Goal: Information Seeking & Learning: Compare options

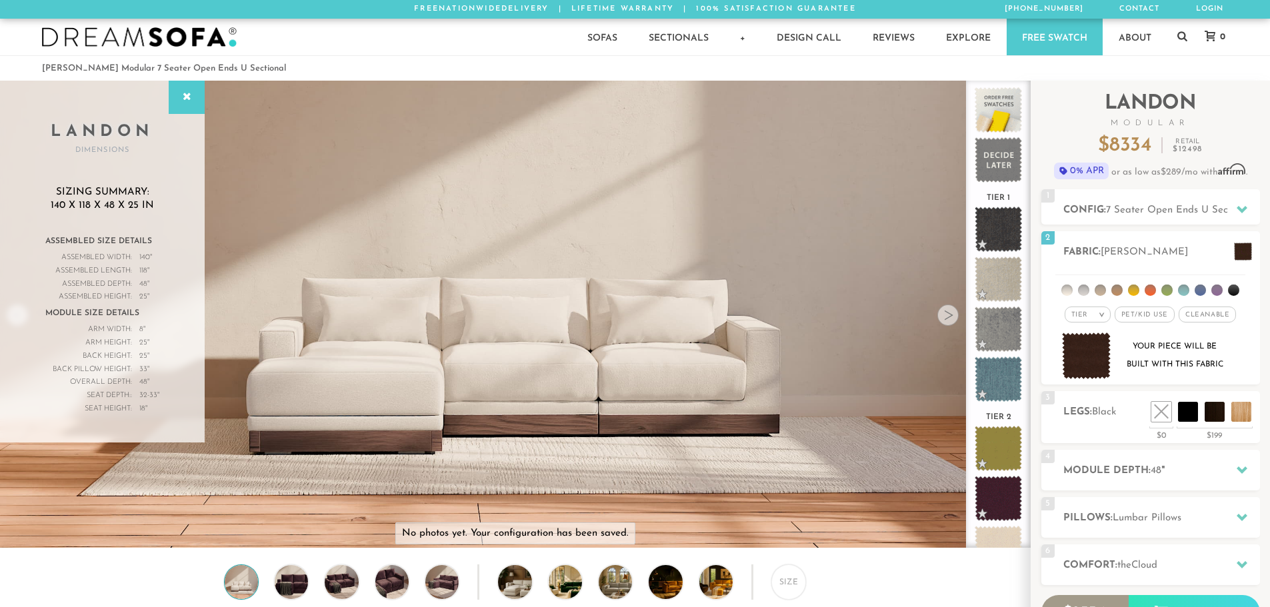
scroll to position [15737, 1260]
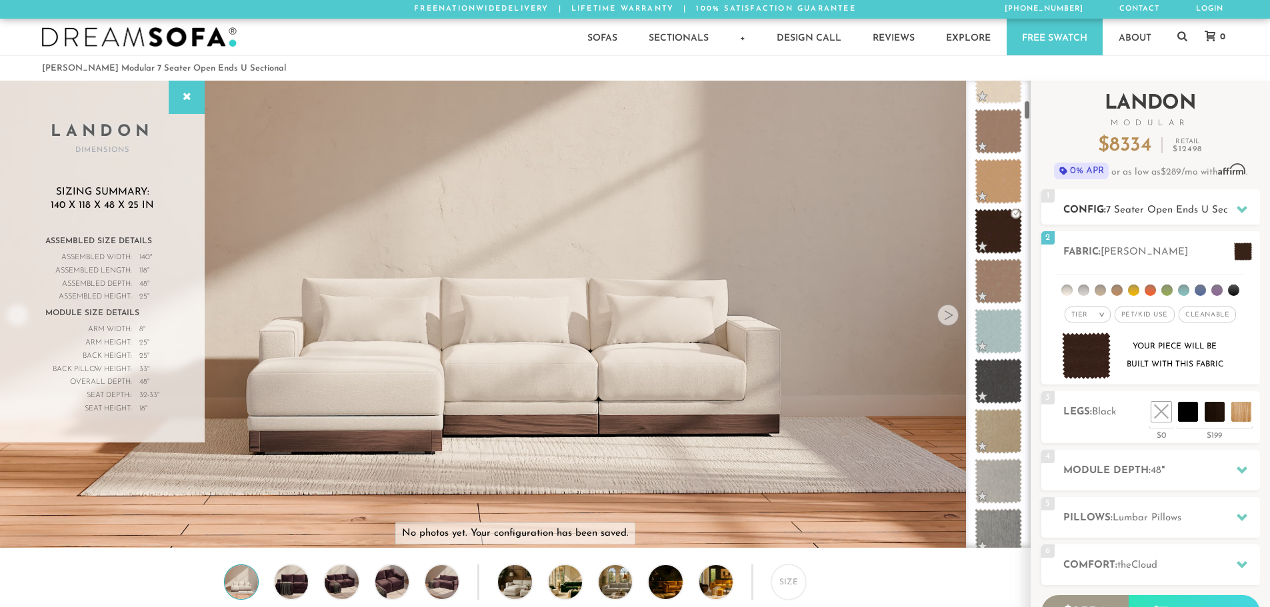
click at [1121, 201] on div "1 Config: 7 Seater Open Ends U Sectional L" at bounding box center [1150, 206] width 219 height 35
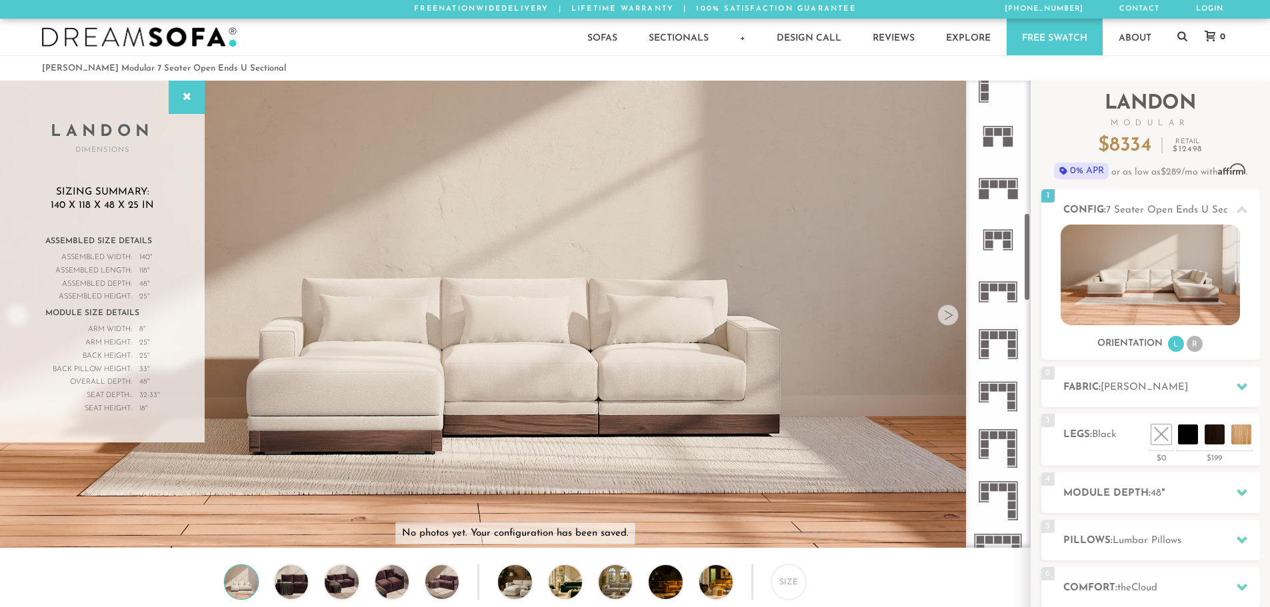
scroll to position [700, 0]
click at [1000, 179] on icon at bounding box center [998, 189] width 52 height 52
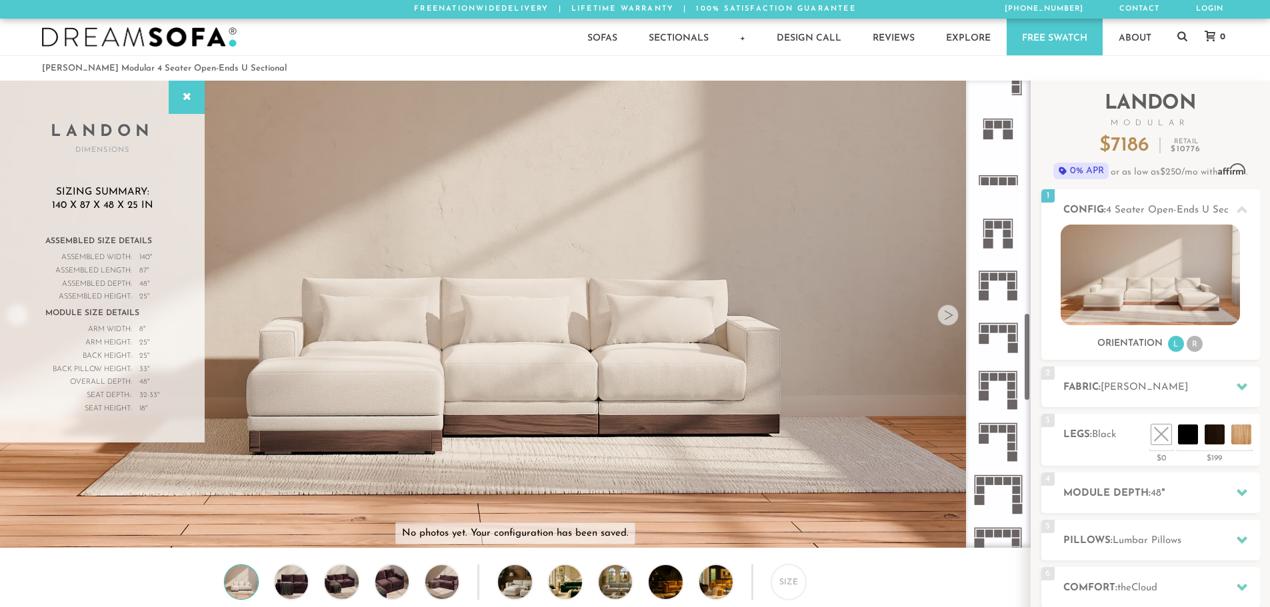
scroll to position [1233, 0]
click at [1002, 322] on rect at bounding box center [998, 321] width 39 height 1
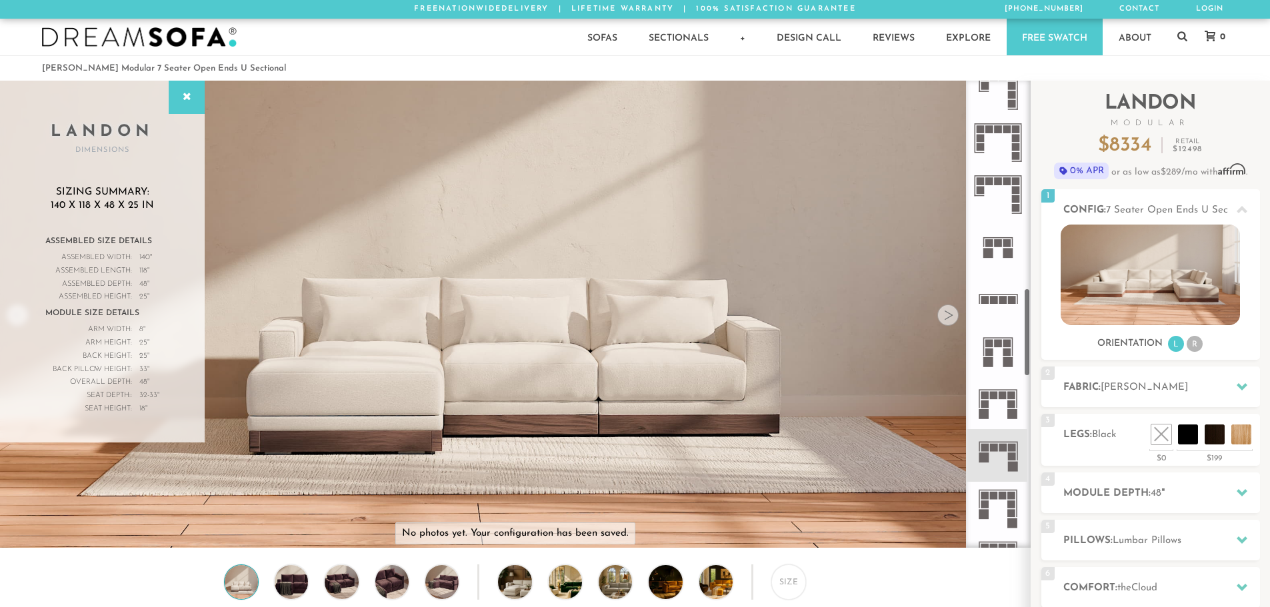
scroll to position [1100, 0]
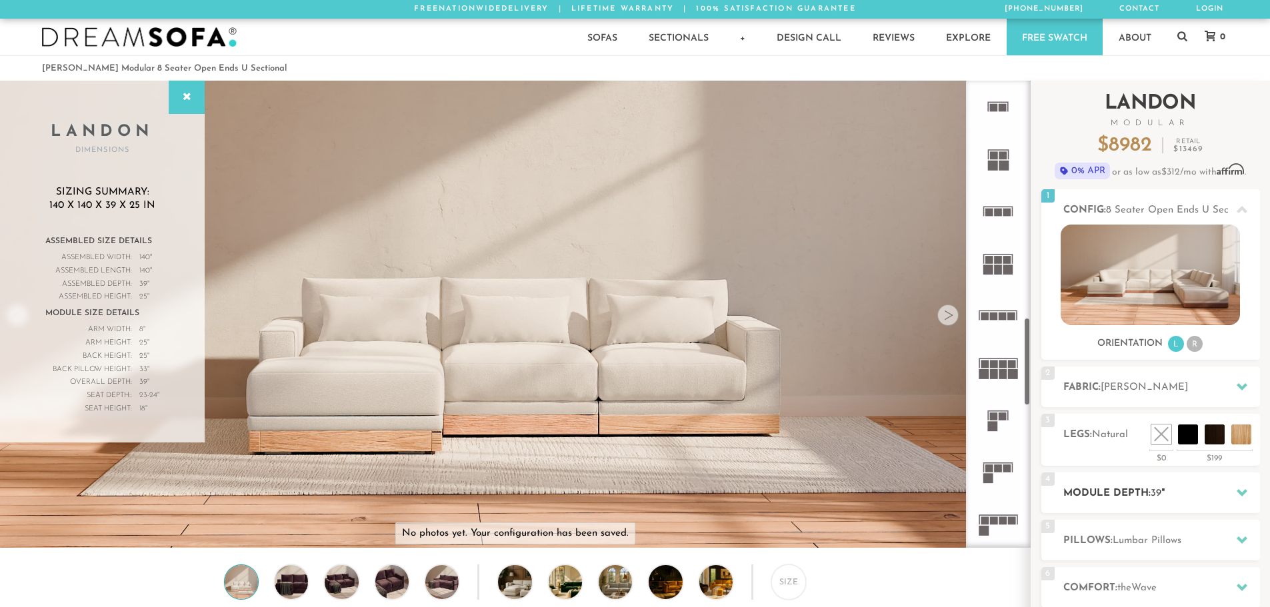
scroll to position [15737, 1260]
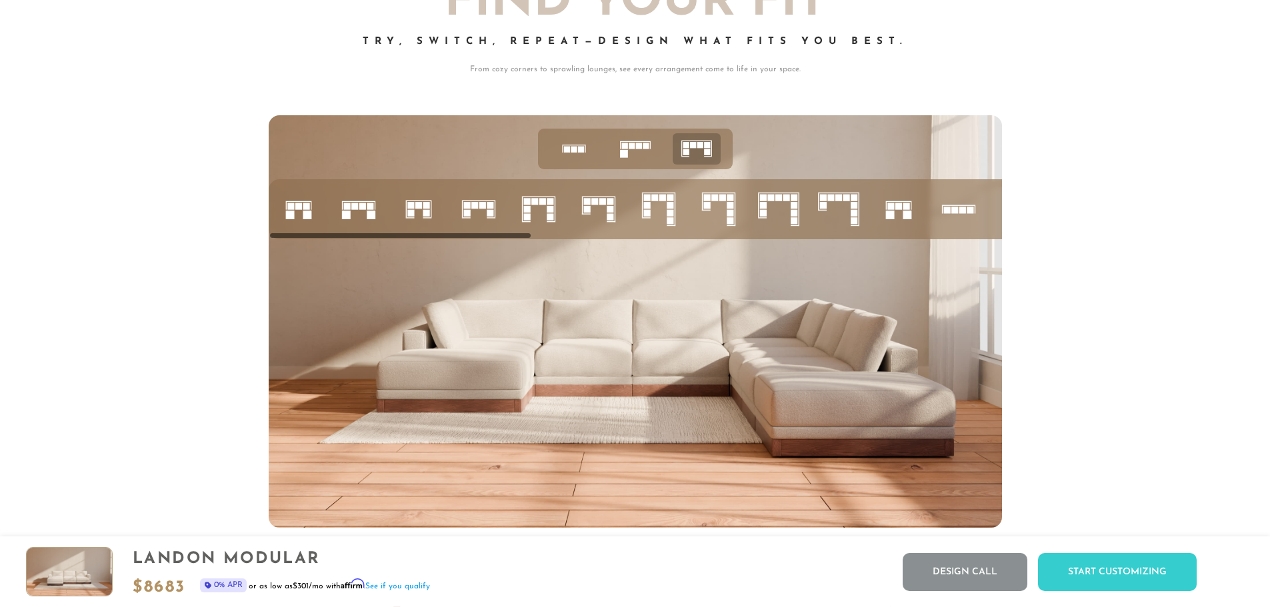
scroll to position [5603, 0]
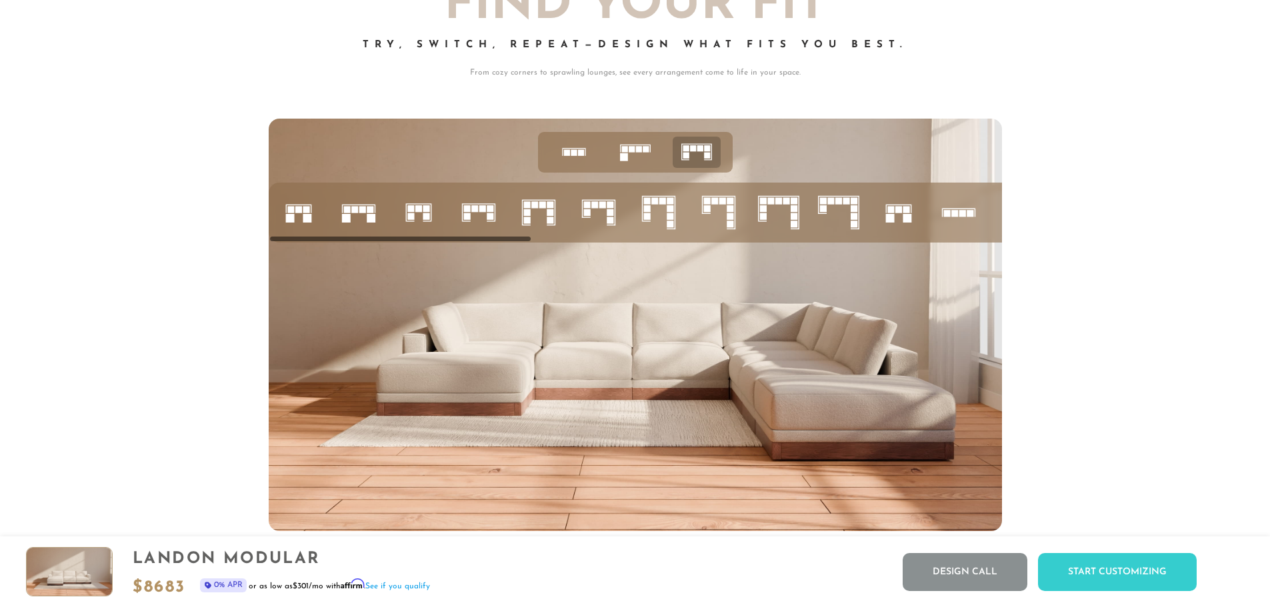
drag, startPoint x: 511, startPoint y: 243, endPoint x: 637, endPoint y: 249, distance: 126.1
click at [637, 243] on ul at bounding box center [1288, 213] width 2039 height 60
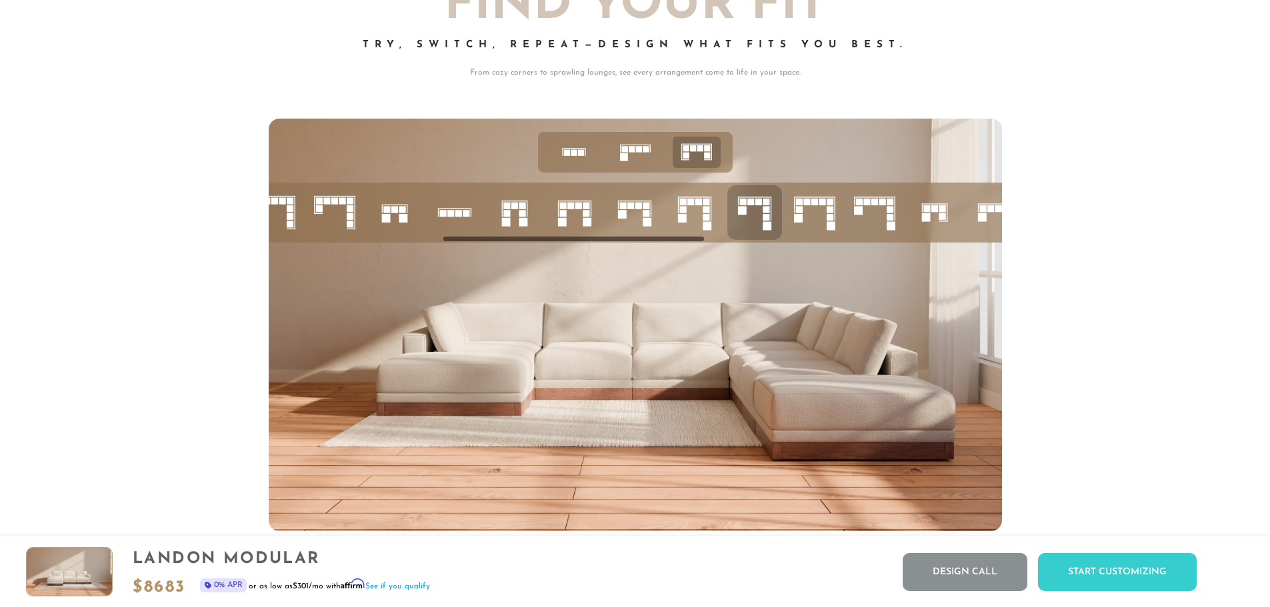
scroll to position [0, 543]
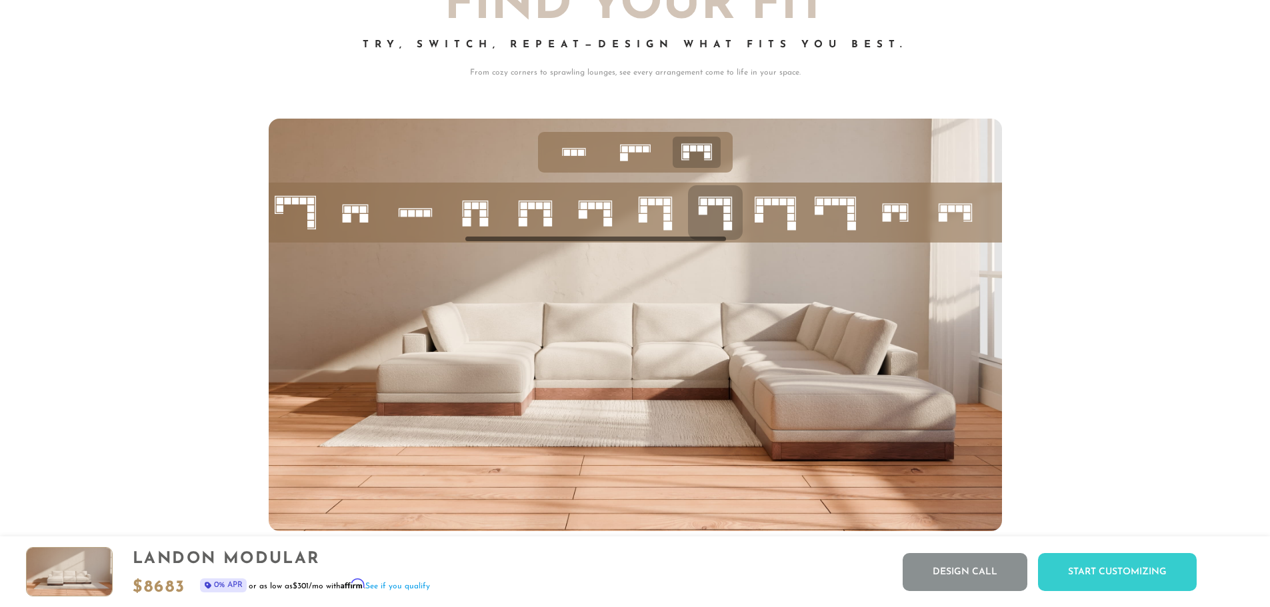
drag, startPoint x: 513, startPoint y: 246, endPoint x: 708, endPoint y: 249, distance: 195.3
click at [708, 243] on div at bounding box center [635, 213] width 733 height 60
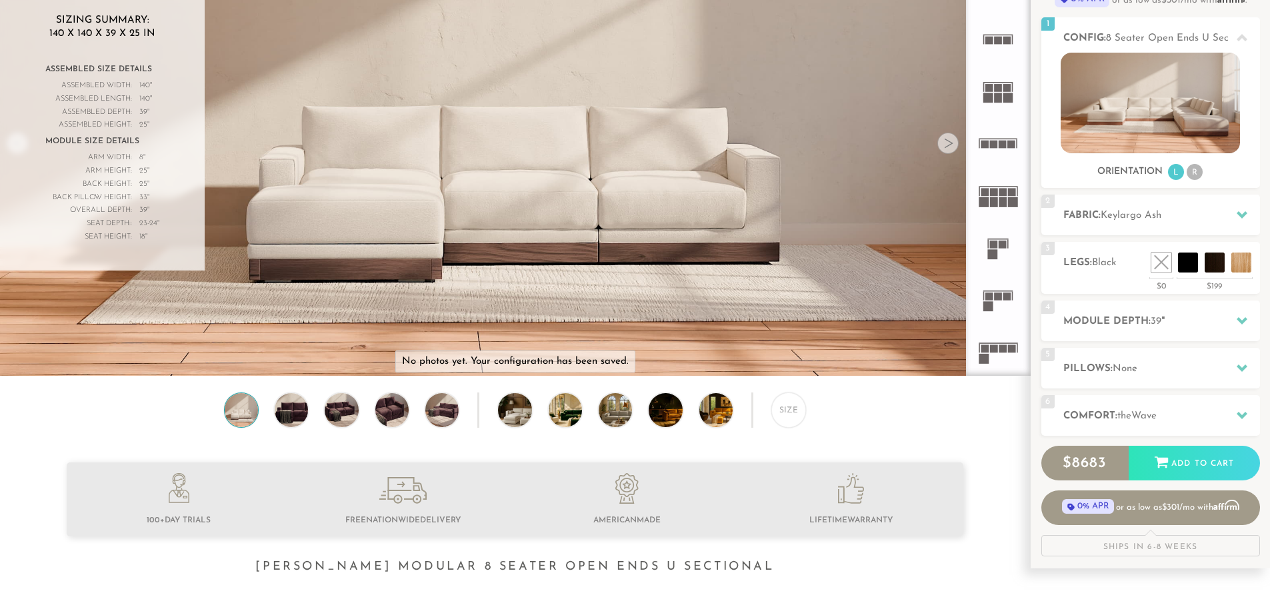
scroll to position [173, 0]
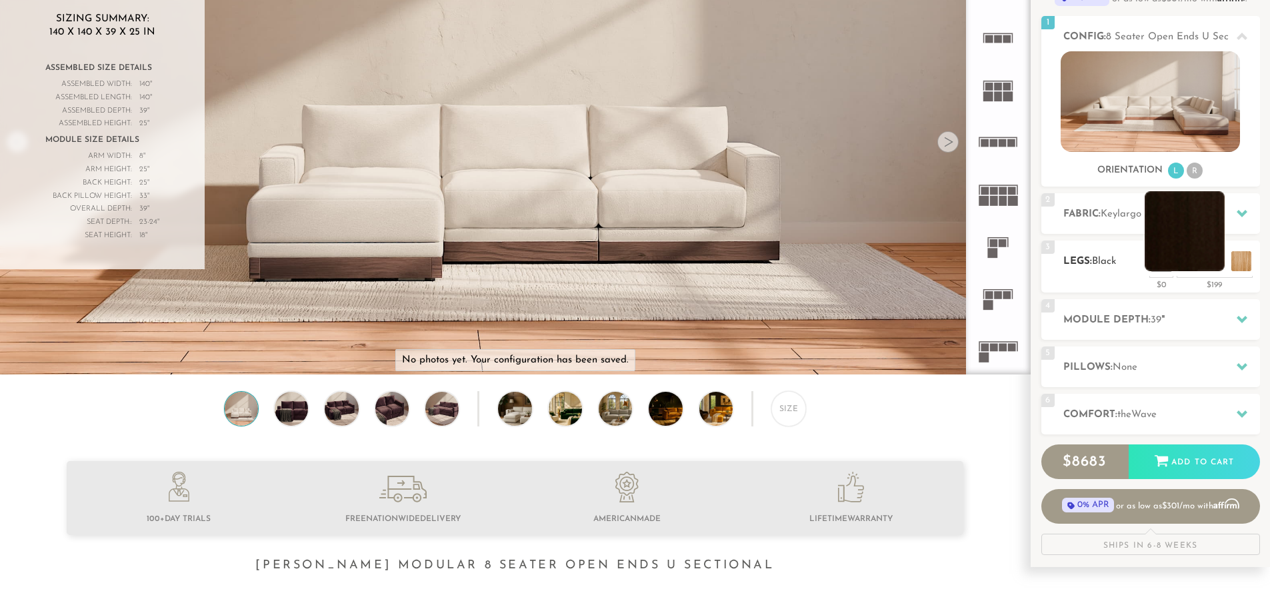
click at [1215, 261] on li at bounding box center [1184, 231] width 80 height 80
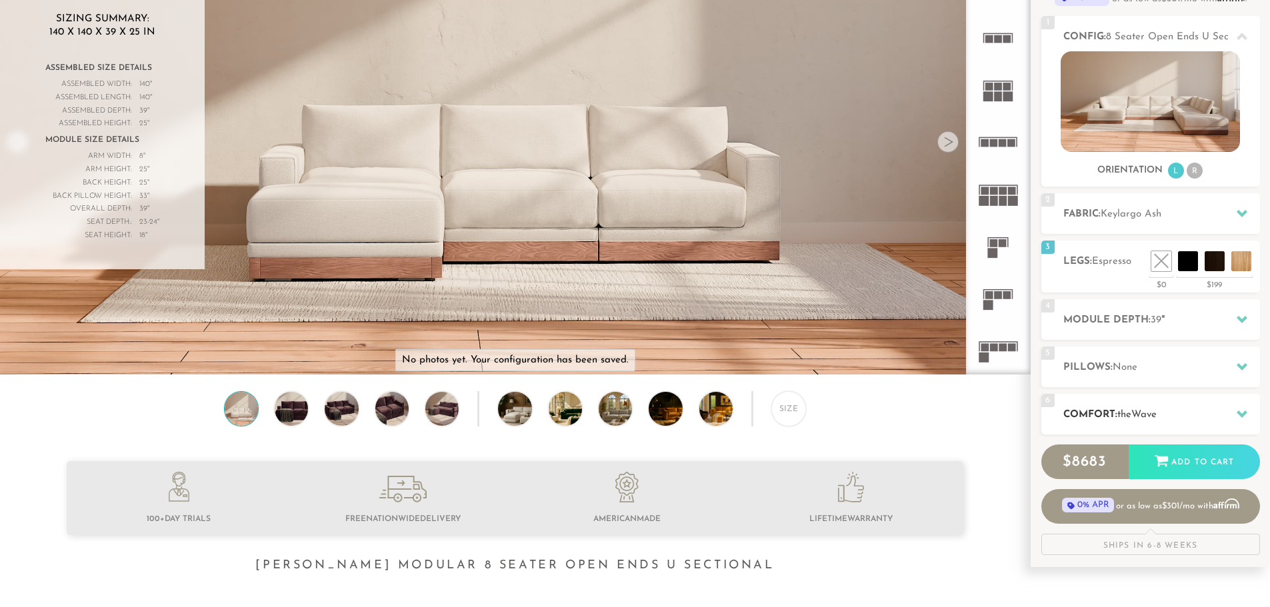
click at [1156, 416] on span "Wave" at bounding box center [1143, 415] width 25 height 10
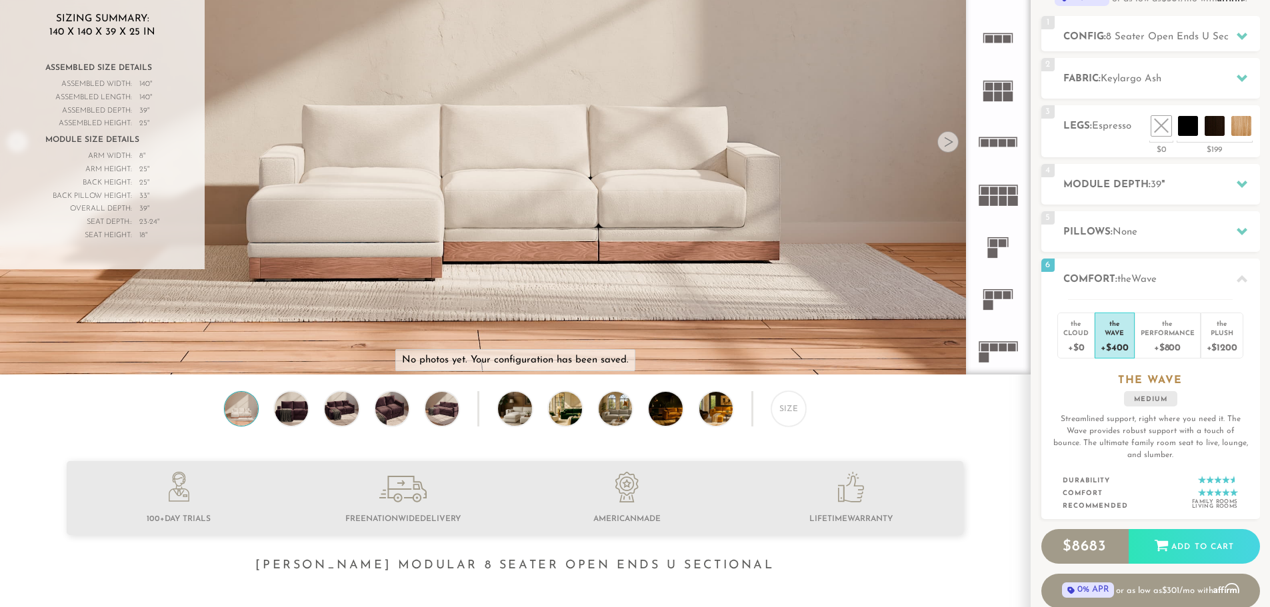
click at [970, 428] on div "Size" at bounding box center [515, 411] width 1030 height 41
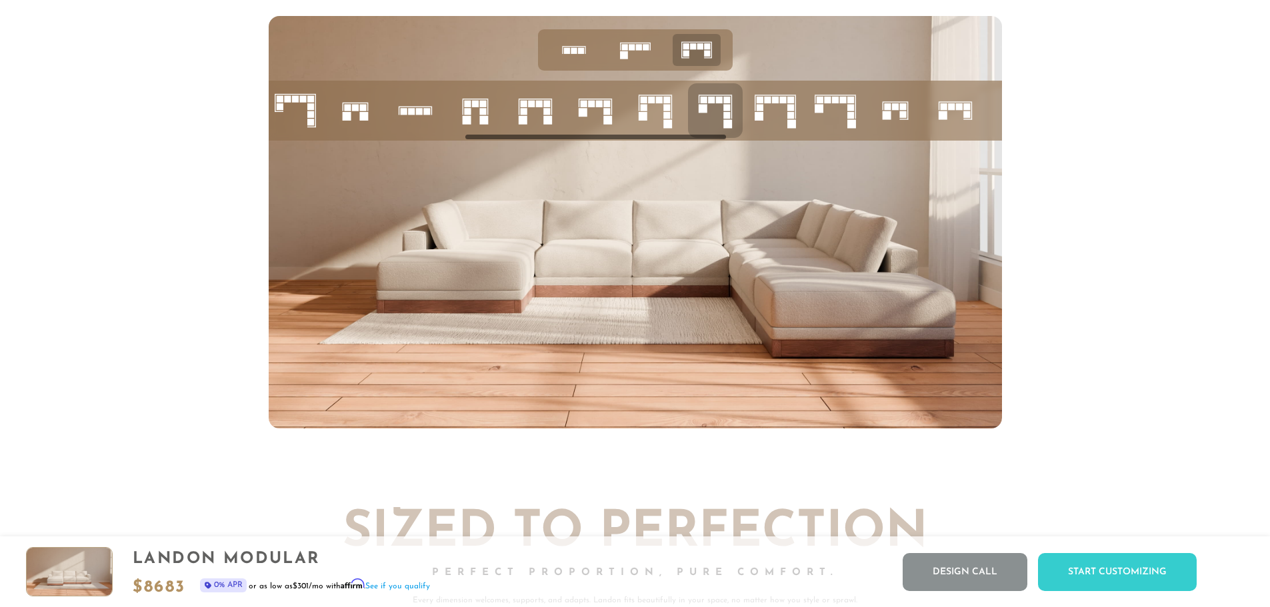
scroll to position [5834, 0]
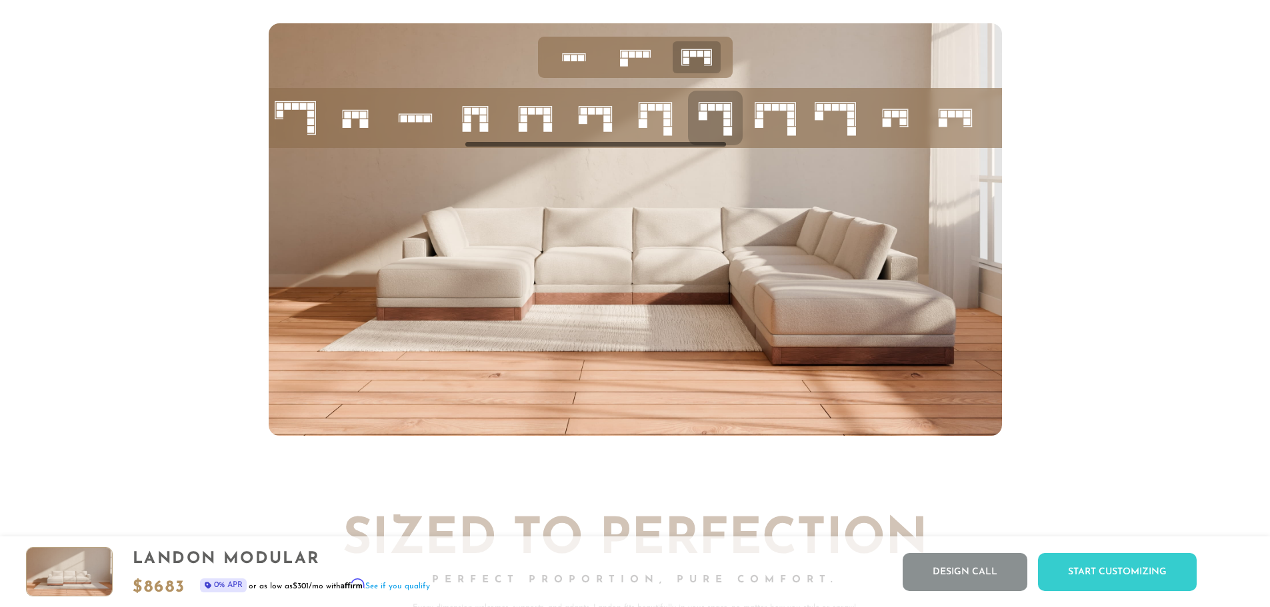
click at [1197, 301] on div at bounding box center [635, 229] width 1270 height 413
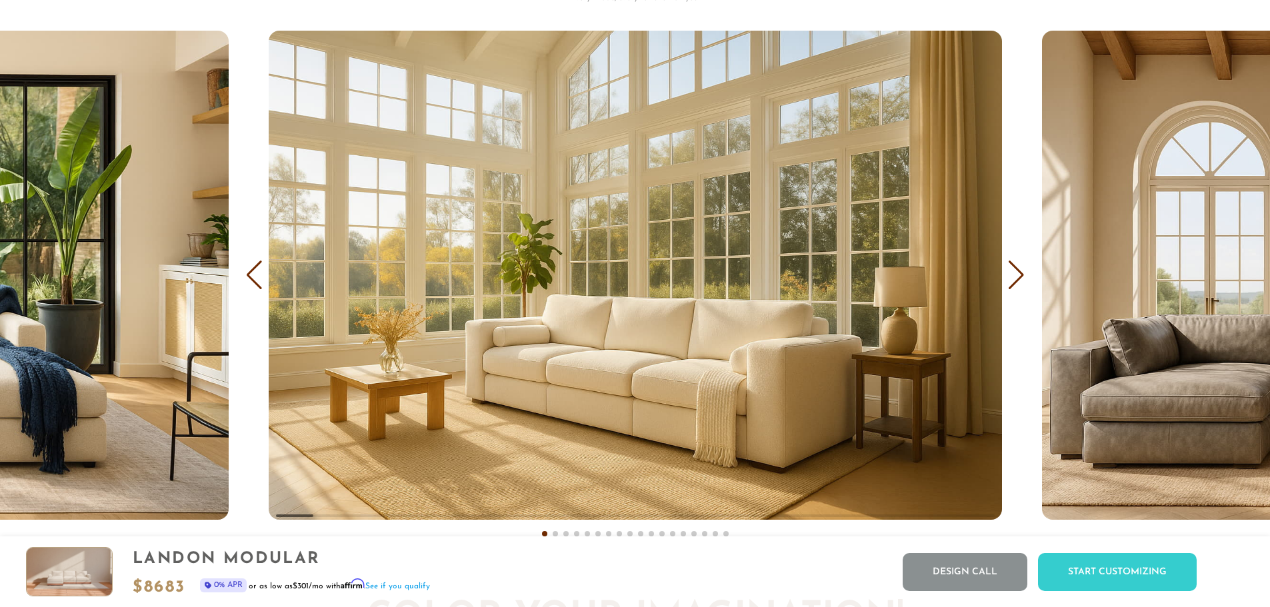
scroll to position [8472, 0]
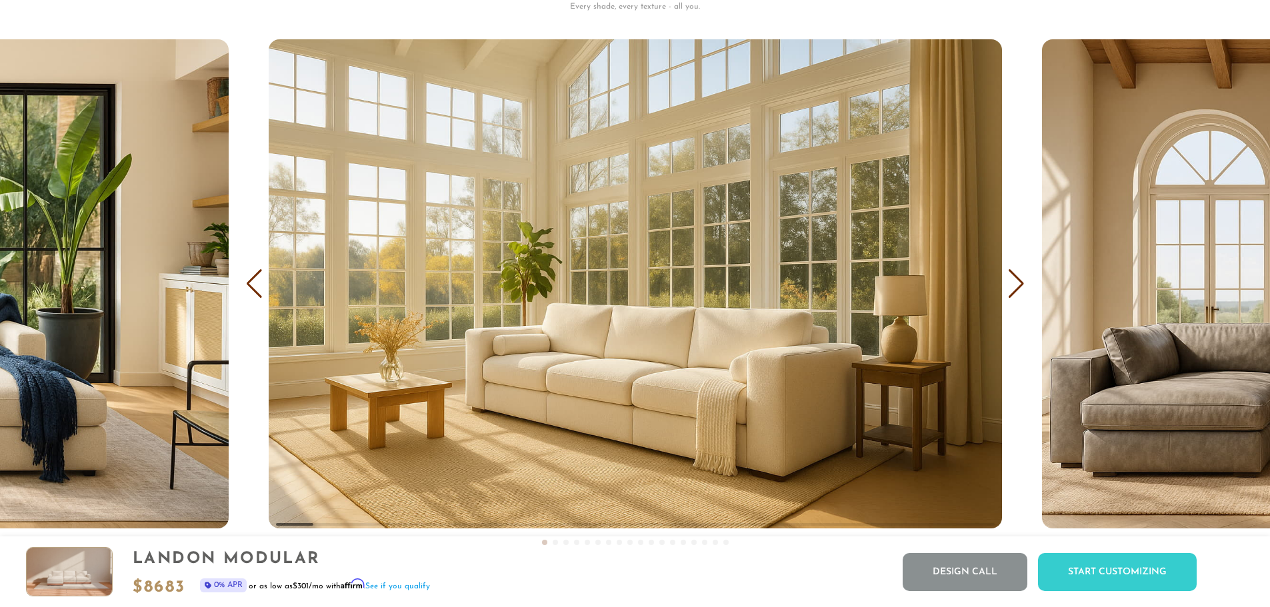
click at [1011, 289] on div "Next slide" at bounding box center [1016, 283] width 18 height 29
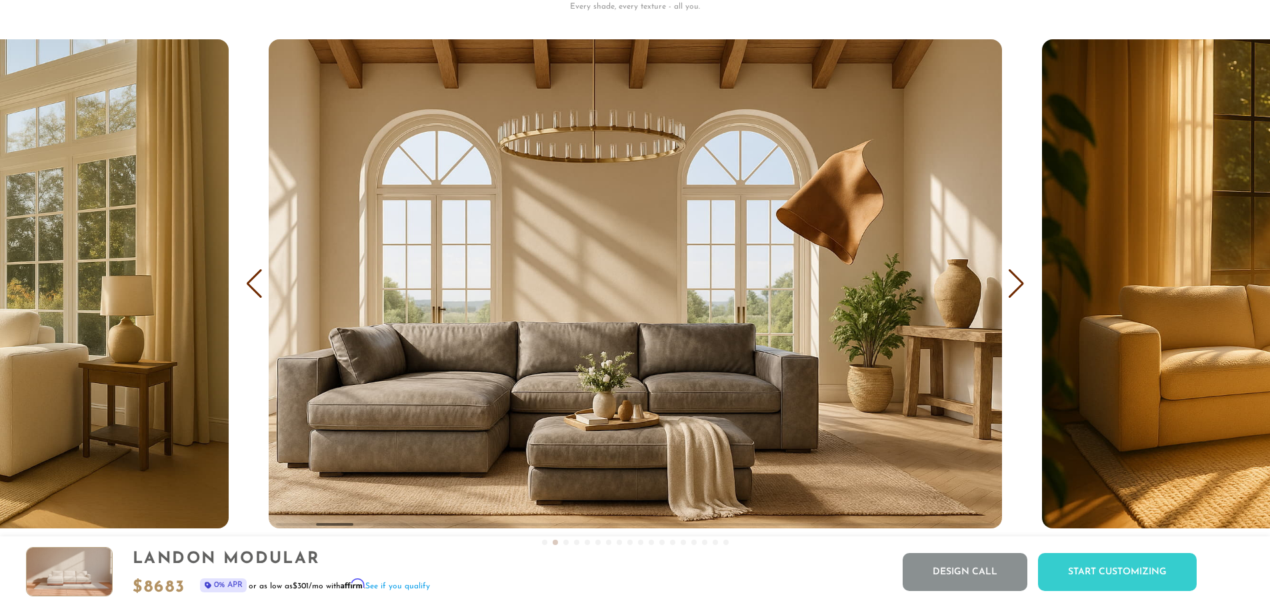
click at [247, 290] on div "Previous slide" at bounding box center [254, 283] width 18 height 29
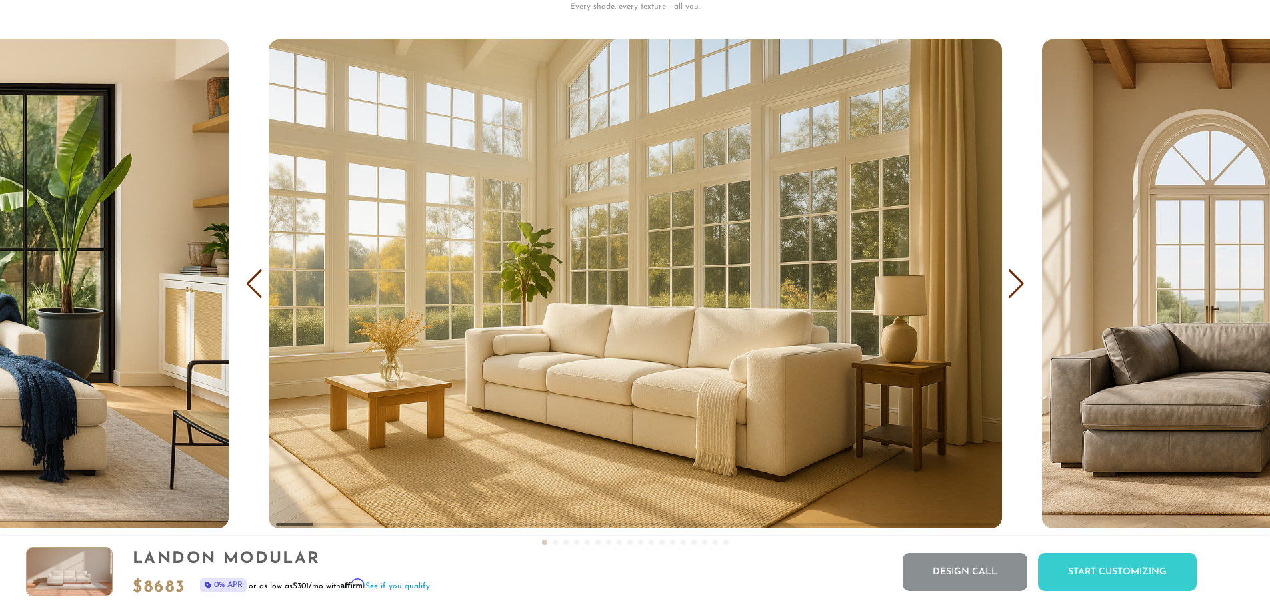
click at [1018, 287] on div "Next slide" at bounding box center [1016, 283] width 18 height 29
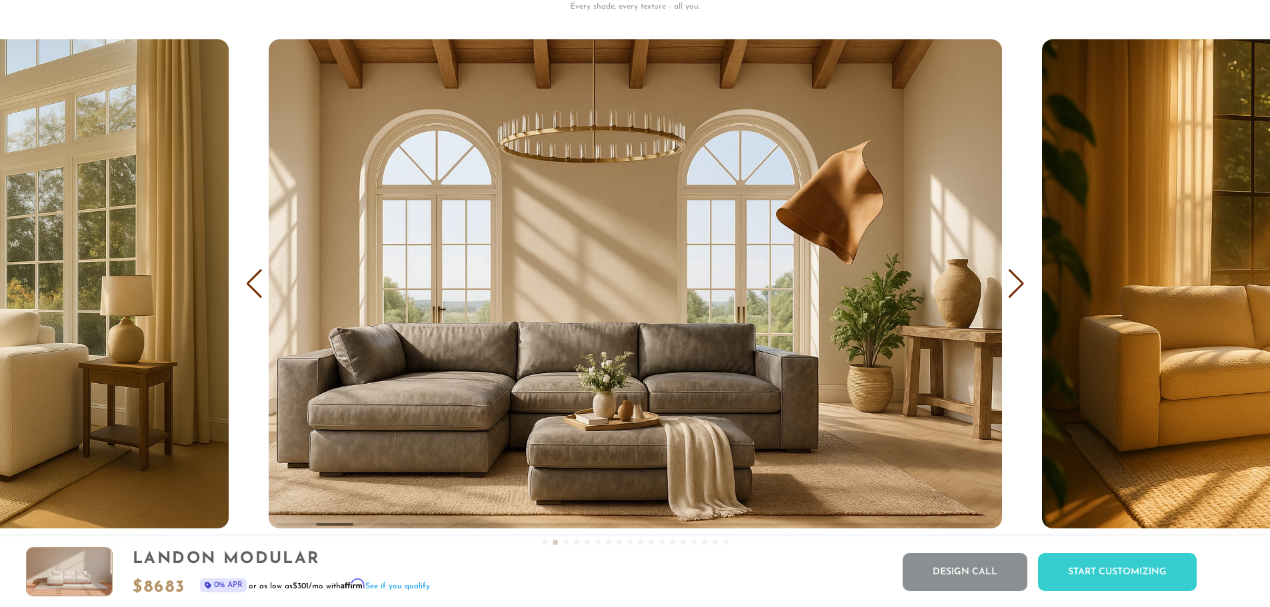
click at [1018, 287] on div "Next slide" at bounding box center [1016, 283] width 18 height 29
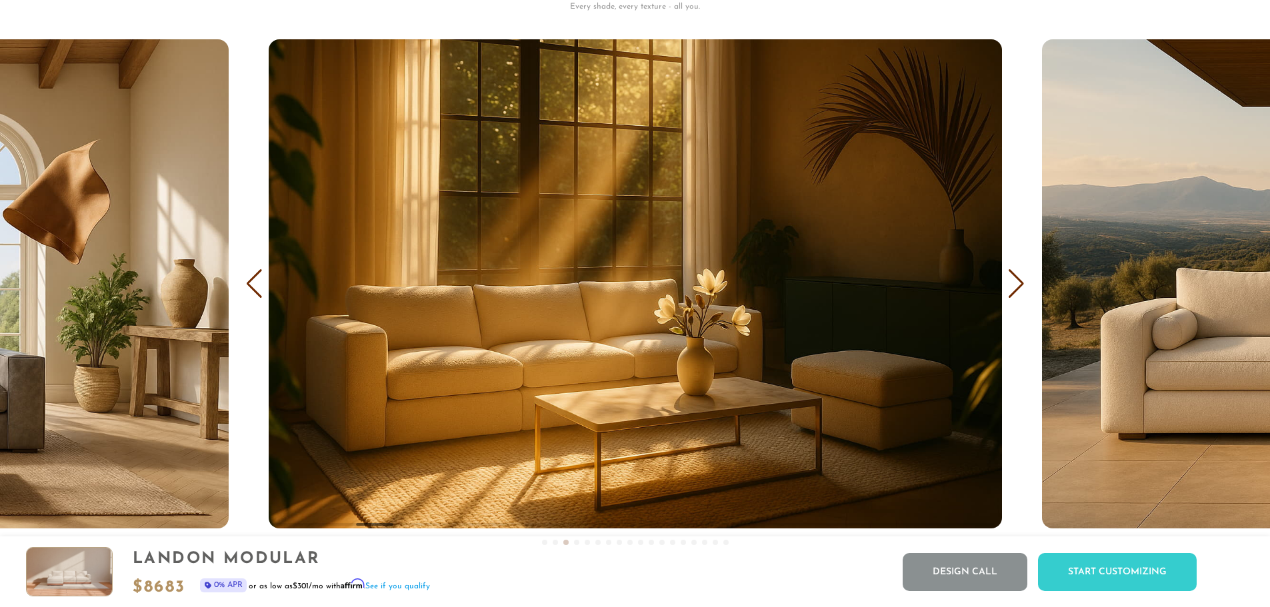
click at [1018, 287] on div "Next slide" at bounding box center [1016, 283] width 18 height 29
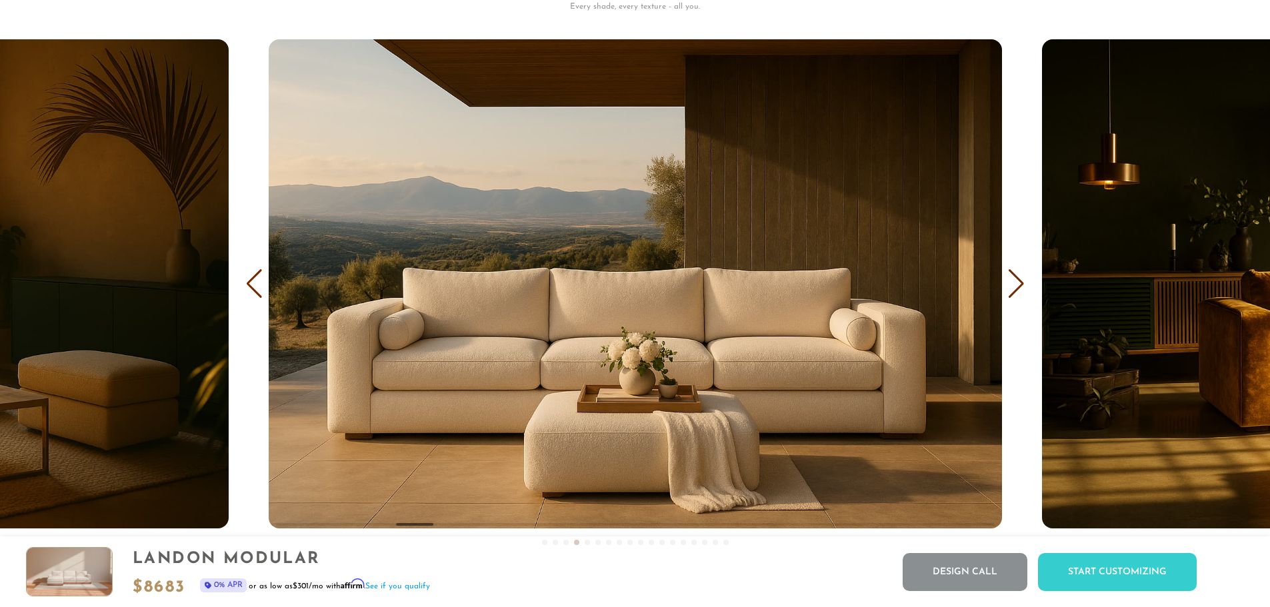
click at [1018, 287] on div "Next slide" at bounding box center [1016, 283] width 18 height 29
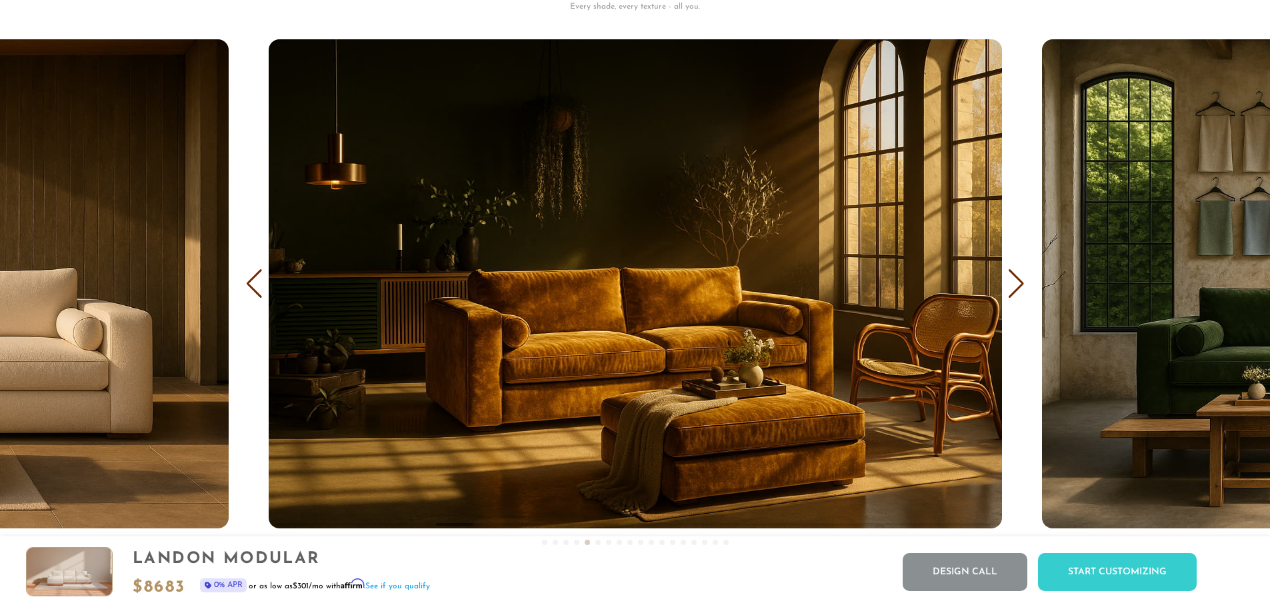
click at [1018, 287] on div "Next slide" at bounding box center [1016, 283] width 18 height 29
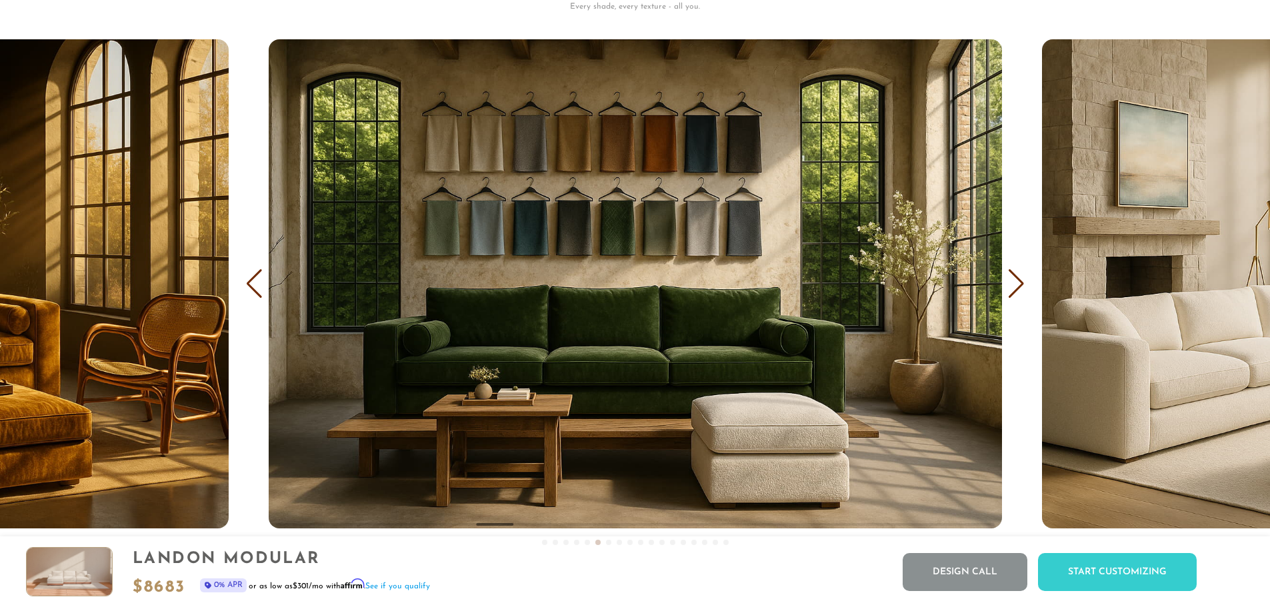
click at [1018, 287] on div "Next slide" at bounding box center [1016, 283] width 18 height 29
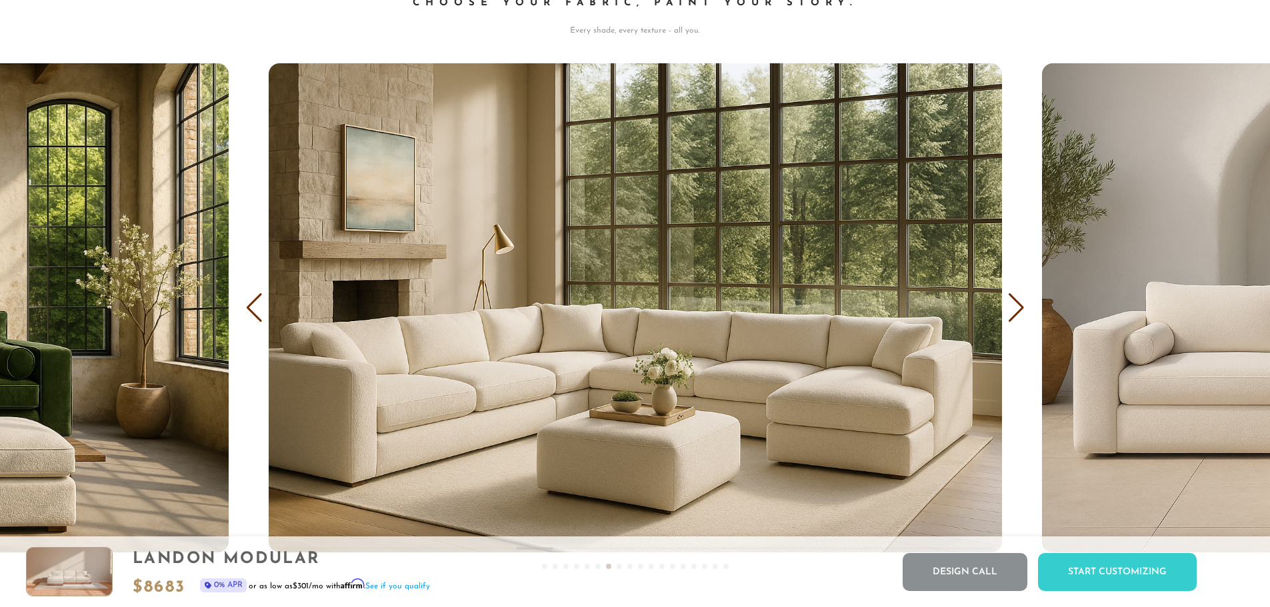
scroll to position [8447, 0]
click at [1020, 313] on div "Next slide" at bounding box center [1016, 308] width 18 height 29
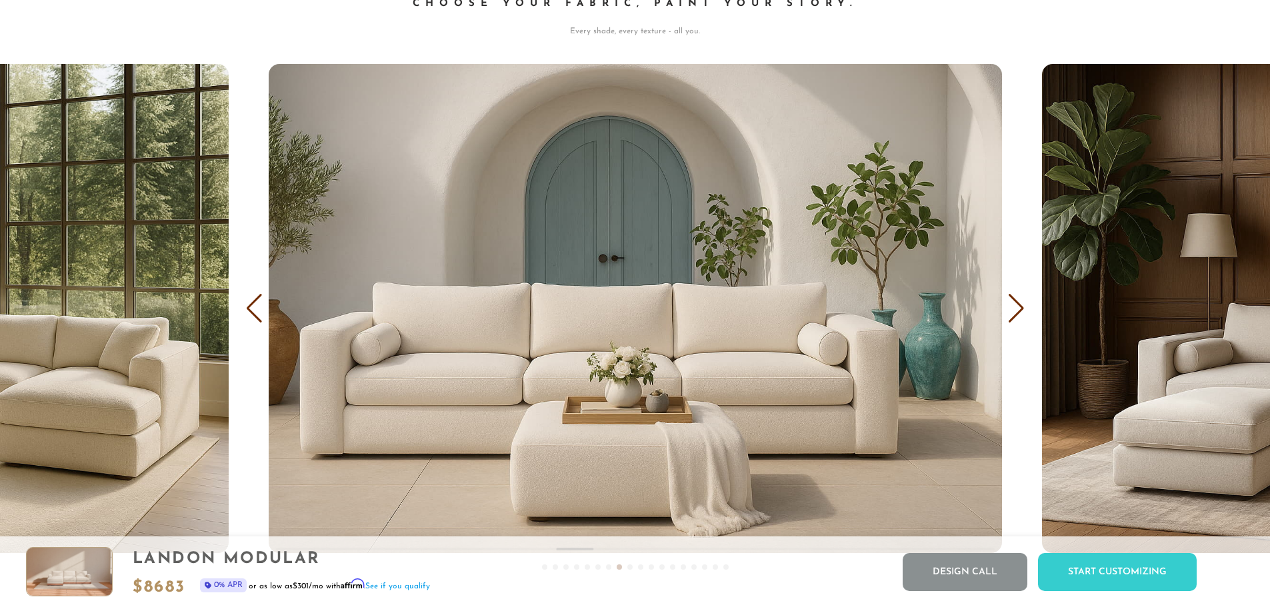
click at [1020, 313] on div "Next slide" at bounding box center [1016, 308] width 18 height 29
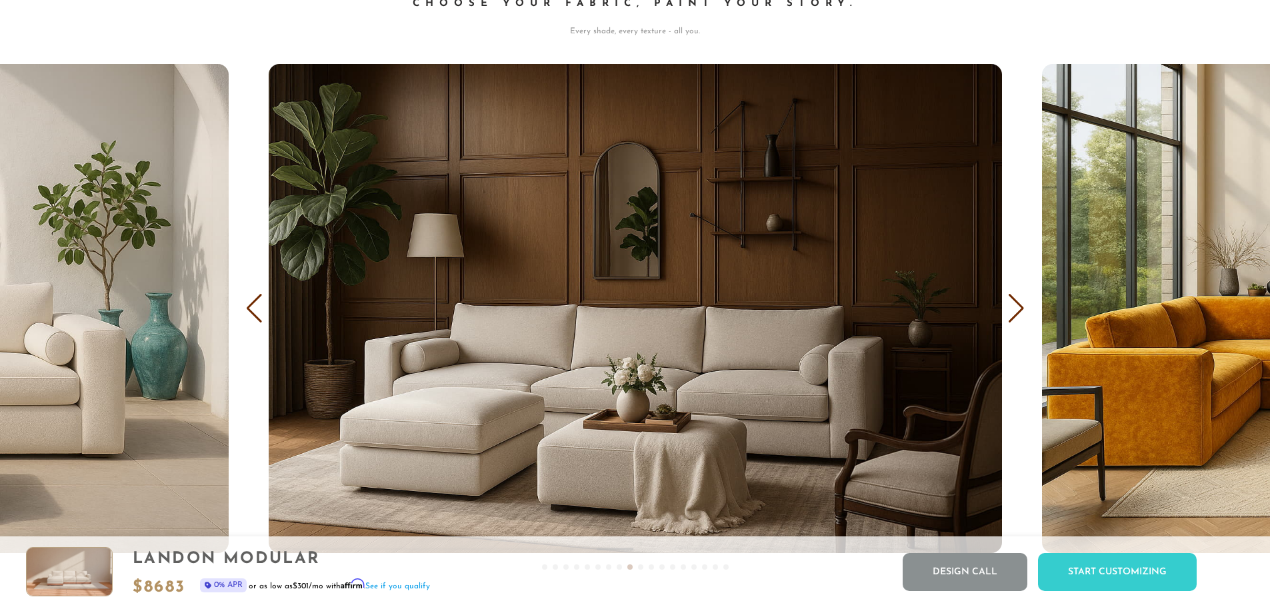
click at [1020, 313] on div "Next slide" at bounding box center [1016, 308] width 18 height 29
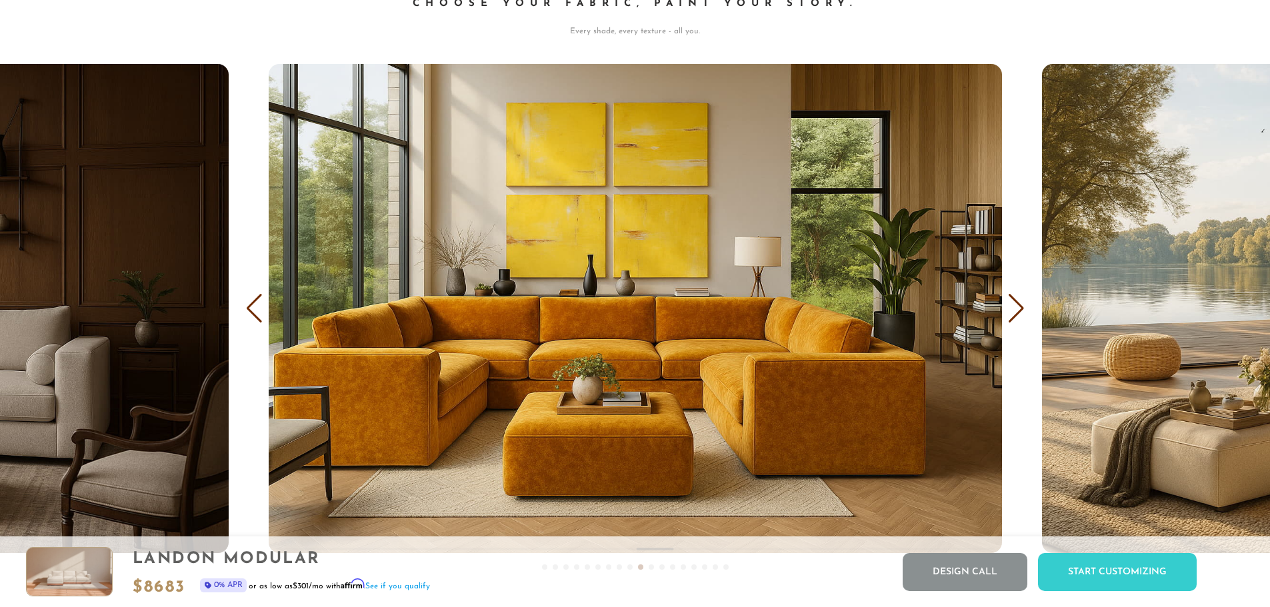
click at [1020, 313] on div "Next slide" at bounding box center [1016, 308] width 18 height 29
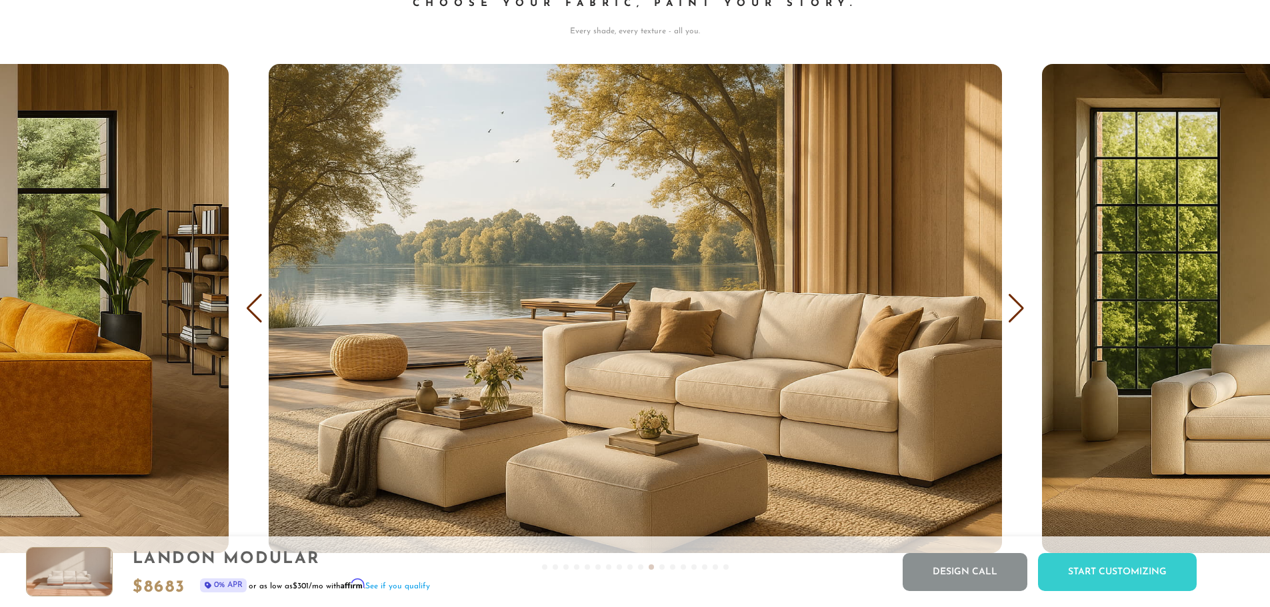
click at [1020, 313] on div "Next slide" at bounding box center [1016, 308] width 18 height 29
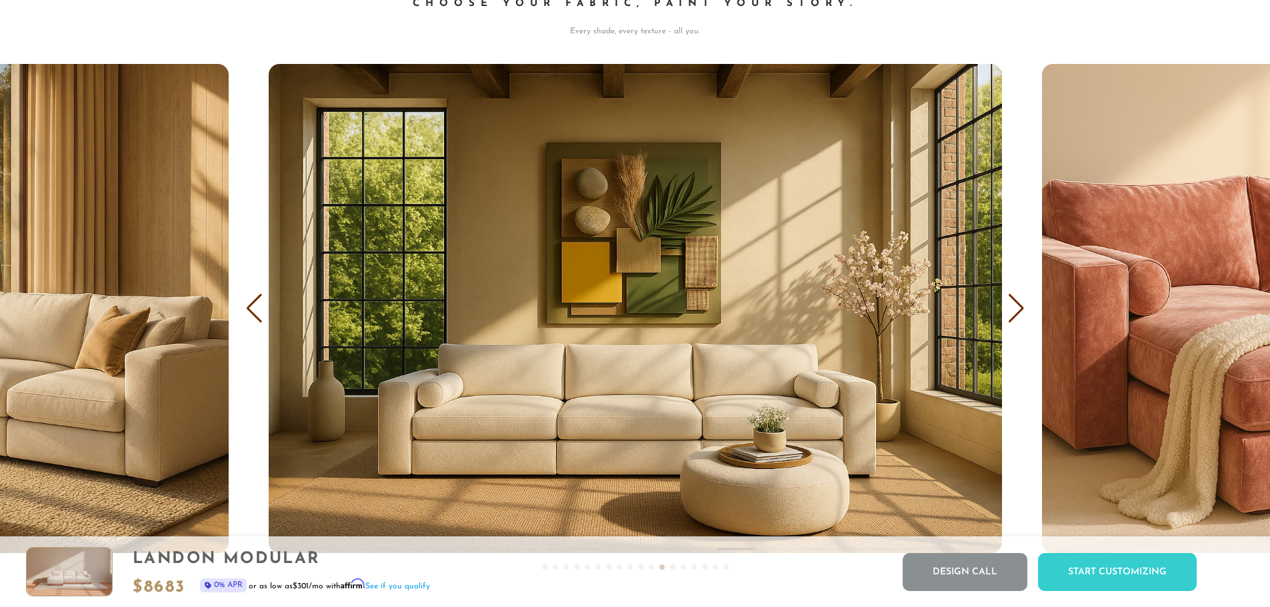
click at [1020, 313] on div "Next slide" at bounding box center [1016, 308] width 18 height 29
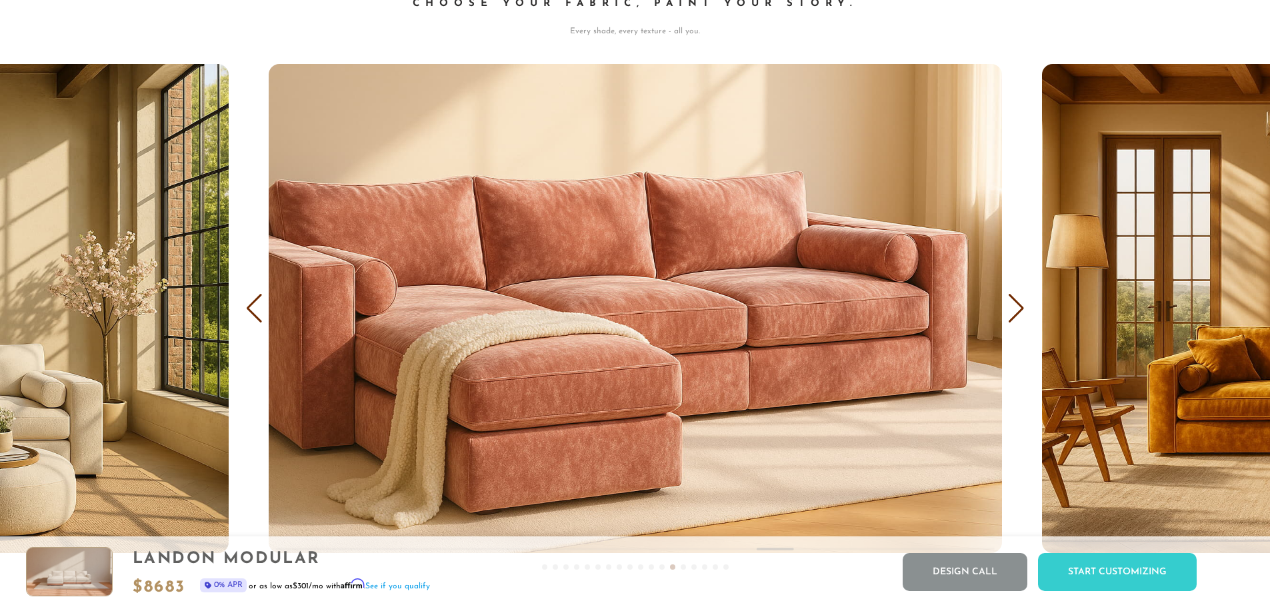
click at [1020, 313] on div "Next slide" at bounding box center [1016, 308] width 18 height 29
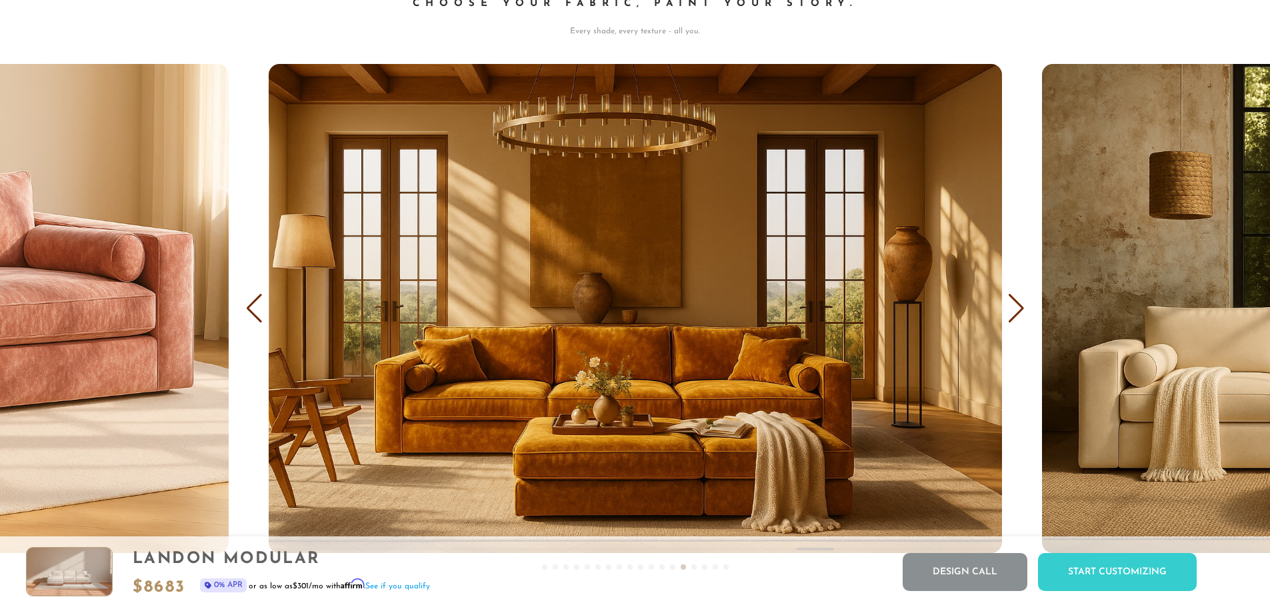
click at [1020, 313] on div "Next slide" at bounding box center [1016, 308] width 18 height 29
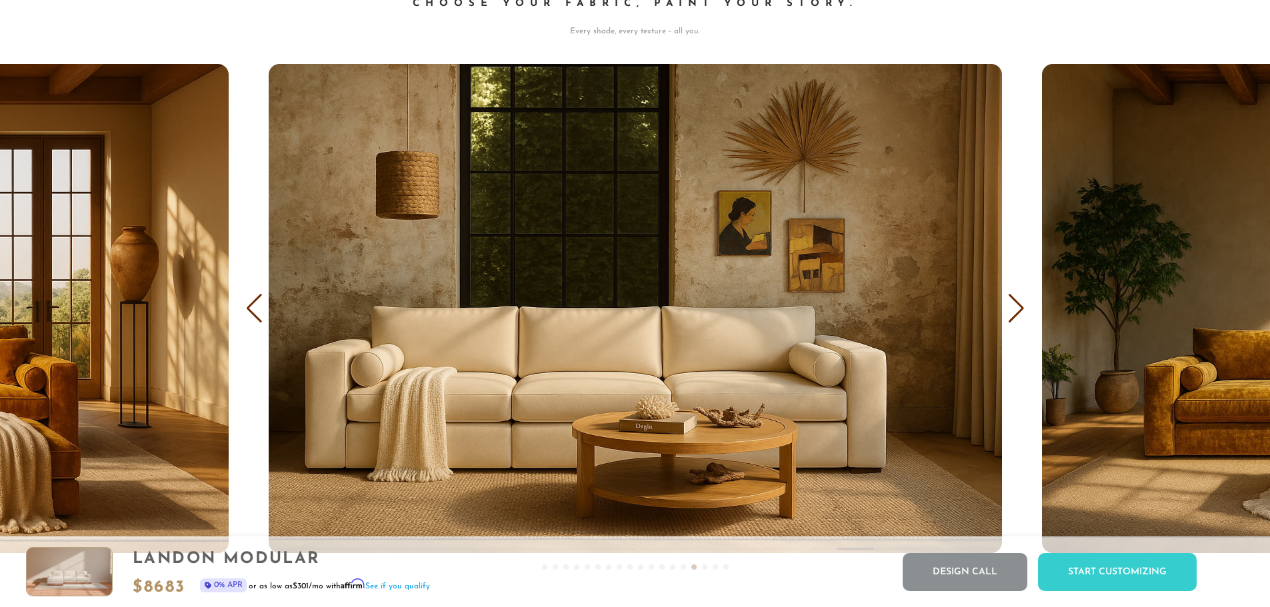
click at [1004, 318] on div "COVER IT: DreamThread Choose Your Fabric, Paint Your Story. Every shade, every …" at bounding box center [635, 253] width 1270 height 680
click at [1008, 317] on div "Next slide" at bounding box center [1016, 308] width 18 height 29
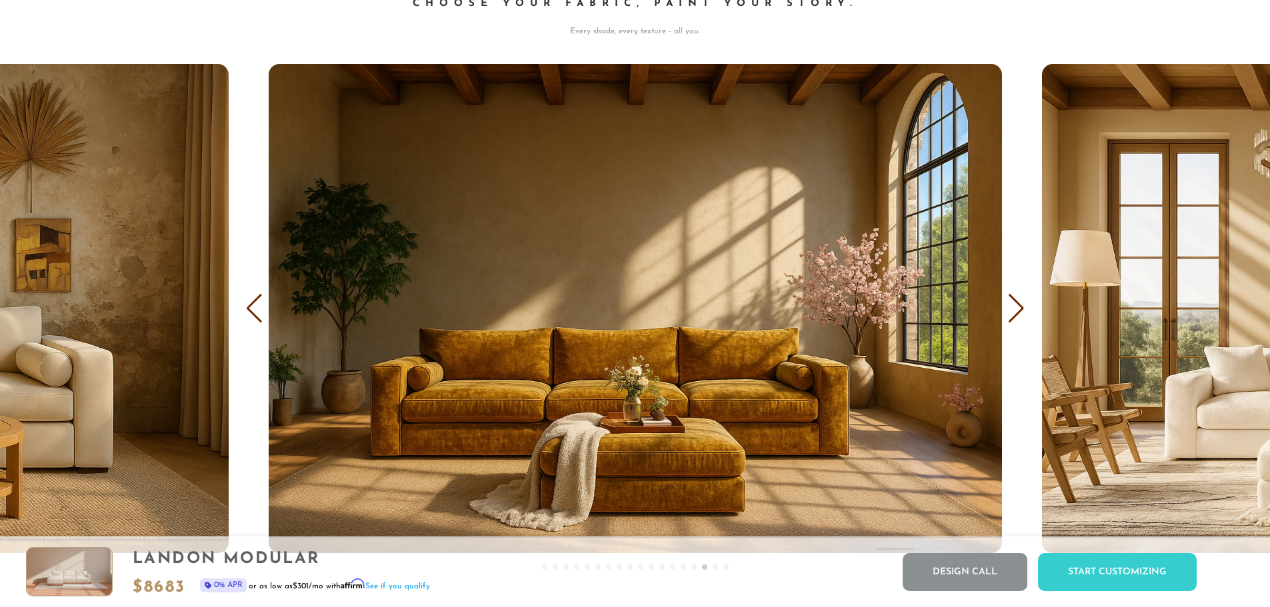
click at [1026, 308] on div "COVER IT: DreamThread Choose Your Fabric, Paint Your Story. Every shade, every …" at bounding box center [635, 253] width 1270 height 680
click at [1020, 314] on div "Next slide" at bounding box center [1016, 308] width 18 height 29
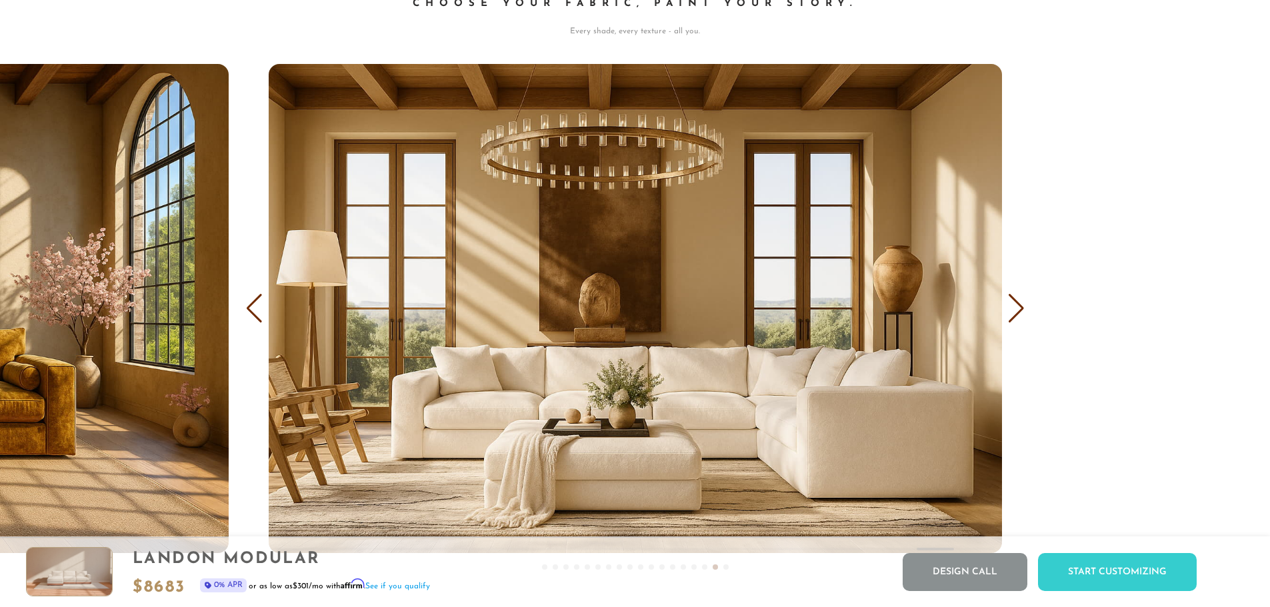
click at [1020, 314] on div "Next slide" at bounding box center [1016, 308] width 18 height 29
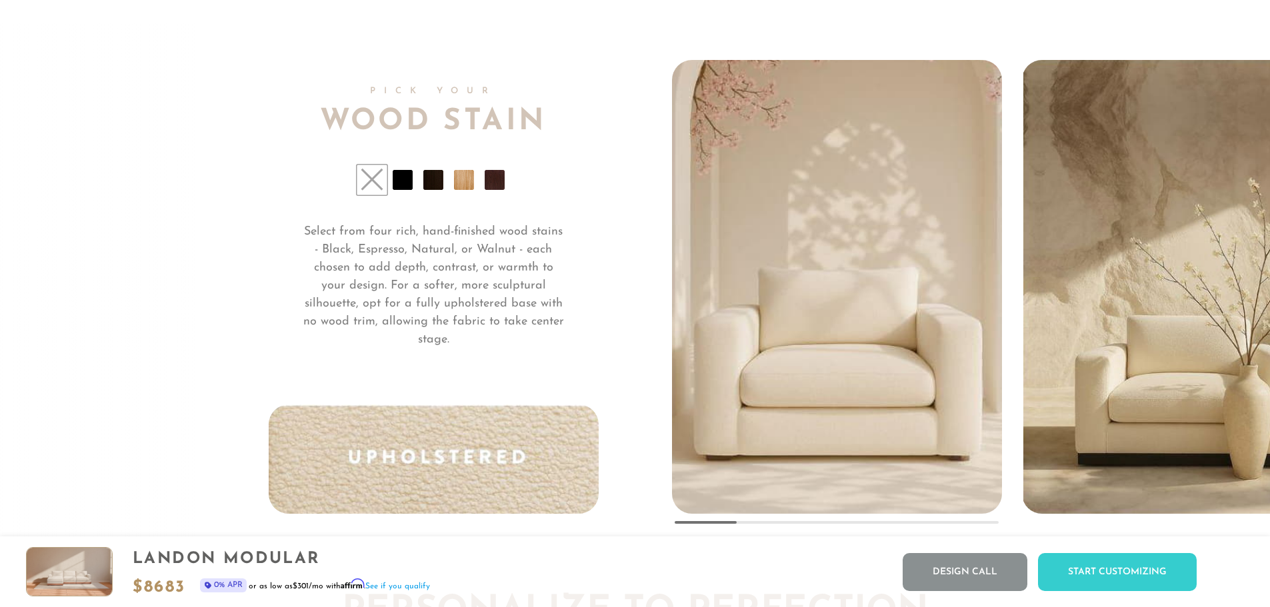
scroll to position [10446, 0]
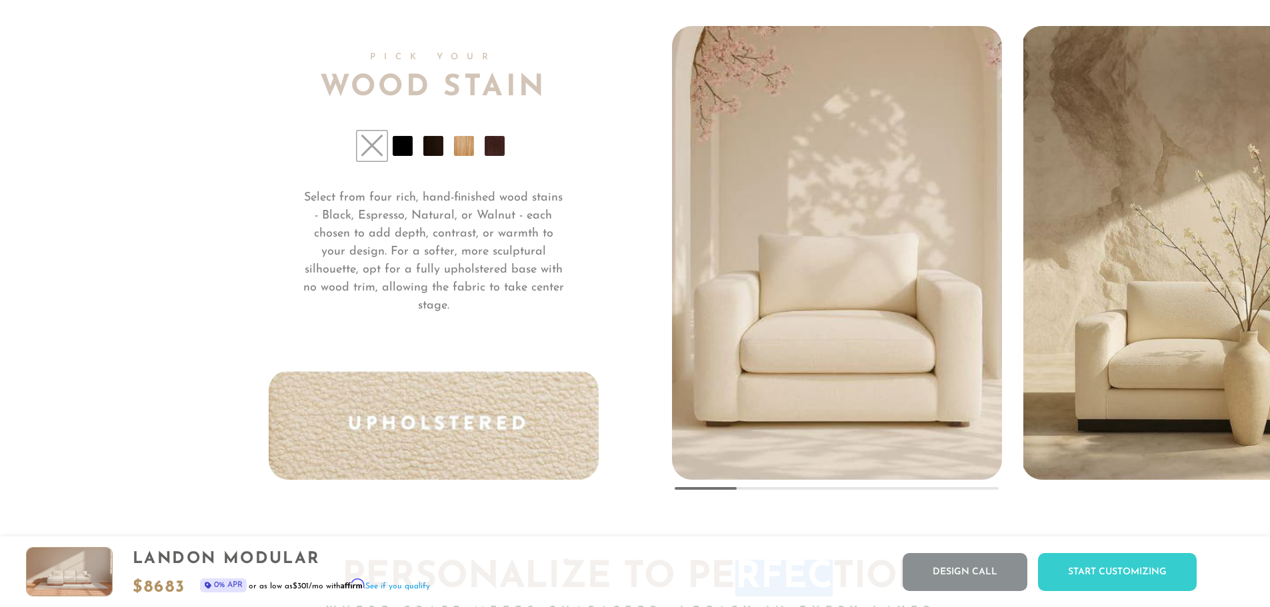
drag, startPoint x: 740, startPoint y: 499, endPoint x: 852, endPoint y: 500, distance: 111.3
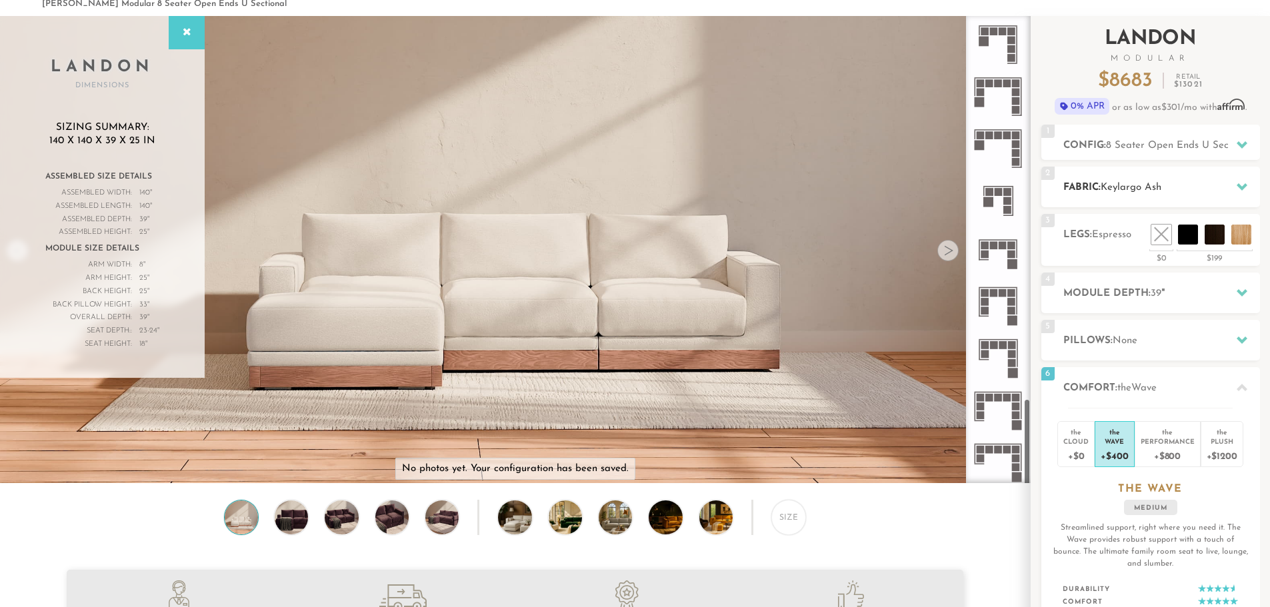
scroll to position [0, 0]
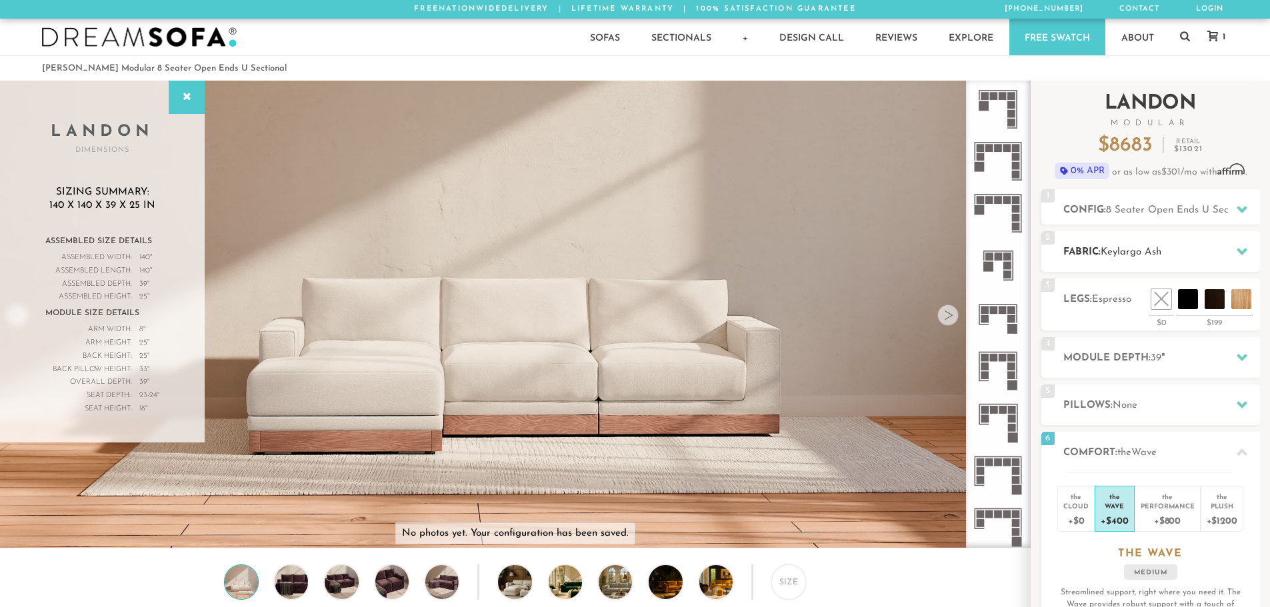
click at [1113, 207] on span "8 Seater Open Ends U Sectional" at bounding box center [1180, 210] width 148 height 10
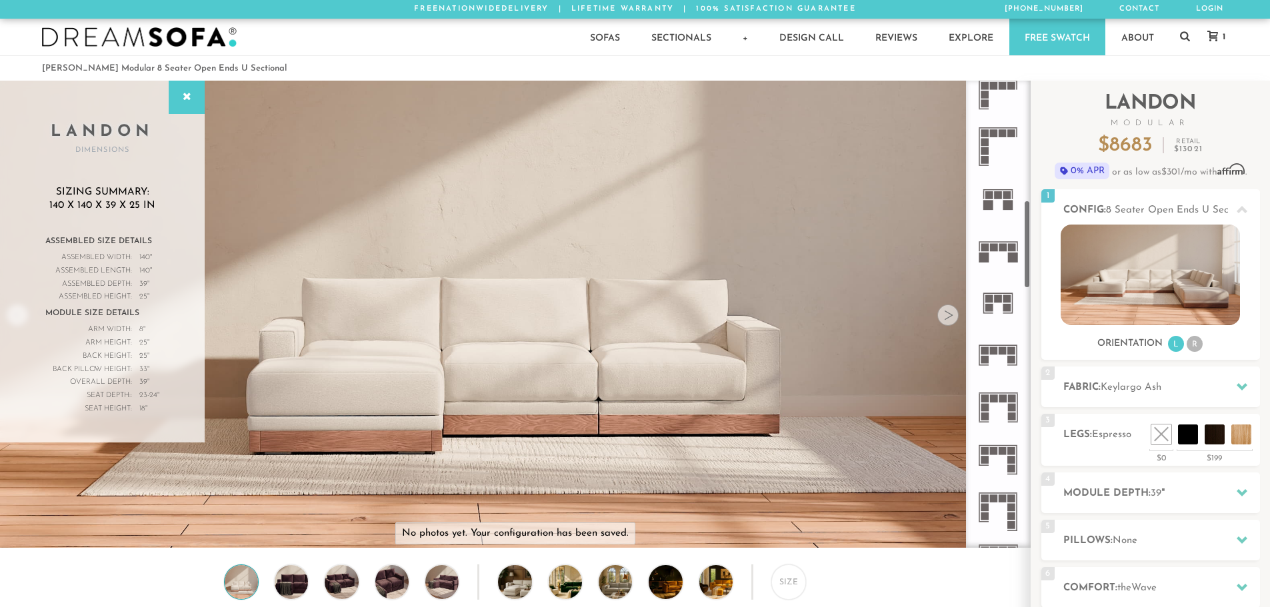
scroll to position [634, 0]
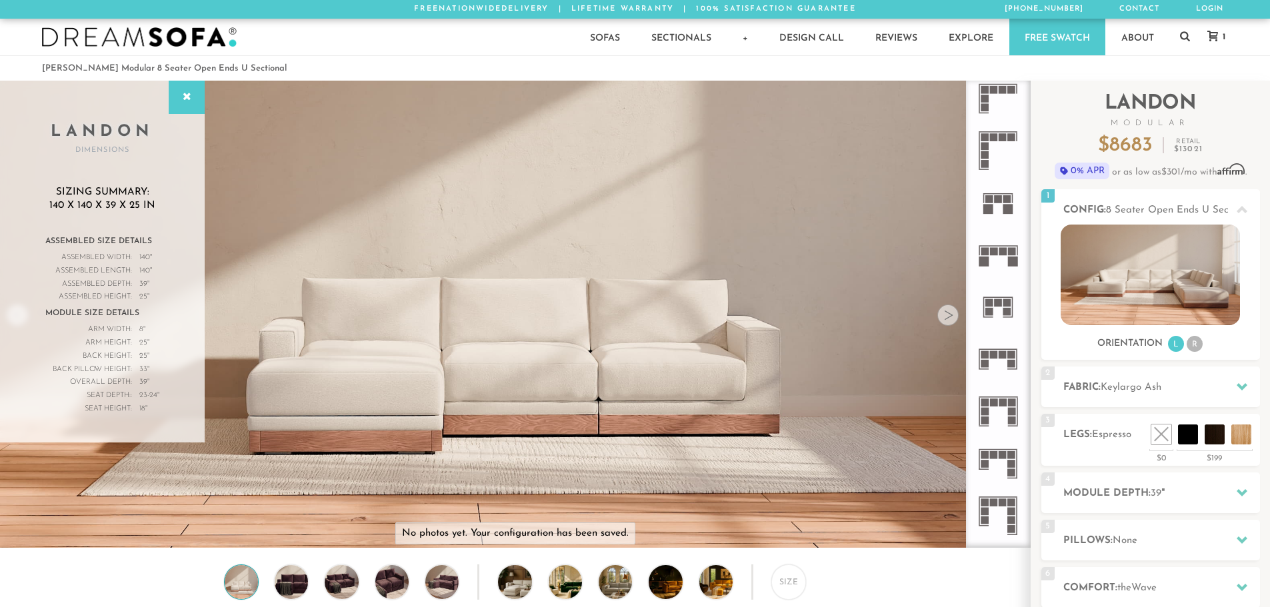
click at [951, 323] on div at bounding box center [947, 315] width 21 height 21
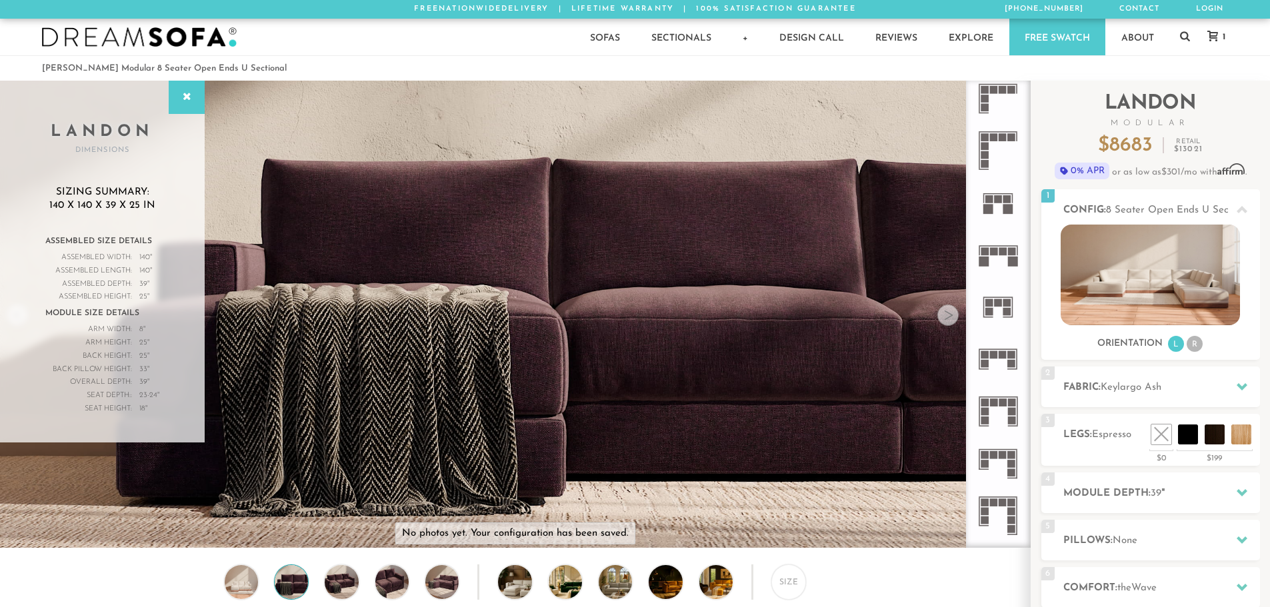
click at [951, 323] on div at bounding box center [947, 315] width 21 height 21
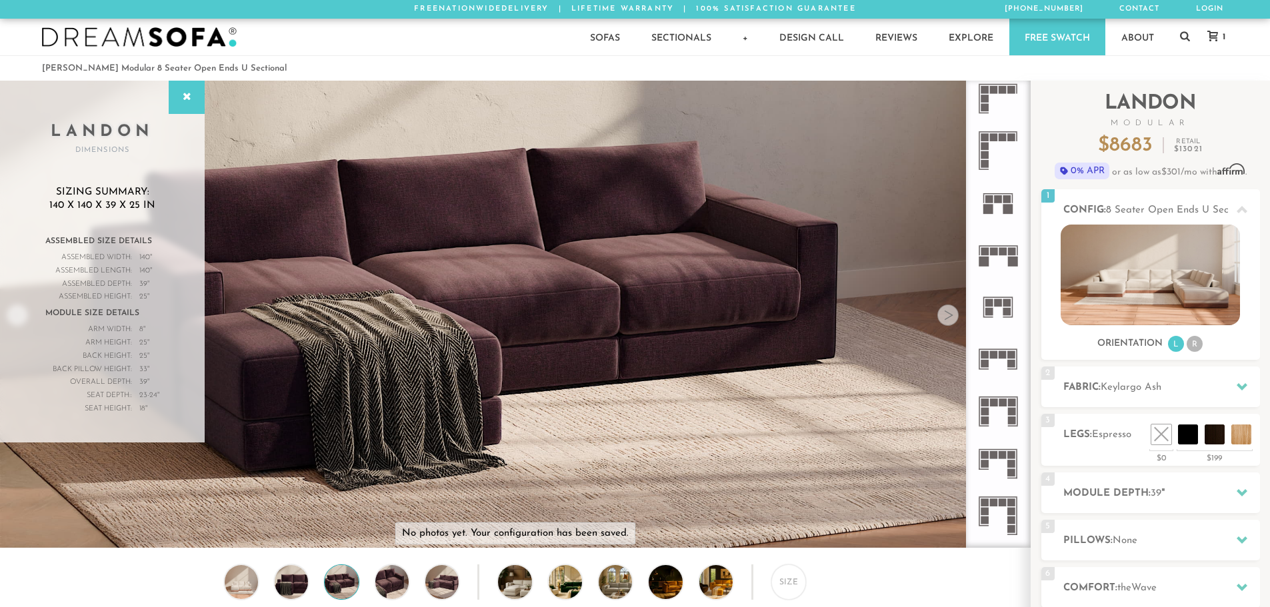
click at [951, 323] on div at bounding box center [947, 315] width 21 height 21
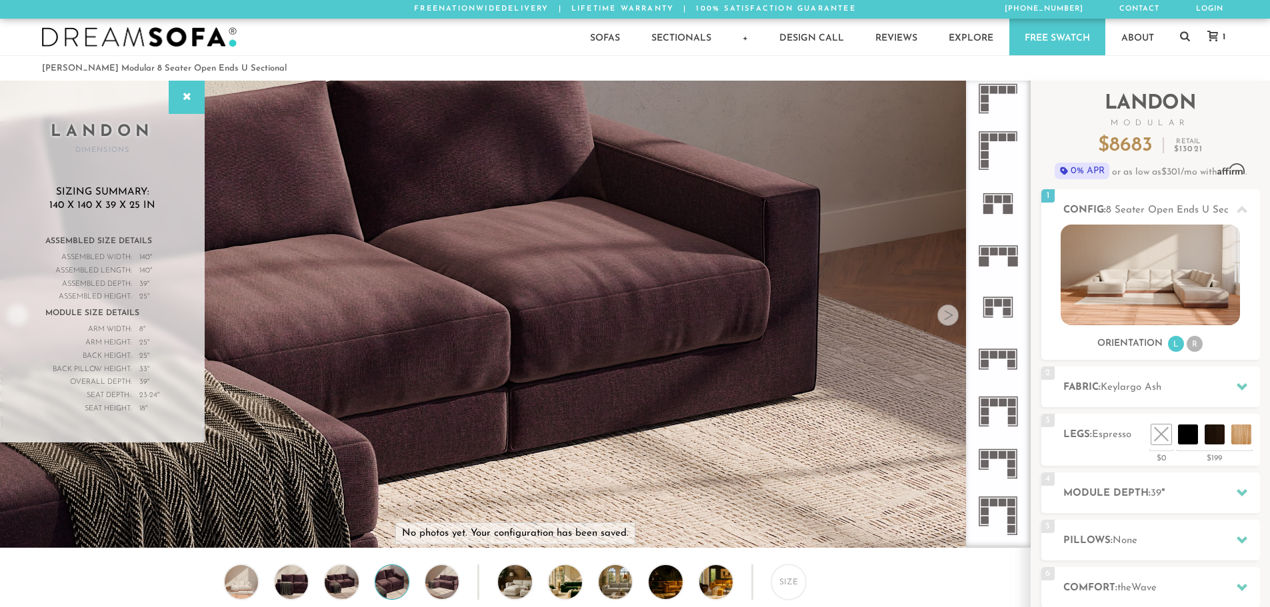
click at [951, 323] on div at bounding box center [947, 315] width 21 height 21
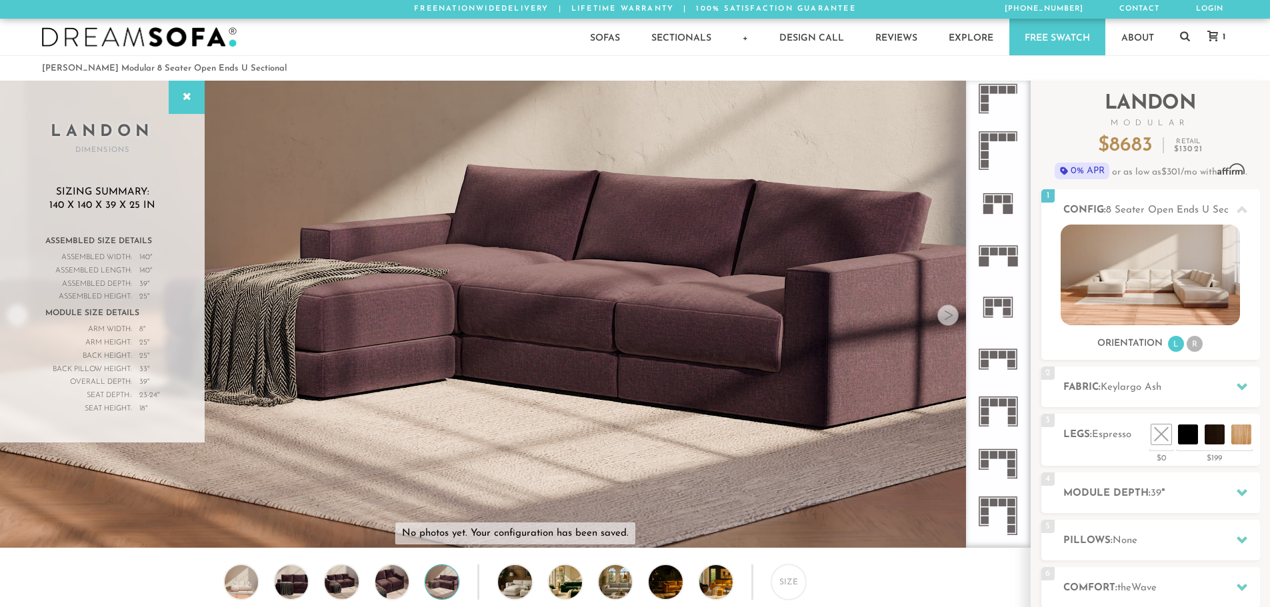
click at [951, 323] on div at bounding box center [947, 315] width 21 height 21
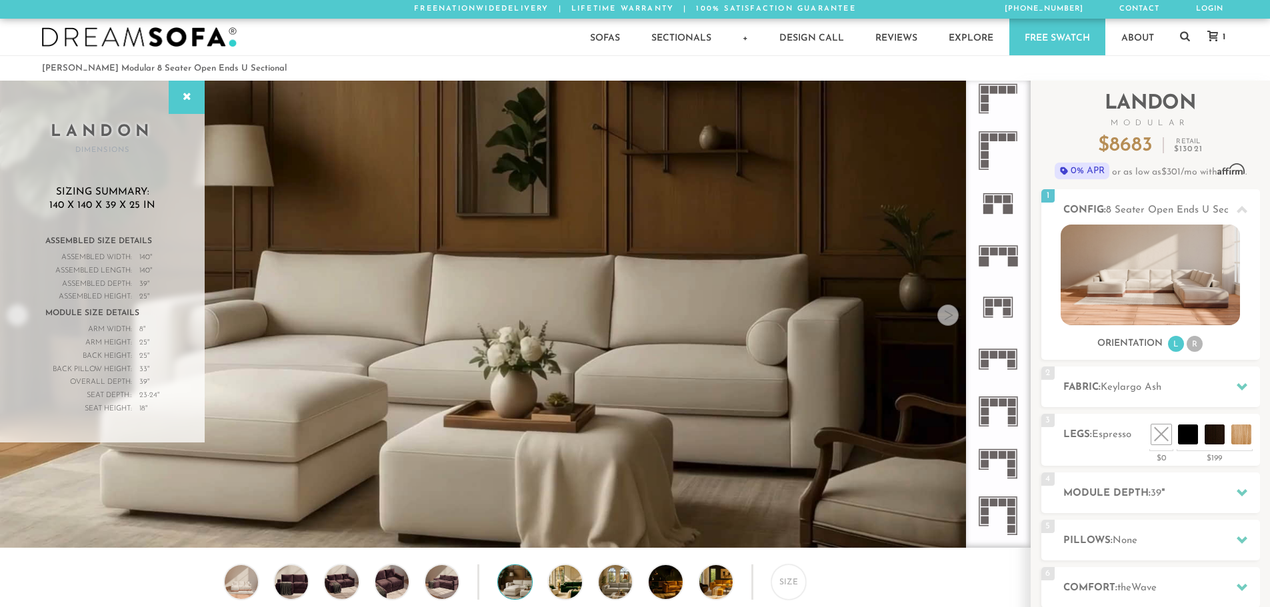
click at [951, 323] on div at bounding box center [947, 315] width 21 height 21
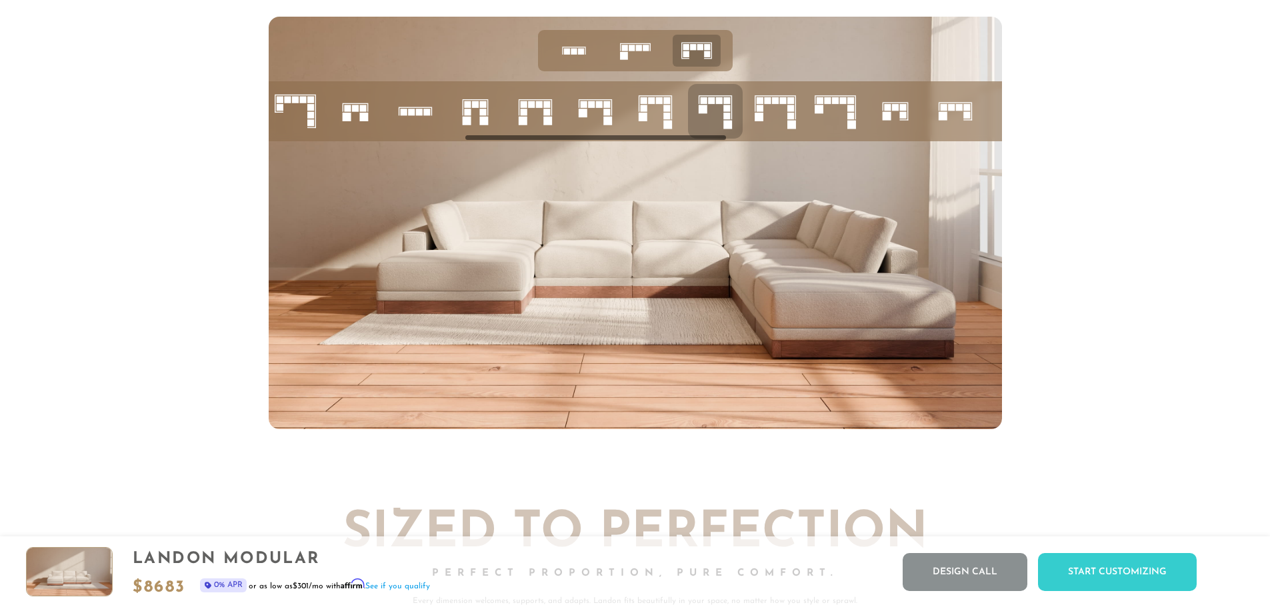
scroll to position [5840, 0]
click at [901, 118] on rect at bounding box center [902, 115] width 7 height 7
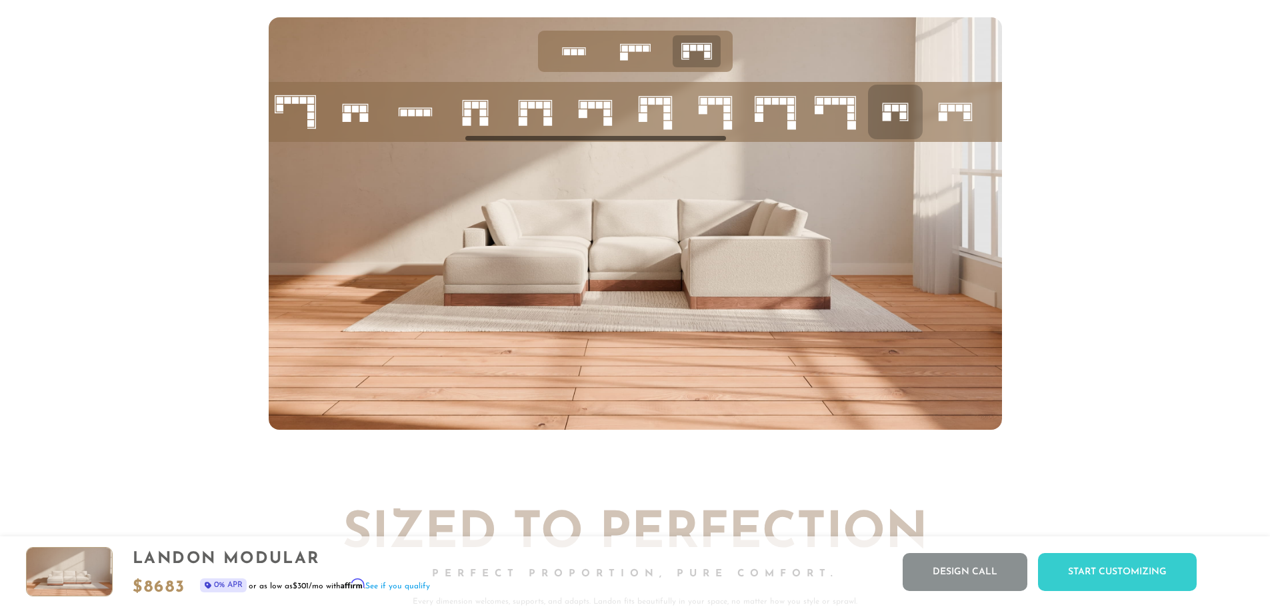
click at [706, 114] on rect at bounding box center [702, 109] width 9 height 9
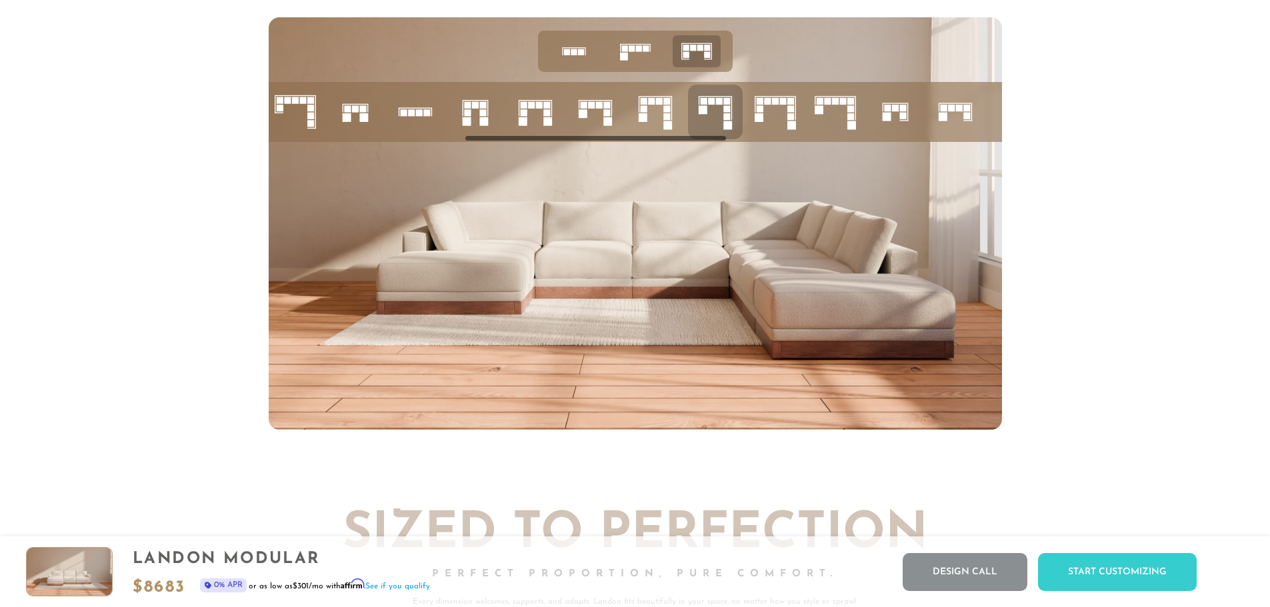
click at [305, 116] on icon at bounding box center [295, 111] width 45 height 45
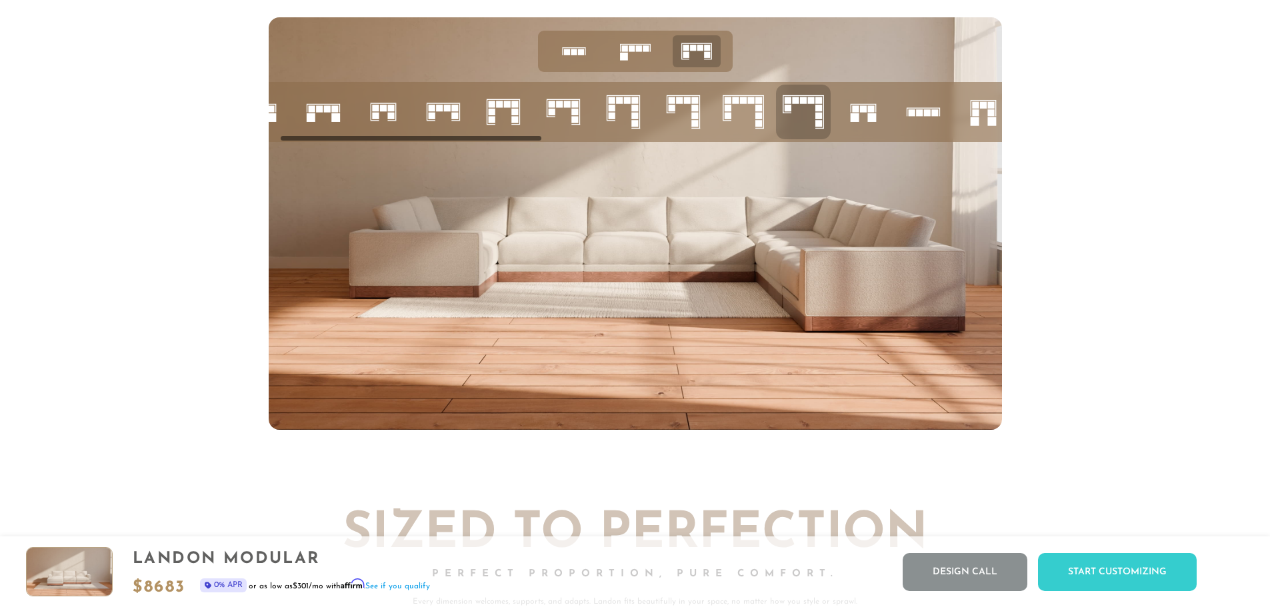
scroll to position [0, 0]
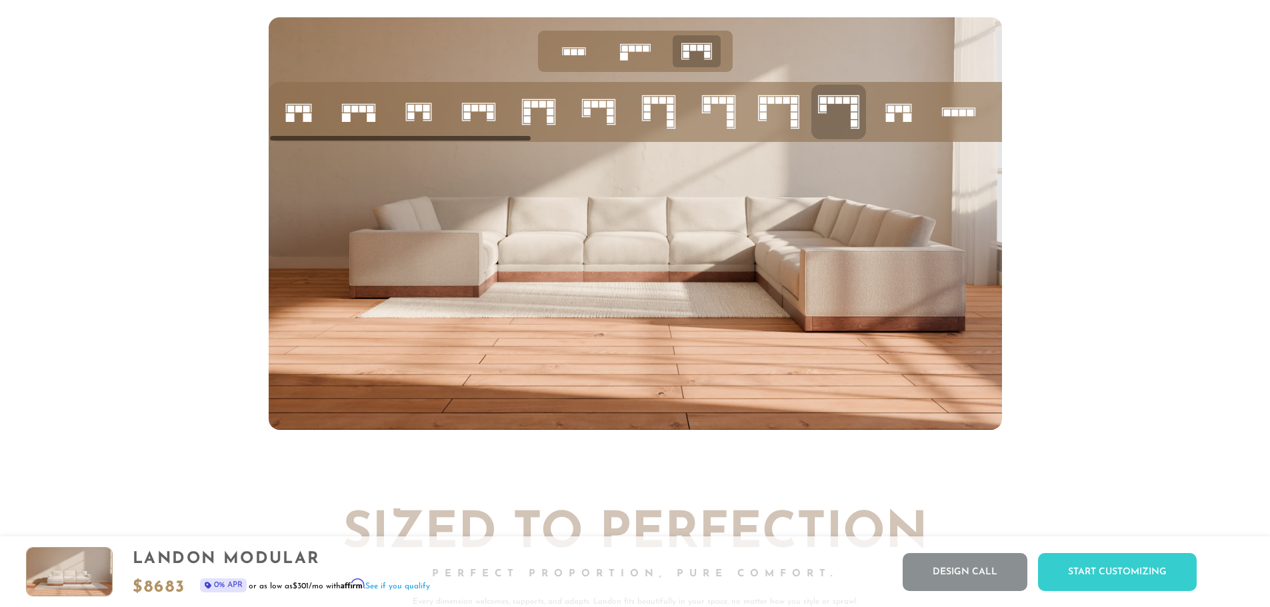
drag, startPoint x: 563, startPoint y: 144, endPoint x: 345, endPoint y: 145, distance: 217.9
click at [345, 142] on div at bounding box center [635, 112] width 733 height 60
click at [634, 60] on icon at bounding box center [634, 51] width 41 height 41
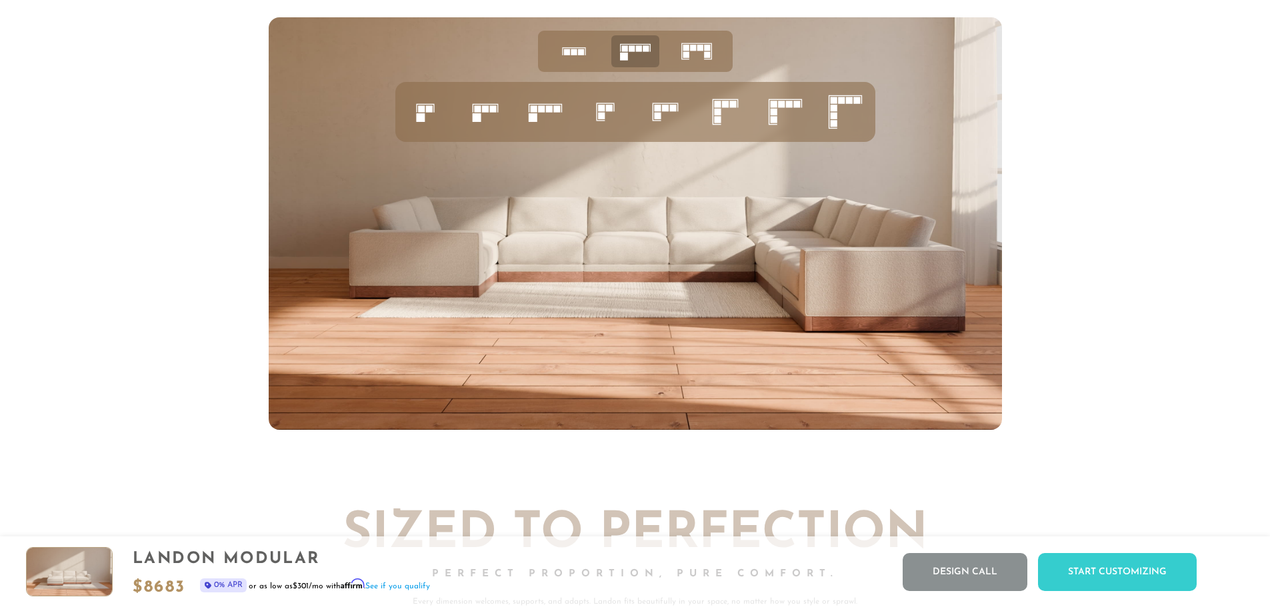
click at [545, 109] on icon at bounding box center [545, 111] width 45 height 45
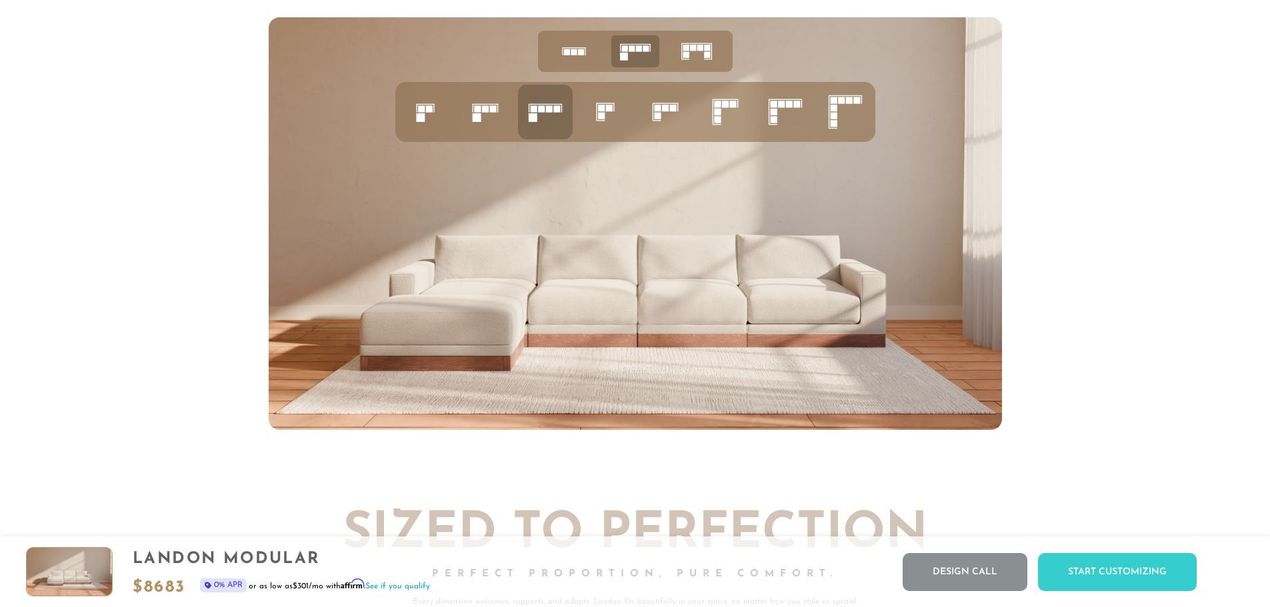
click at [705, 46] on icon at bounding box center [696, 51] width 41 height 41
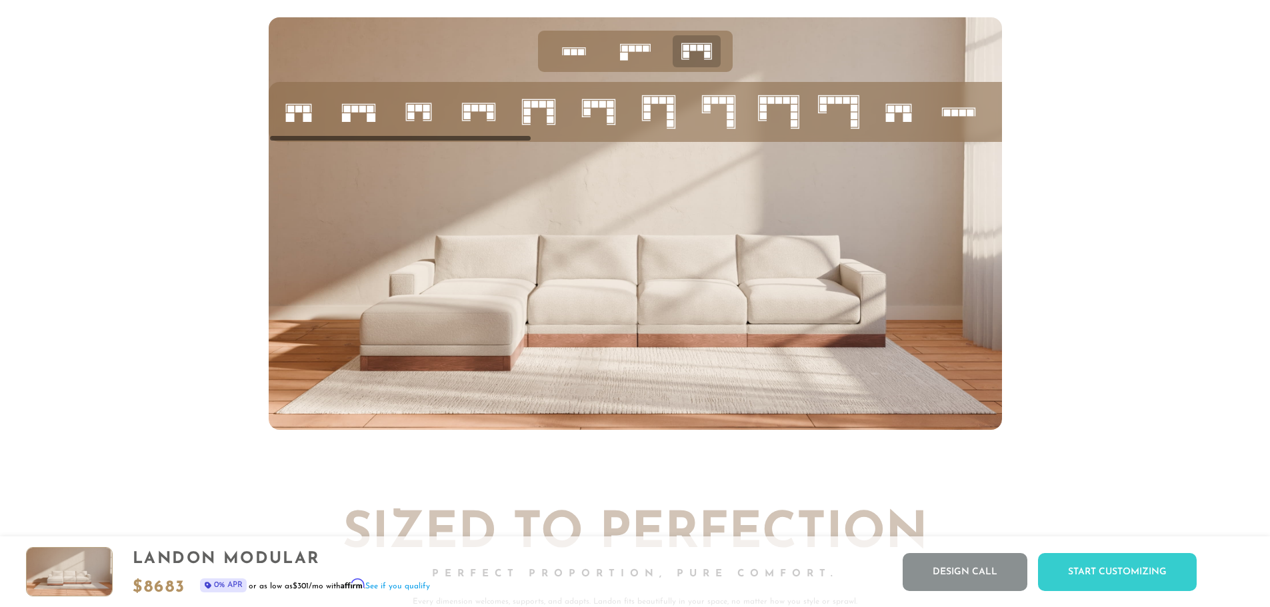
click at [852, 111] on rect at bounding box center [853, 108] width 7 height 7
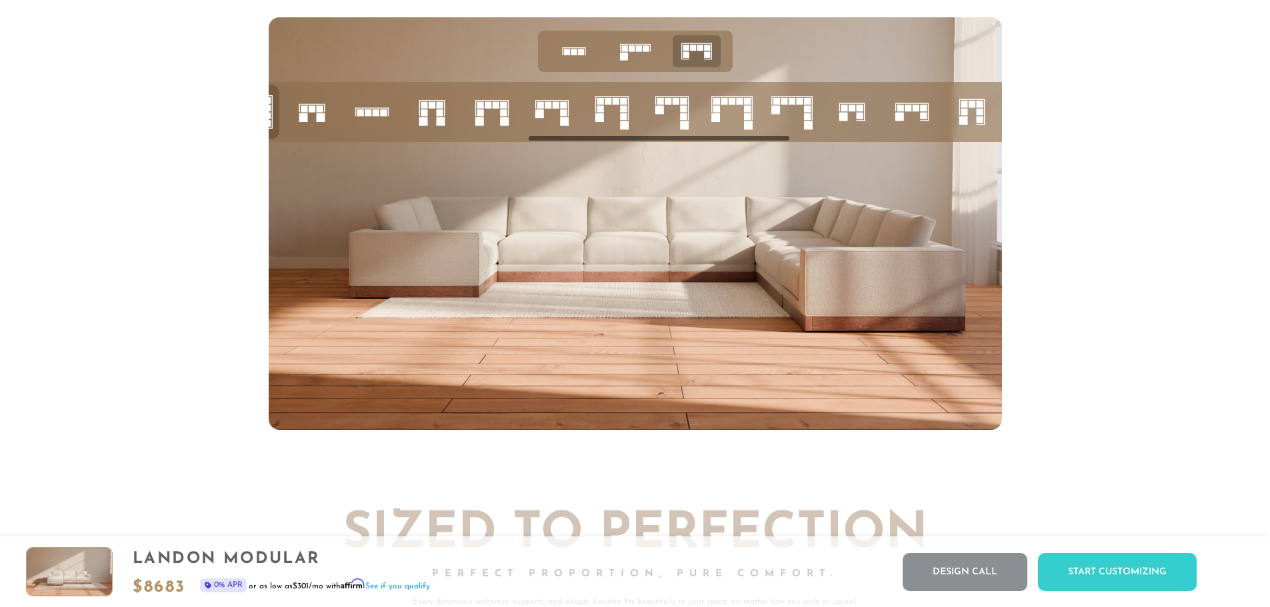
scroll to position [0, 746]
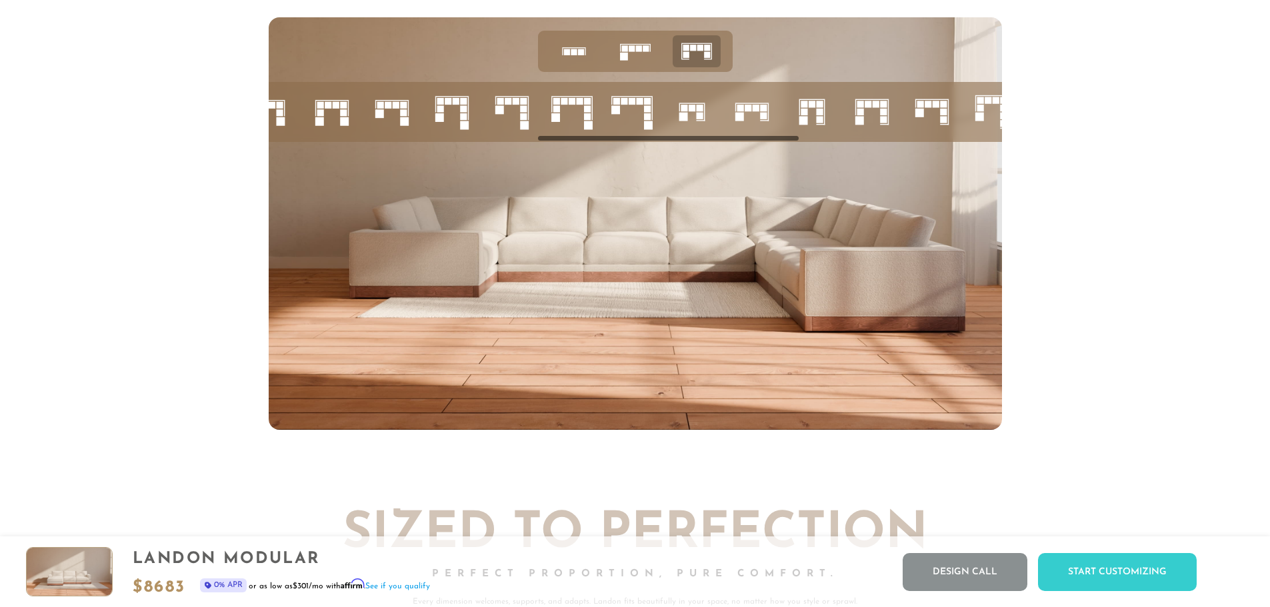
drag, startPoint x: 519, startPoint y: 140, endPoint x: 703, endPoint y: 159, distance: 184.9
click at [703, 159] on div at bounding box center [635, 223] width 733 height 413
click at [643, 128] on icon at bounding box center [631, 111] width 45 height 45
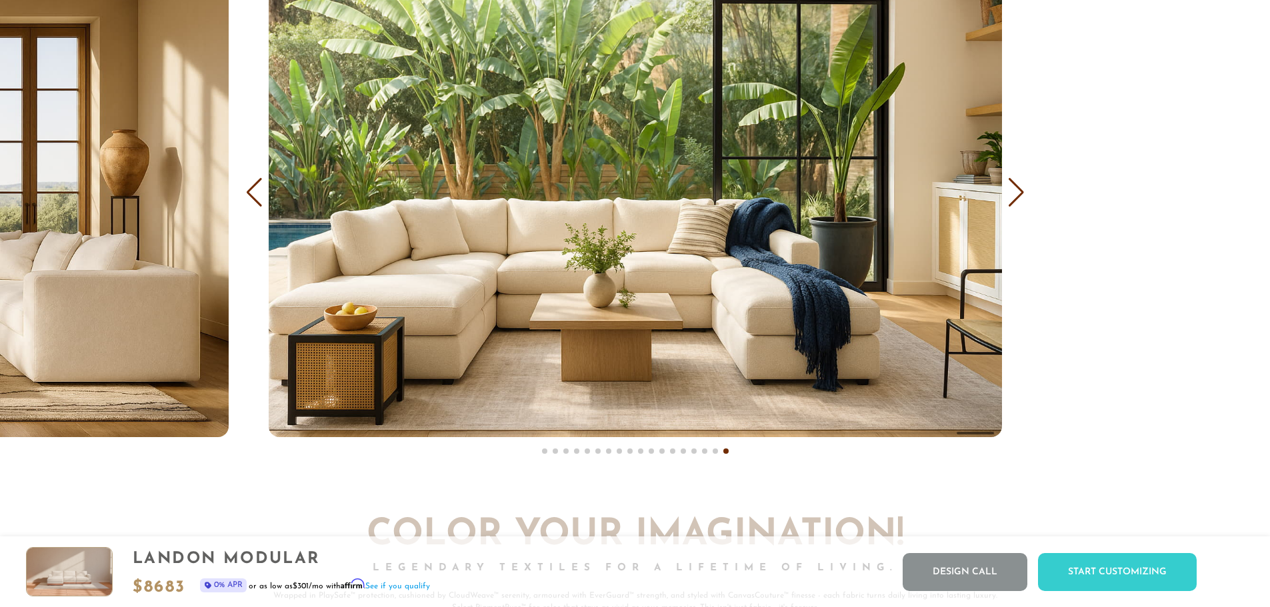
scroll to position [8560, 0]
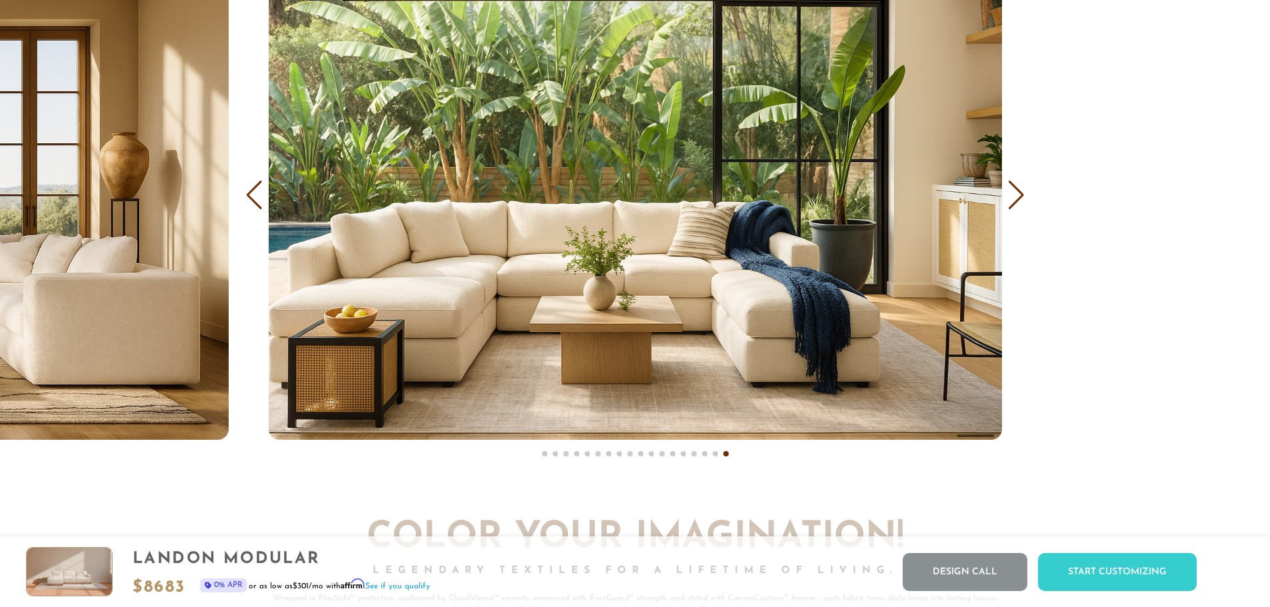
click at [1016, 202] on div "Next slide" at bounding box center [1016, 195] width 18 height 29
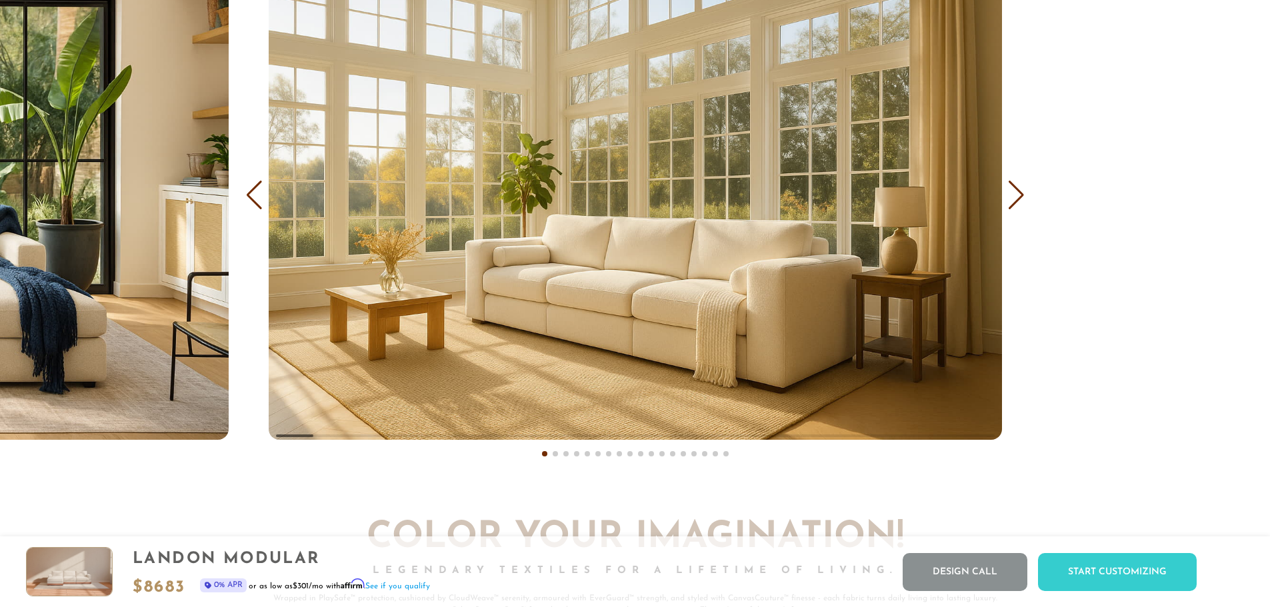
click at [1016, 202] on div "Next slide" at bounding box center [1016, 195] width 18 height 29
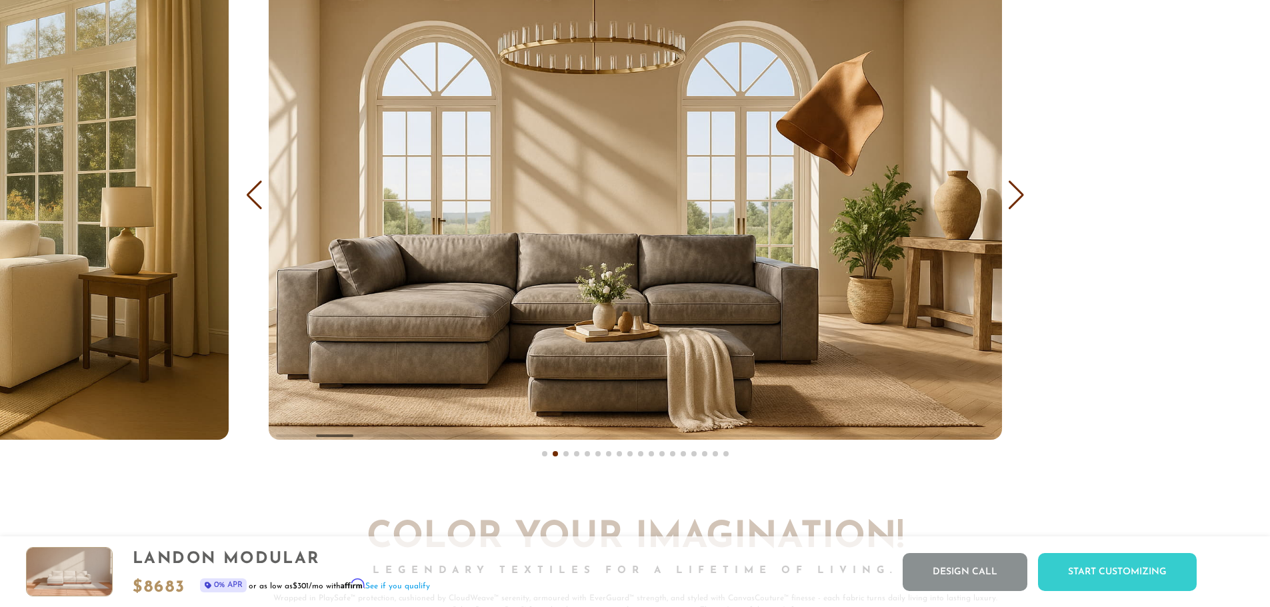
click at [1016, 202] on div "Next slide" at bounding box center [1016, 195] width 18 height 29
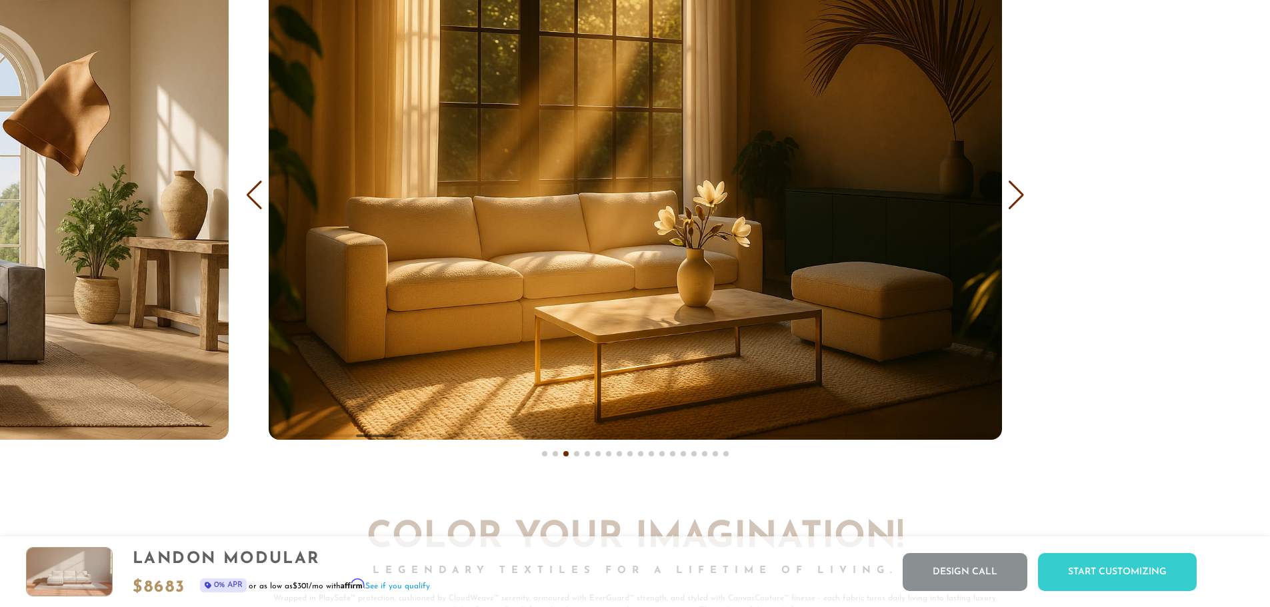
click at [1016, 202] on div "Next slide" at bounding box center [1016, 195] width 18 height 29
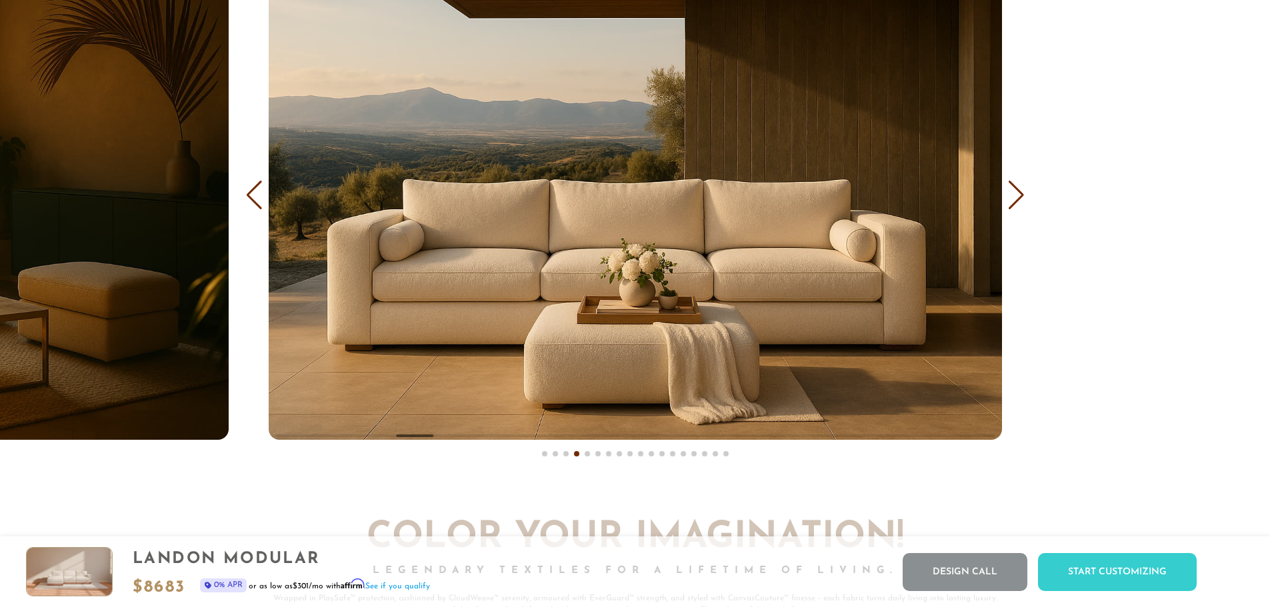
click at [1016, 202] on div "Next slide" at bounding box center [1016, 195] width 18 height 29
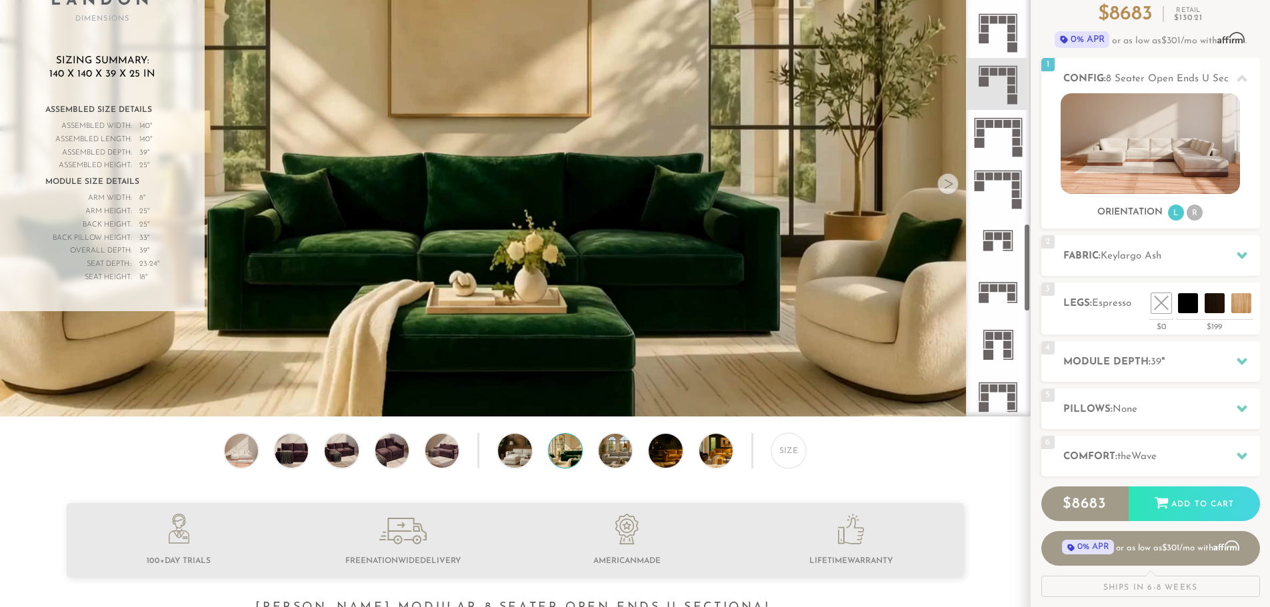
scroll to position [133, 0]
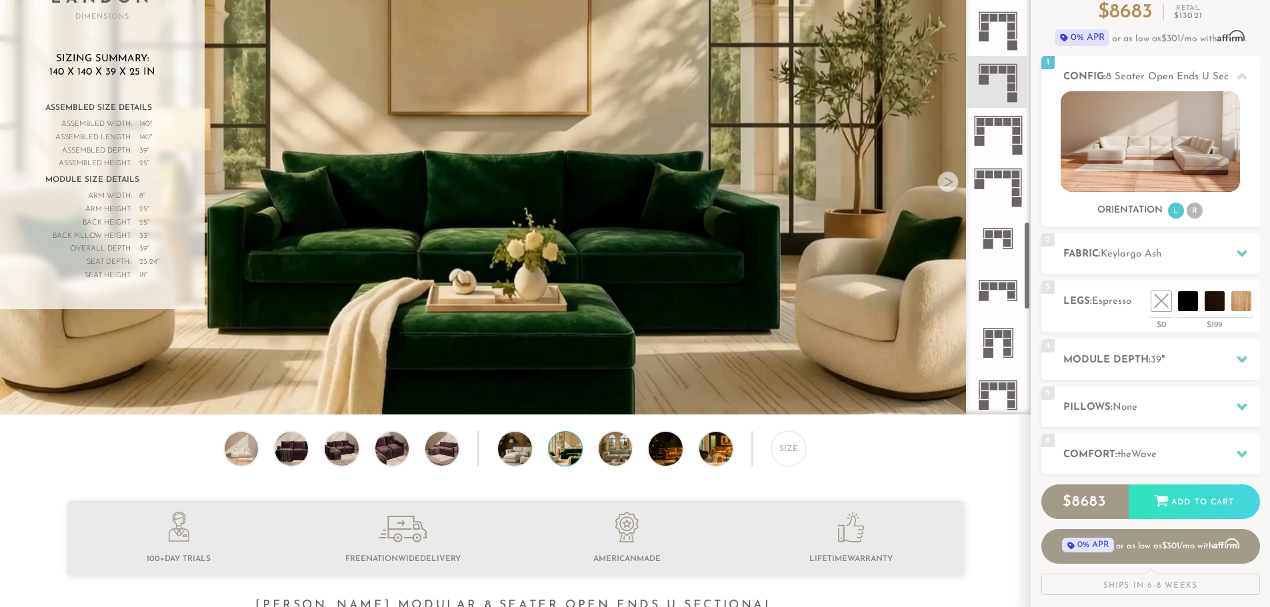
click at [950, 189] on div at bounding box center [947, 181] width 21 height 21
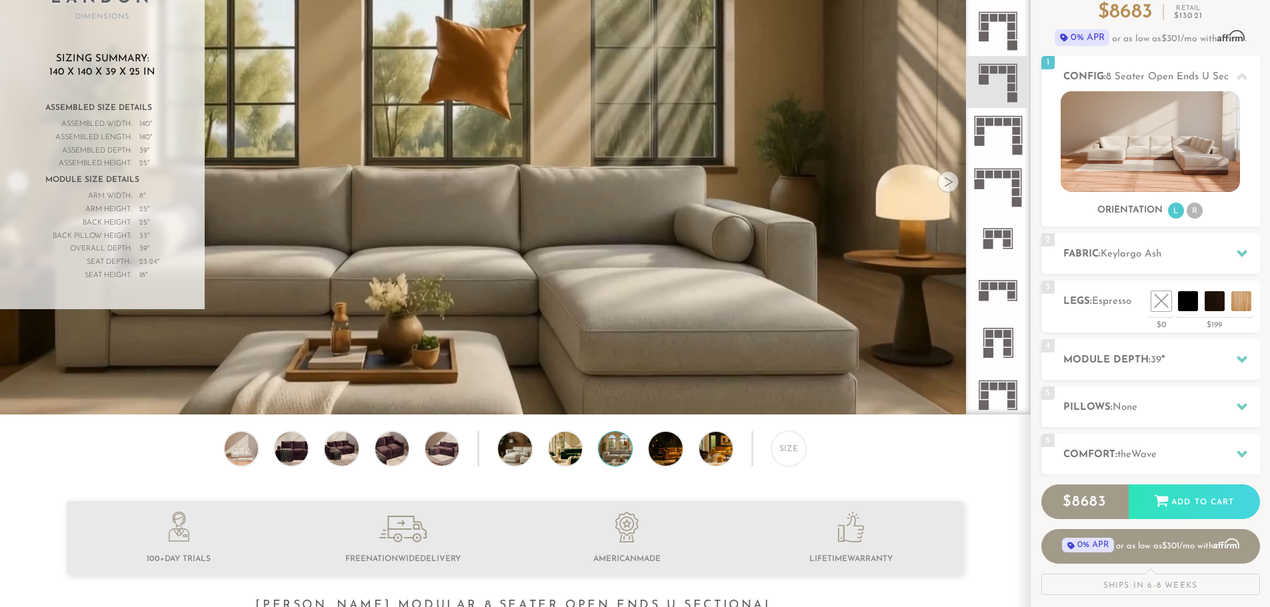
click at [949, 189] on div at bounding box center [947, 181] width 21 height 21
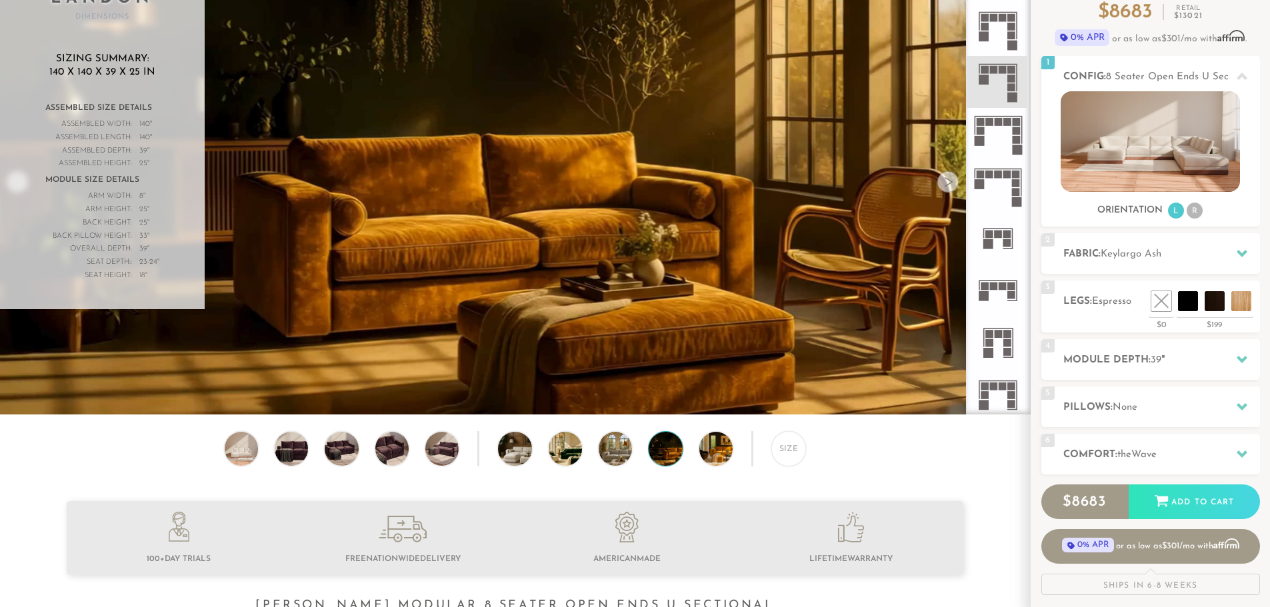
click at [949, 189] on div at bounding box center [947, 181] width 21 height 21
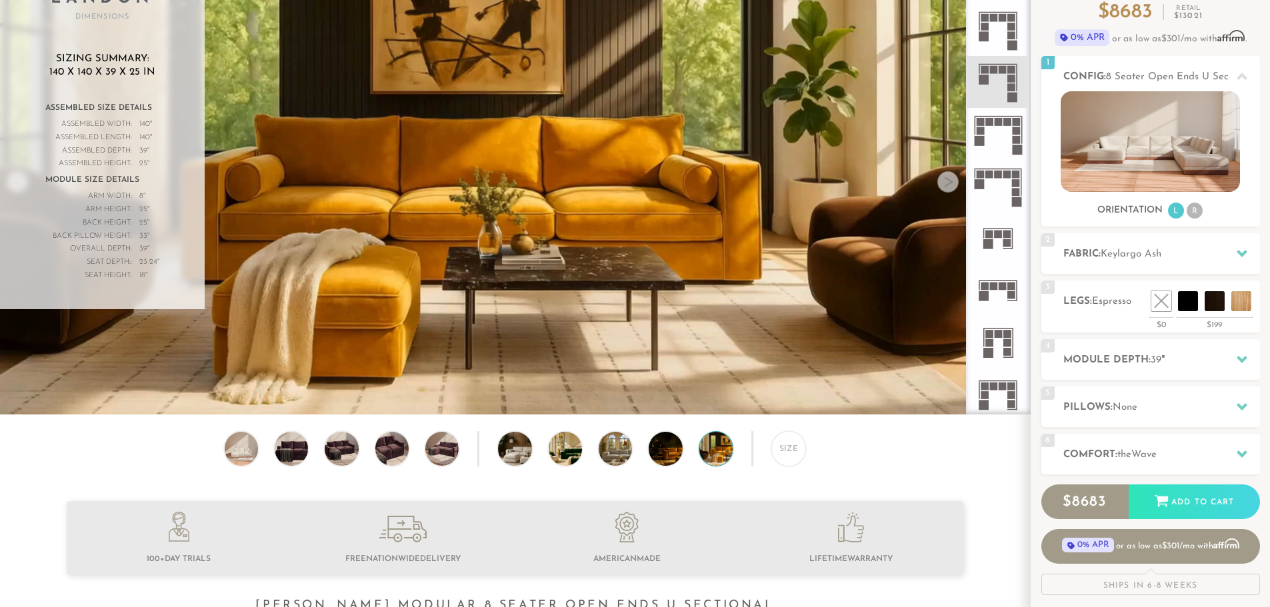
click at [949, 189] on div at bounding box center [947, 181] width 21 height 21
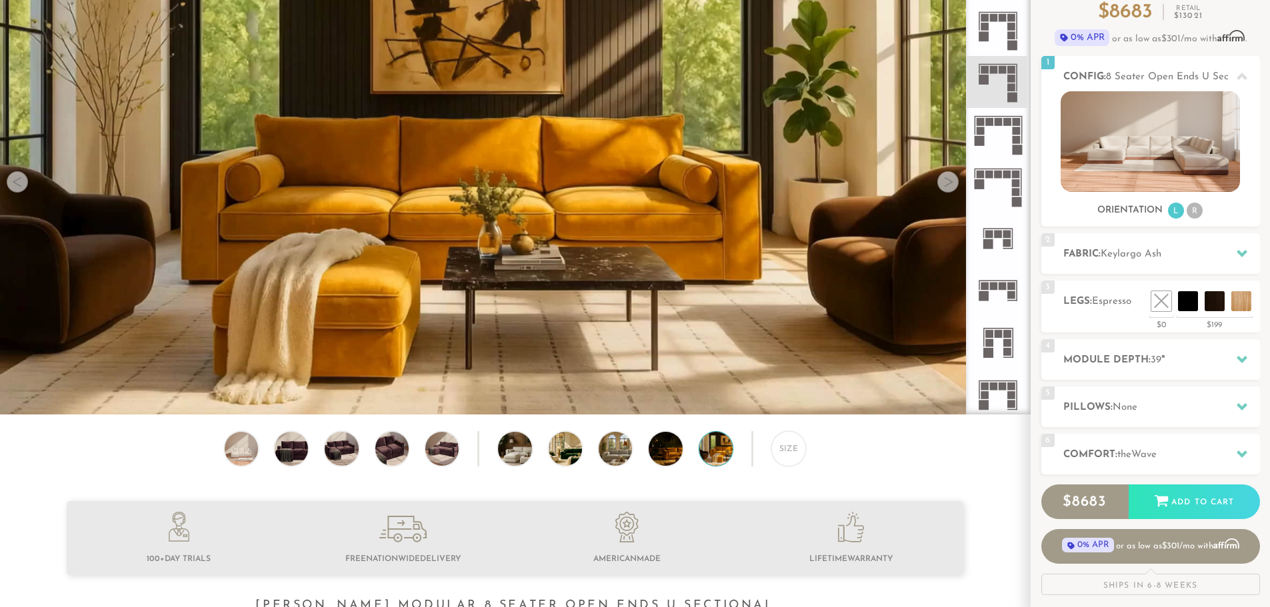
click at [949, 189] on div at bounding box center [947, 181] width 21 height 21
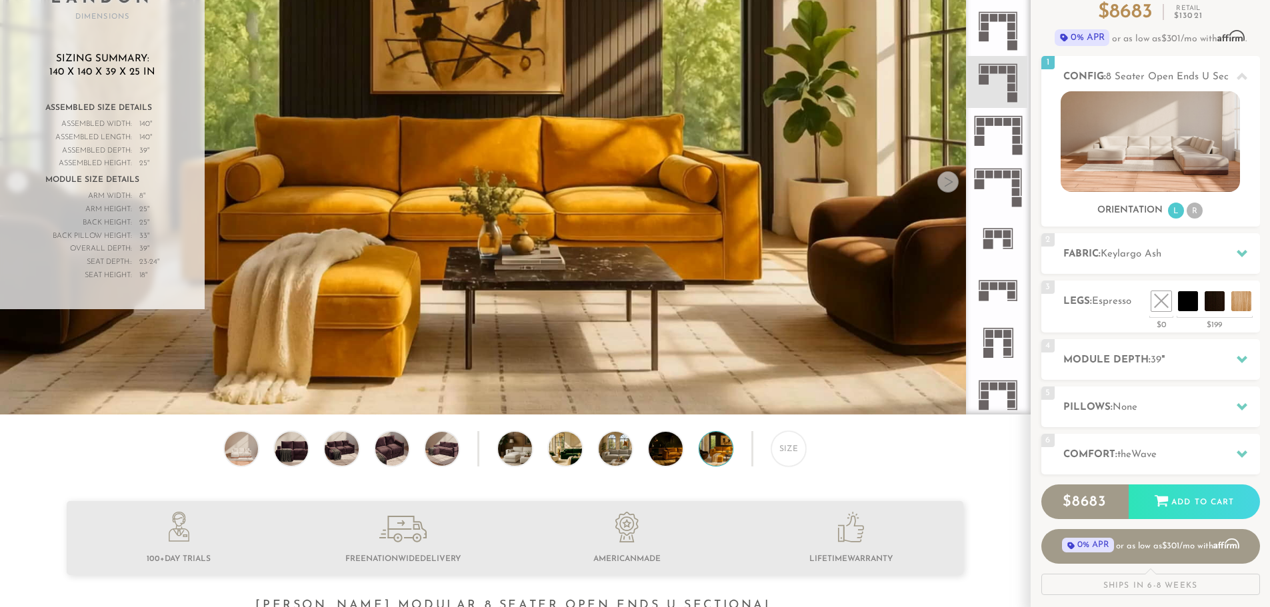
click at [535, 456] on div "Size" at bounding box center [515, 451] width 1030 height 41
click at [518, 457] on img at bounding box center [527, 448] width 59 height 33
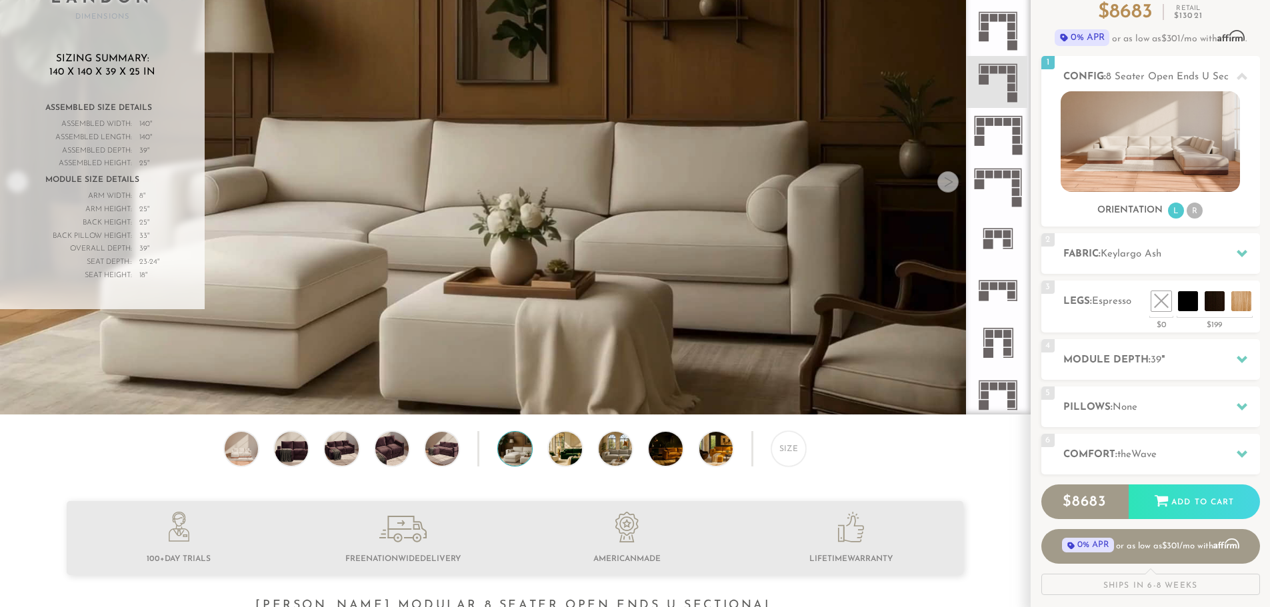
click at [541, 460] on div "Size" at bounding box center [515, 451] width 1030 height 41
click at [561, 463] on img at bounding box center [578, 448] width 59 height 33
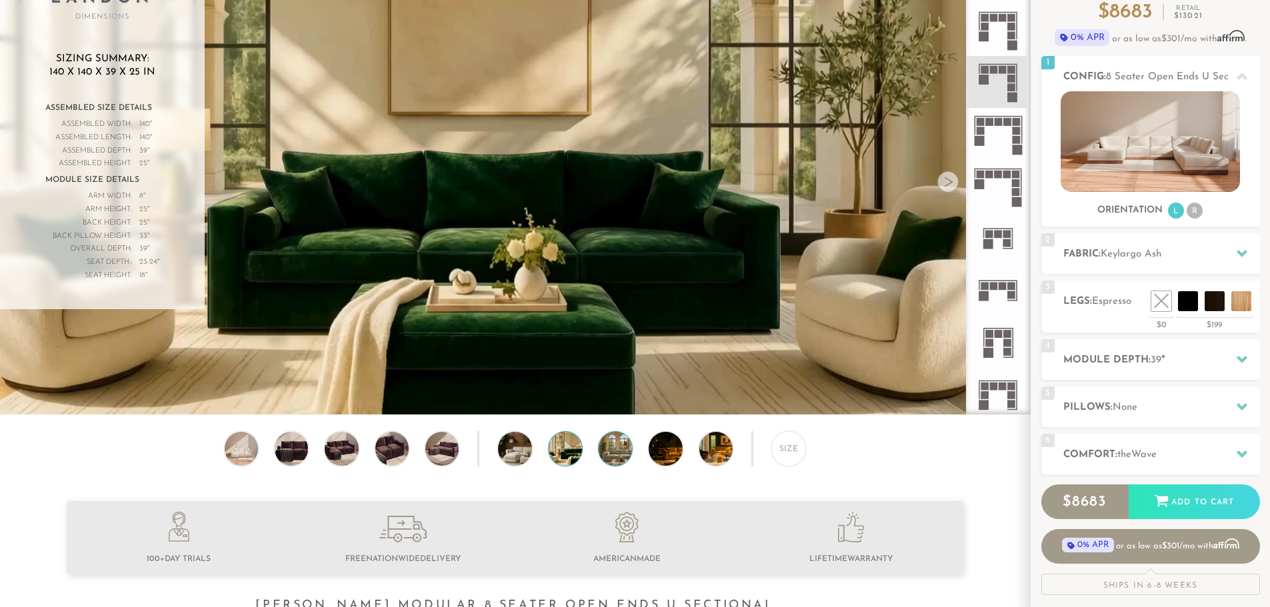
click at [606, 461] on img at bounding box center [627, 448] width 59 height 33
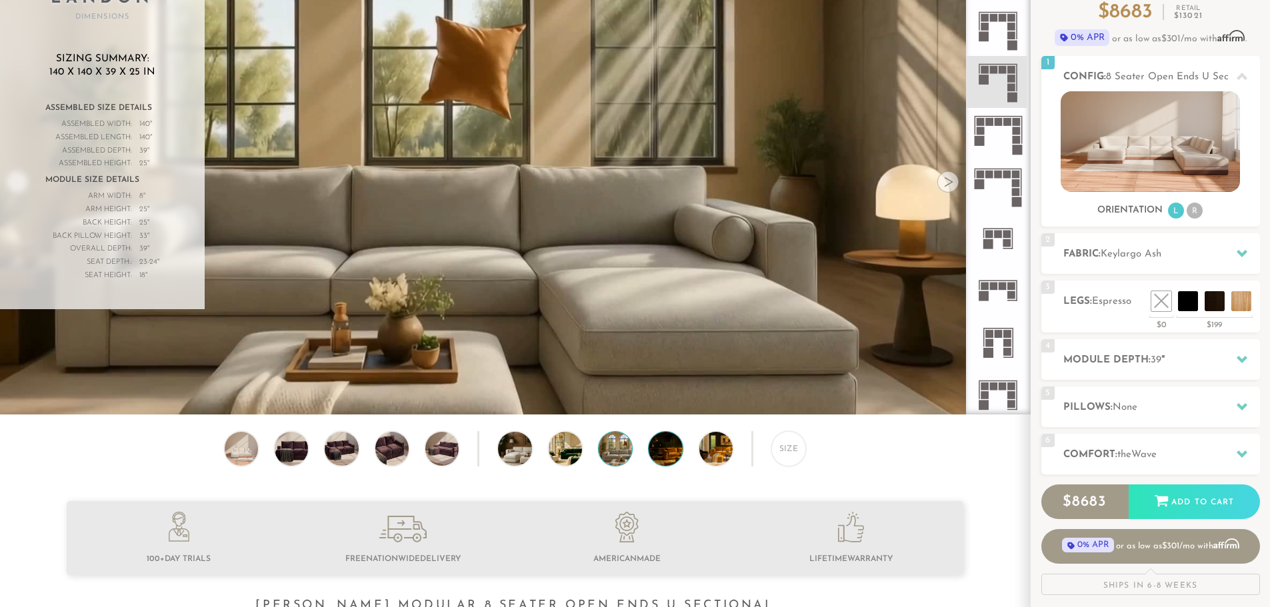
click at [663, 462] on img at bounding box center [677, 448] width 59 height 33
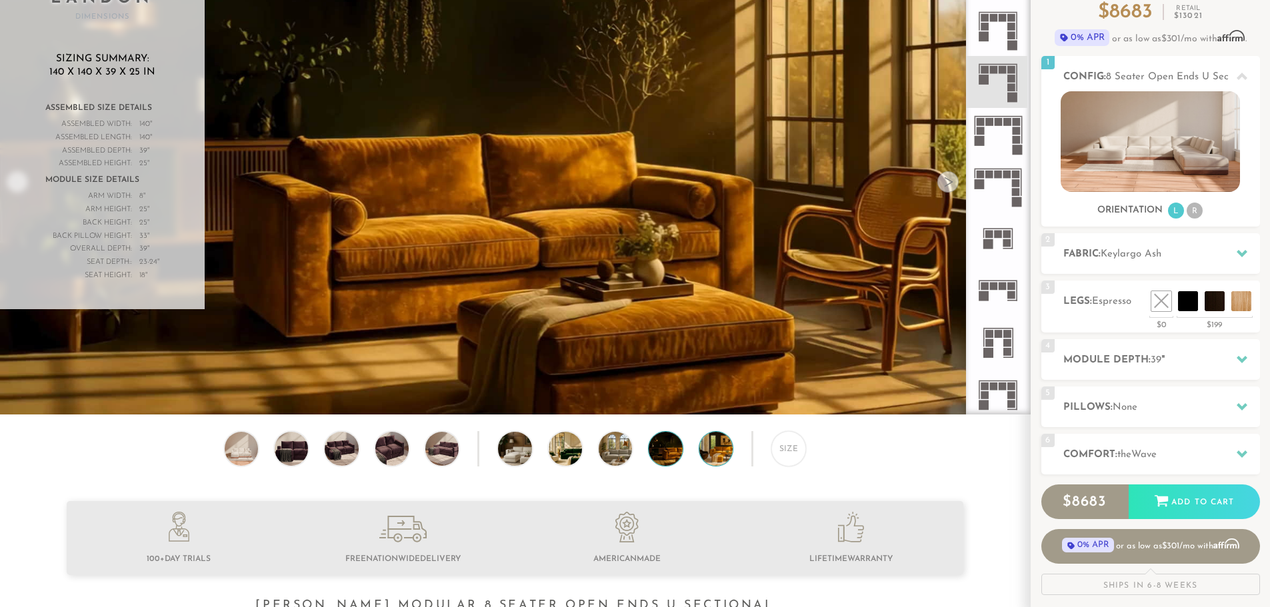
click at [714, 462] on img at bounding box center [728, 448] width 59 height 33
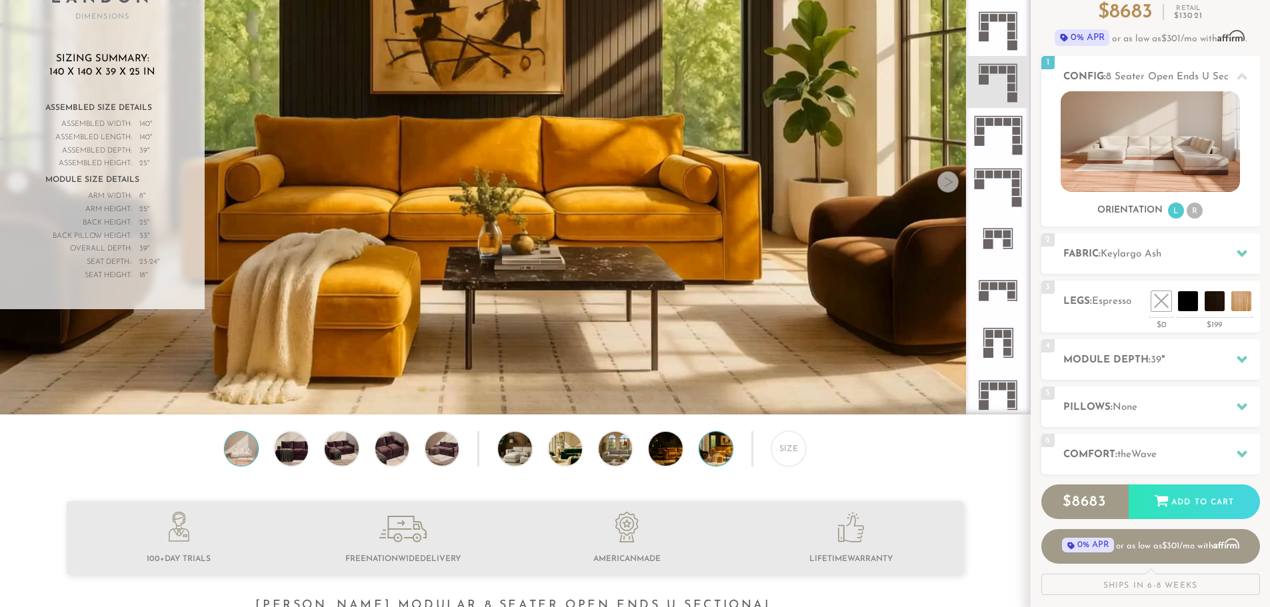
click at [255, 461] on img at bounding box center [241, 448] width 40 height 33
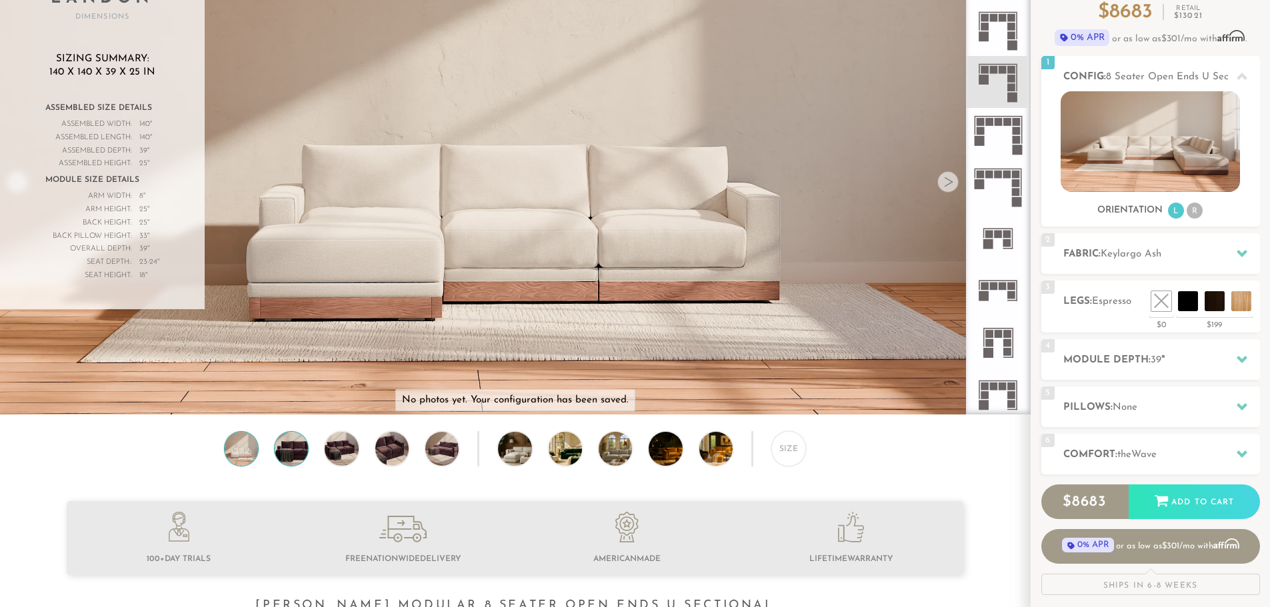
click at [277, 461] on img at bounding box center [291, 448] width 40 height 33
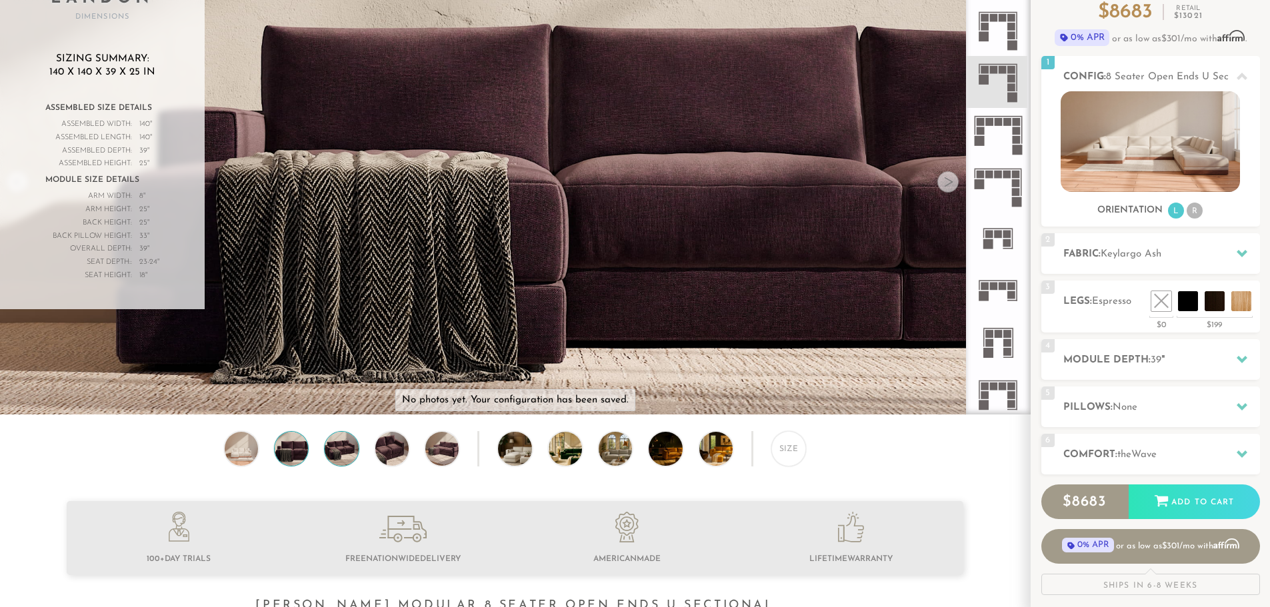
click at [325, 463] on img at bounding box center [341, 448] width 40 height 33
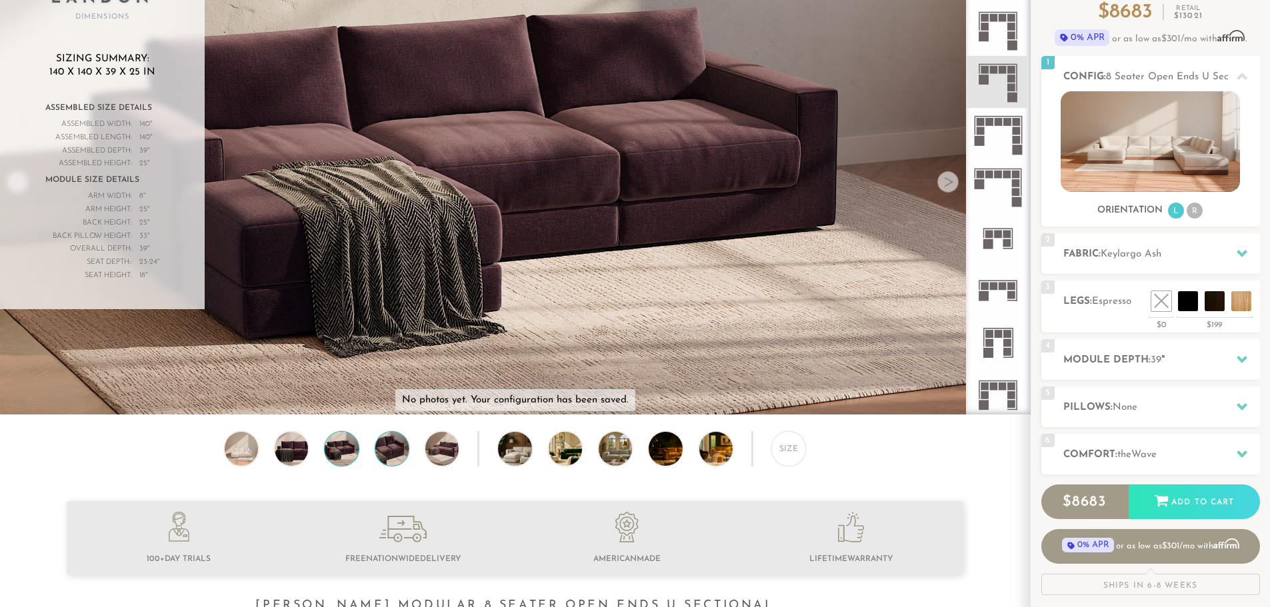
click at [389, 461] on img at bounding box center [392, 448] width 40 height 33
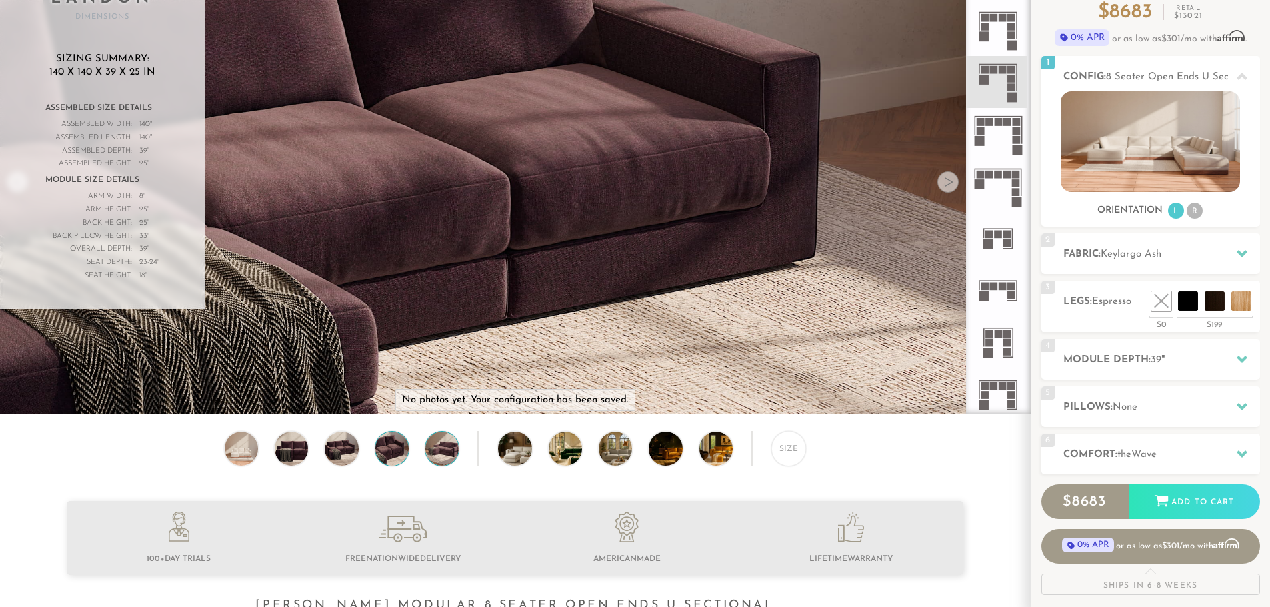
click at [439, 456] on img at bounding box center [442, 448] width 40 height 33
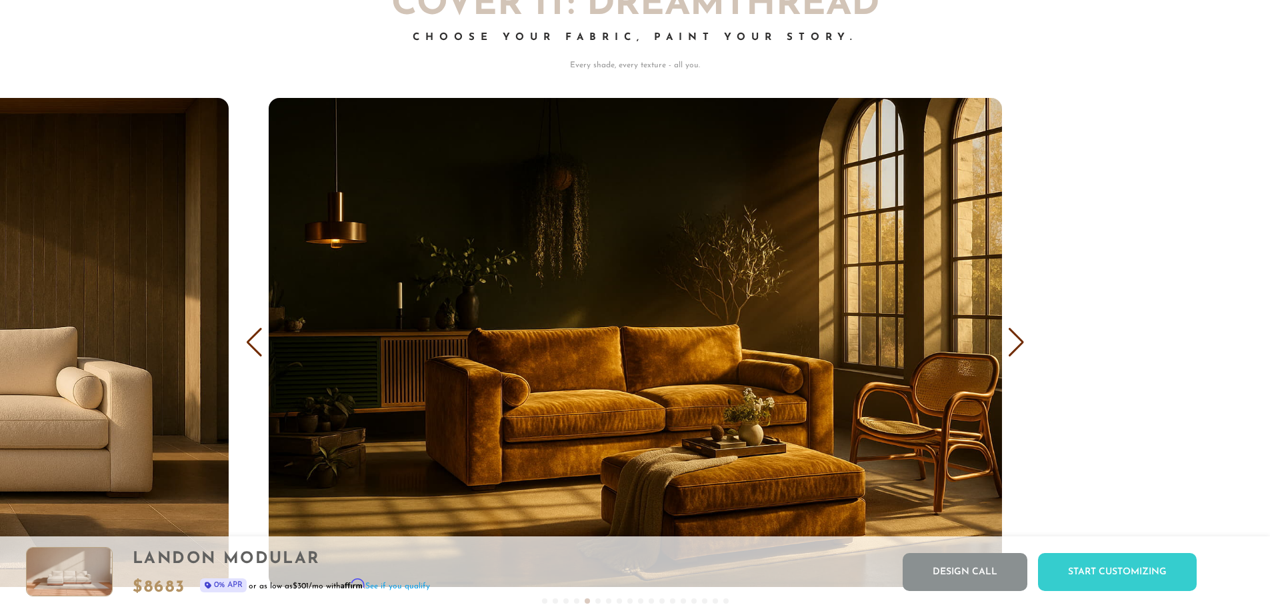
scroll to position [8410, 0]
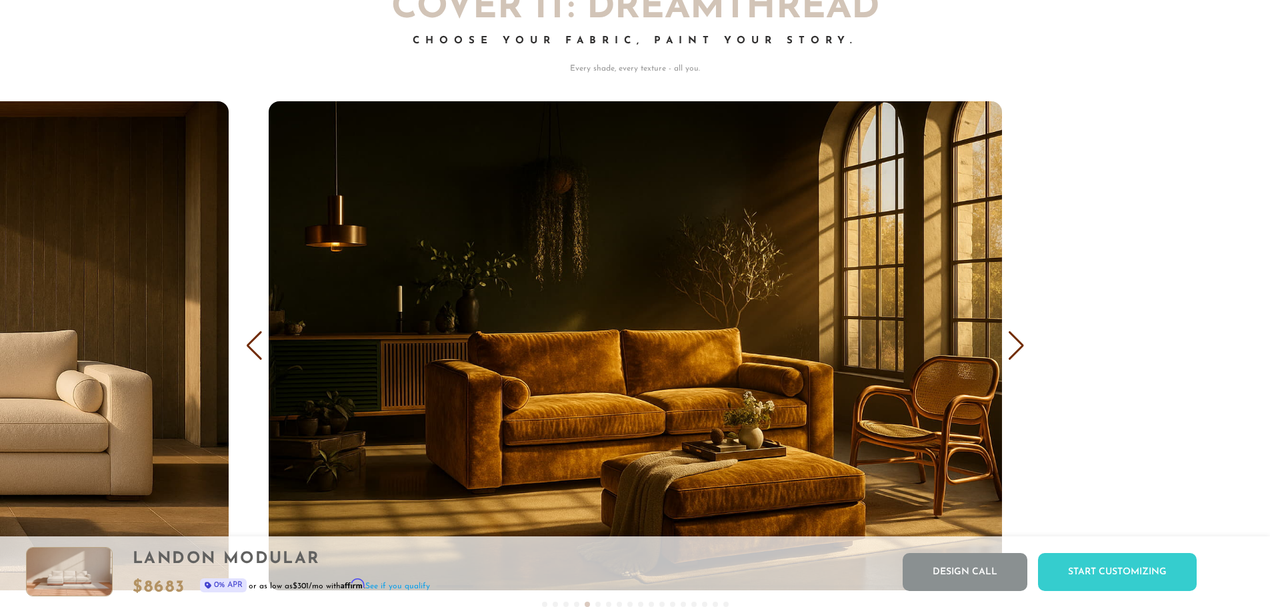
click at [1007, 346] on div "Next slide" at bounding box center [1016, 345] width 18 height 29
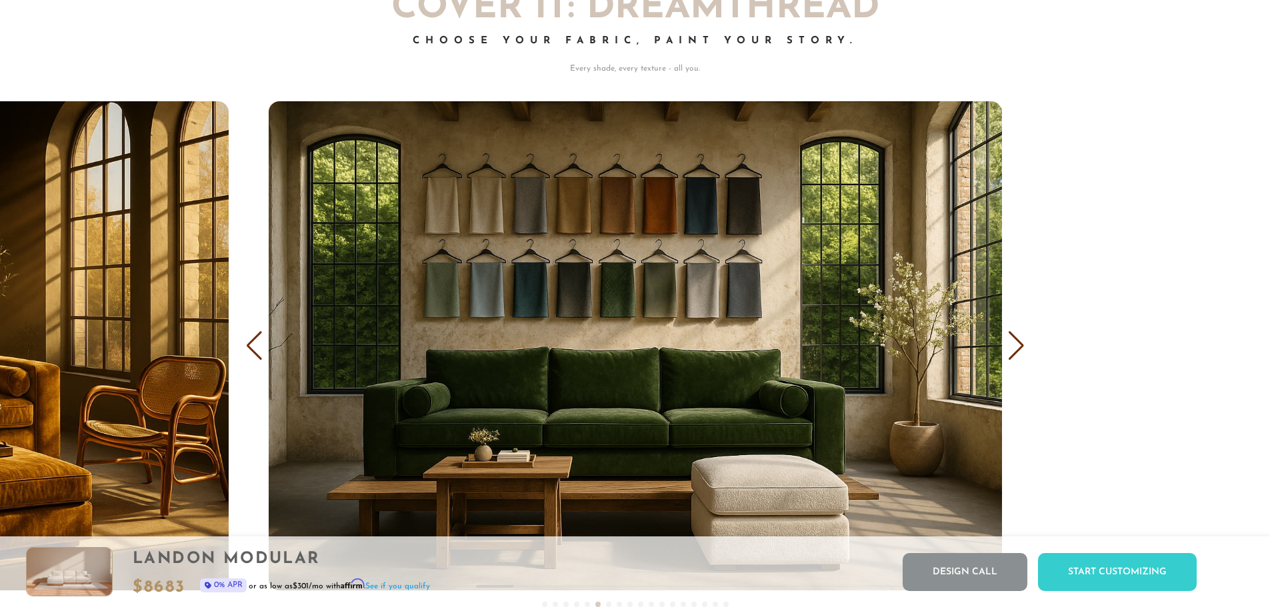
click at [1018, 354] on div "Next slide" at bounding box center [1016, 345] width 18 height 29
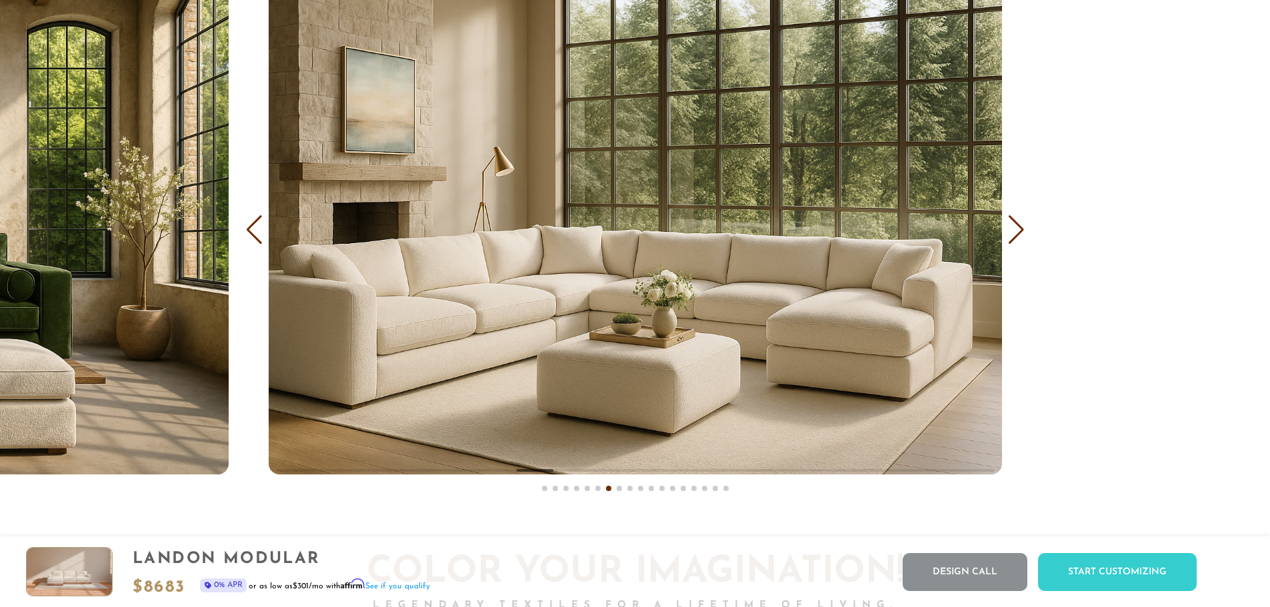
scroll to position [8543, 0]
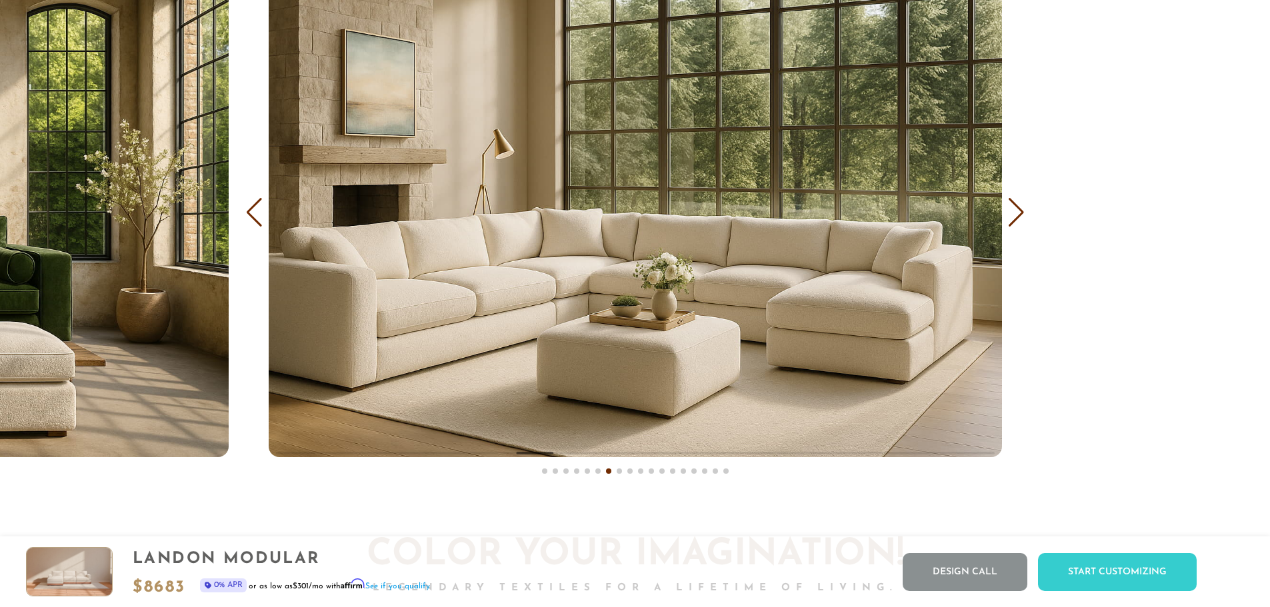
click at [1022, 222] on div "Next slide" at bounding box center [1016, 212] width 18 height 29
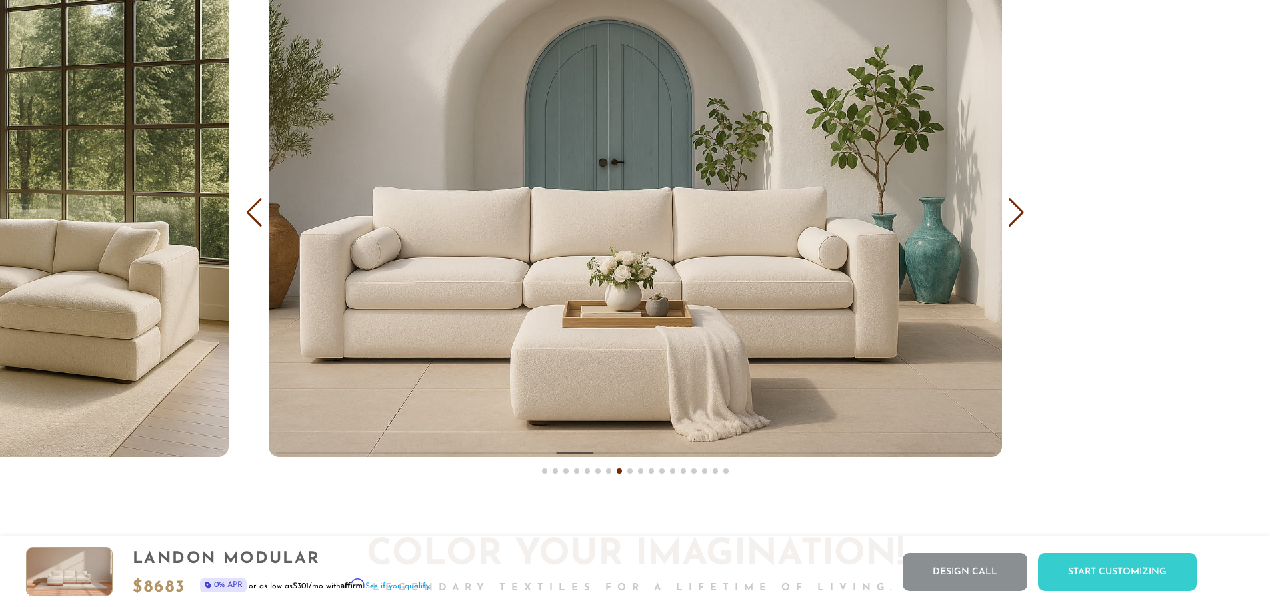
click at [1022, 222] on div "Next slide" at bounding box center [1016, 212] width 18 height 29
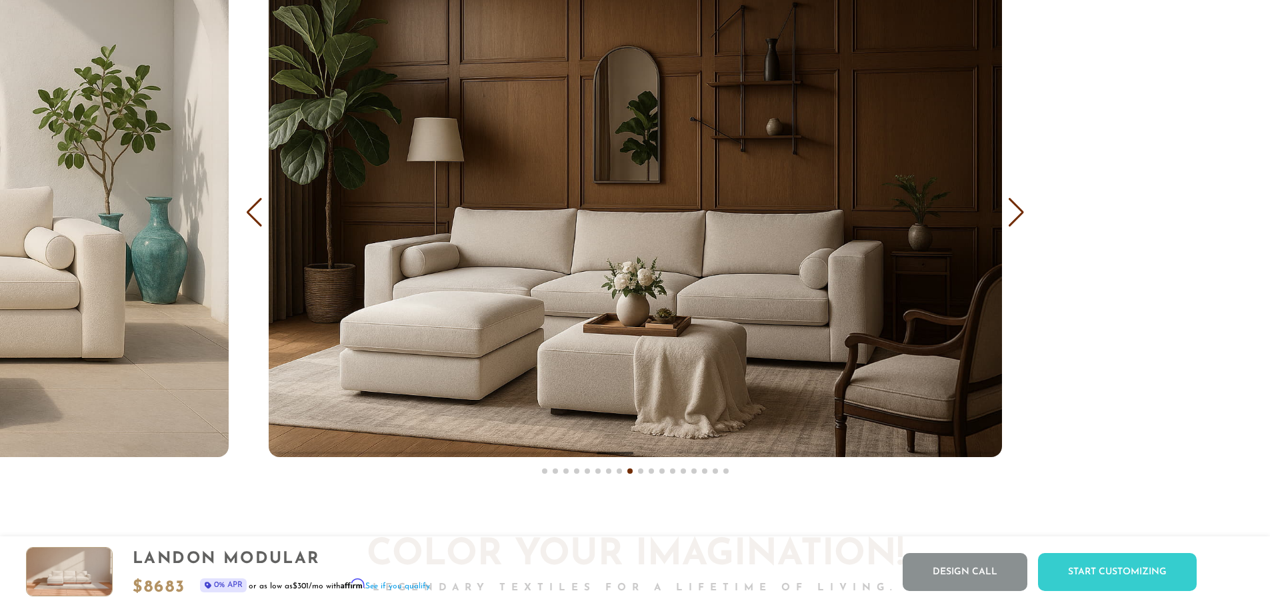
click at [1022, 222] on div "Next slide" at bounding box center [1016, 212] width 18 height 29
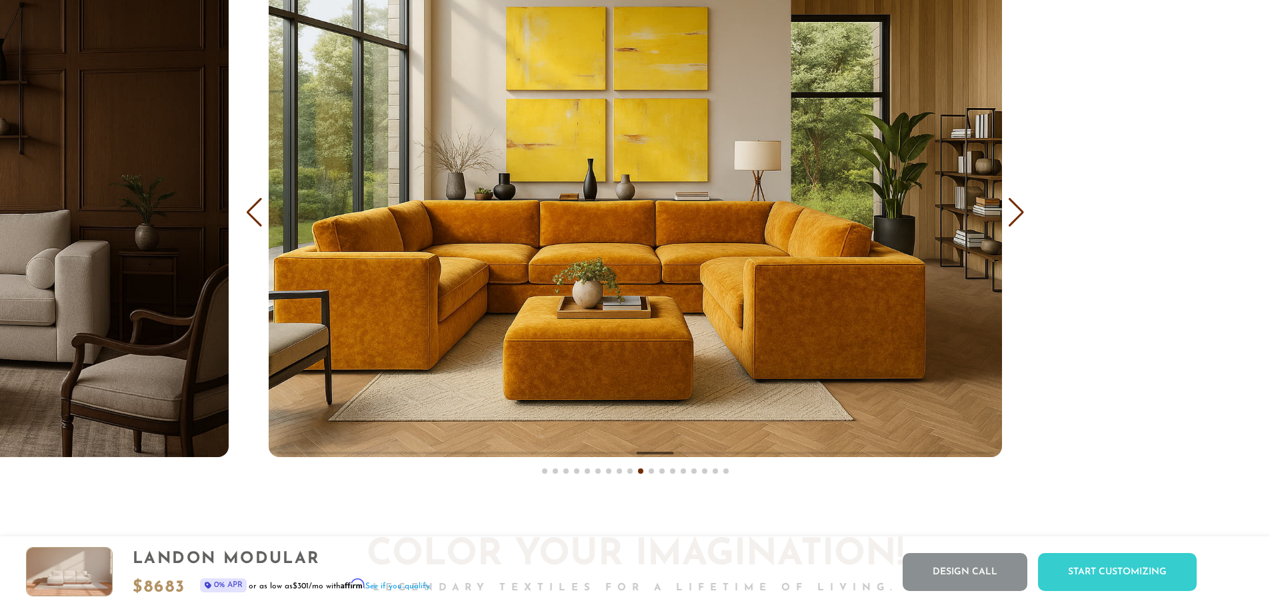
click at [1022, 222] on div "Next slide" at bounding box center [1016, 212] width 18 height 29
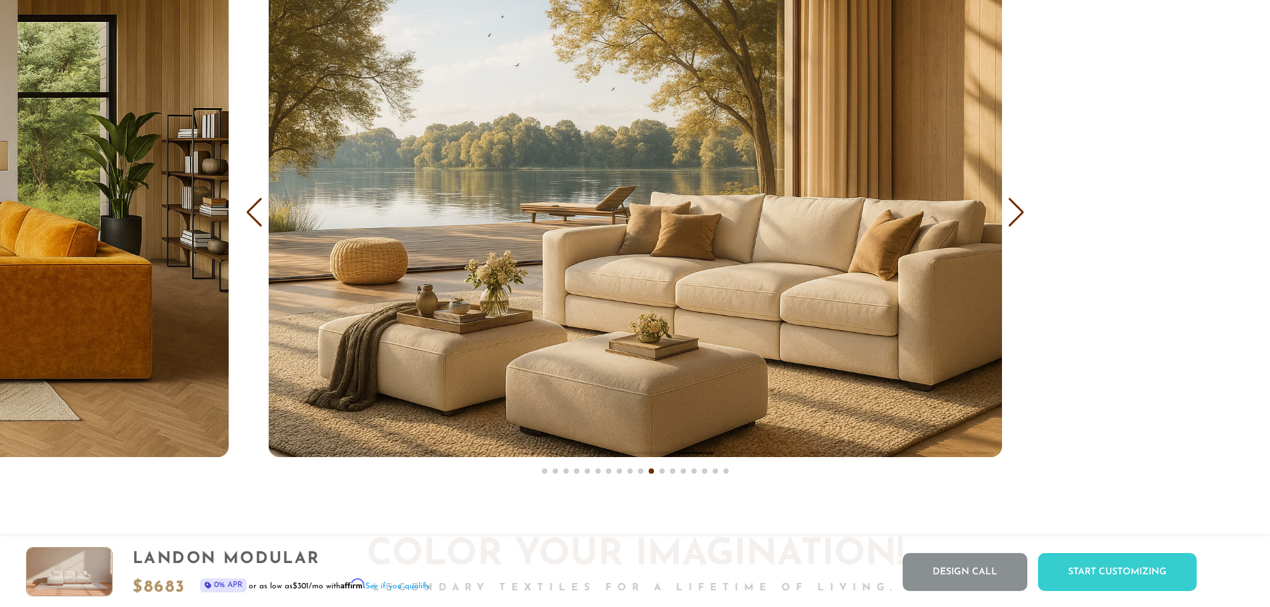
click at [1022, 222] on div "Next slide" at bounding box center [1016, 212] width 18 height 29
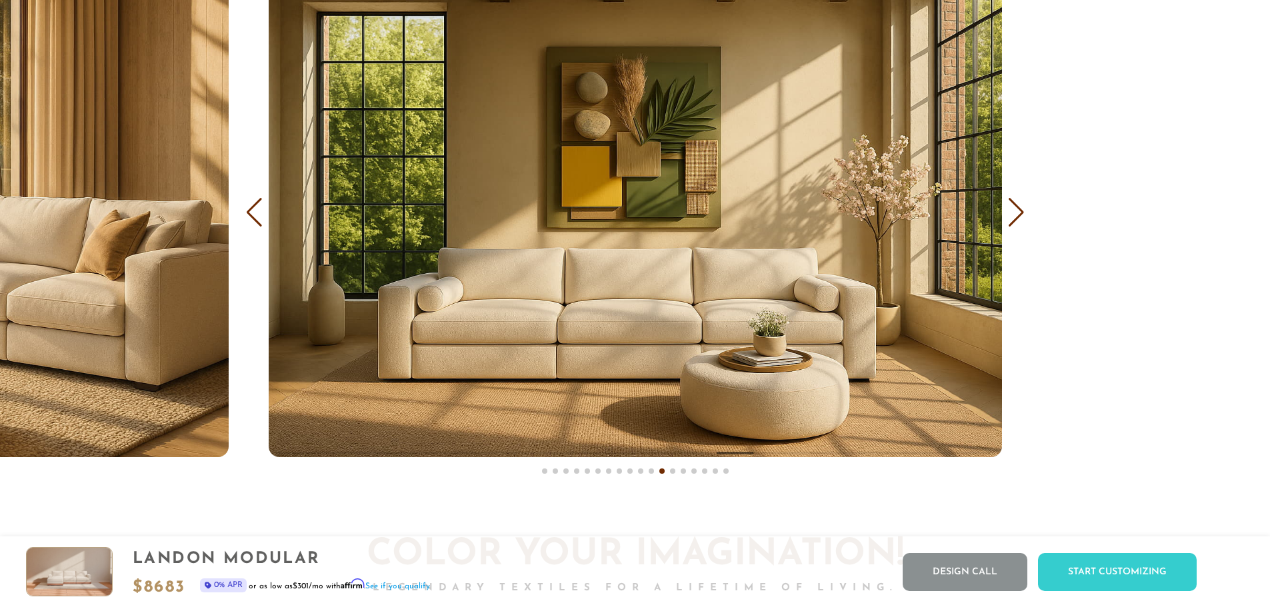
click at [1022, 222] on div "Next slide" at bounding box center [1016, 212] width 18 height 29
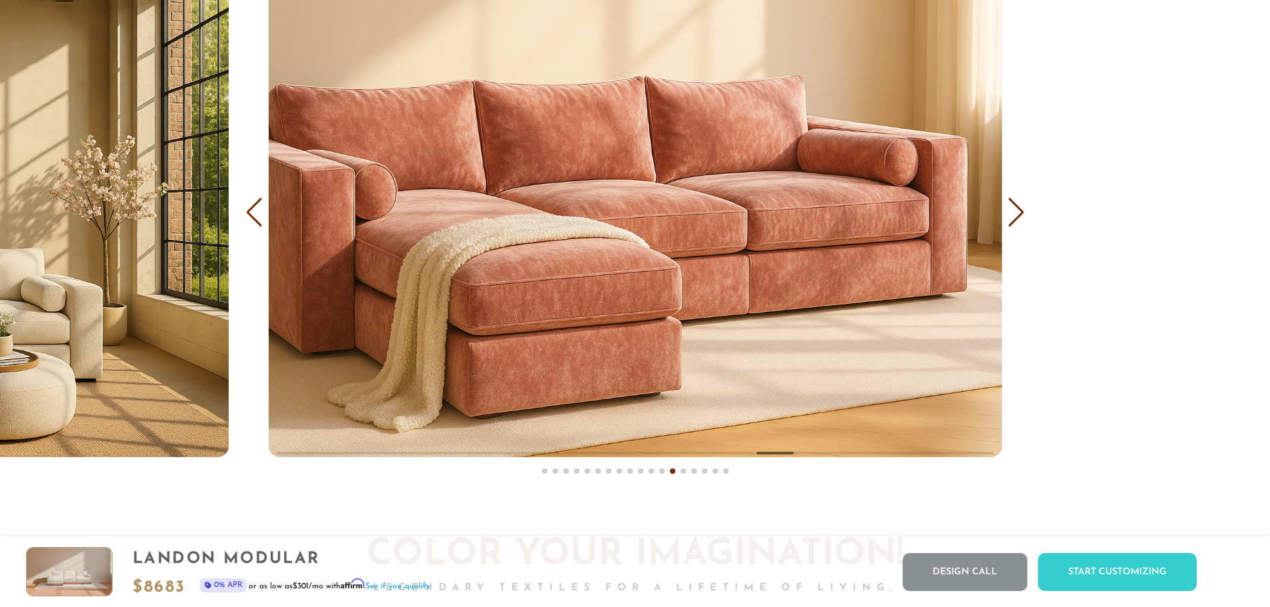
click at [1020, 218] on div "Next slide" at bounding box center [1016, 212] width 18 height 29
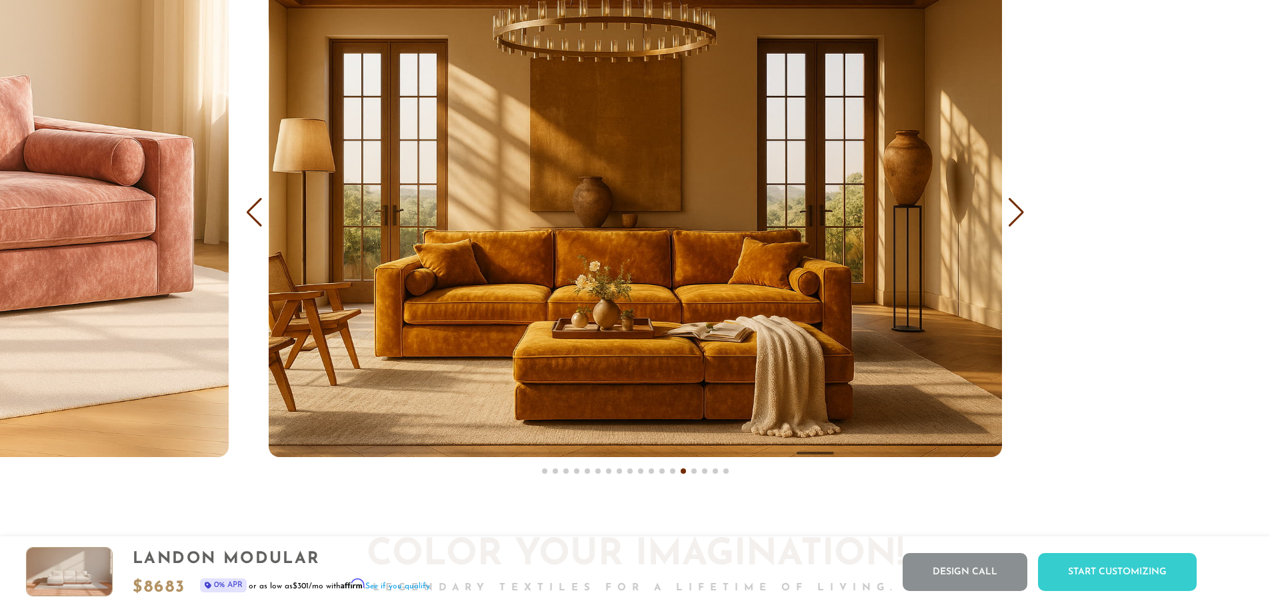
click at [1025, 216] on div "COVER IT: DreamThread Choose Your Fabric, Paint Your Story. Every shade, every …" at bounding box center [635, 157] width 1270 height 680
click at [1014, 221] on div "Next slide" at bounding box center [1016, 212] width 18 height 29
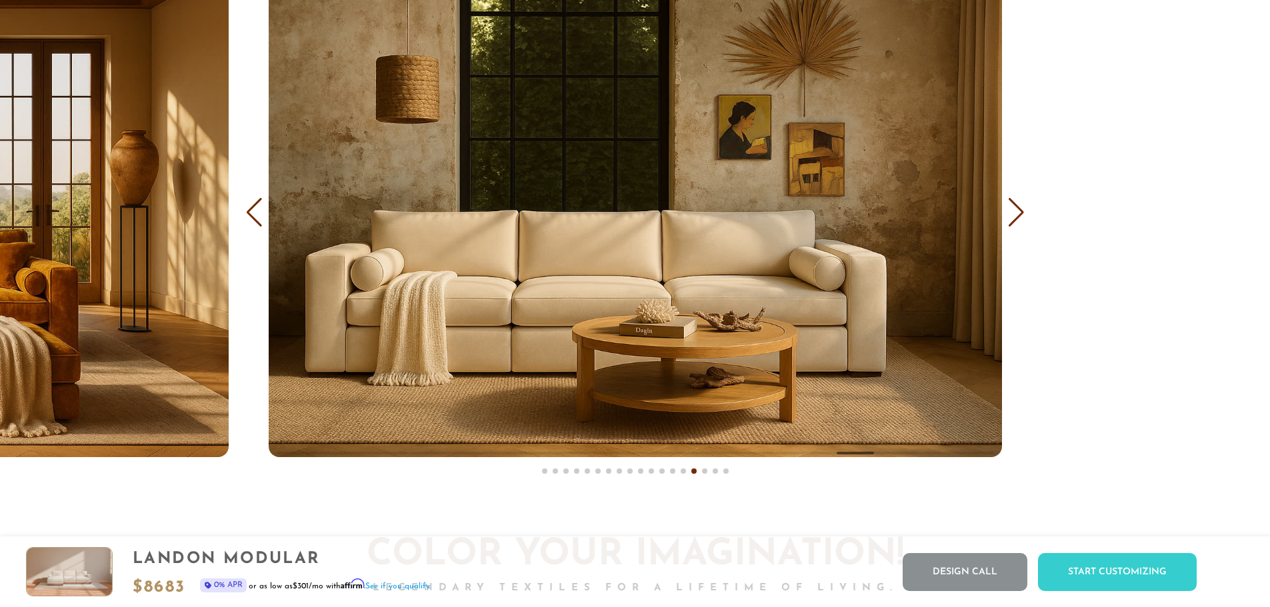
click at [1014, 221] on div "Next slide" at bounding box center [1016, 212] width 18 height 29
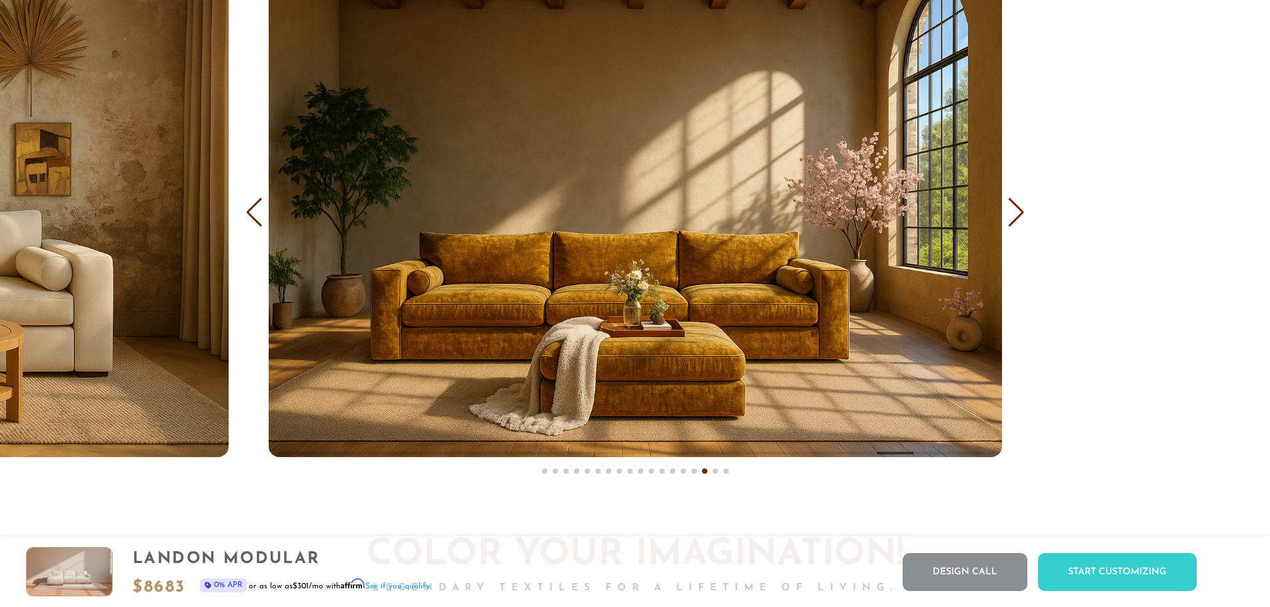
click at [1014, 221] on div "Next slide" at bounding box center [1016, 212] width 18 height 29
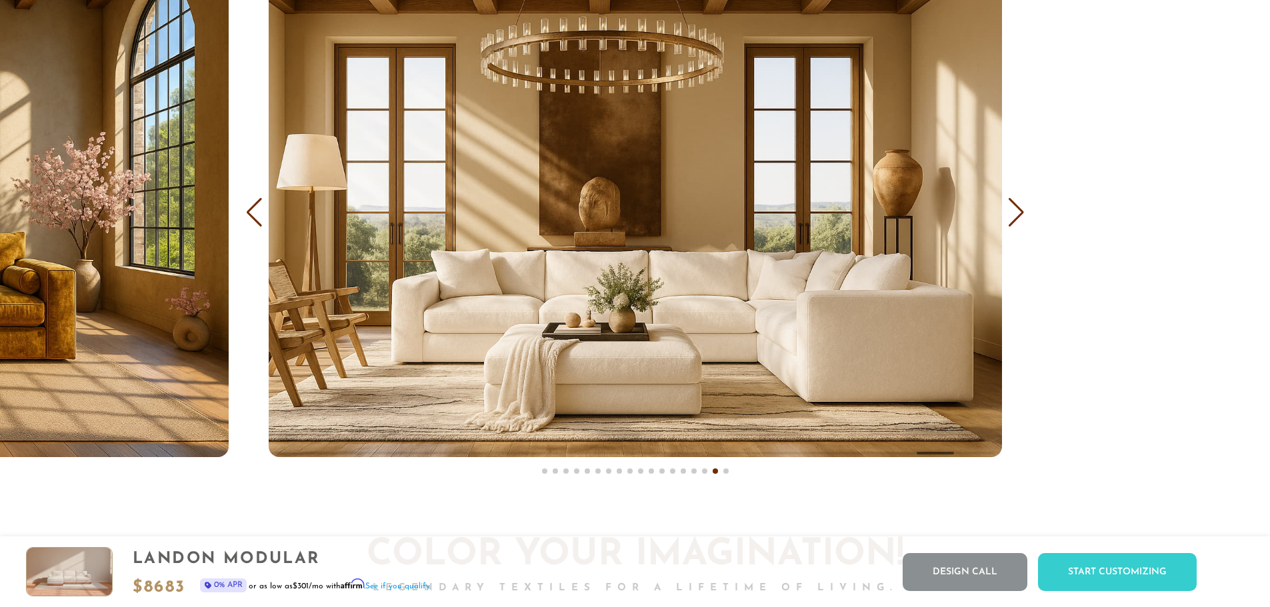
click at [1014, 221] on div "Next slide" at bounding box center [1016, 212] width 18 height 29
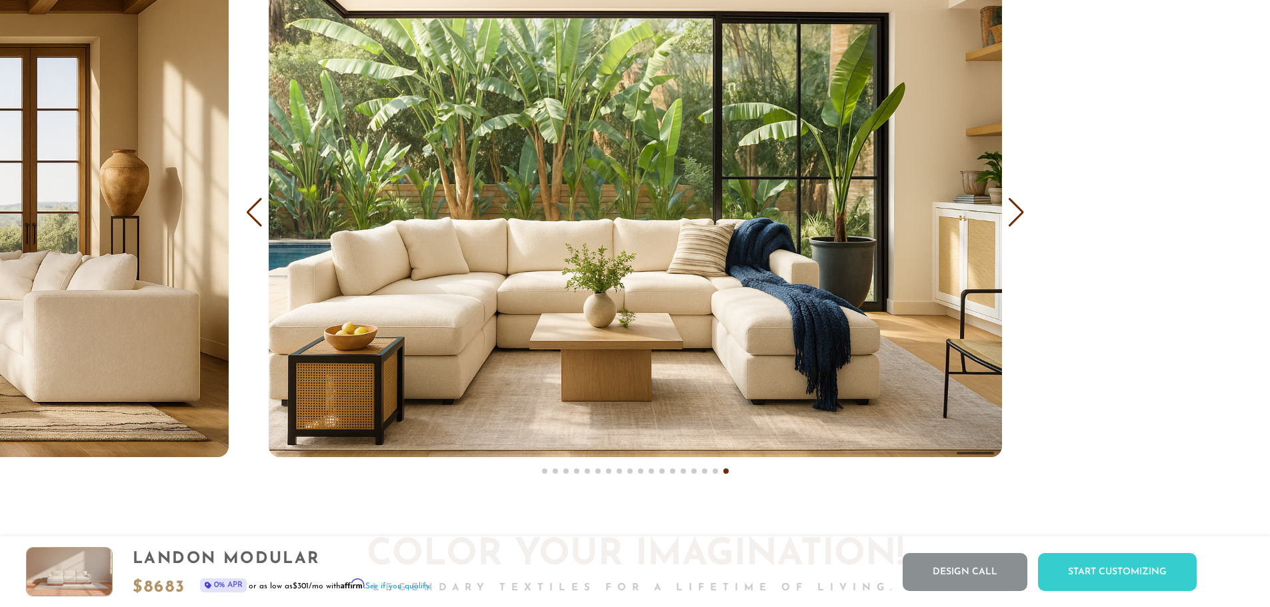
click at [1014, 221] on div "Next slide" at bounding box center [1016, 212] width 18 height 29
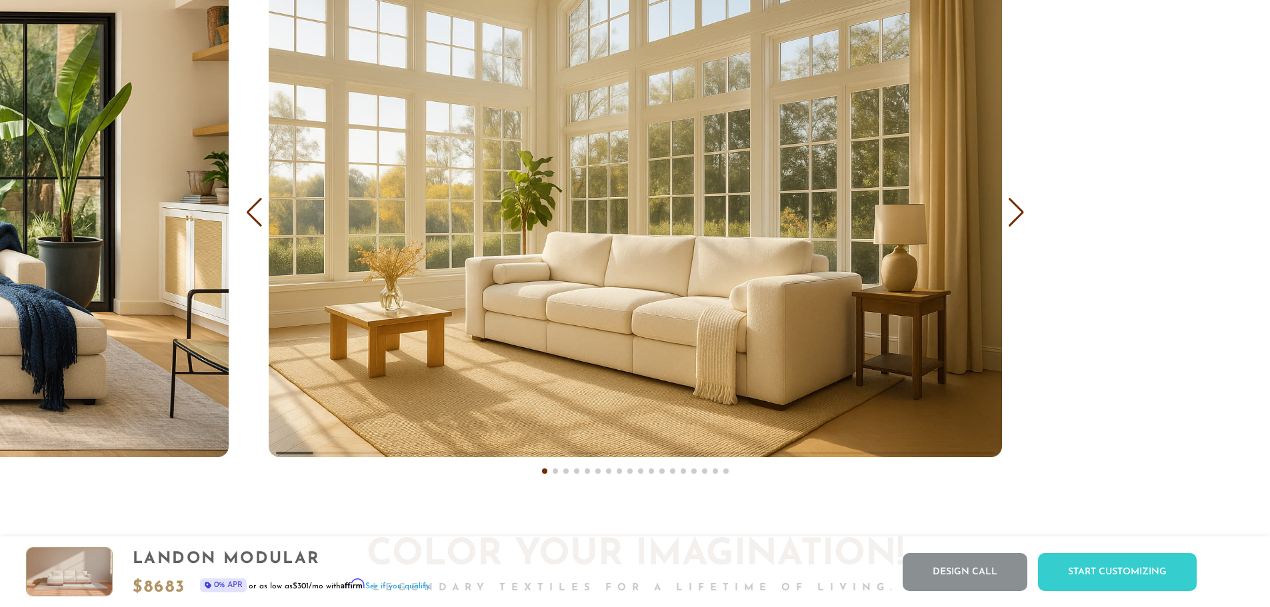
click at [244, 225] on div "COVER IT: DreamThread Choose Your Fabric, Paint Your Story. Every shade, every …" at bounding box center [635, 157] width 1270 height 680
click at [250, 223] on div "Previous slide" at bounding box center [254, 212] width 18 height 29
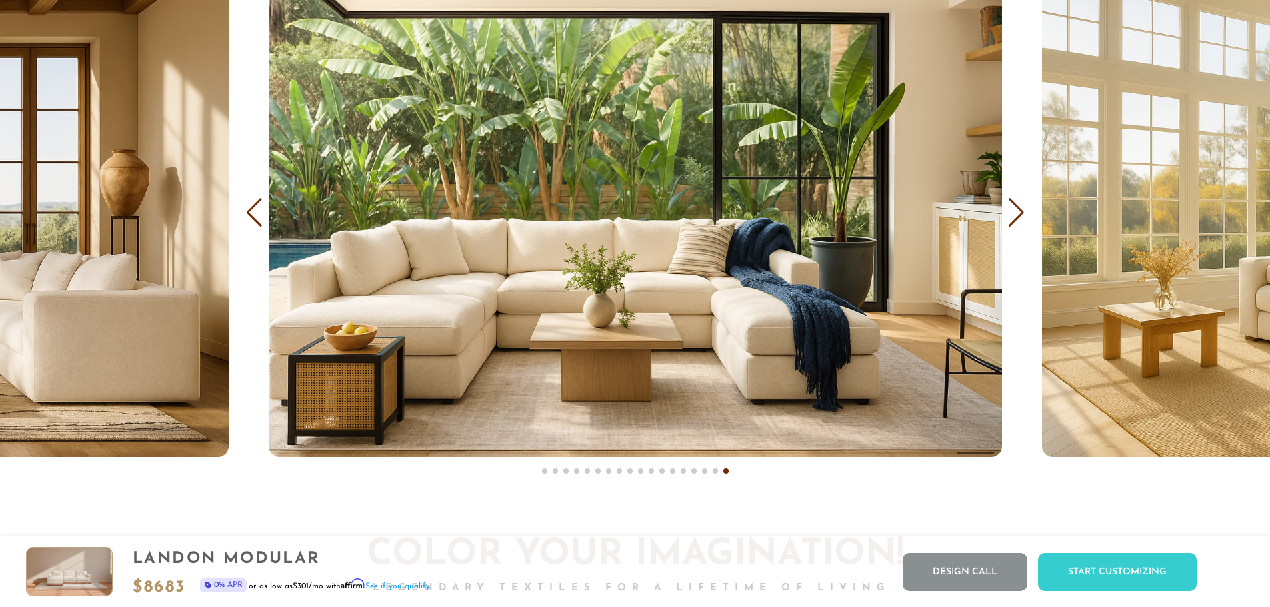
click at [1018, 217] on div "Next slide" at bounding box center [1016, 212] width 18 height 29
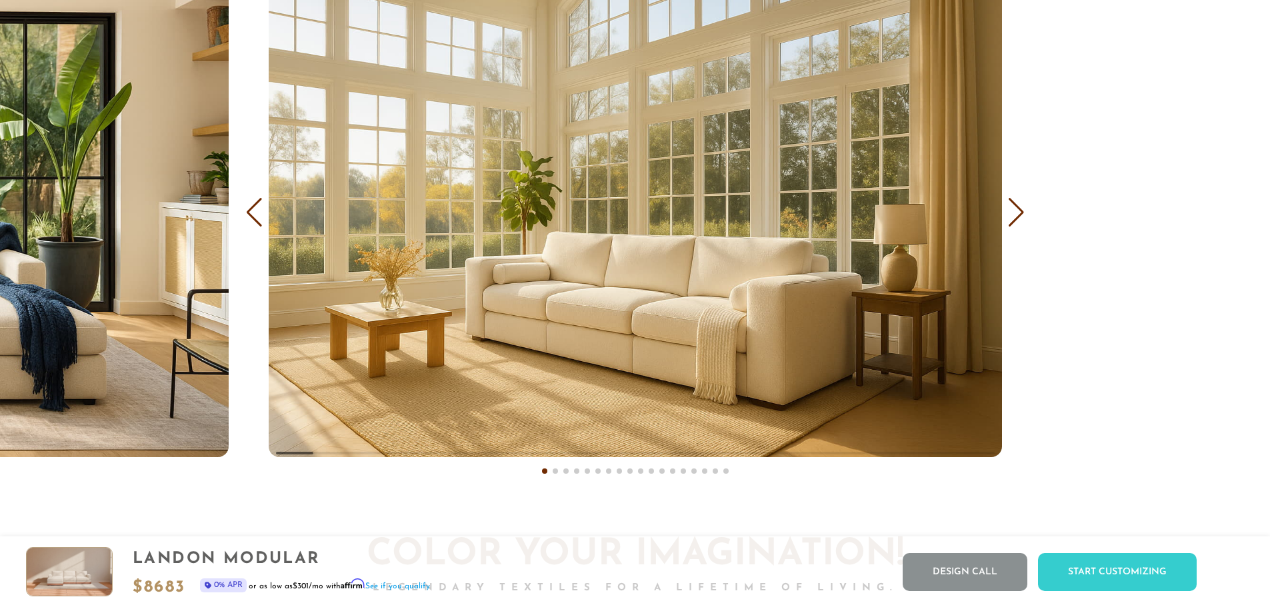
click at [1018, 217] on div "Next slide" at bounding box center [1016, 212] width 18 height 29
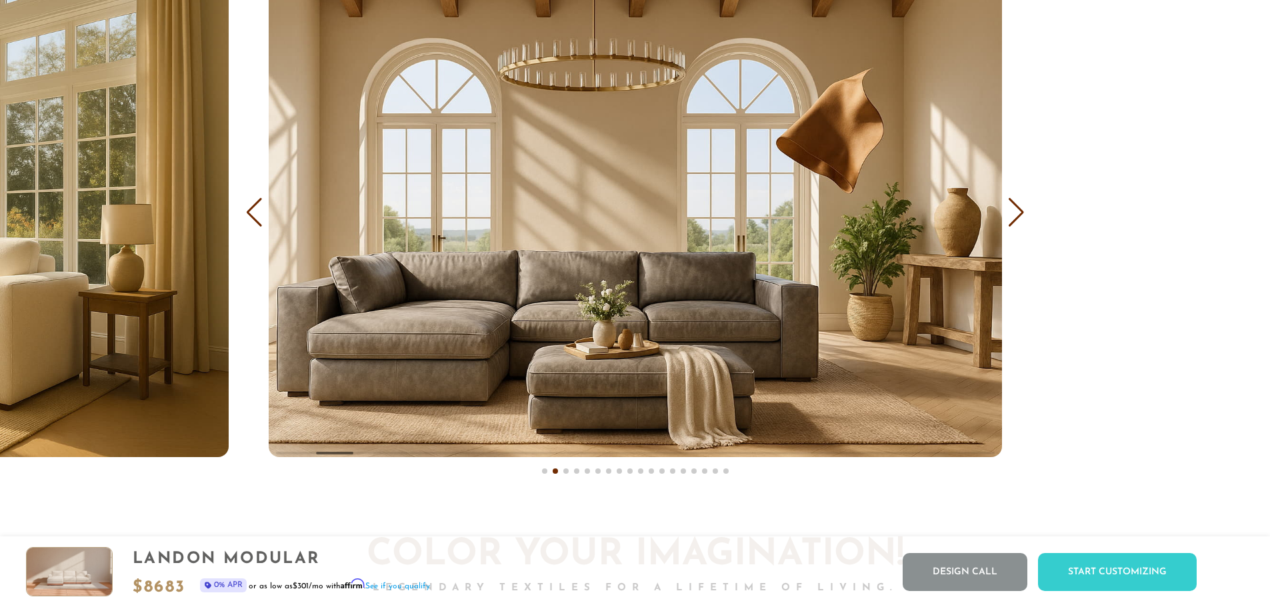
click at [1018, 217] on div "Next slide" at bounding box center [1016, 212] width 18 height 29
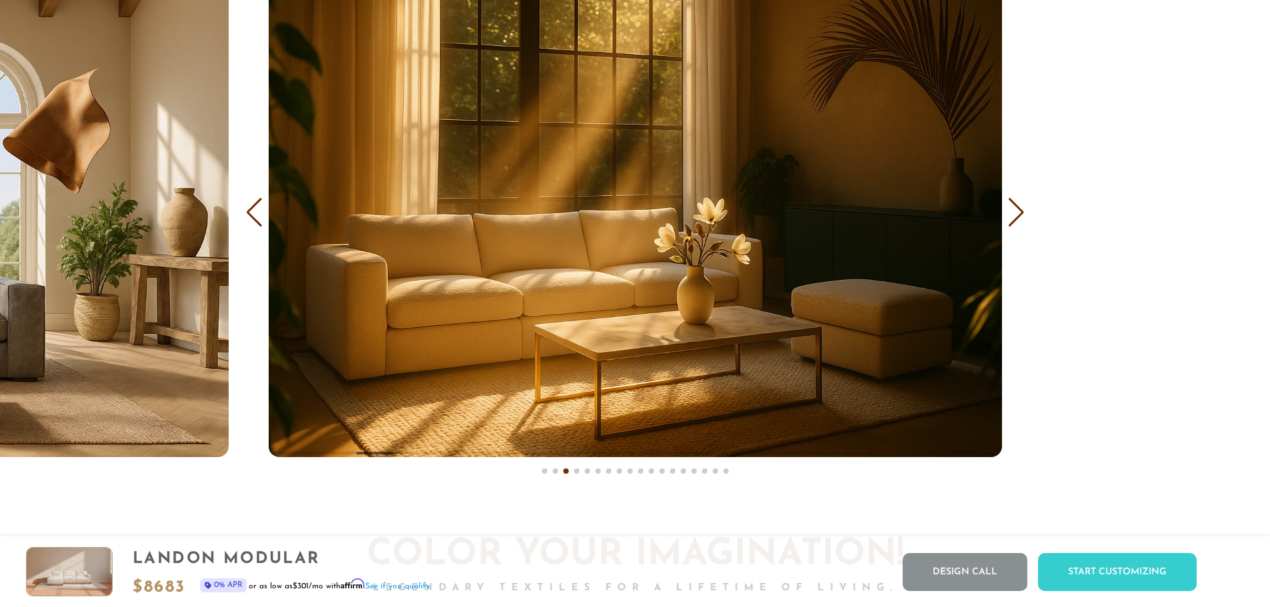
click at [1018, 217] on div "Next slide" at bounding box center [1016, 212] width 18 height 29
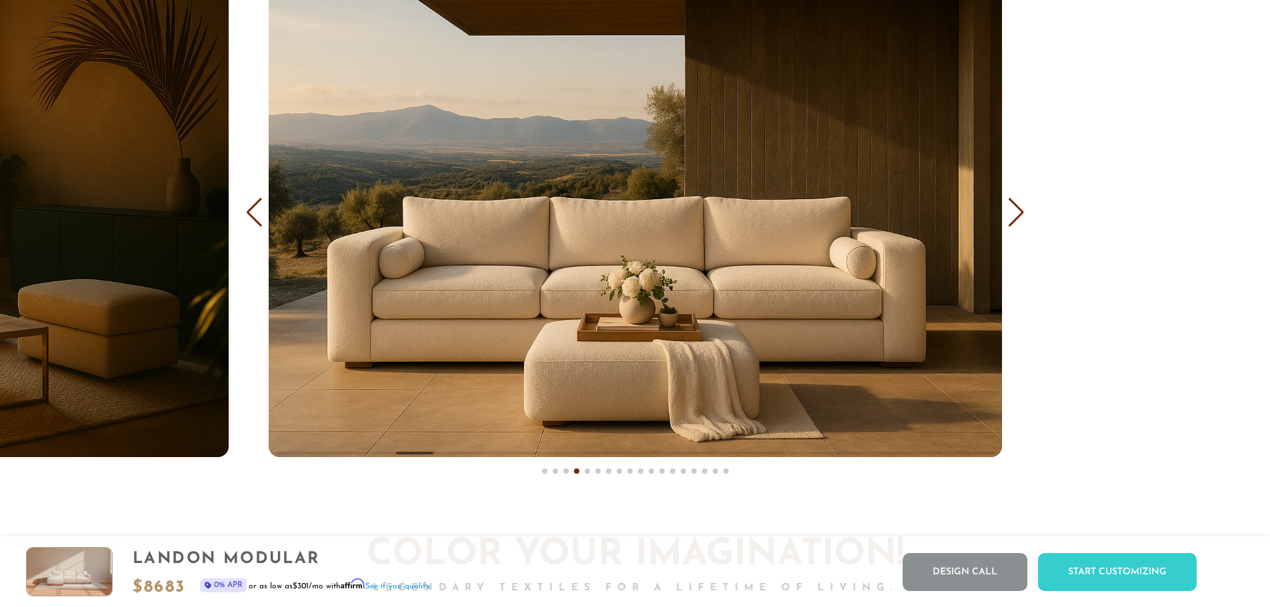
click at [1018, 217] on div "Next slide" at bounding box center [1016, 212] width 18 height 29
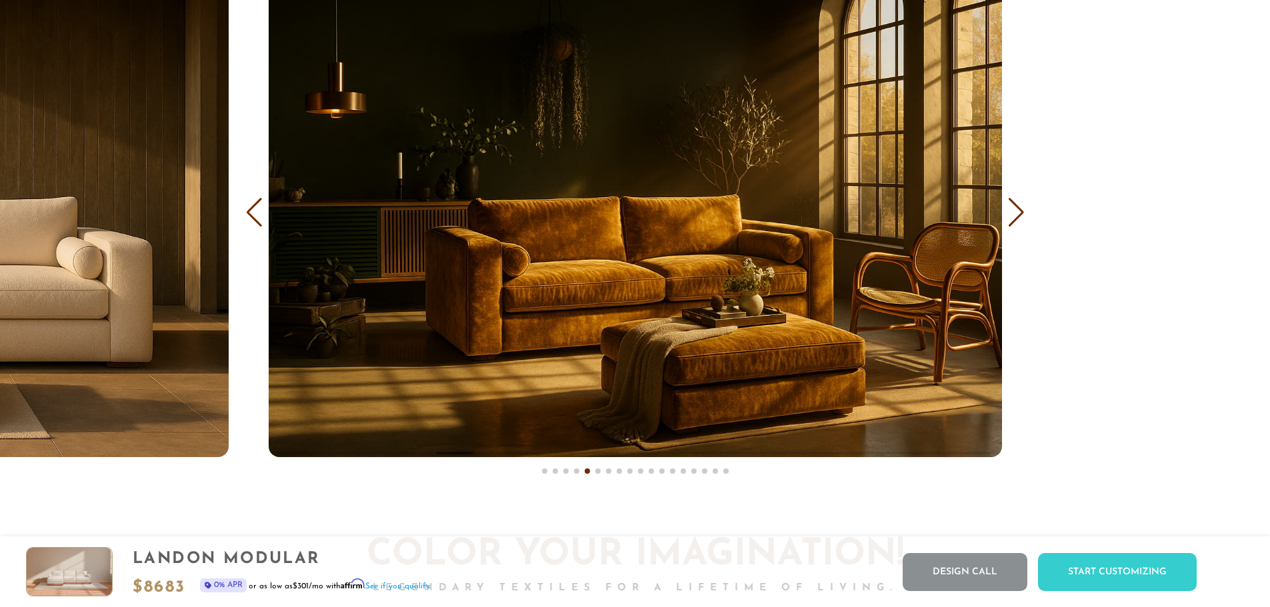
click at [1018, 217] on div "Next slide" at bounding box center [1016, 212] width 18 height 29
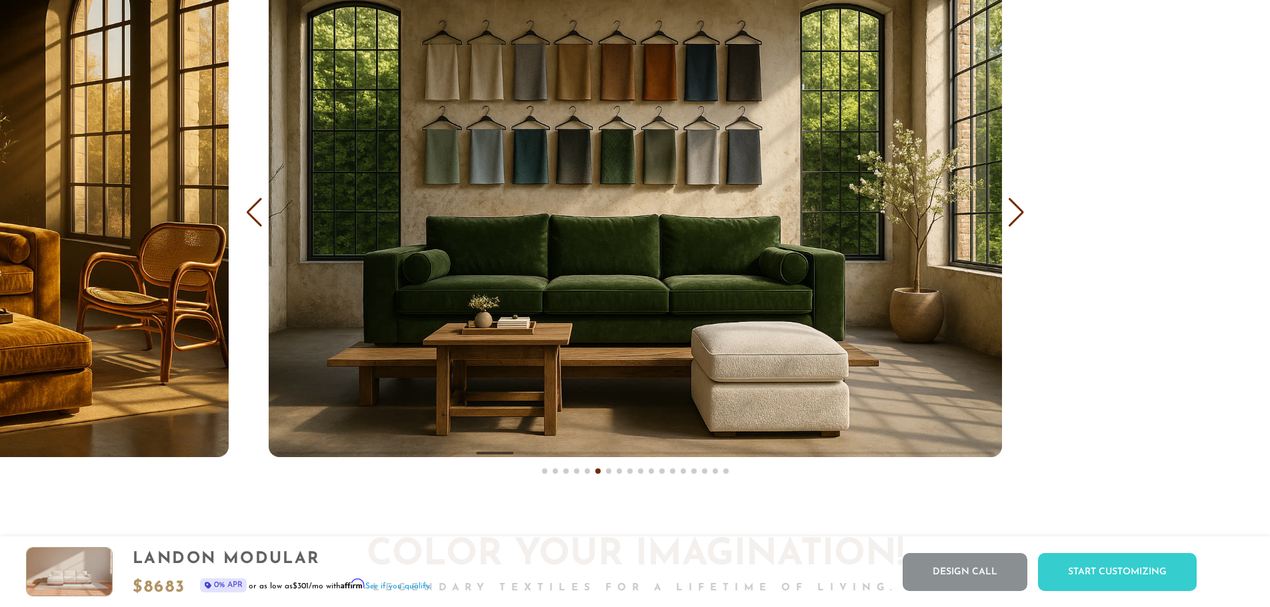
click at [1018, 217] on div "Next slide" at bounding box center [1016, 212] width 18 height 29
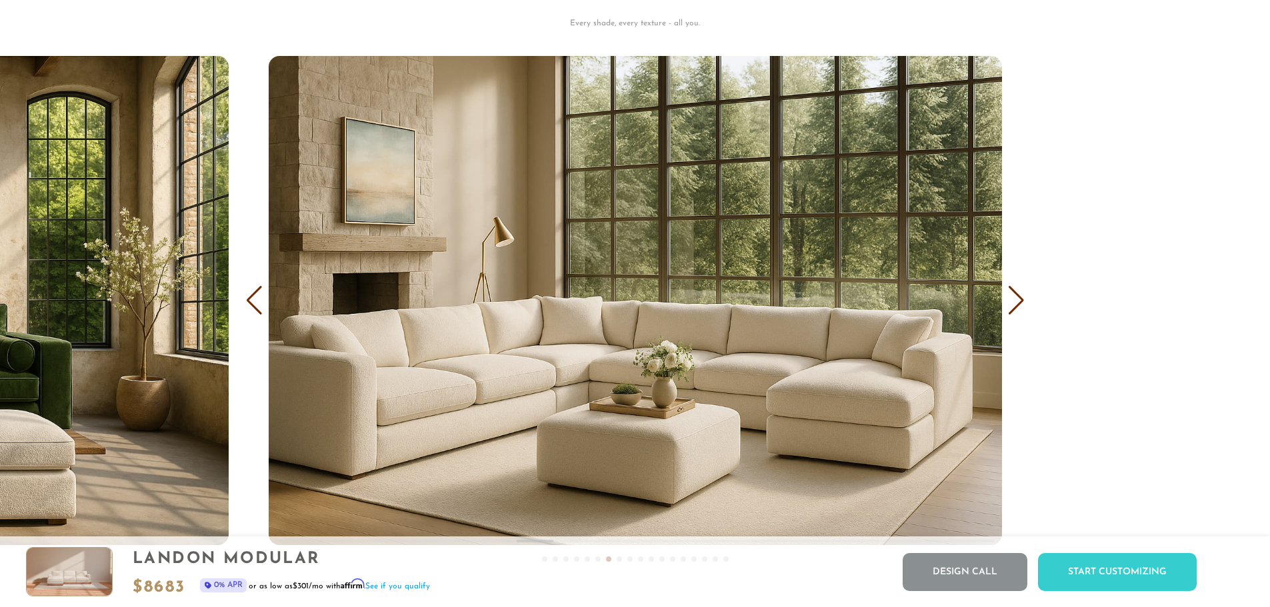
scroll to position [8458, 0]
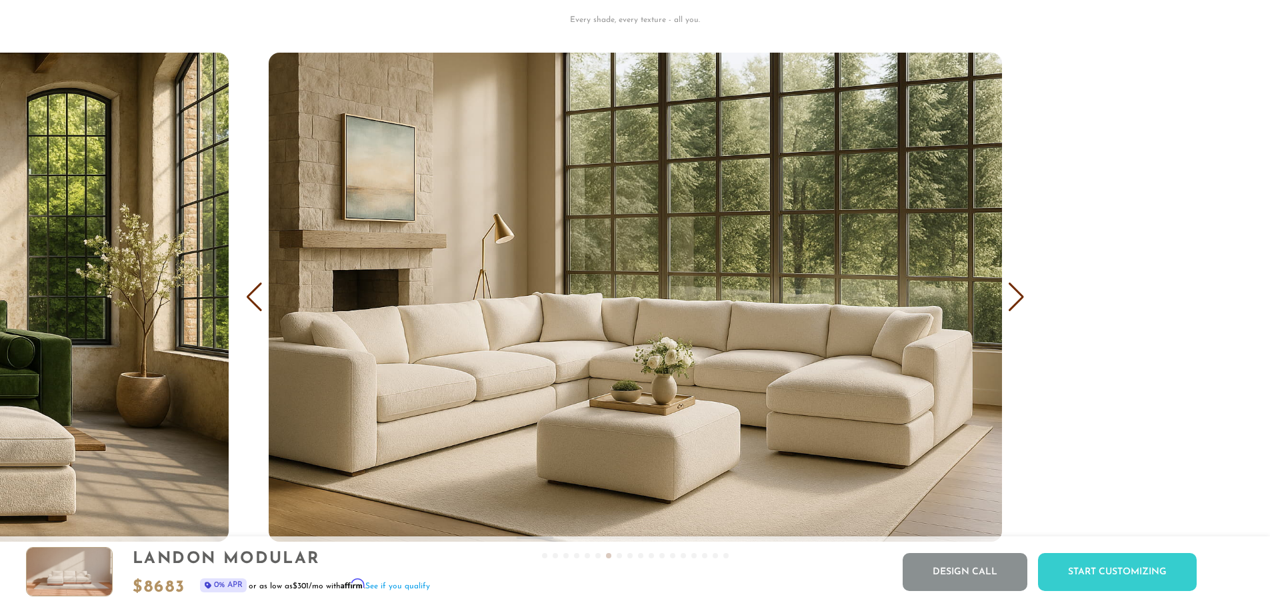
click at [1014, 301] on div "Next slide" at bounding box center [1016, 297] width 18 height 29
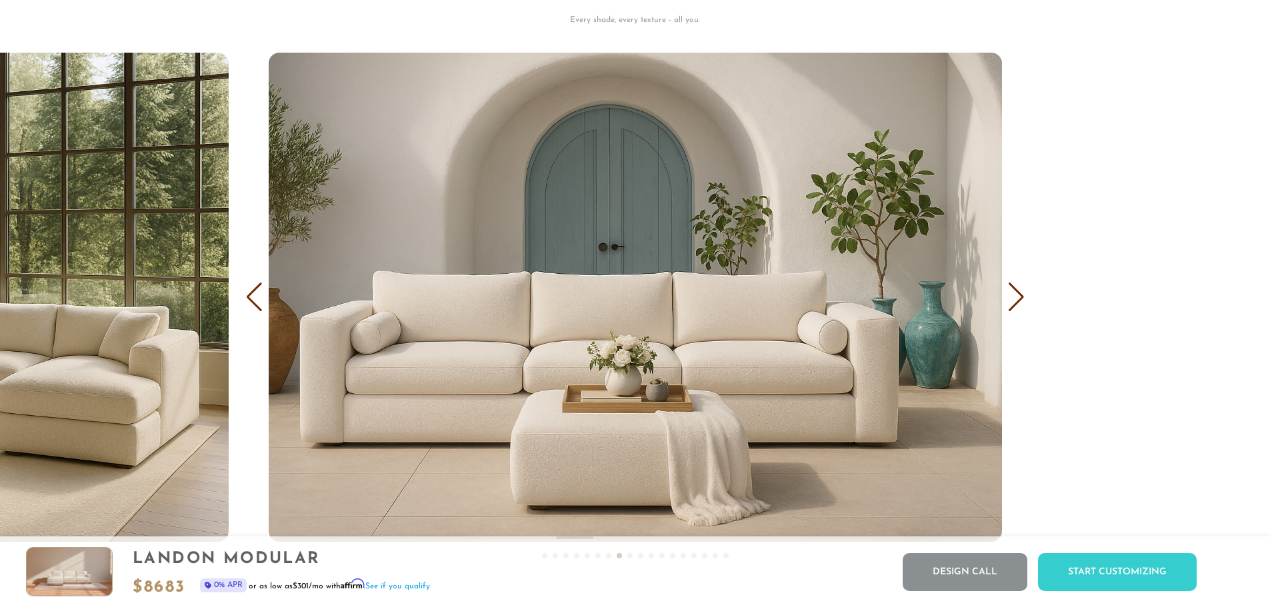
click at [1014, 301] on div "Next slide" at bounding box center [1016, 297] width 18 height 29
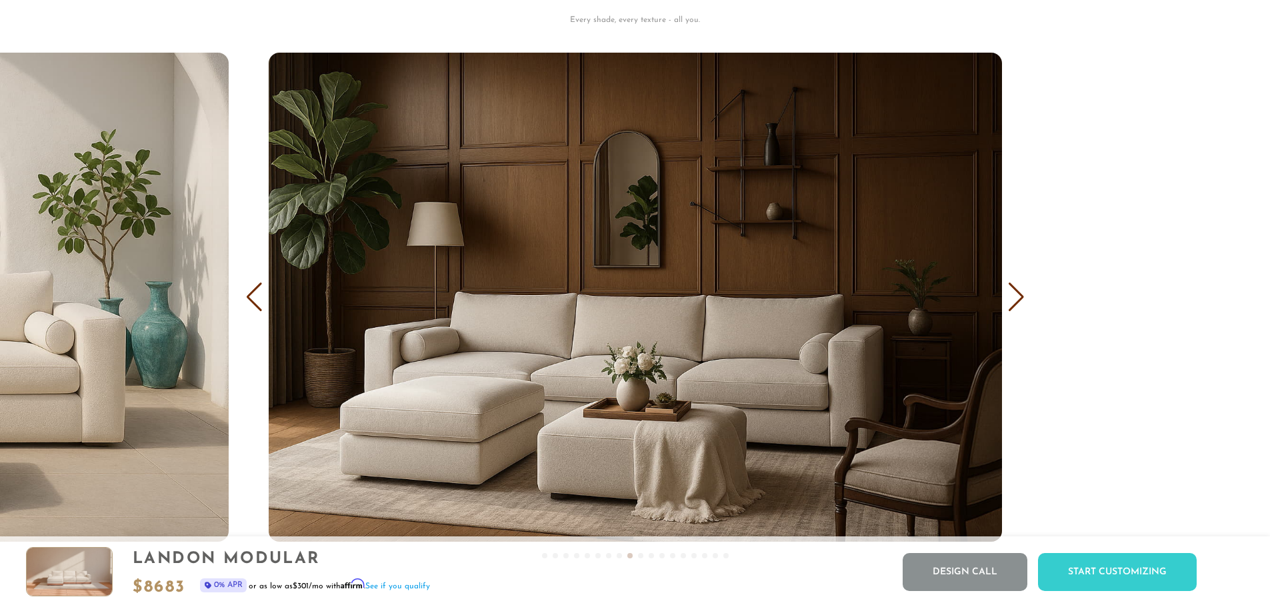
click at [1014, 301] on div "Next slide" at bounding box center [1016, 297] width 18 height 29
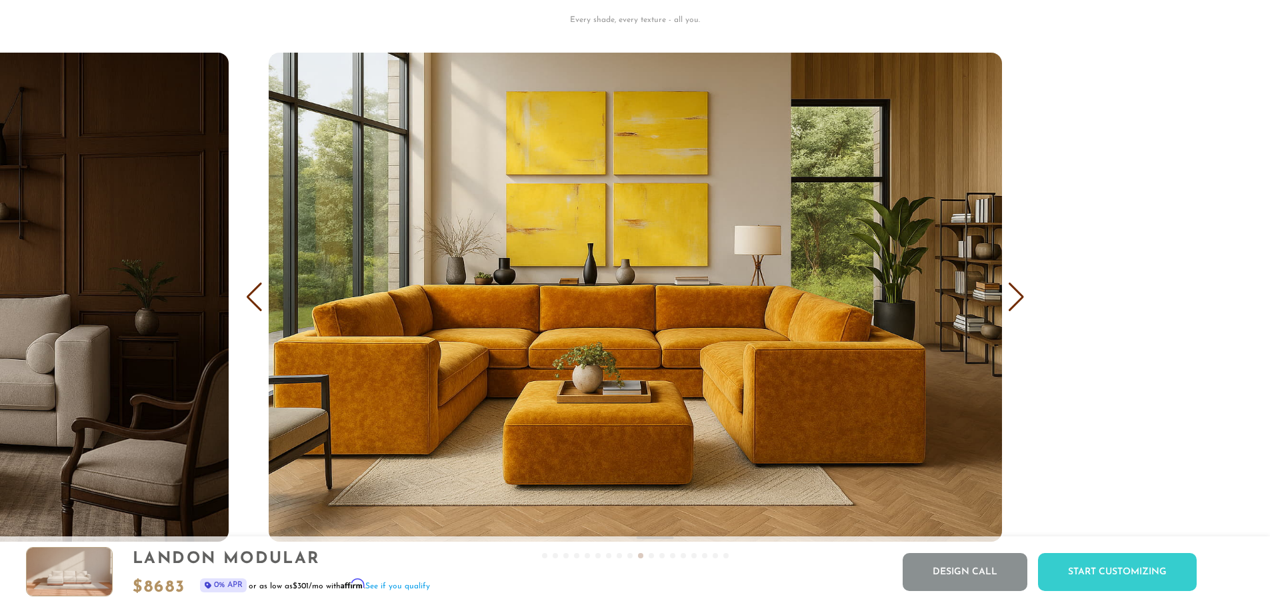
click at [1014, 301] on div "Next slide" at bounding box center [1016, 297] width 18 height 29
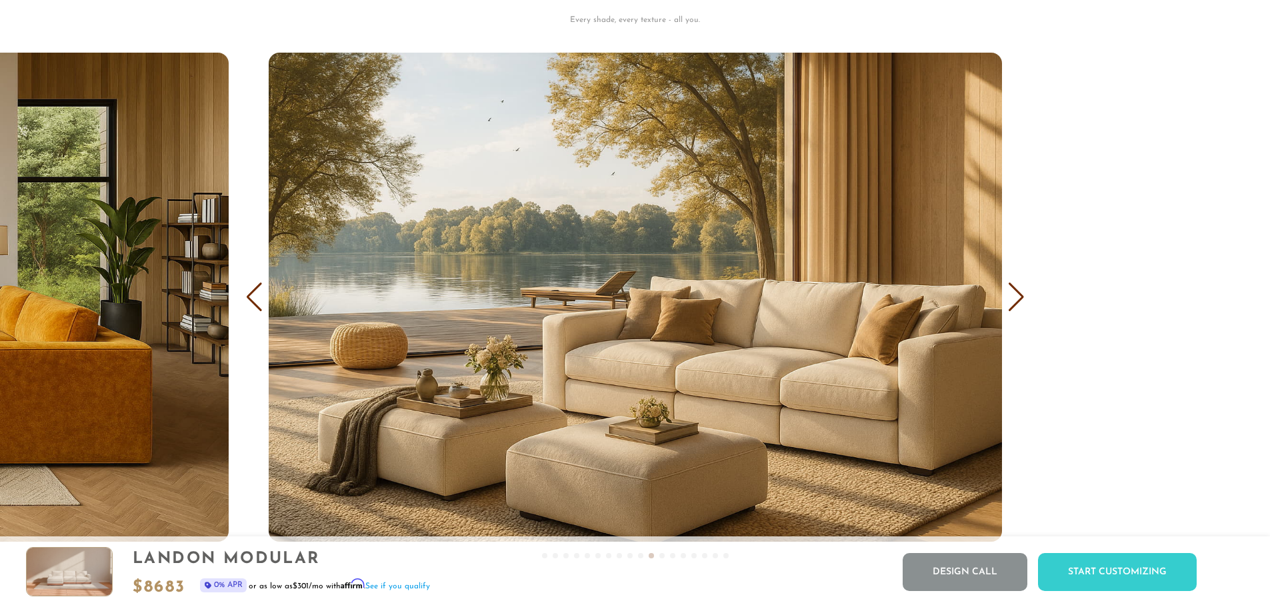
click at [1014, 301] on div "Next slide" at bounding box center [1016, 297] width 18 height 29
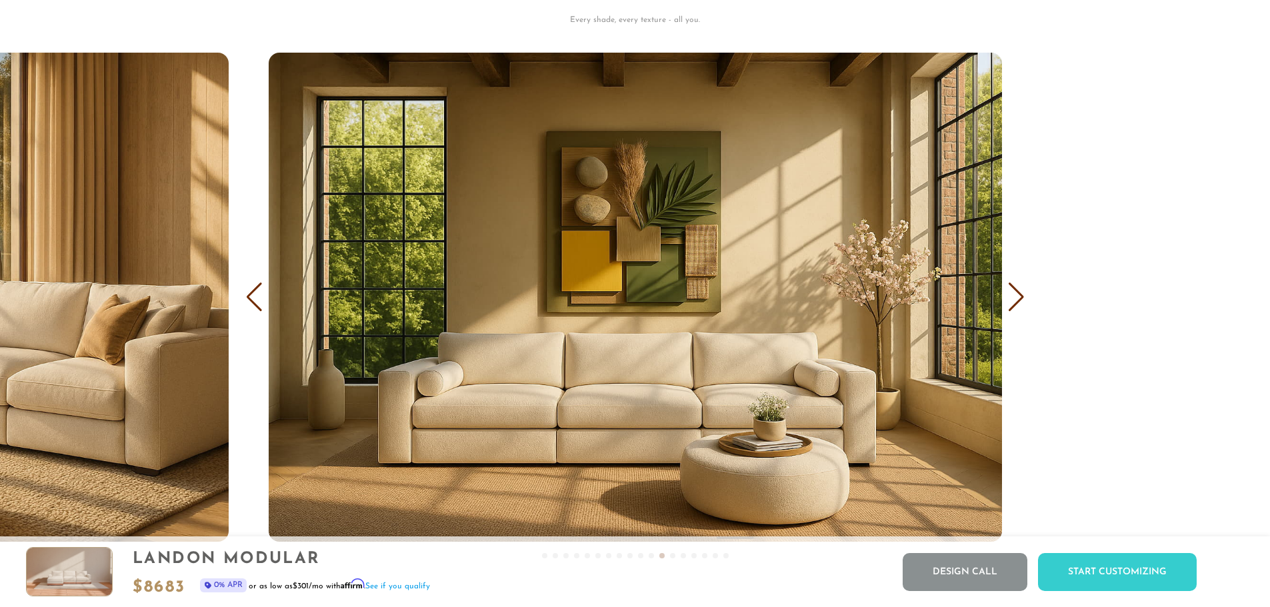
click at [1014, 301] on div "Next slide" at bounding box center [1016, 297] width 18 height 29
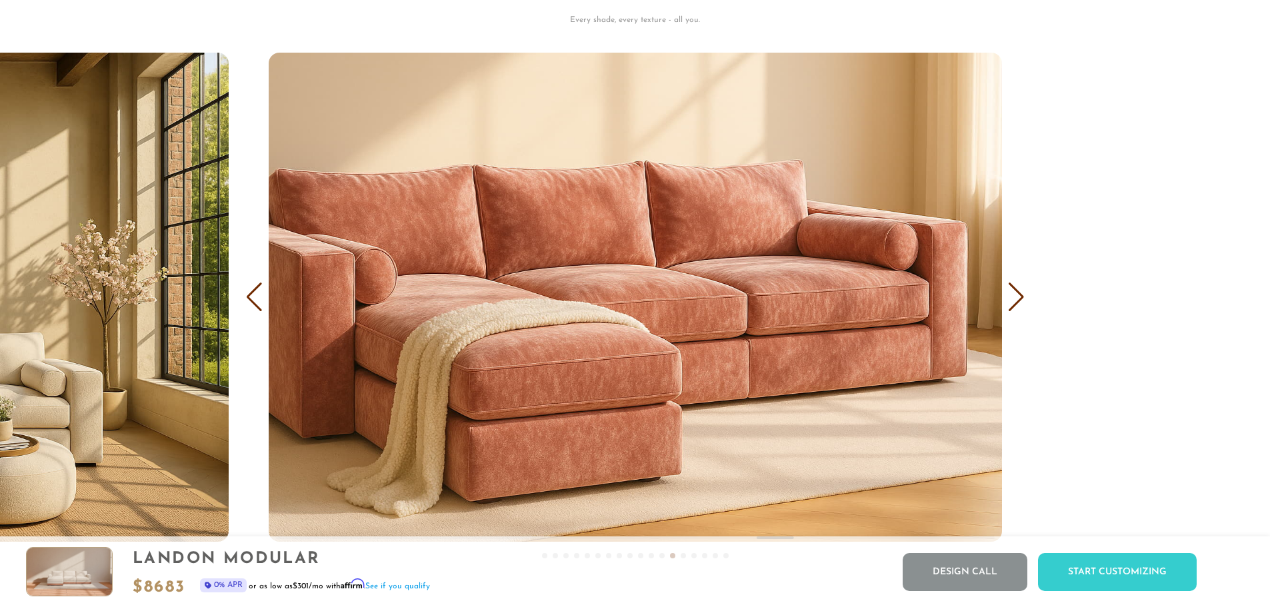
click at [1014, 301] on div "Next slide" at bounding box center [1016, 297] width 18 height 29
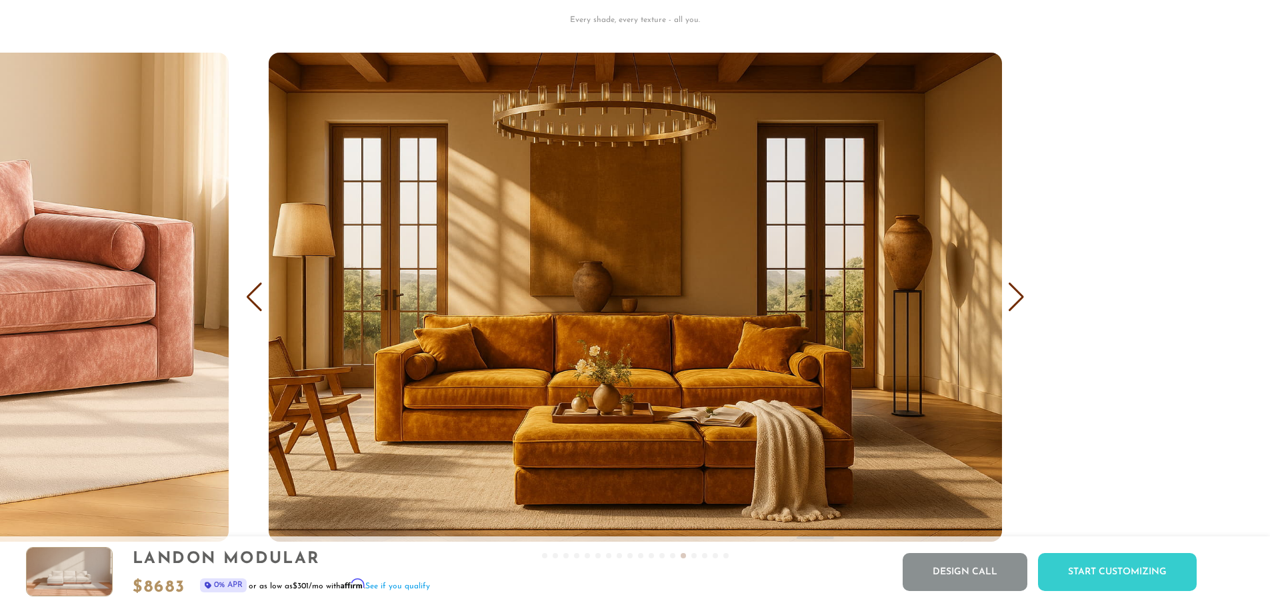
click at [1014, 301] on div "Next slide" at bounding box center [1016, 297] width 18 height 29
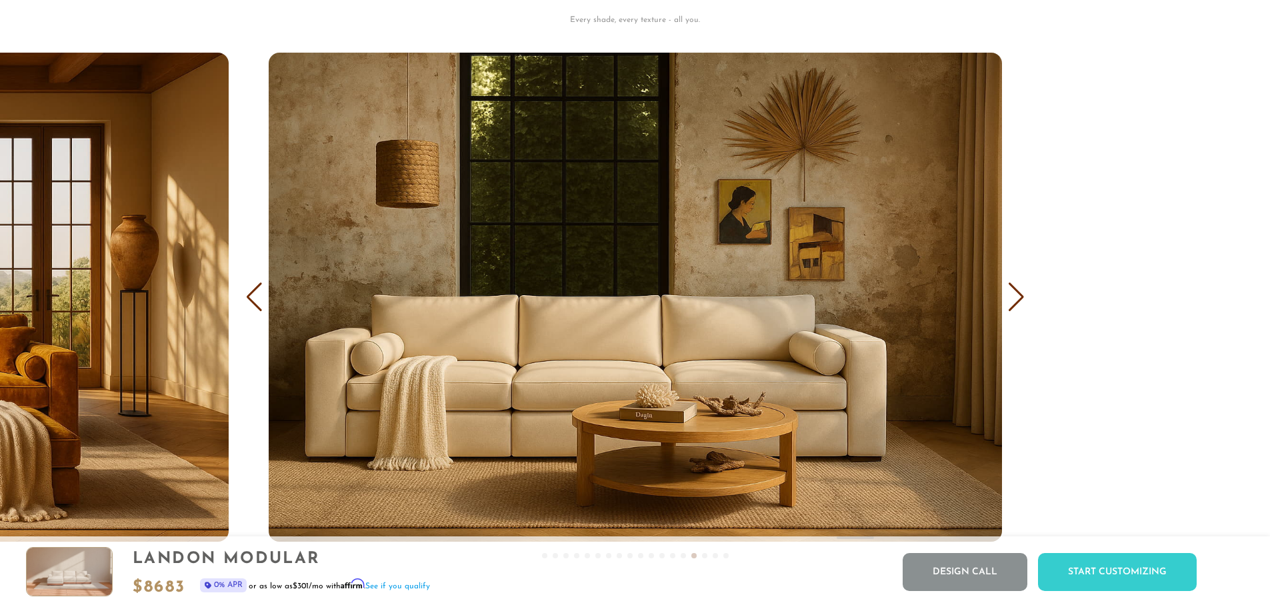
click at [1014, 301] on div "Next slide" at bounding box center [1016, 297] width 18 height 29
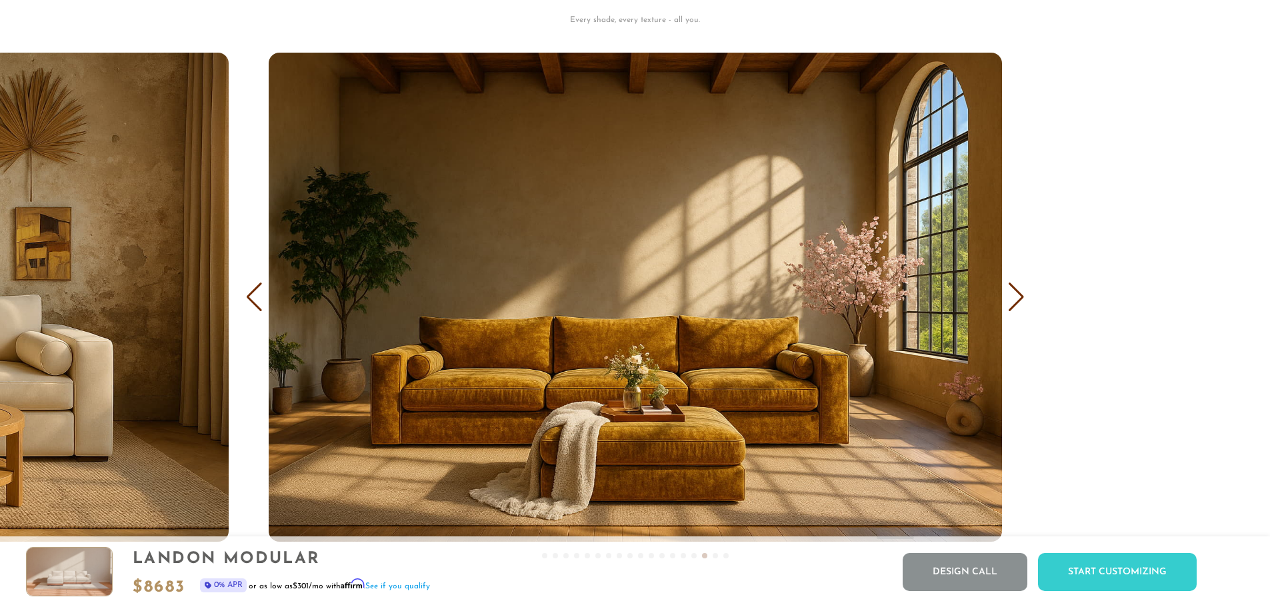
click at [1014, 301] on div "Next slide" at bounding box center [1016, 297] width 18 height 29
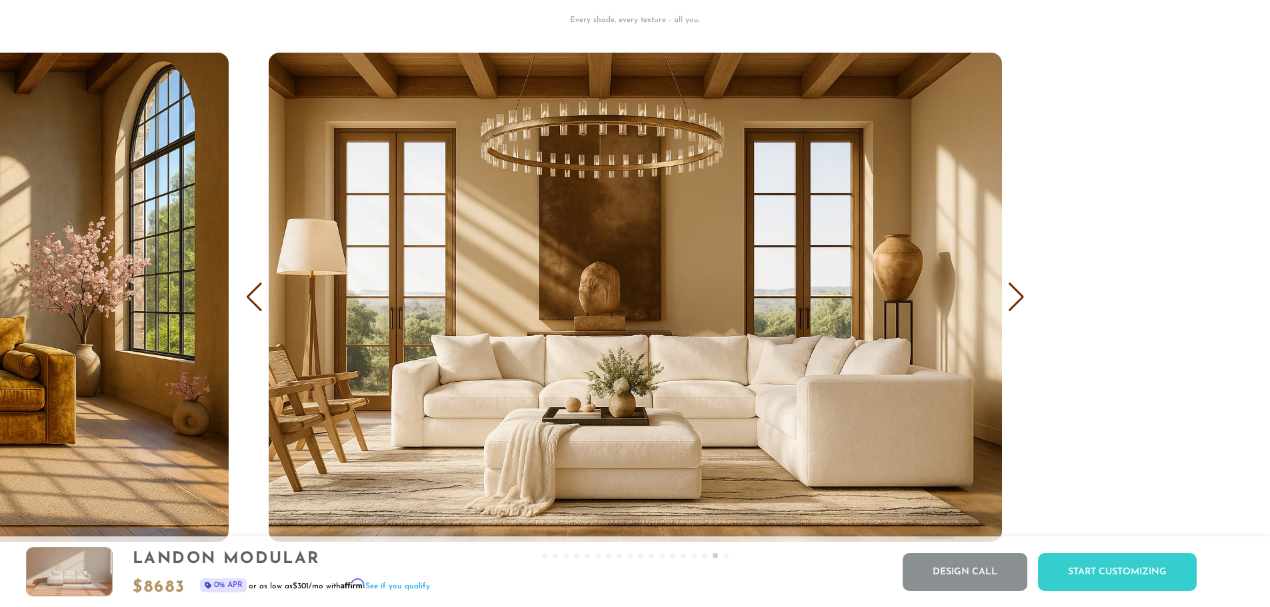
click at [1014, 301] on div "Next slide" at bounding box center [1016, 297] width 18 height 29
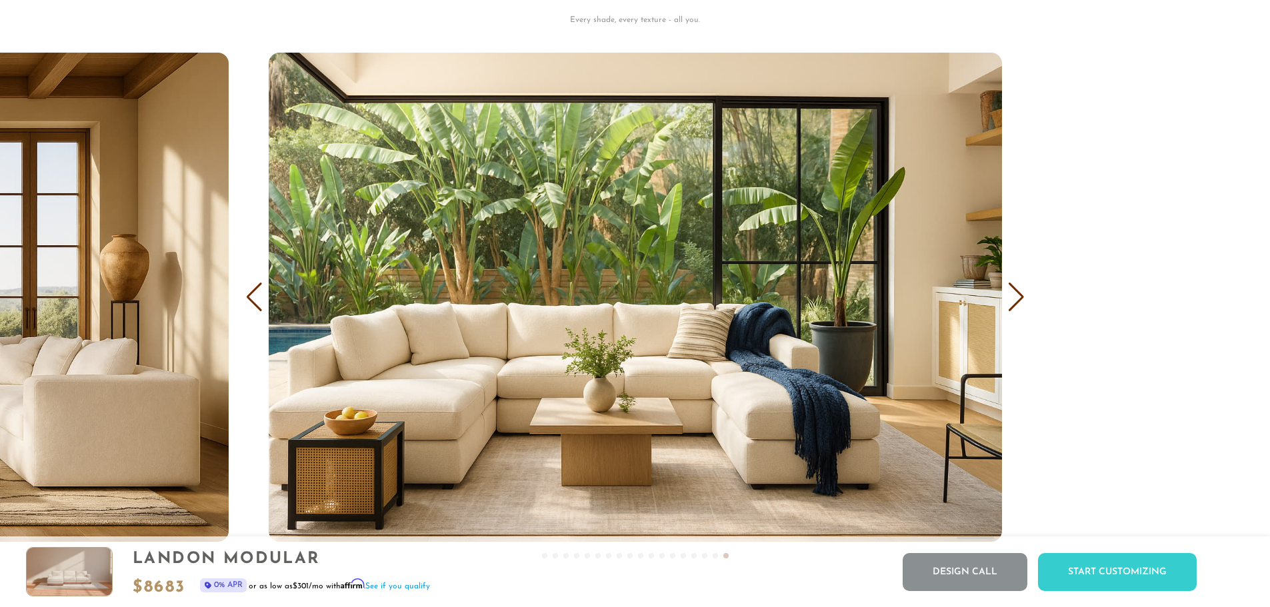
click at [1014, 301] on div "Next slide" at bounding box center [1016, 297] width 18 height 29
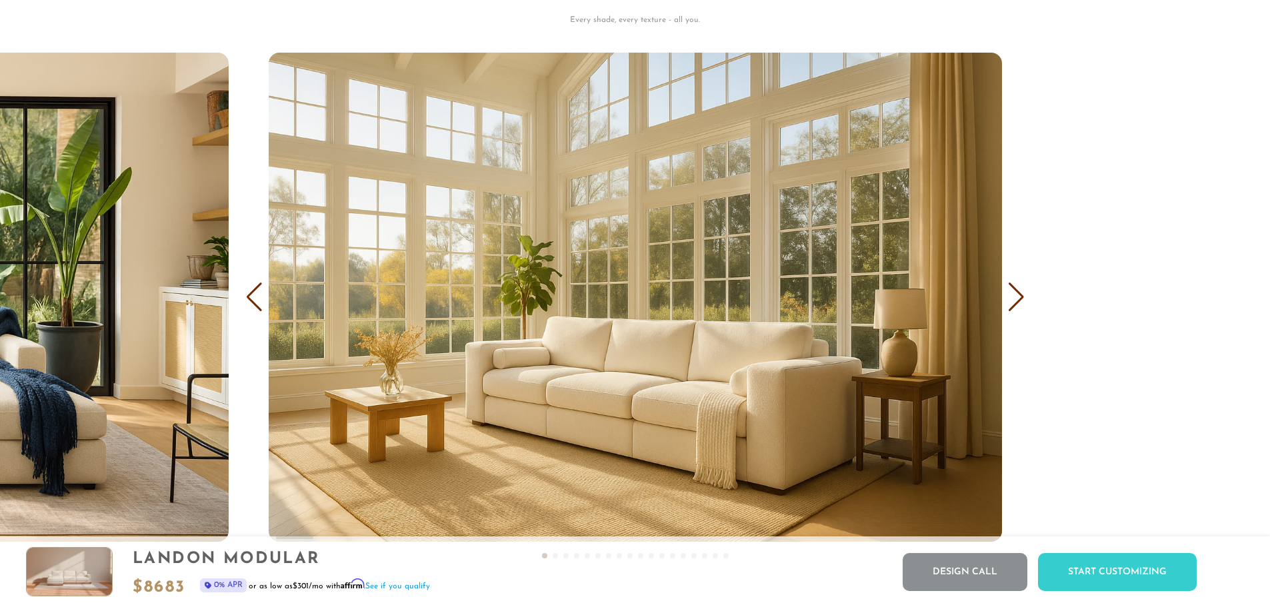
click at [1014, 301] on div "Next slide" at bounding box center [1016, 297] width 18 height 29
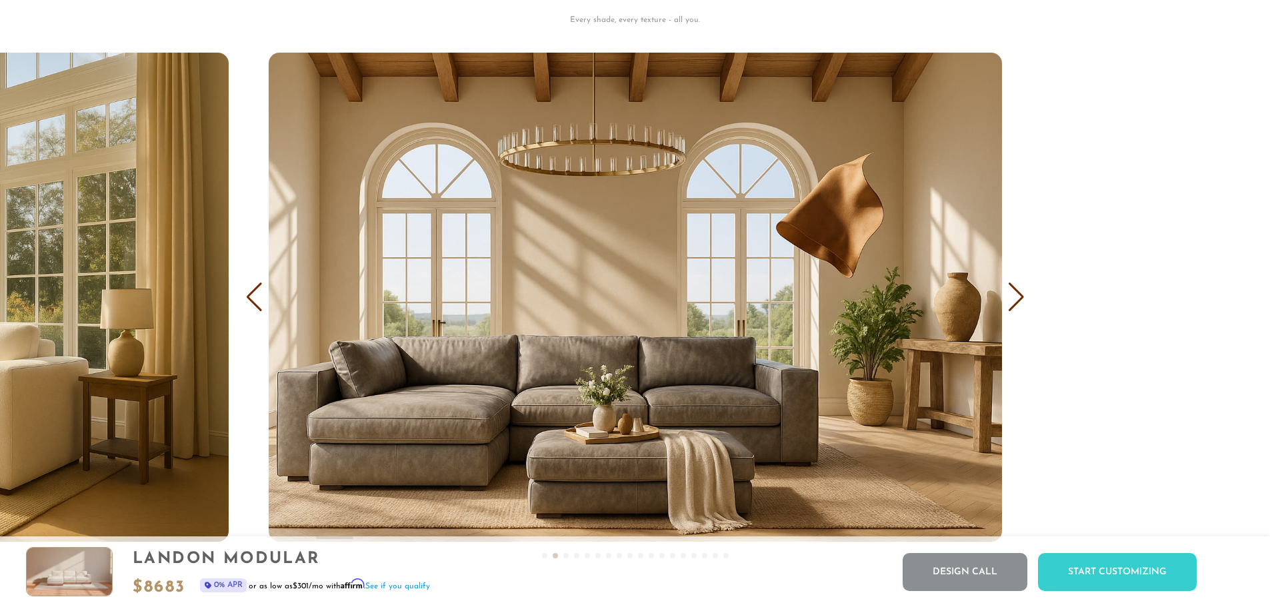
click at [1014, 301] on div "Next slide" at bounding box center [1016, 297] width 18 height 29
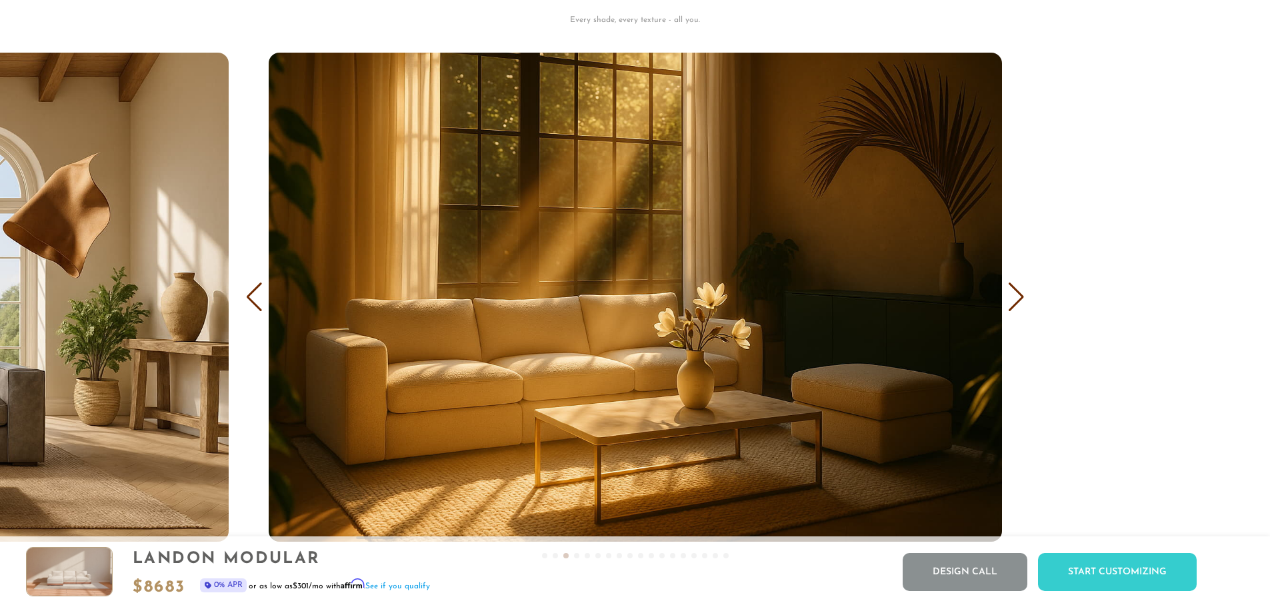
click at [1021, 299] on div "Next slide" at bounding box center [1016, 297] width 18 height 29
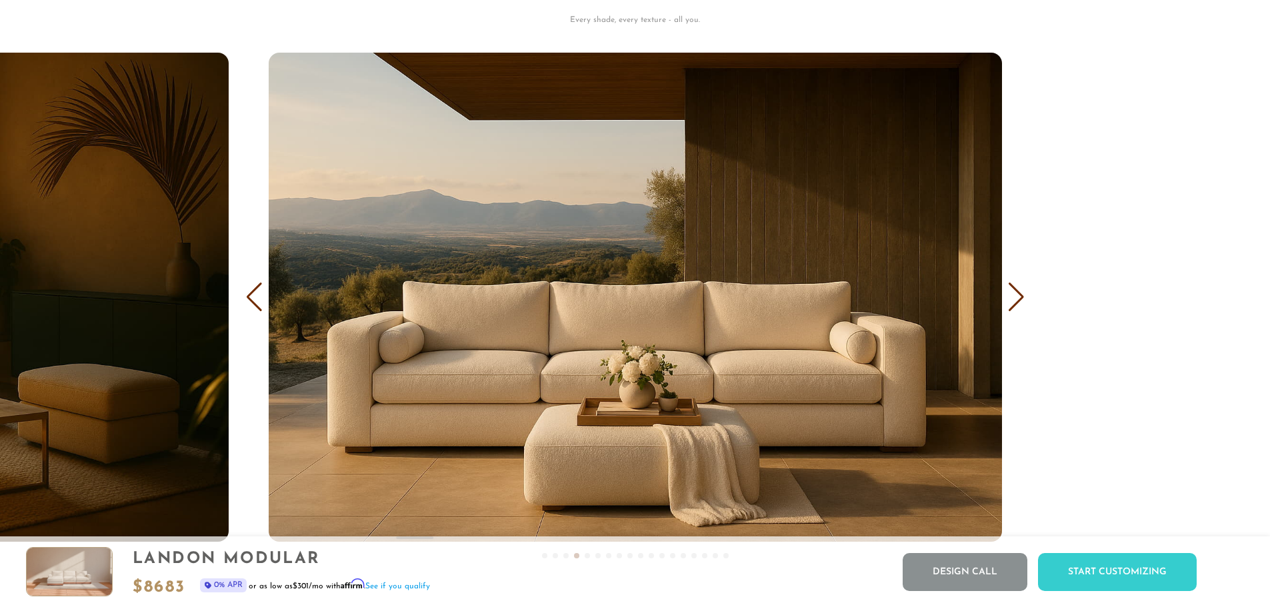
click at [1016, 295] on div "Next slide" at bounding box center [1016, 297] width 18 height 29
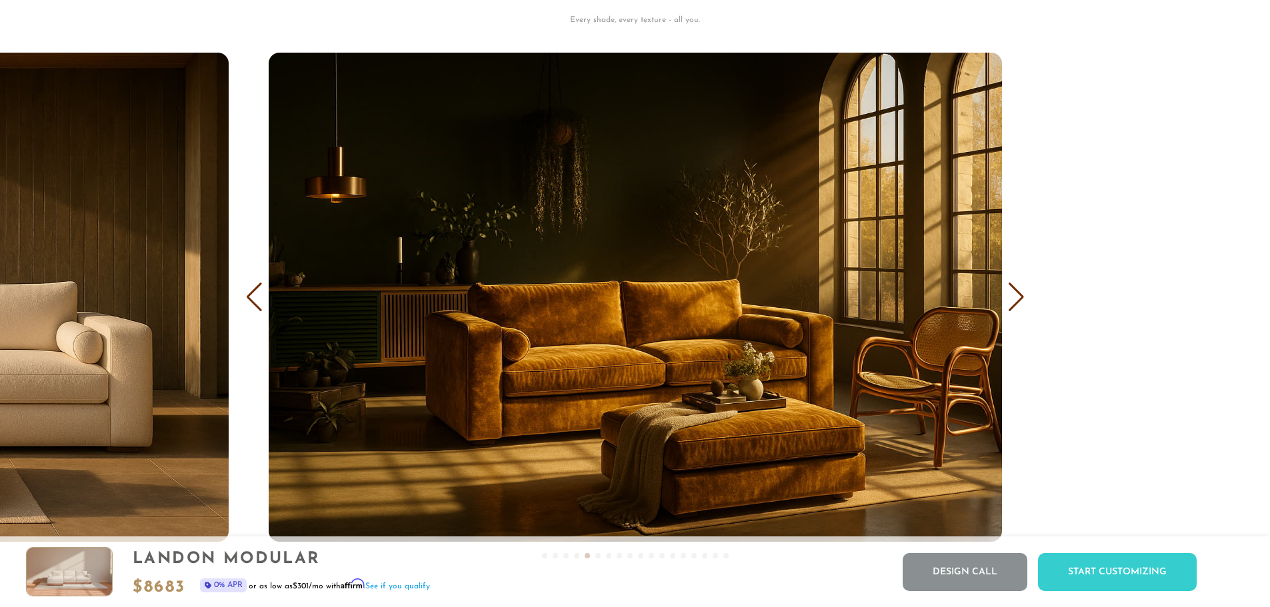
click at [1016, 295] on div "Next slide" at bounding box center [1016, 297] width 18 height 29
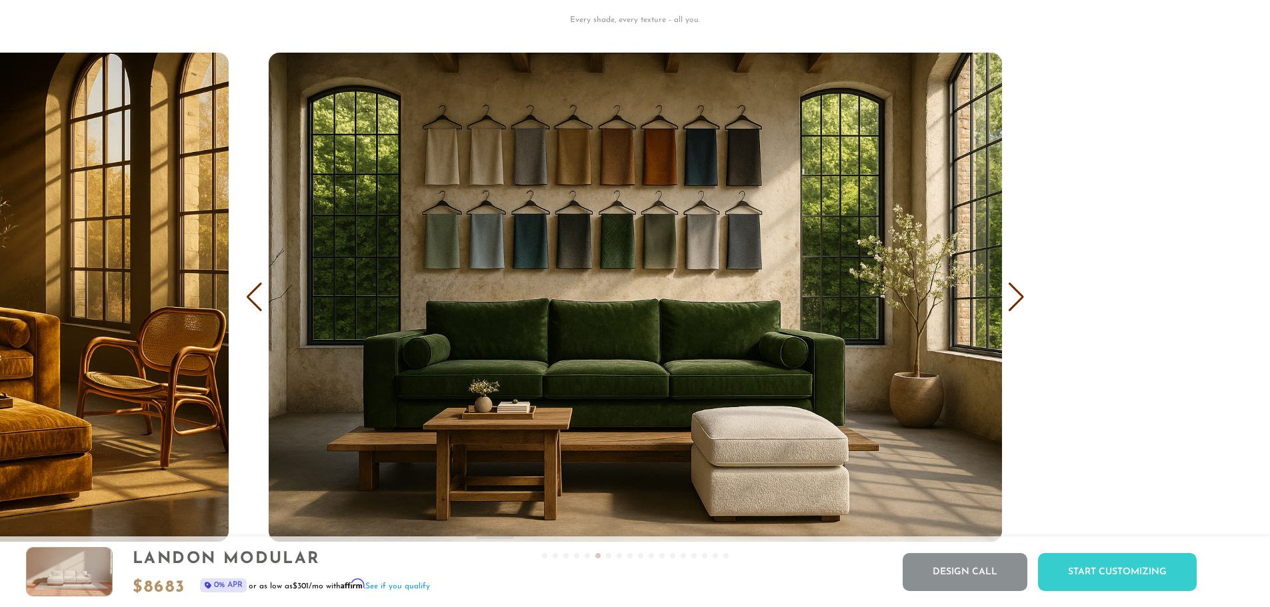
click at [1016, 295] on div "Next slide" at bounding box center [1016, 297] width 18 height 29
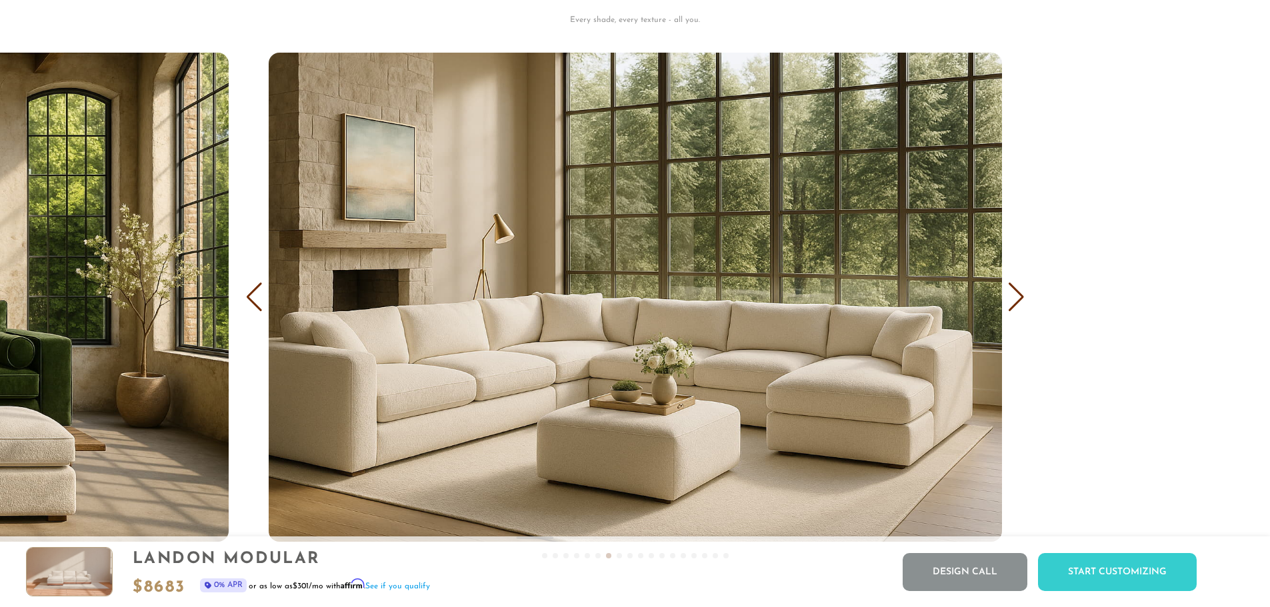
click at [1016, 295] on div "Next slide" at bounding box center [1016, 297] width 18 height 29
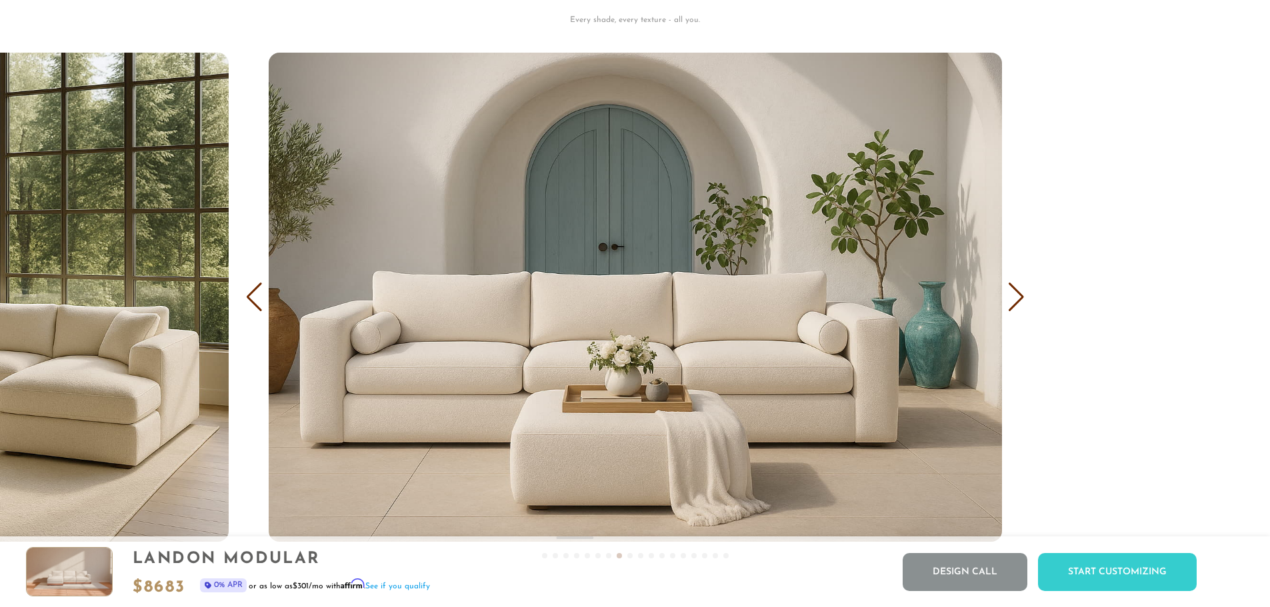
click at [1016, 295] on div "Next slide" at bounding box center [1016, 297] width 18 height 29
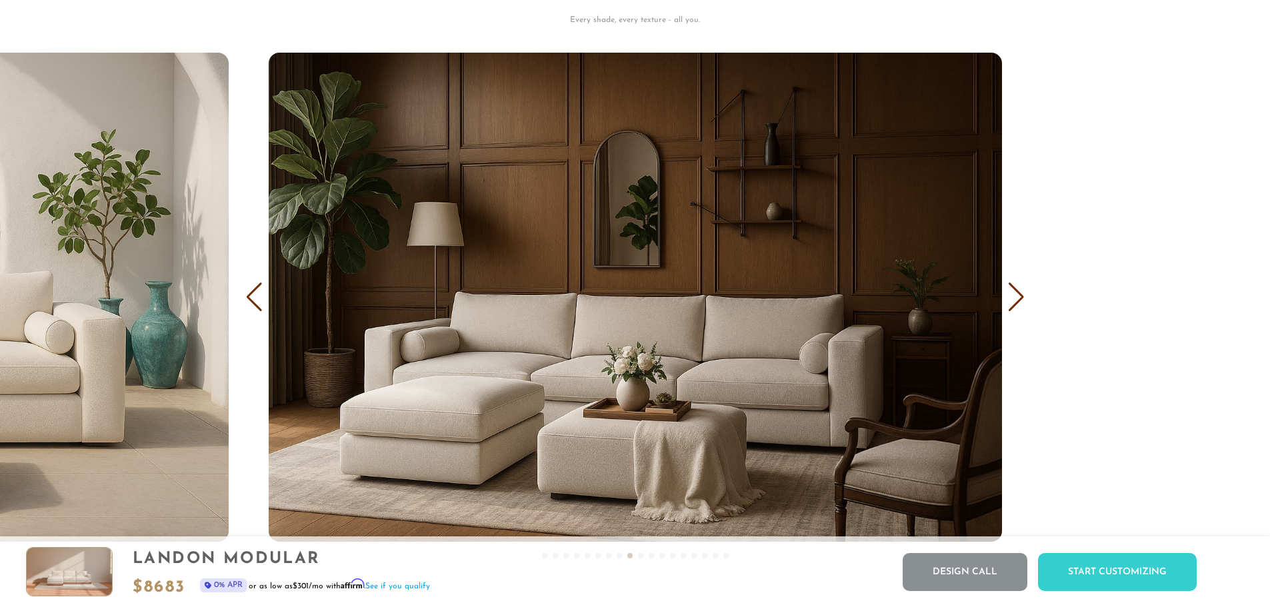
click at [1016, 295] on div "Next slide" at bounding box center [1016, 297] width 18 height 29
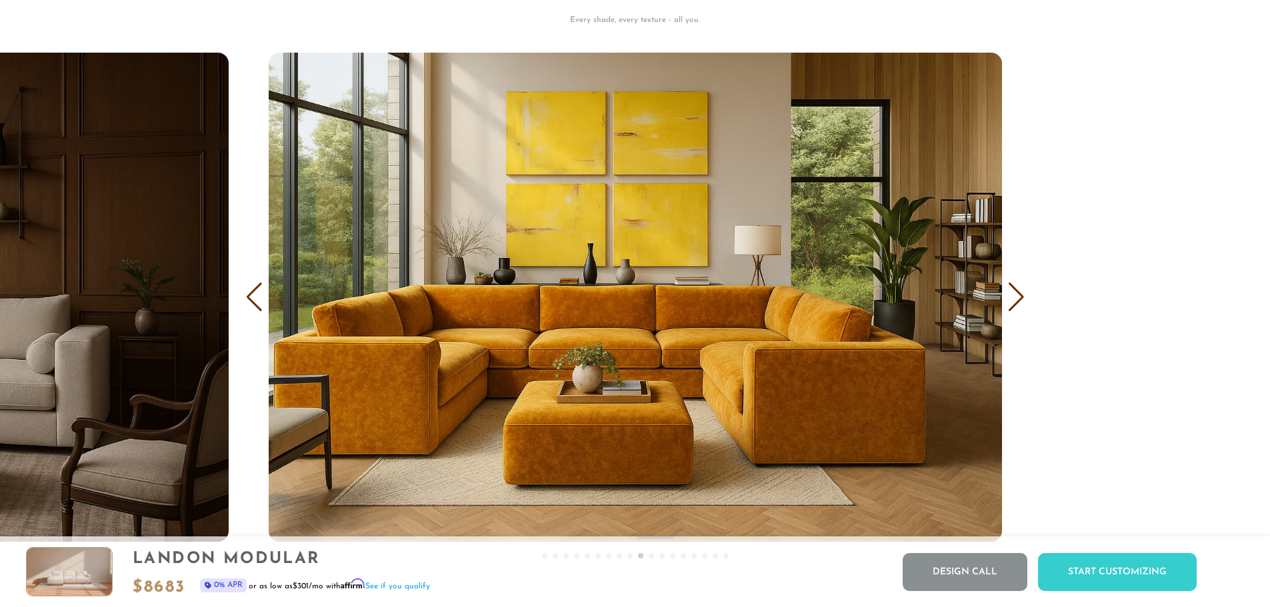
click at [1016, 295] on div "Next slide" at bounding box center [1016, 297] width 18 height 29
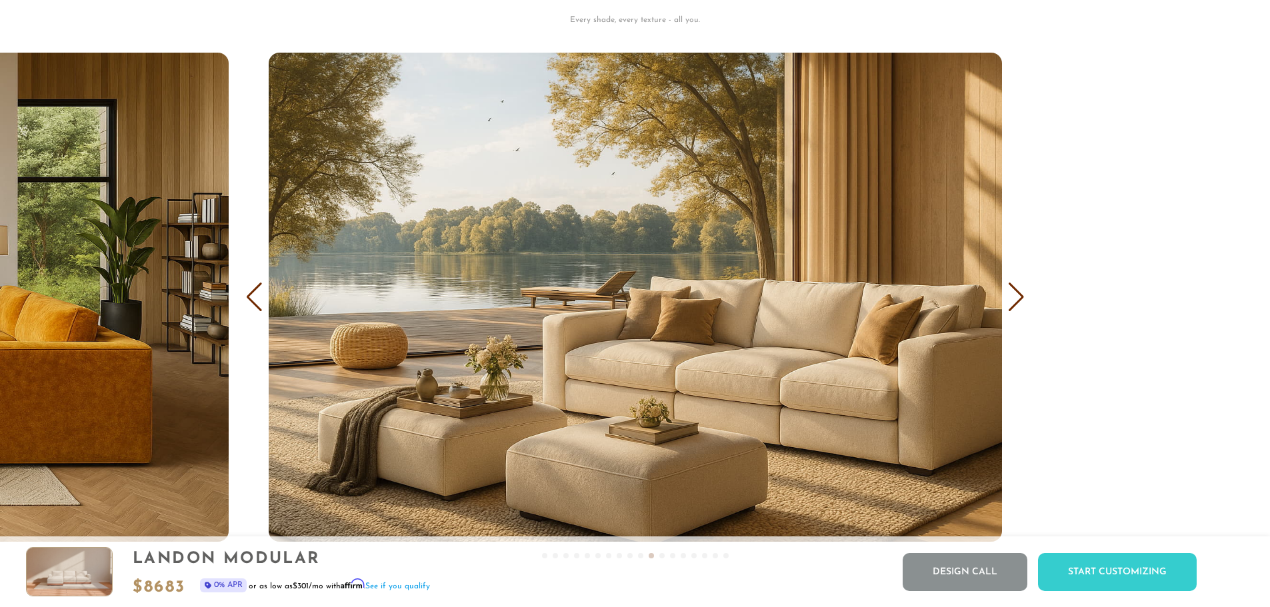
click at [1016, 295] on div "Next slide" at bounding box center [1016, 297] width 18 height 29
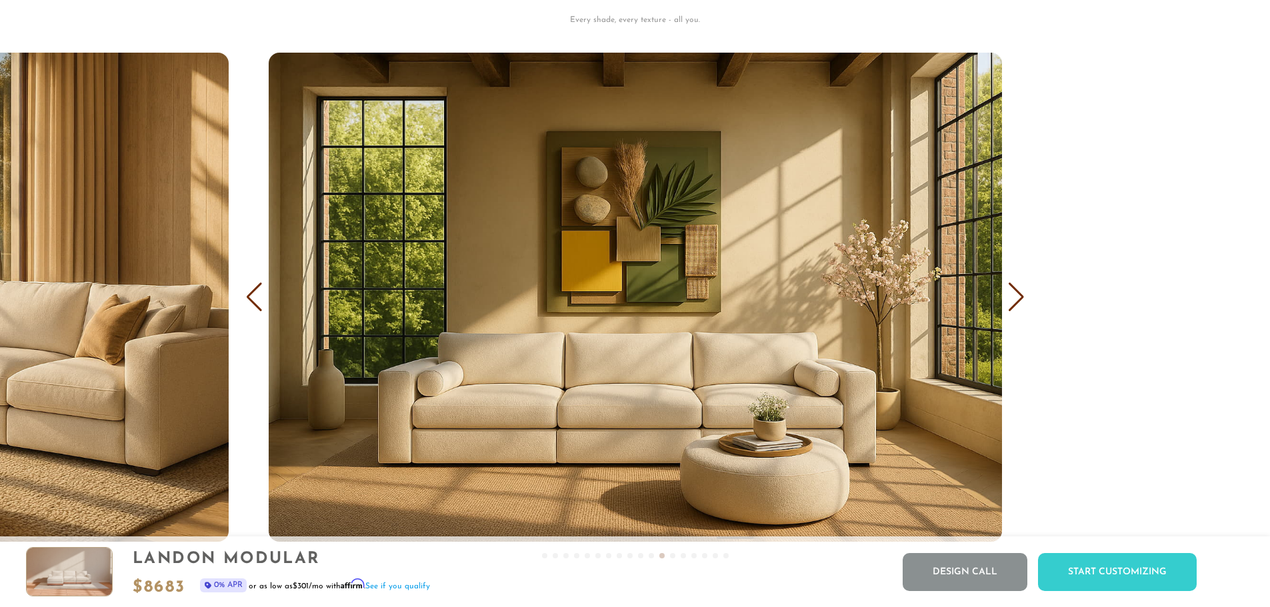
click at [1016, 295] on div "Next slide" at bounding box center [1016, 297] width 18 height 29
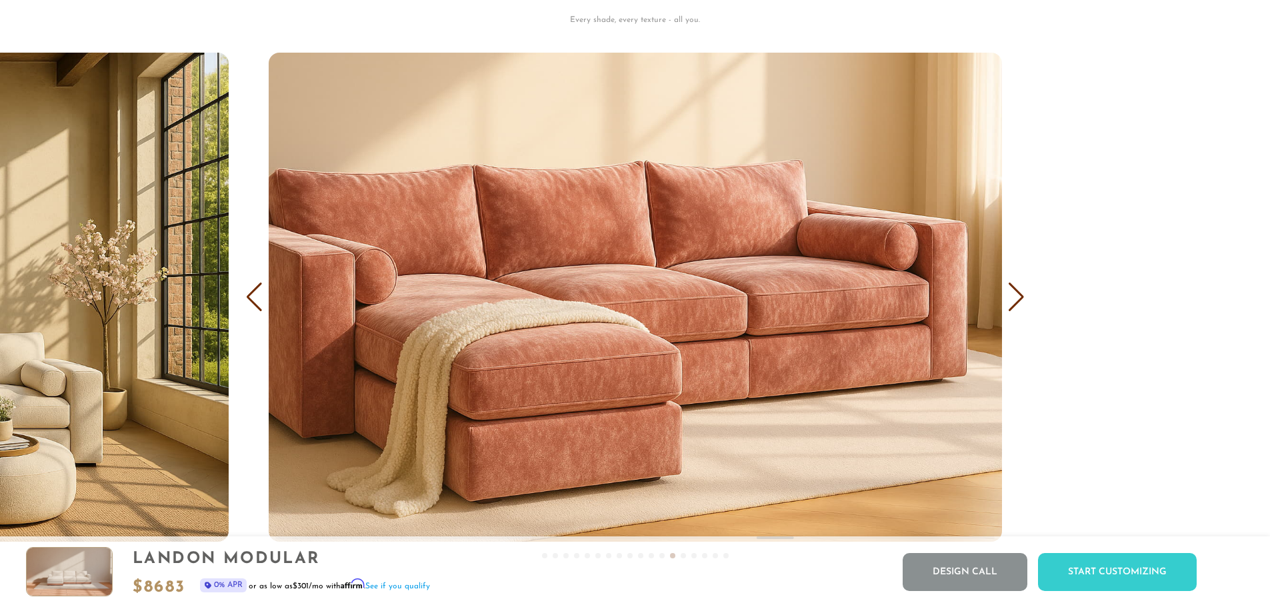
click at [1016, 295] on div "Next slide" at bounding box center [1016, 297] width 18 height 29
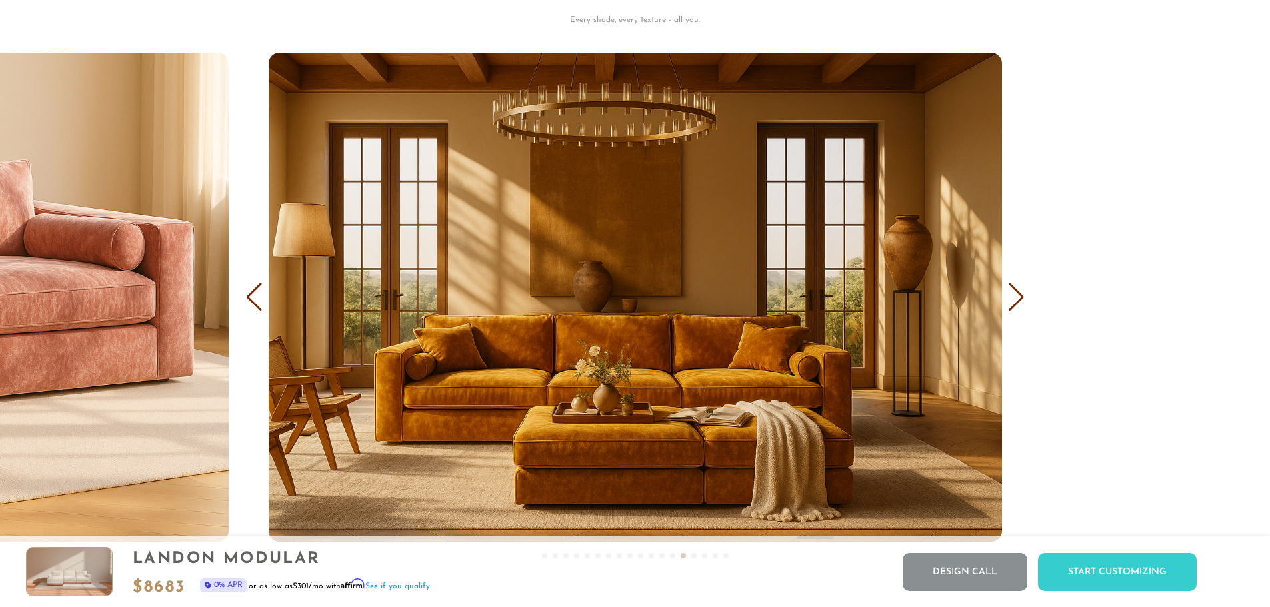
click at [1016, 295] on div "Next slide" at bounding box center [1016, 297] width 18 height 29
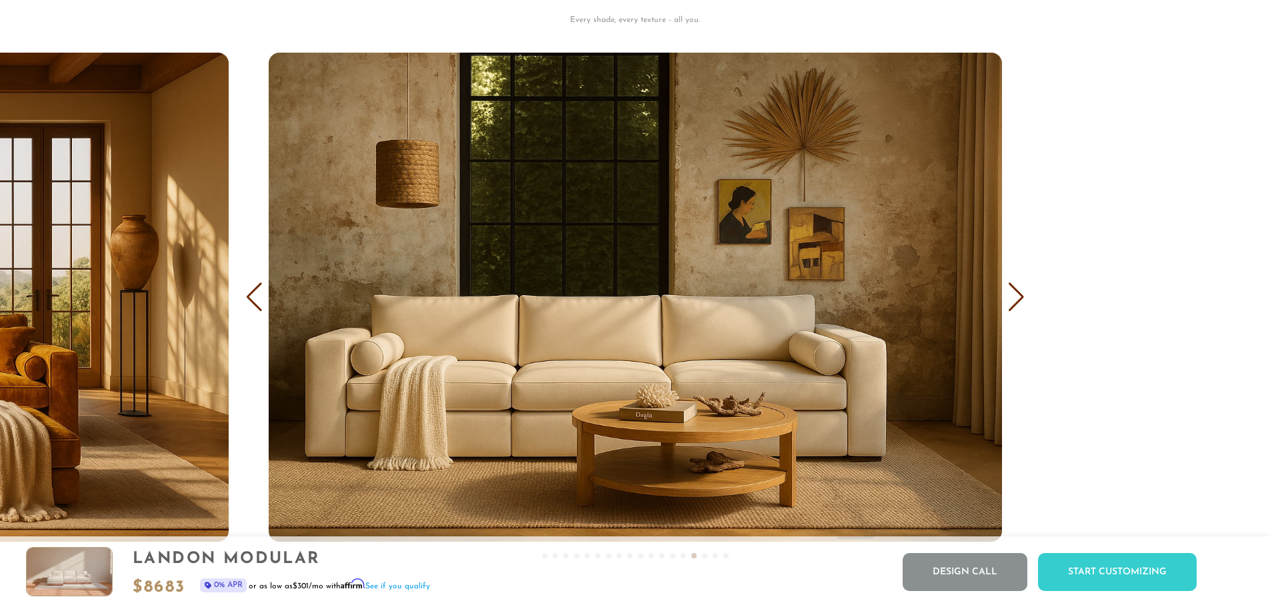
click at [1016, 295] on div "Next slide" at bounding box center [1016, 297] width 18 height 29
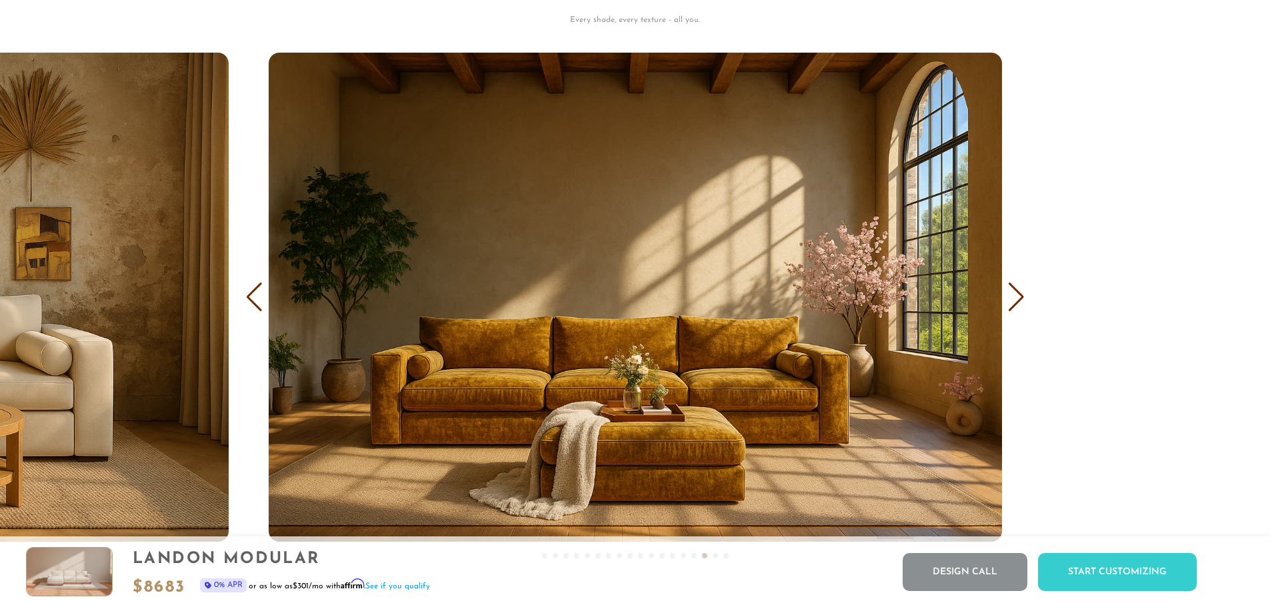
click at [1016, 295] on div "Next slide" at bounding box center [1016, 297] width 18 height 29
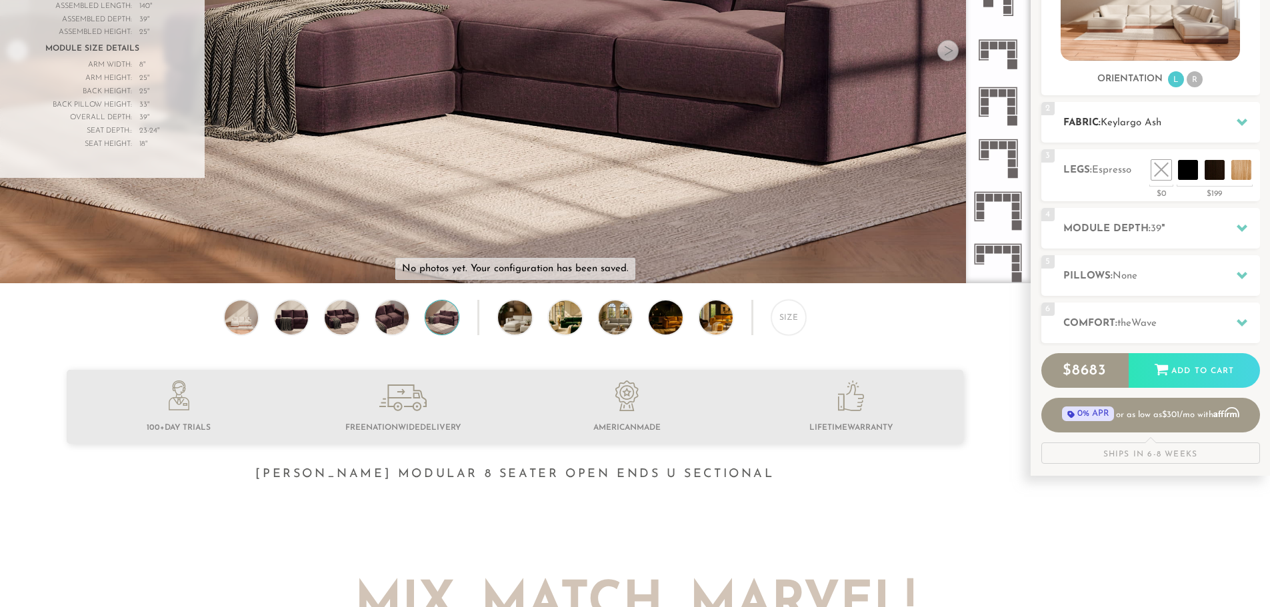
scroll to position [271, 0]
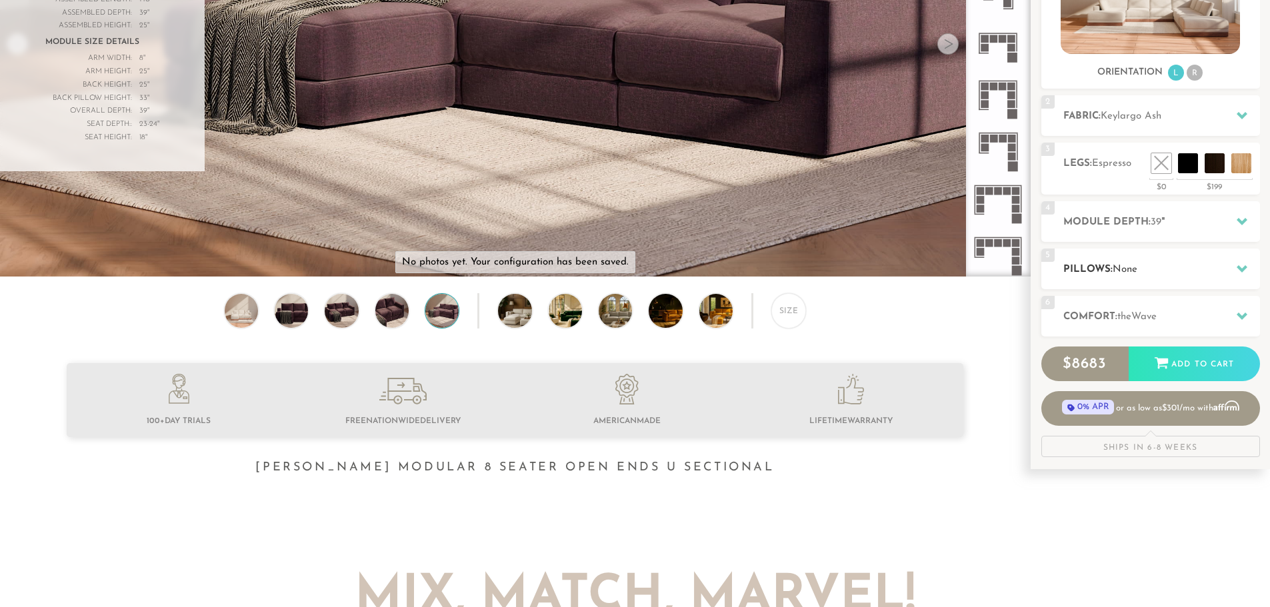
click at [1154, 276] on h2 "Pillows: None" at bounding box center [1161, 269] width 197 height 15
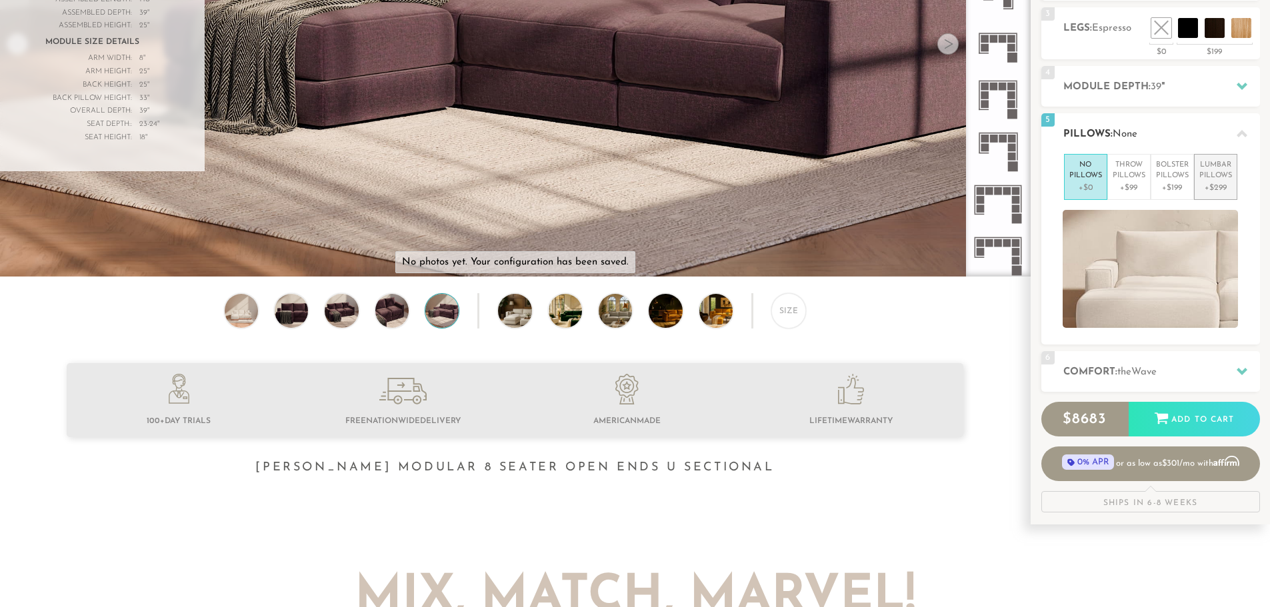
click at [1211, 180] on p "Lumbar Pillows" at bounding box center [1215, 171] width 33 height 22
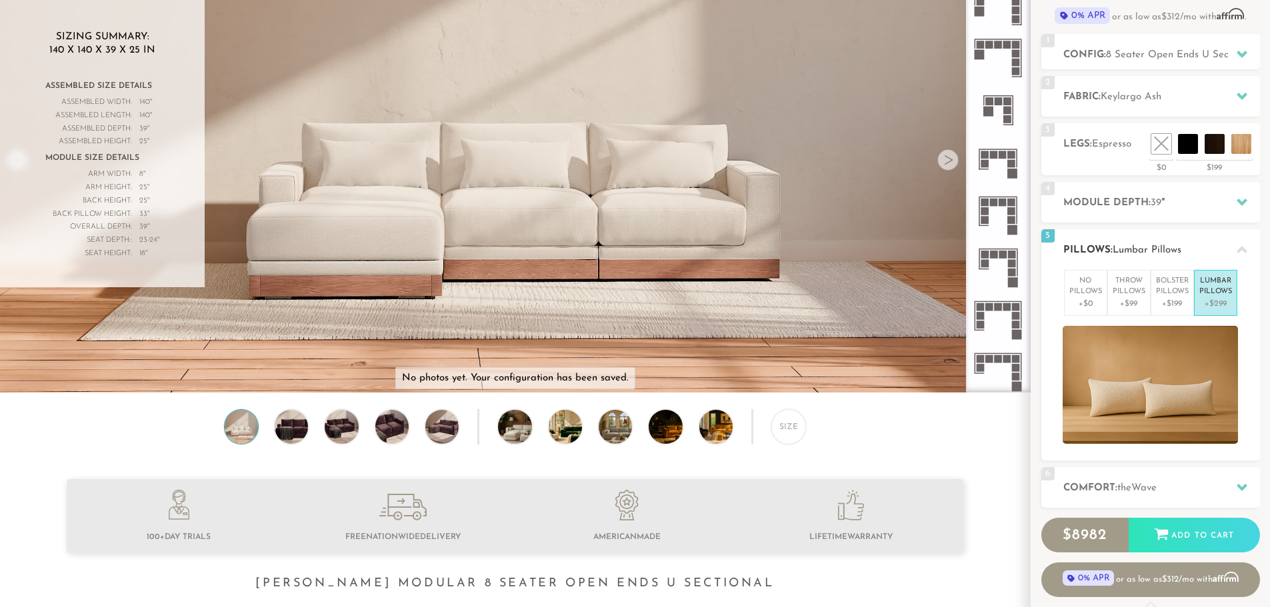
scroll to position [0, 0]
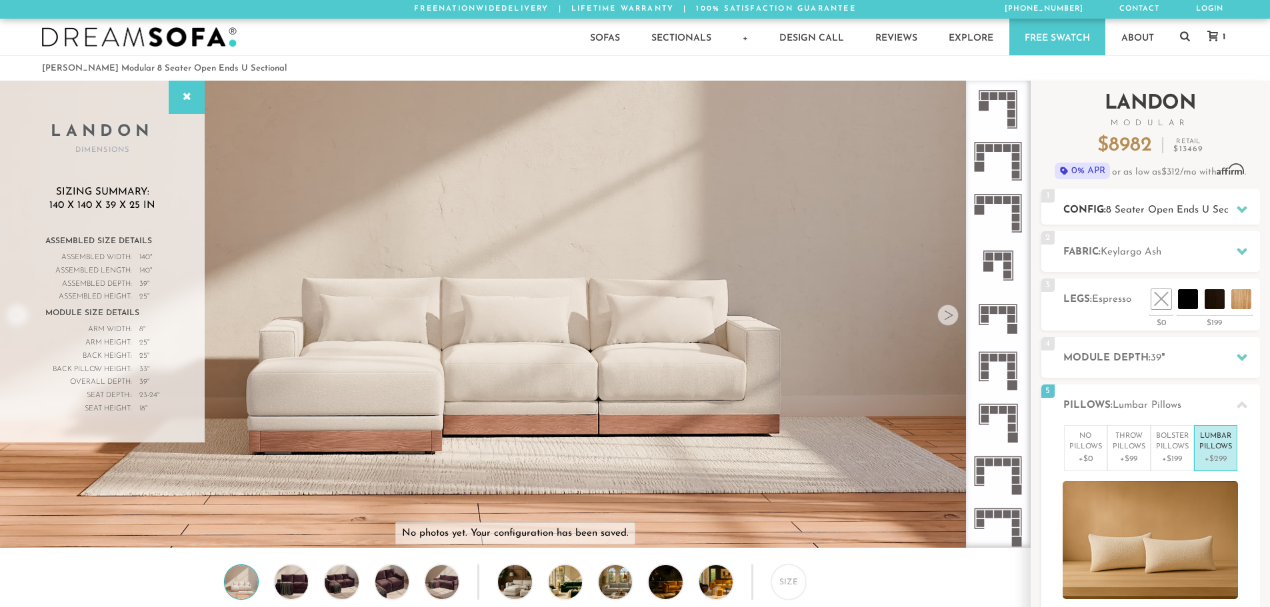
click at [1209, 211] on span "8 Seater Open Ends U Sectional" at bounding box center [1180, 210] width 148 height 10
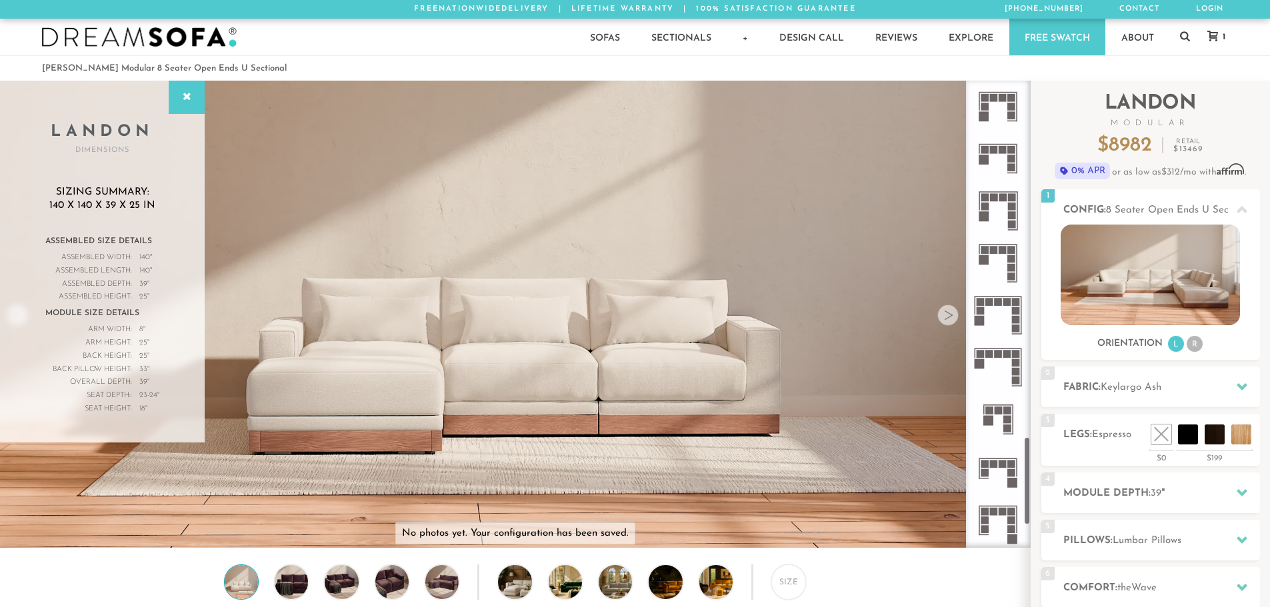
scroll to position [2033, 0]
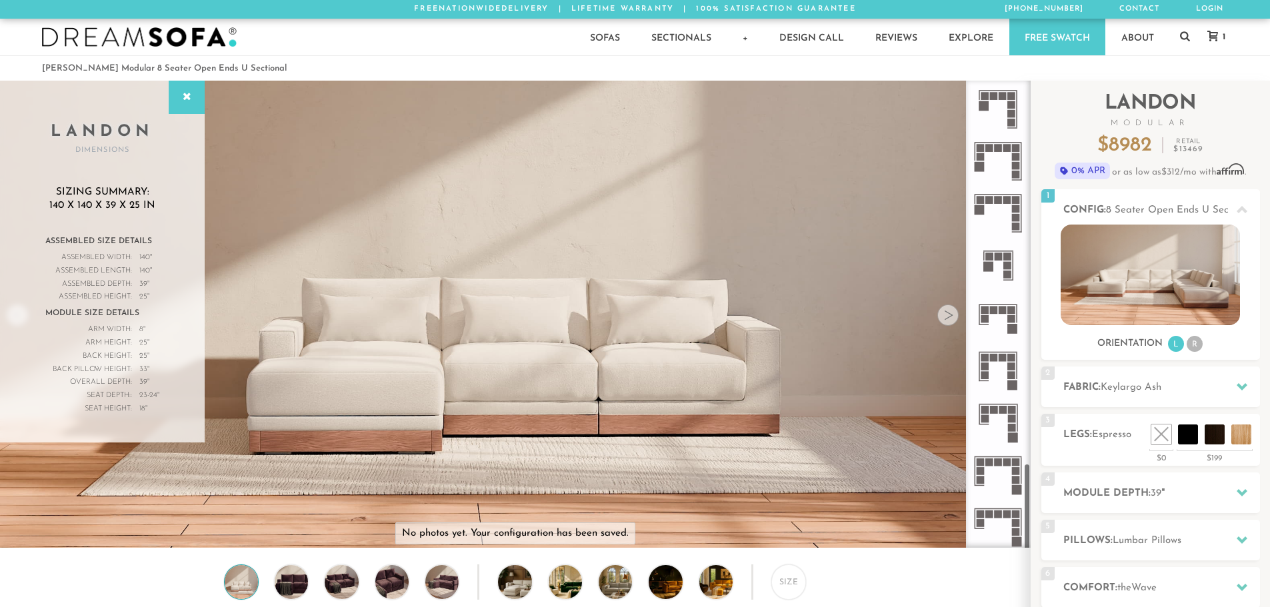
click at [1006, 427] on icon at bounding box center [998, 422] width 52 height 52
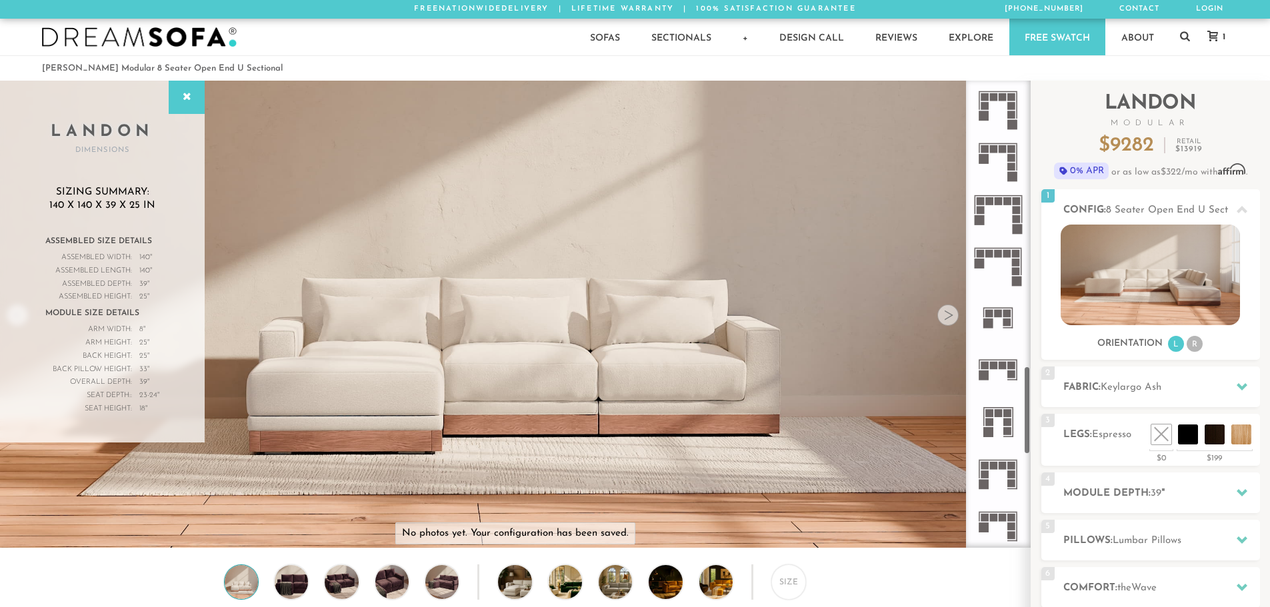
scroll to position [1500, 0]
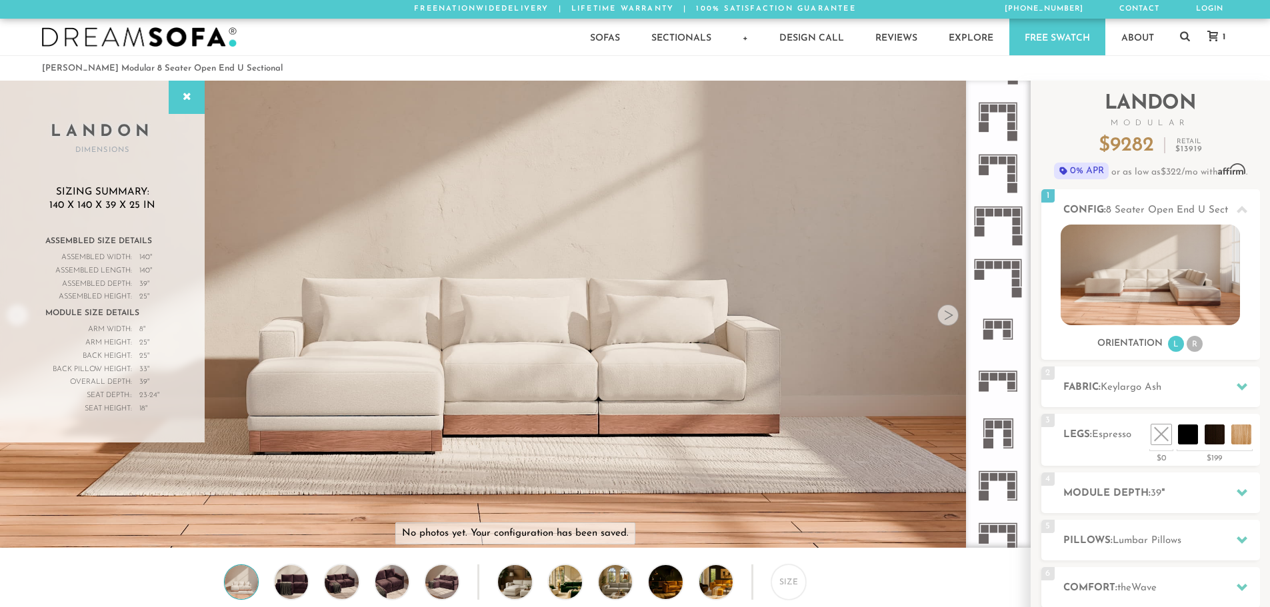
click at [1000, 281] on icon at bounding box center [998, 277] width 52 height 52
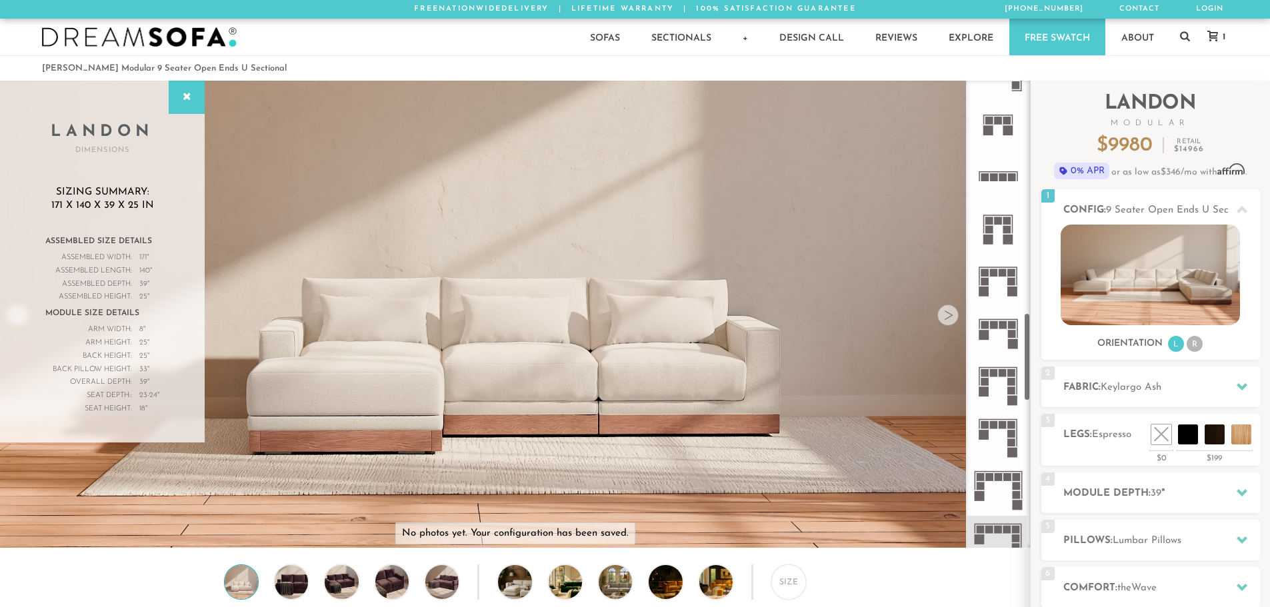
scroll to position [1233, 0]
click at [1004, 333] on icon at bounding box center [998, 335] width 52 height 52
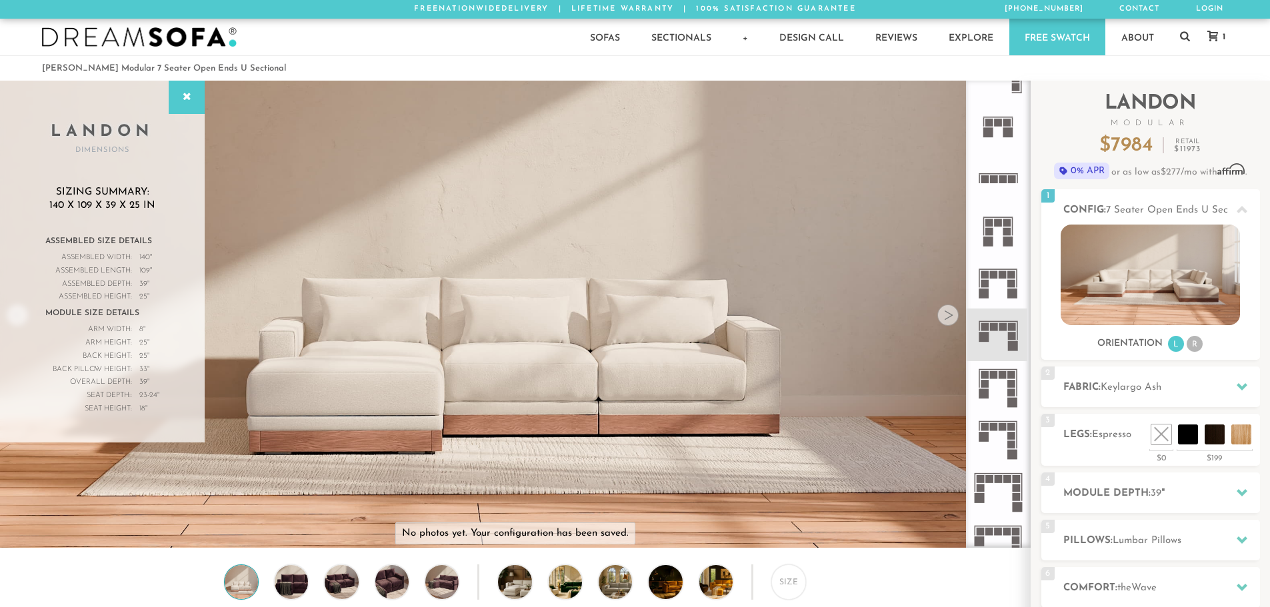
click at [1000, 430] on rect at bounding box center [1002, 427] width 8 height 8
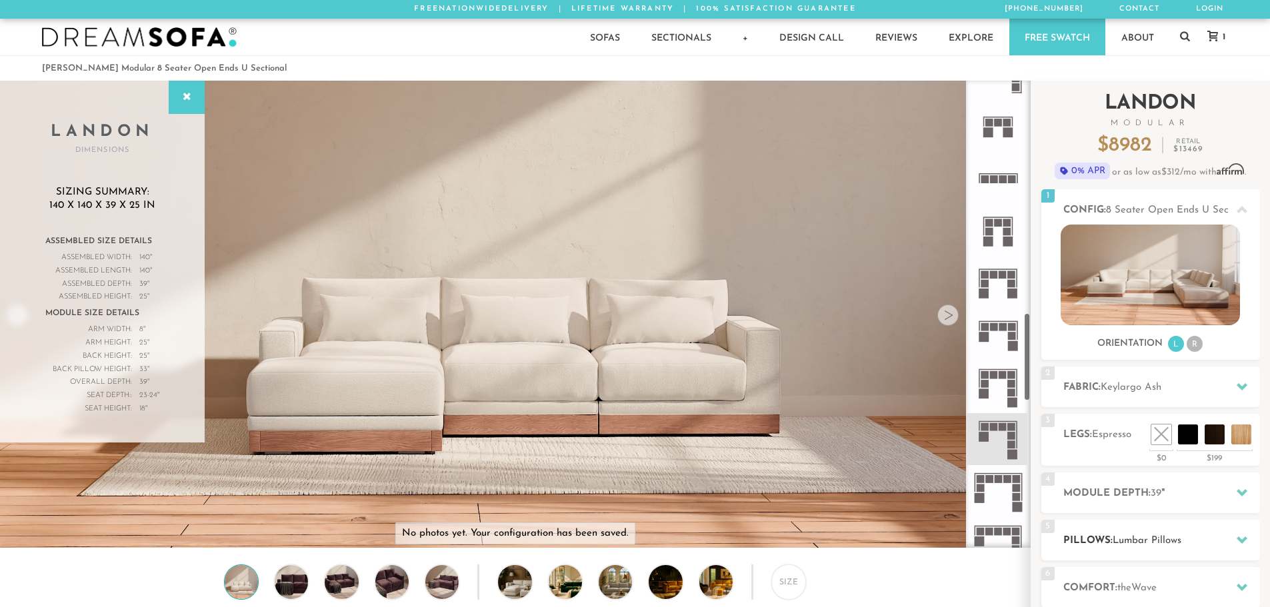
click at [1134, 537] on span "Lumbar Pillows" at bounding box center [1146, 541] width 69 height 10
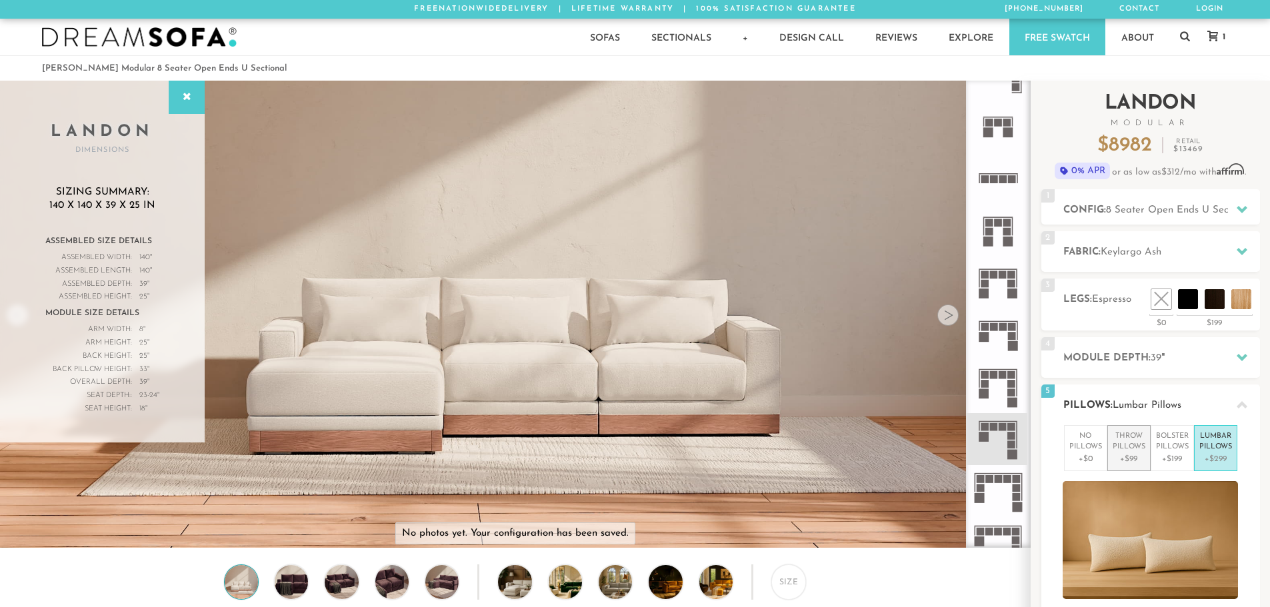
click at [1129, 443] on p "Throw Pillows" at bounding box center [1128, 442] width 33 height 22
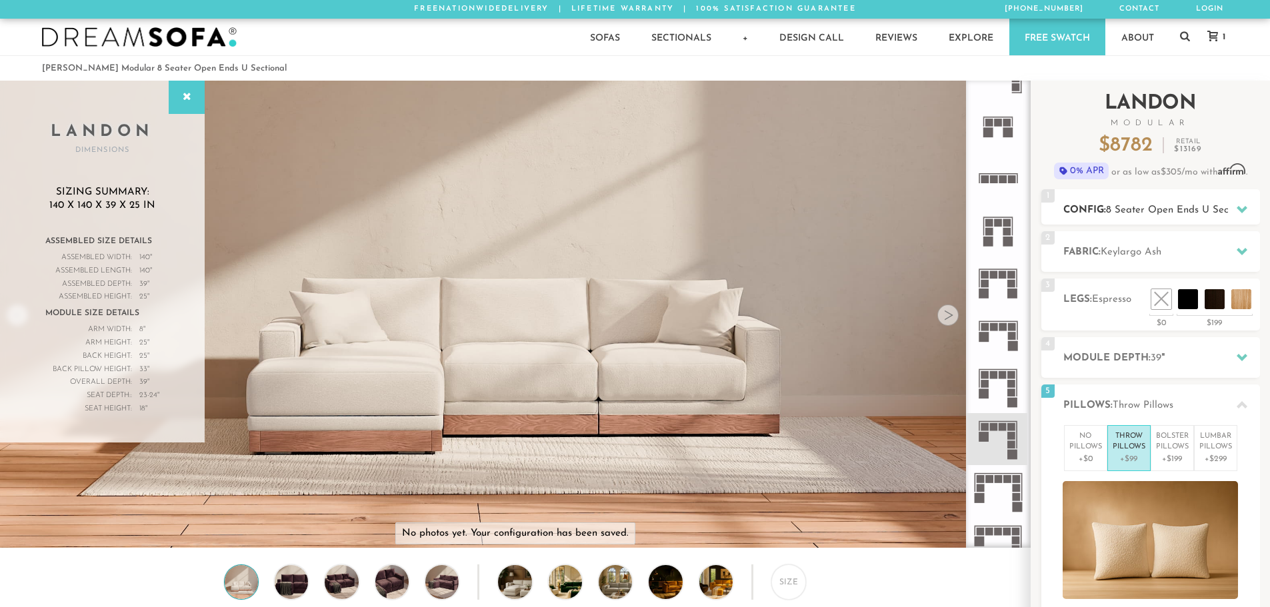
click at [1158, 209] on span "8 Seater Open Ends U Sectional" at bounding box center [1180, 210] width 148 height 10
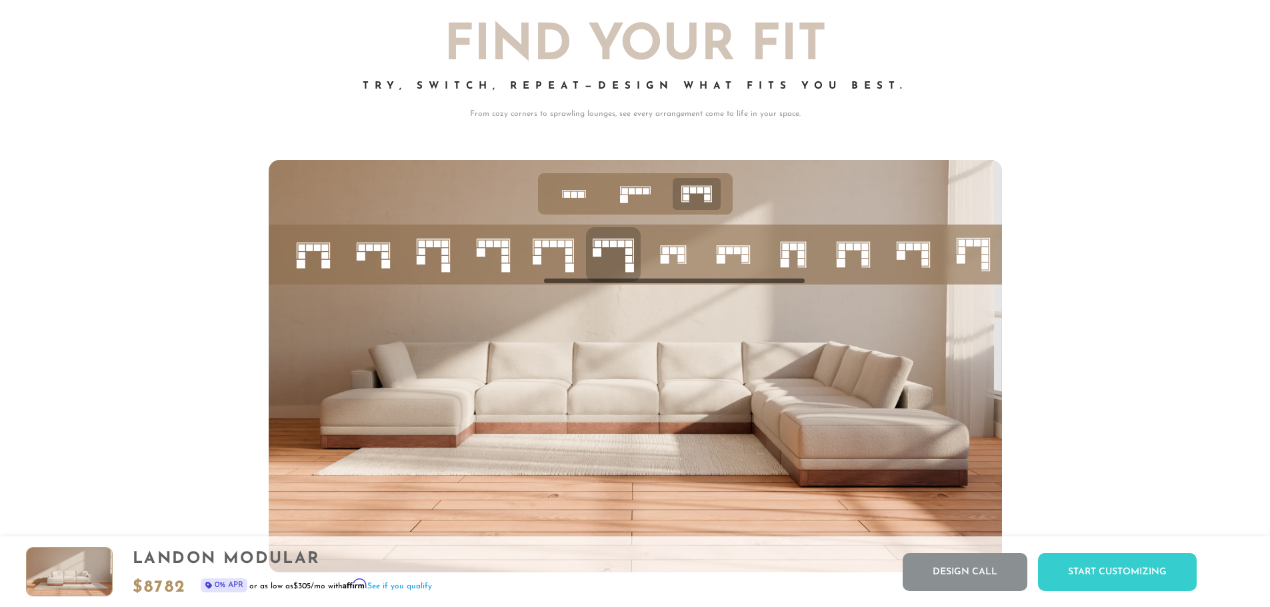
scroll to position [0, 774]
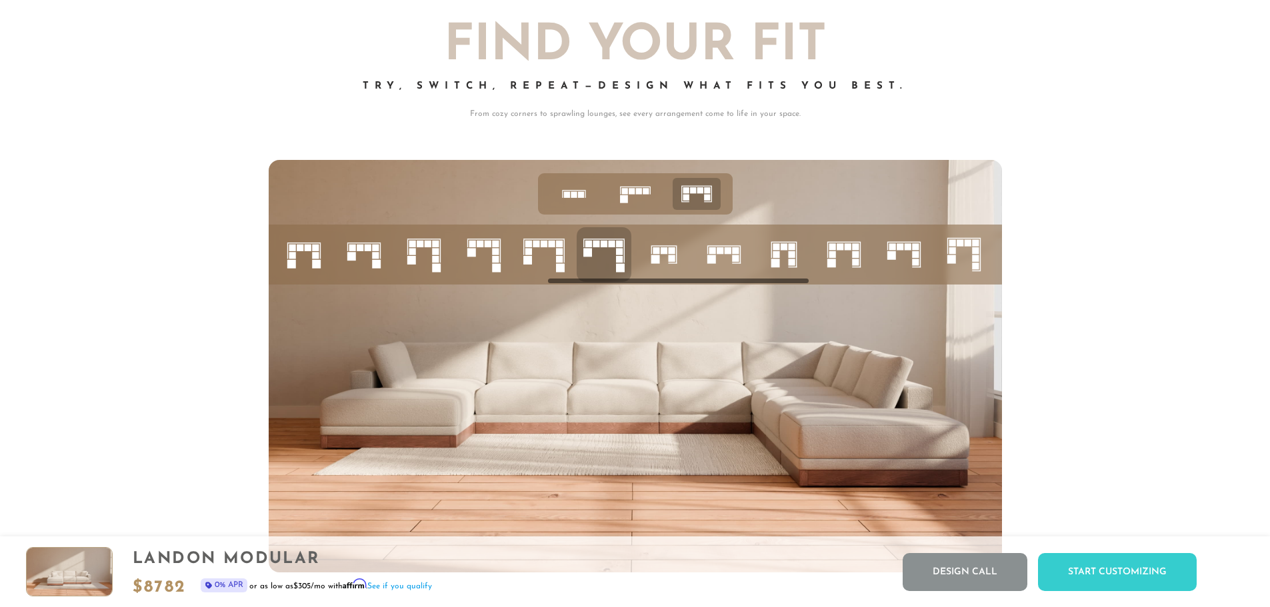
drag, startPoint x: 706, startPoint y: 286, endPoint x: 716, endPoint y: 284, distance: 10.8
click at [716, 284] on div at bounding box center [635, 255] width 733 height 60
click at [964, 265] on icon at bounding box center [963, 254] width 45 height 45
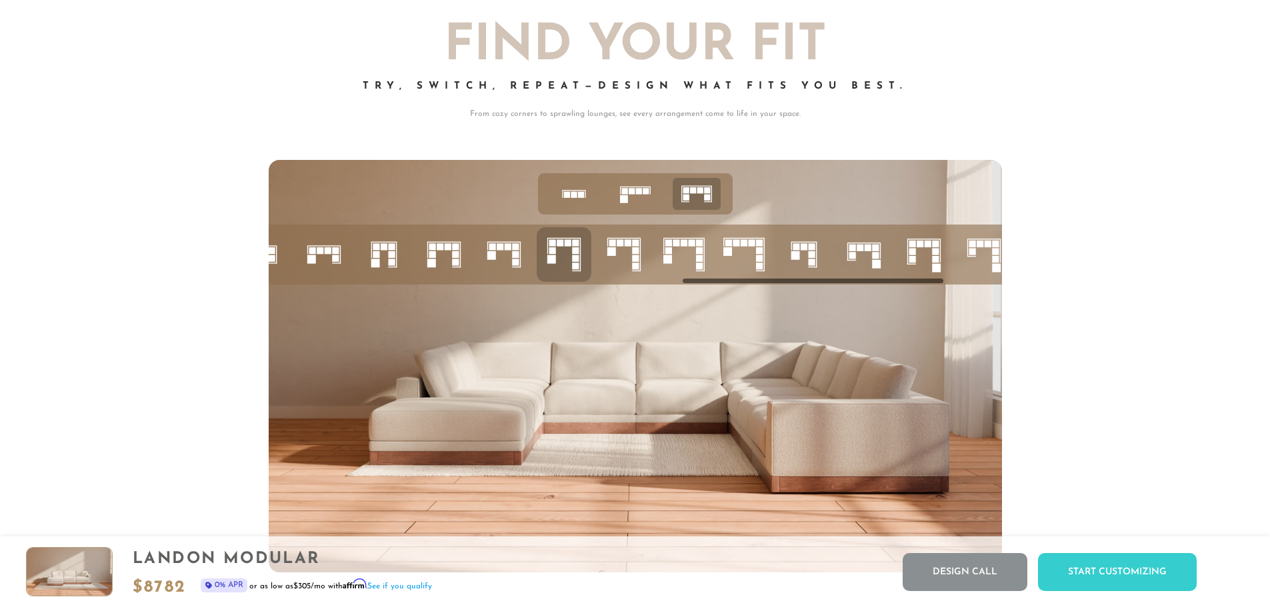
scroll to position [0, 1306]
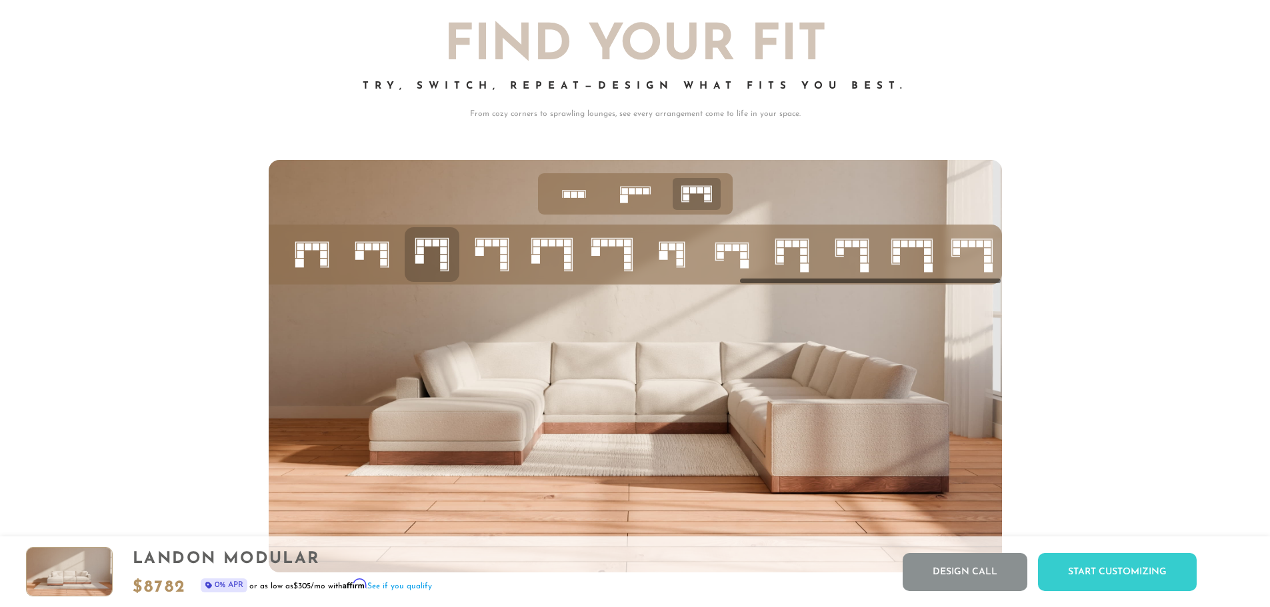
click at [497, 258] on icon at bounding box center [491, 254] width 45 height 45
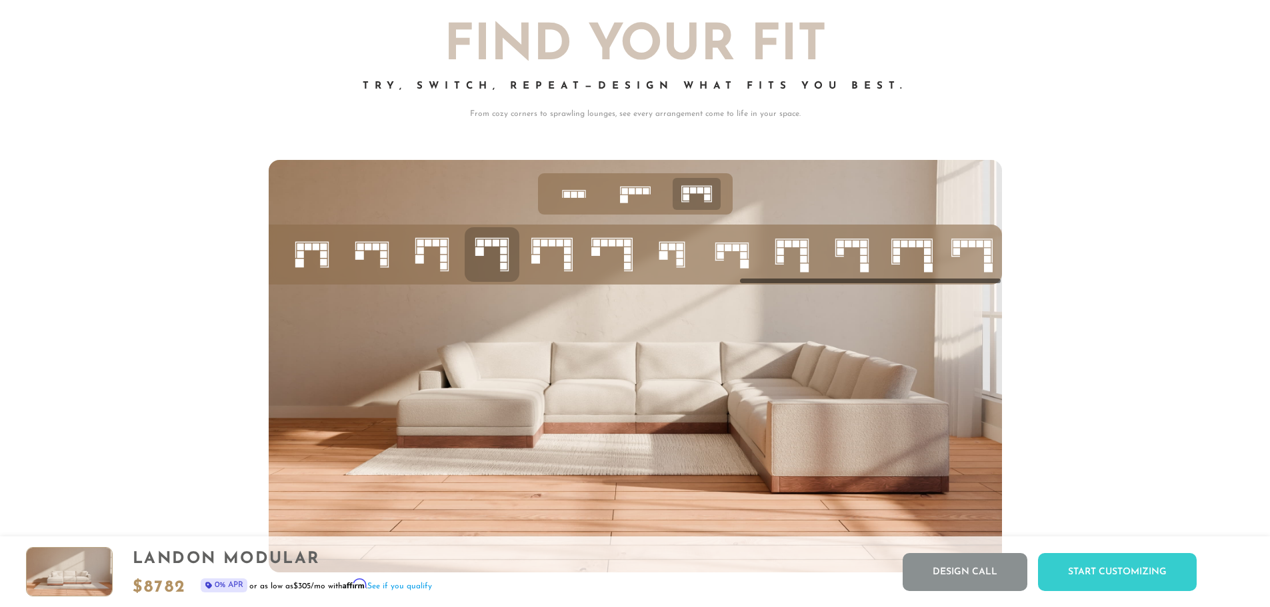
click at [960, 247] on rect at bounding box center [963, 243] width 7 height 7
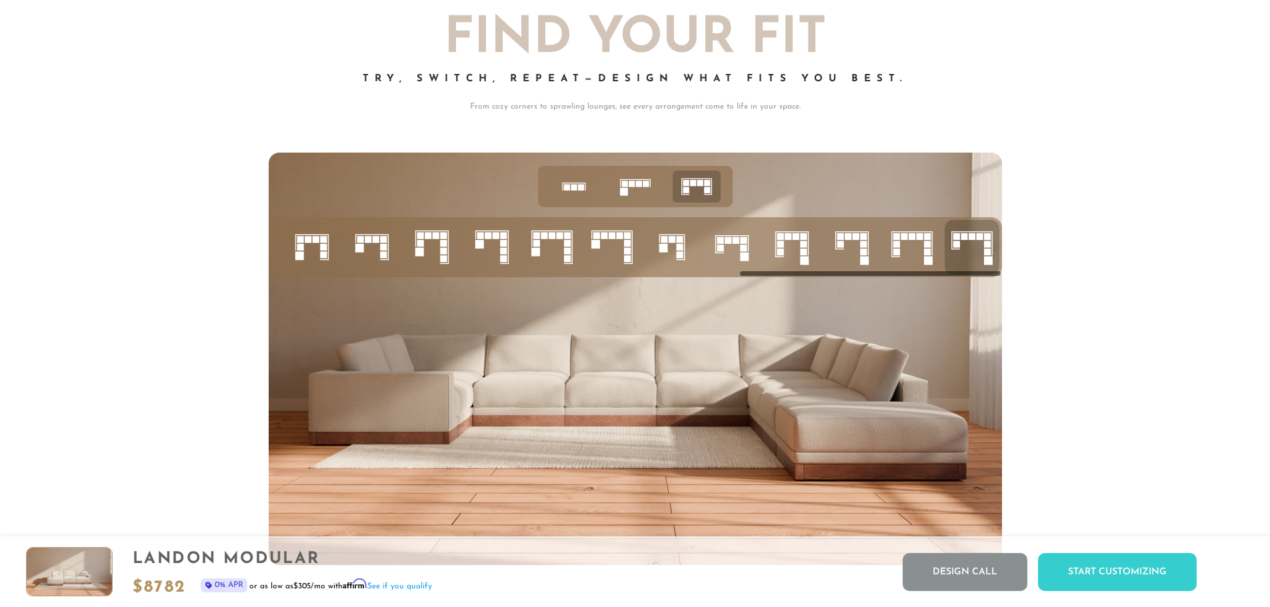
scroll to position [5697, 0]
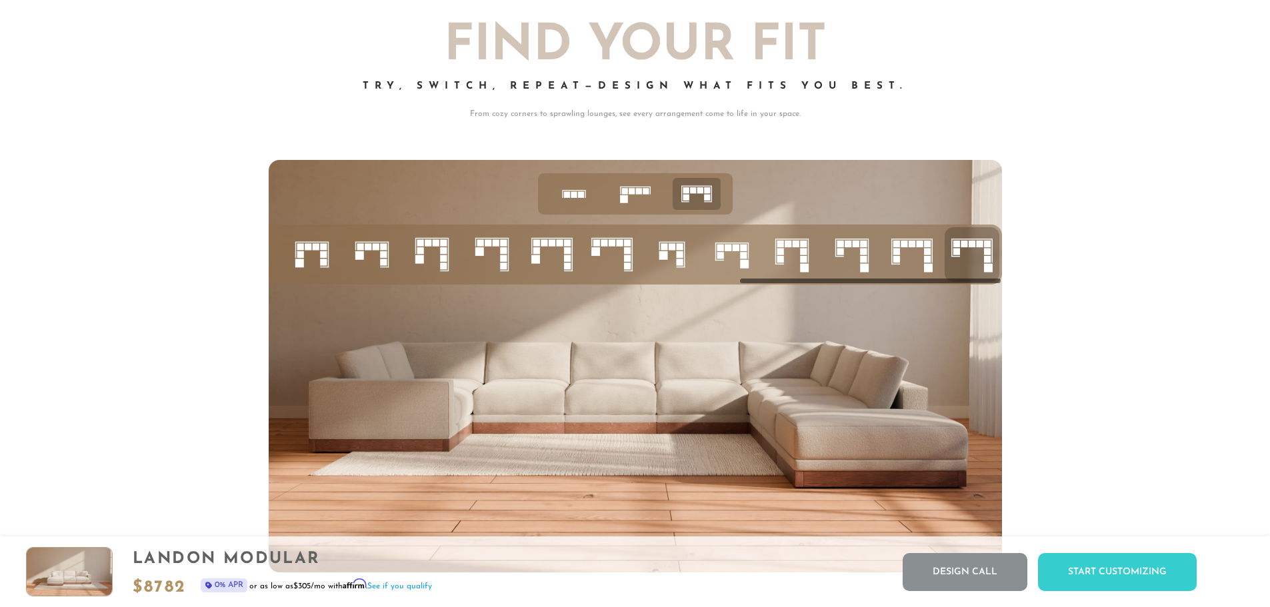
click at [626, 254] on rect at bounding box center [627, 250] width 7 height 7
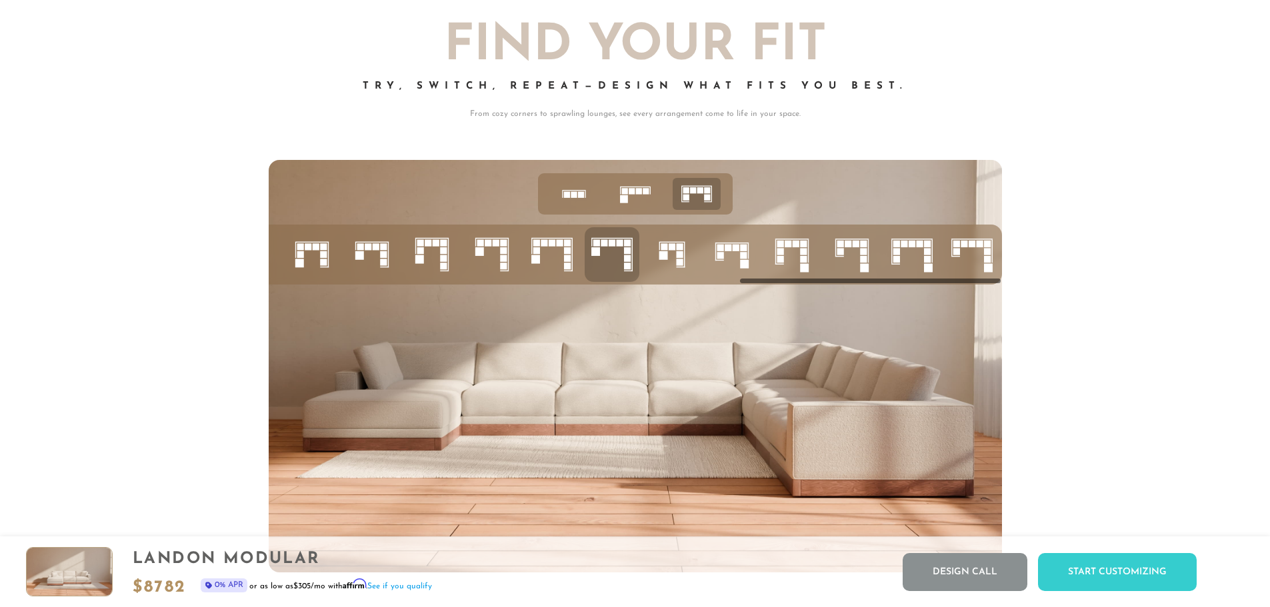
click at [508, 263] on rect at bounding box center [507, 255] width 1 height 32
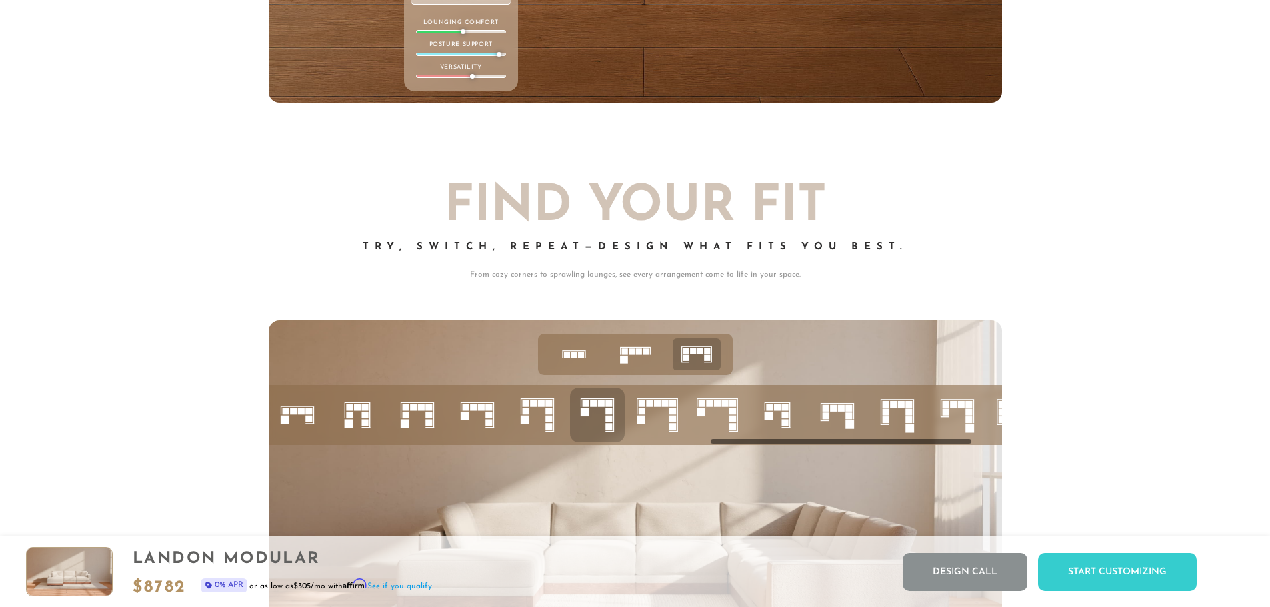
scroll to position [0, 1192]
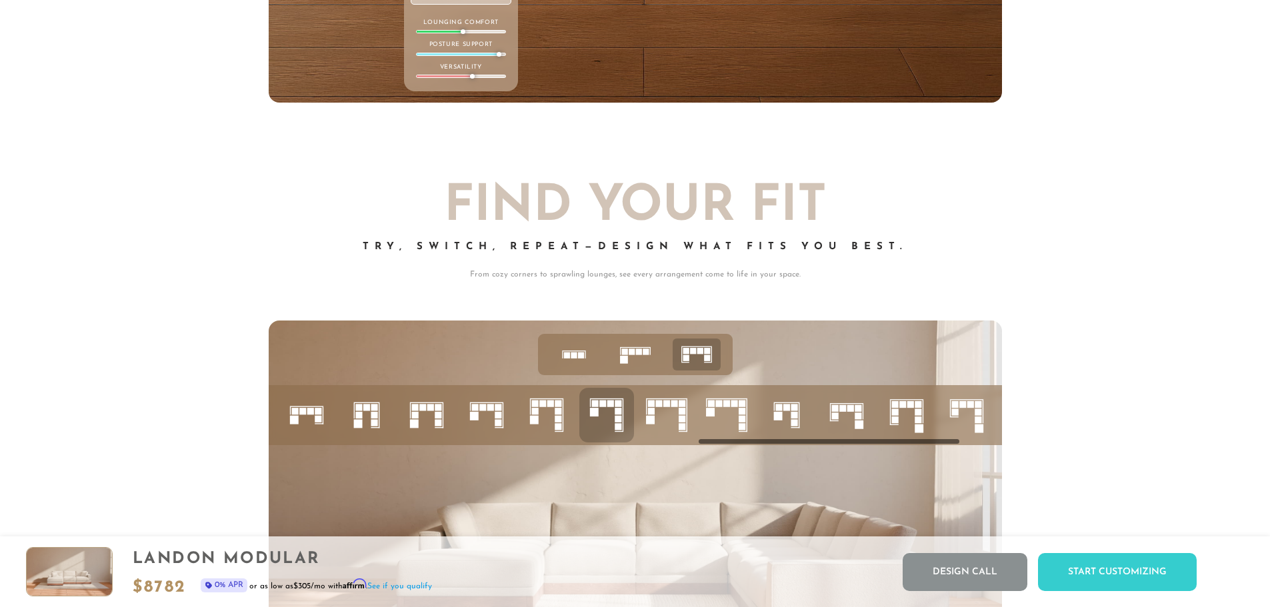
drag, startPoint x: 795, startPoint y: 445, endPoint x: 754, endPoint y: 447, distance: 41.3
click at [754, 445] on div at bounding box center [635, 415] width 733 height 60
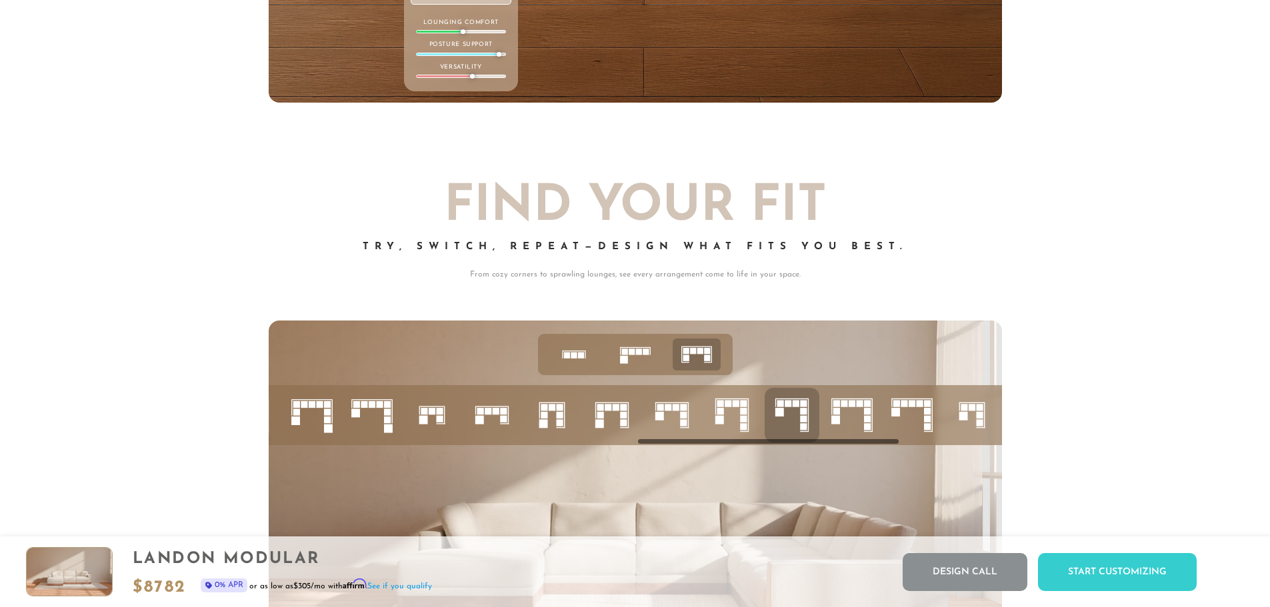
scroll to position [0, 1004]
drag, startPoint x: 754, startPoint y: 447, endPoint x: 686, endPoint y: 443, distance: 67.4
click at [686, 443] on div at bounding box center [635, 415] width 733 height 60
click at [365, 405] on icon at bounding box center [373, 415] width 45 height 45
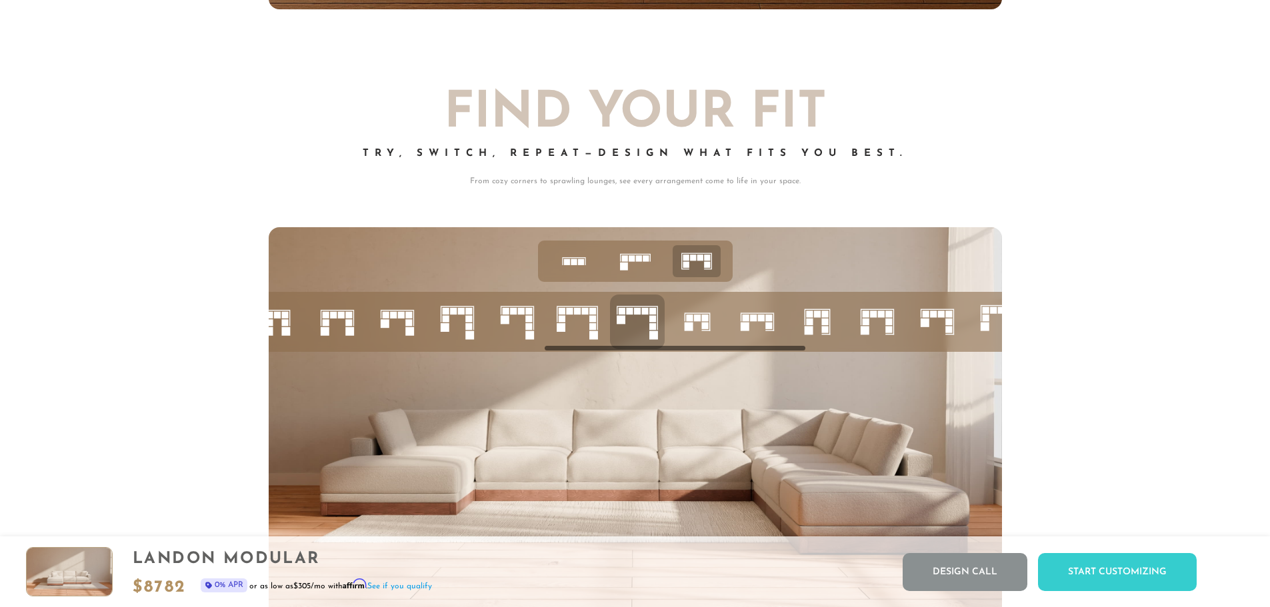
scroll to position [0, 737]
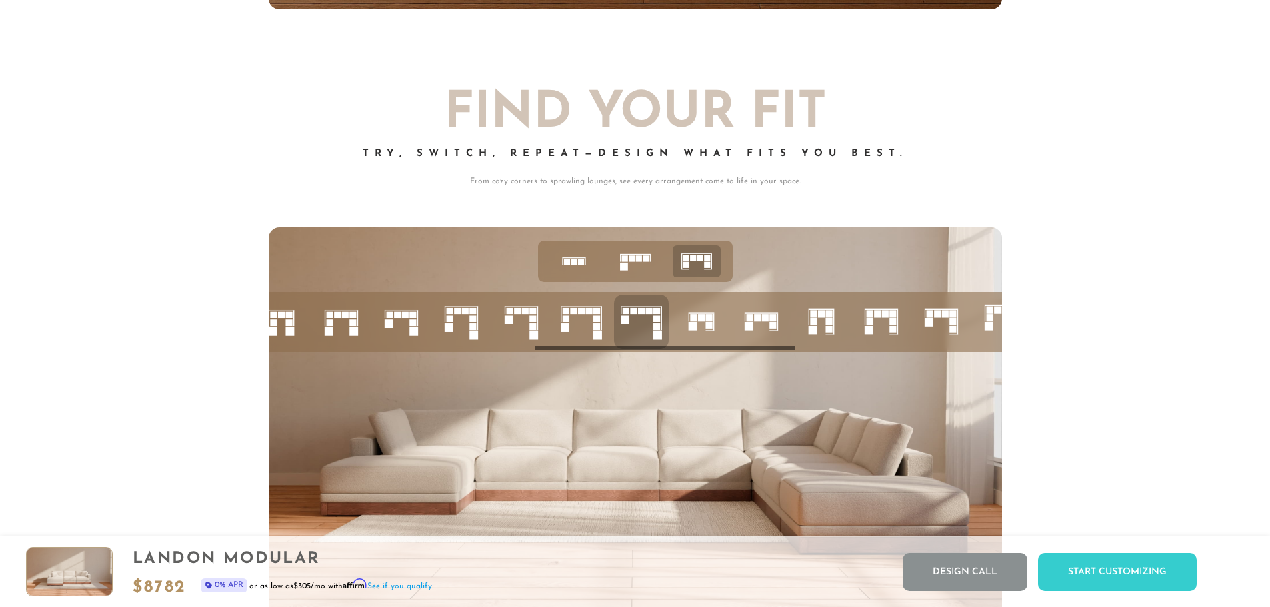
drag, startPoint x: 668, startPoint y: 351, endPoint x: 576, endPoint y: 352, distance: 91.3
click at [576, 352] on div at bounding box center [635, 322] width 733 height 60
click at [409, 320] on icon at bounding box center [401, 321] width 45 height 45
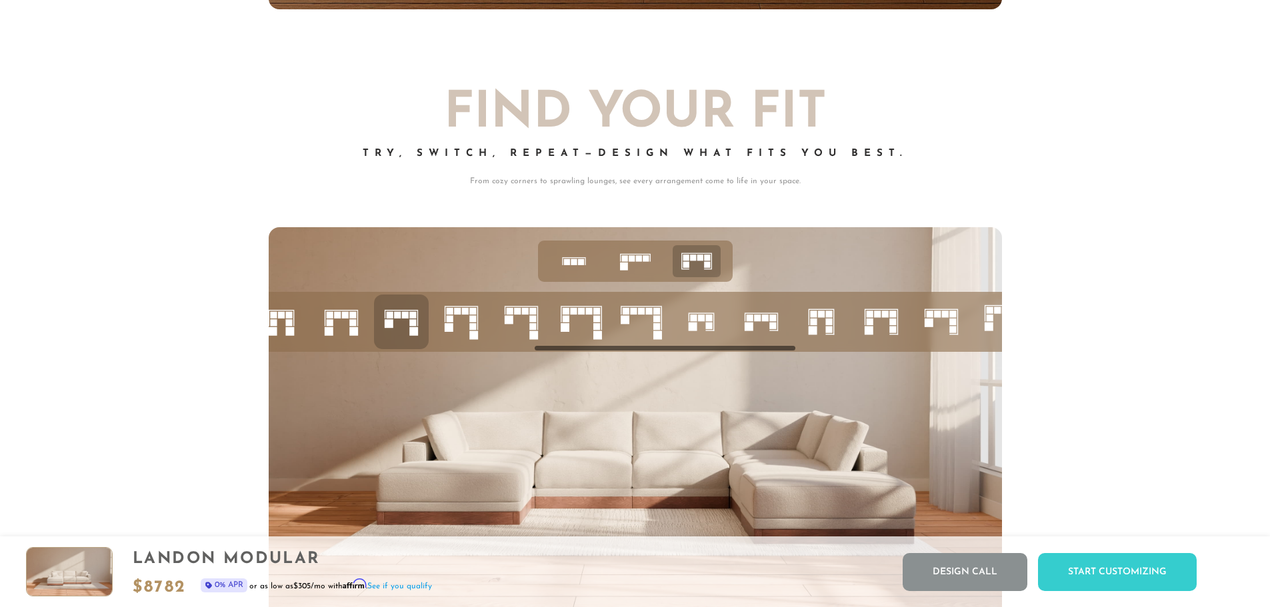
click at [529, 329] on icon at bounding box center [521, 321] width 45 height 45
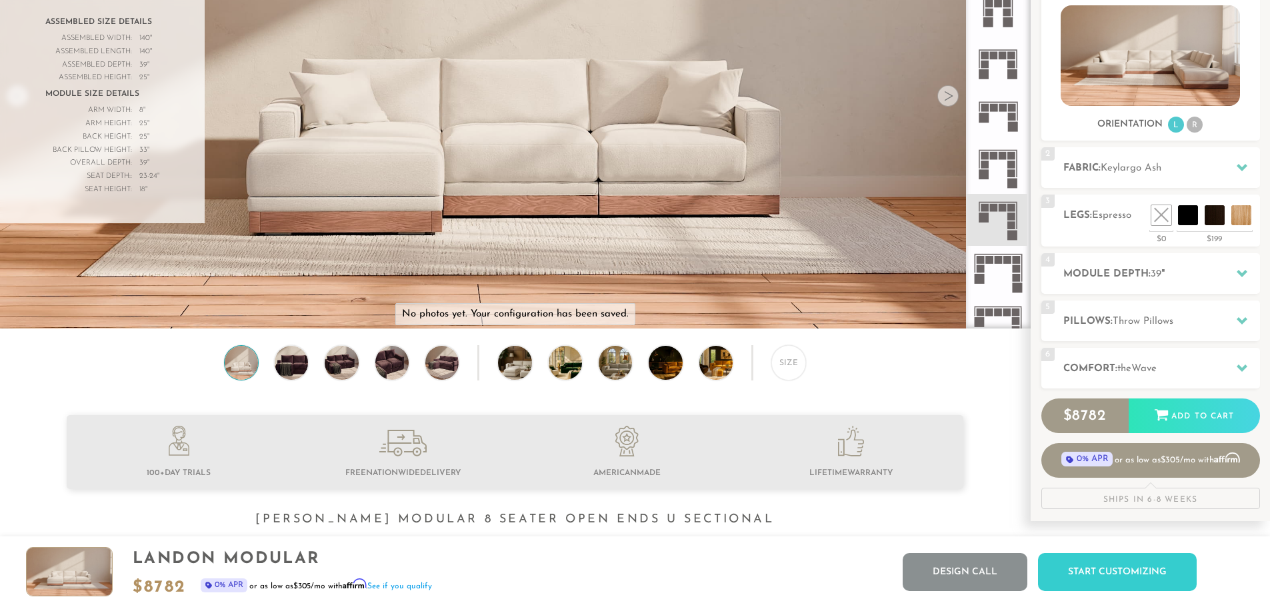
scroll to position [0, 0]
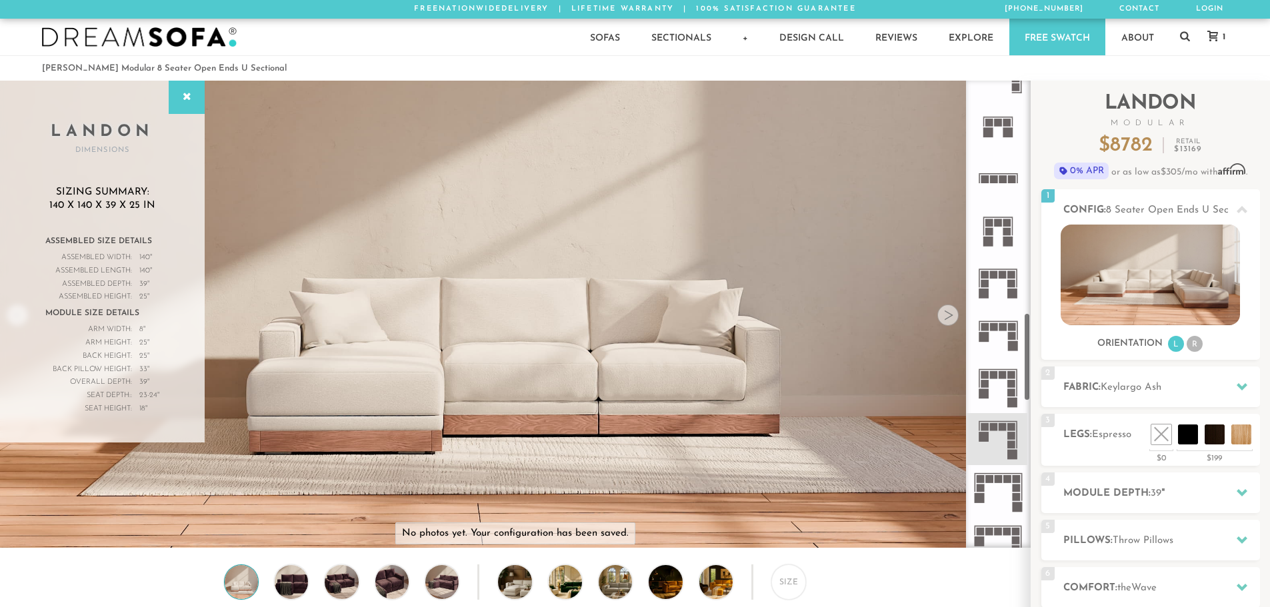
click at [1003, 490] on icon at bounding box center [998, 491] width 52 height 52
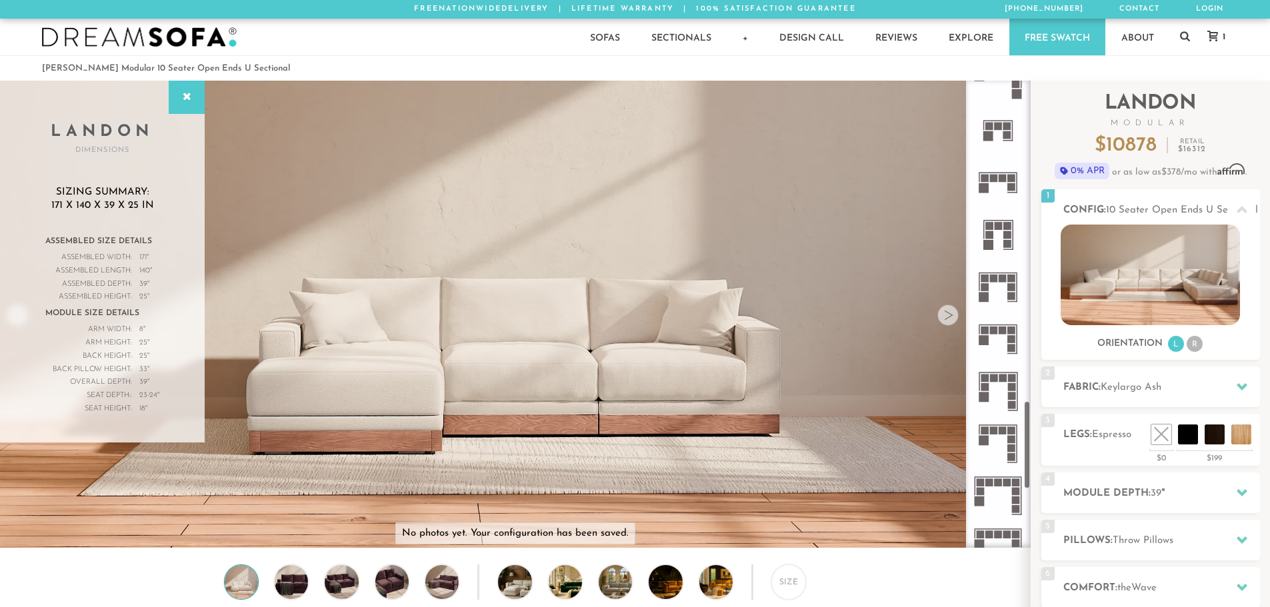
scroll to position [1701, 0]
click at [1001, 447] on icon at bounding box center [998, 441] width 52 height 52
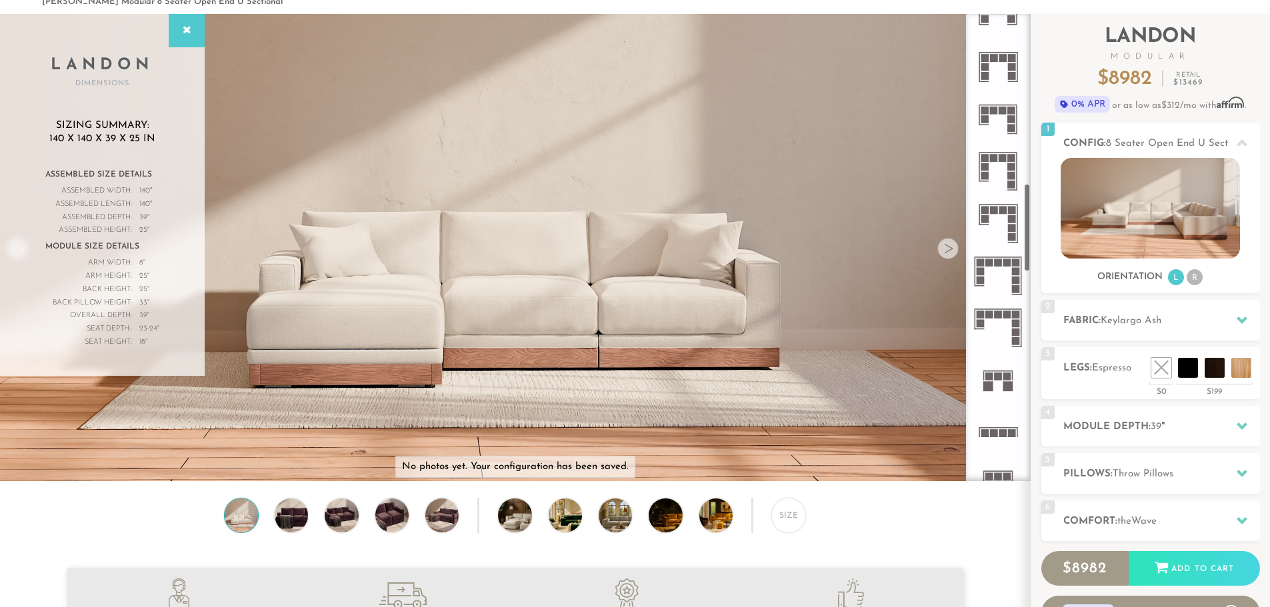
scroll to position [896, 0]
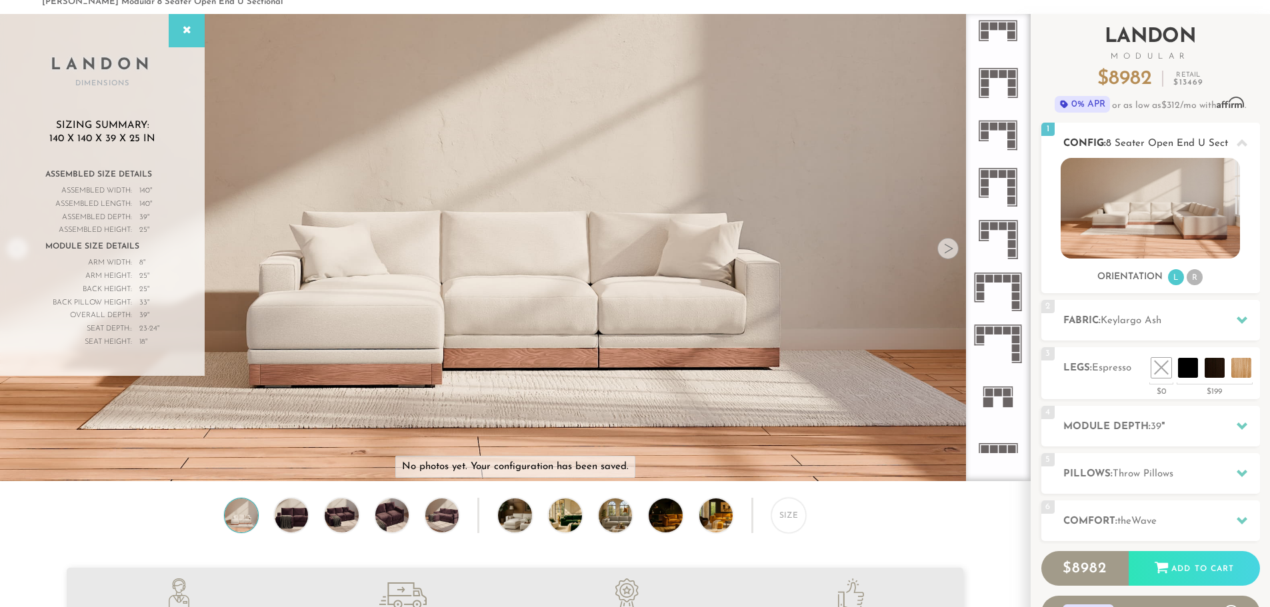
click at [1197, 277] on li "R" at bounding box center [1194, 277] width 16 height 16
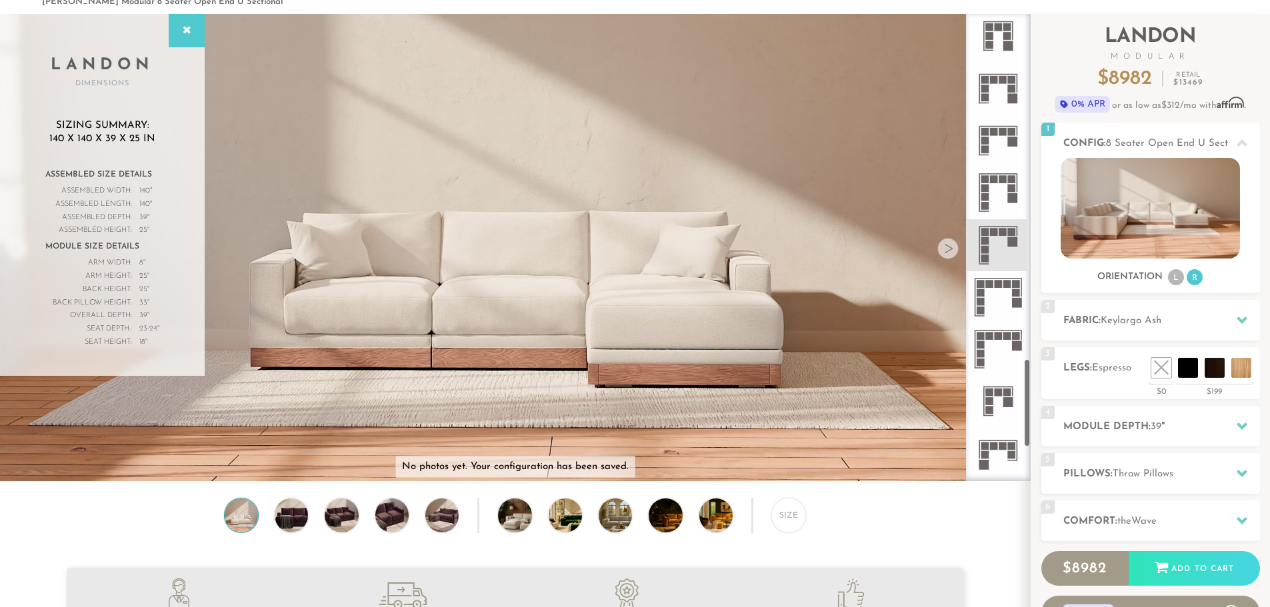
scroll to position [1831, 0]
click at [1004, 342] on icon at bounding box center [998, 348] width 52 height 52
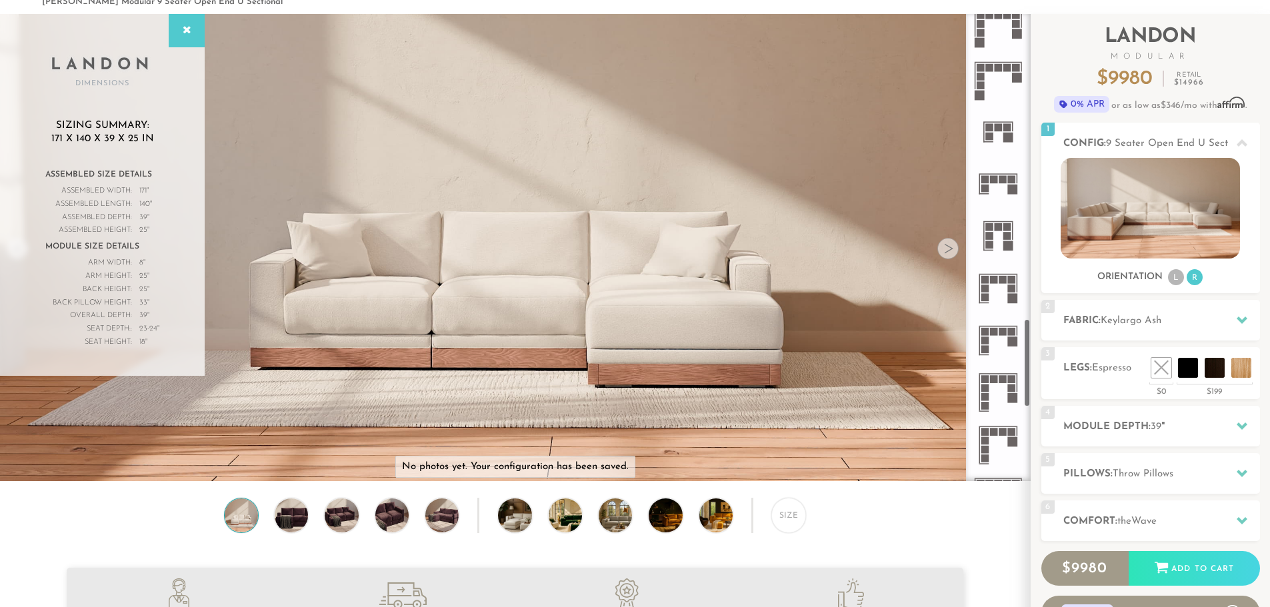
scroll to position [1633, 0]
click at [994, 430] on rect at bounding box center [994, 429] width 8 height 8
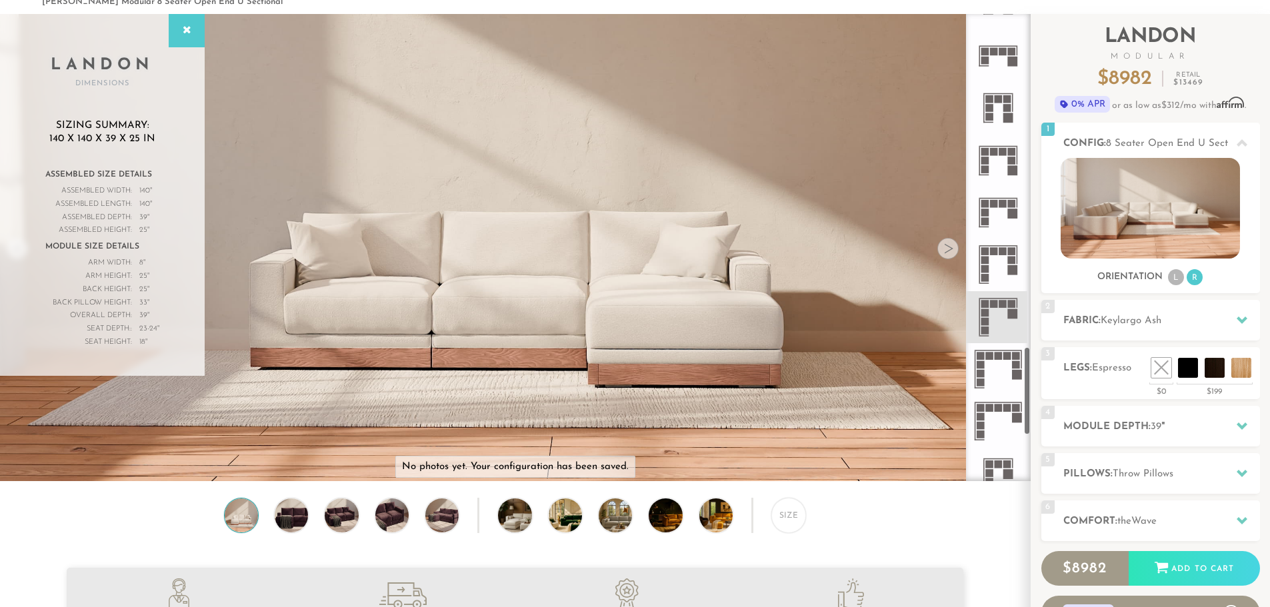
scroll to position [1768, 0]
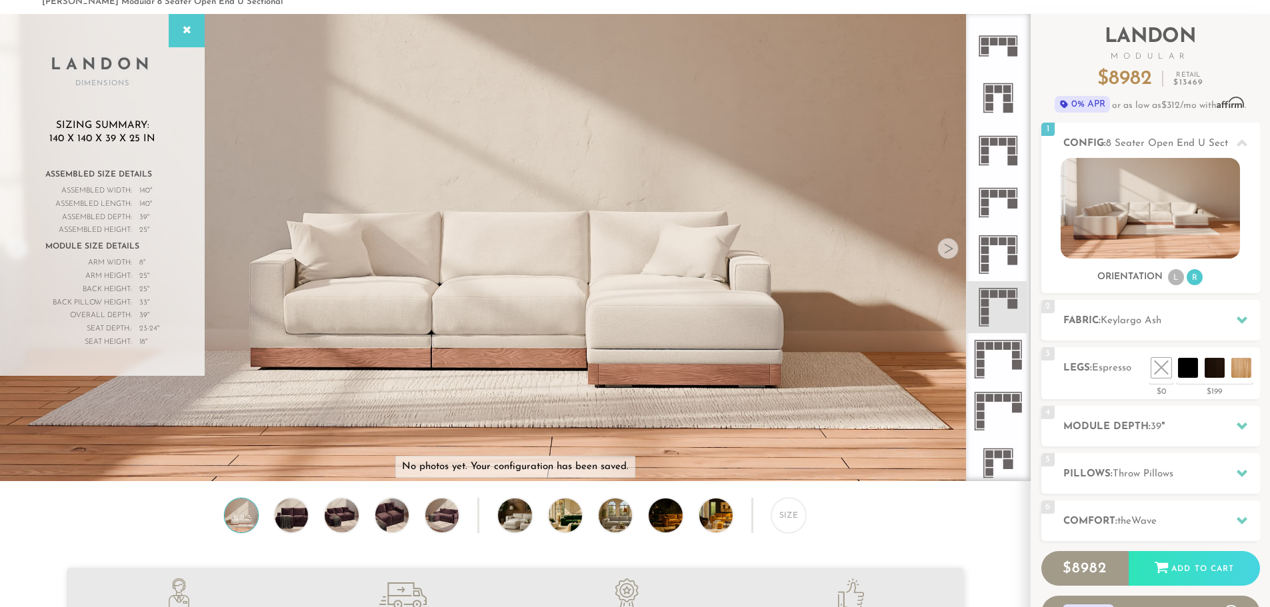
click at [999, 415] on icon at bounding box center [998, 411] width 52 height 52
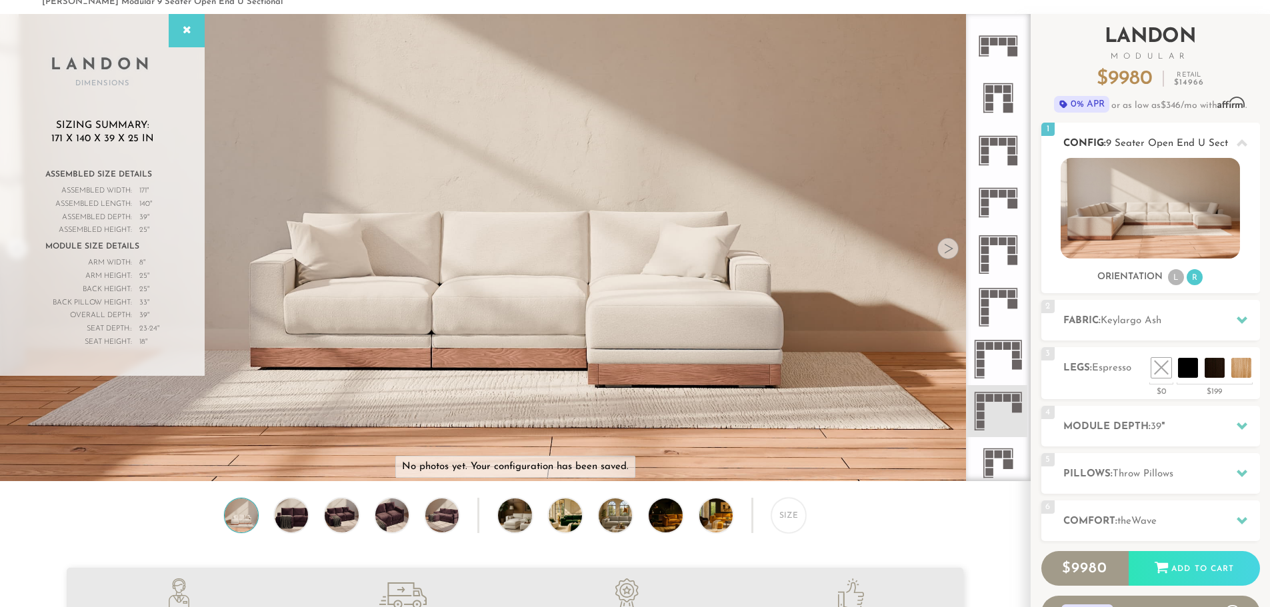
click at [1172, 273] on li "L" at bounding box center [1176, 277] width 16 height 16
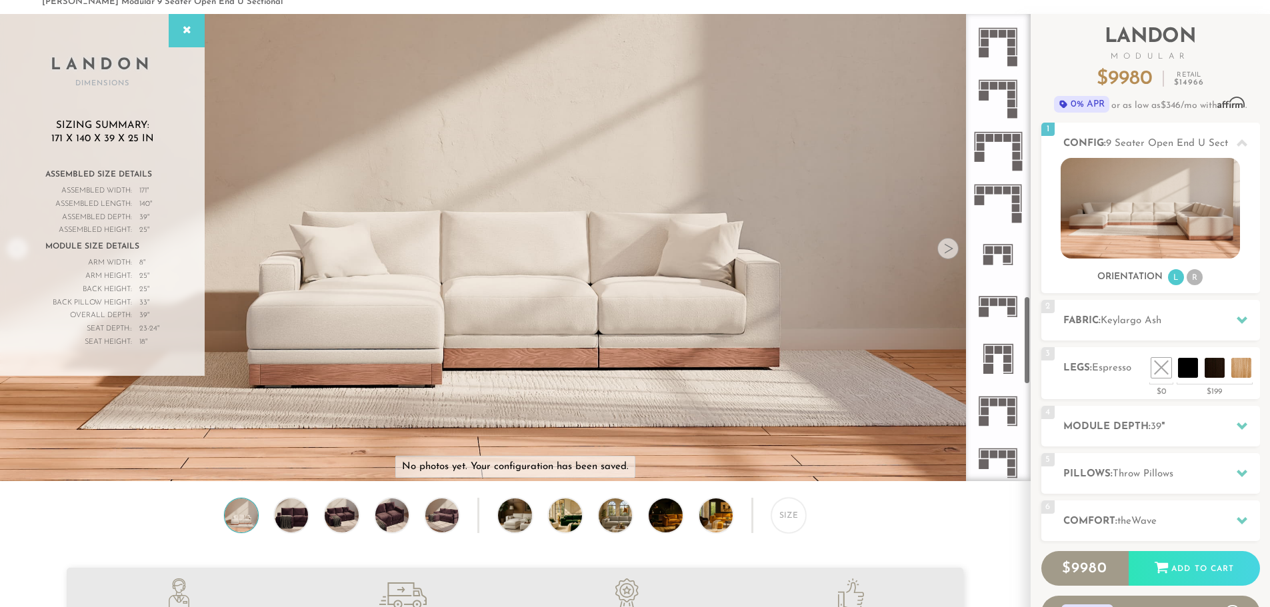
scroll to position [1495, 0]
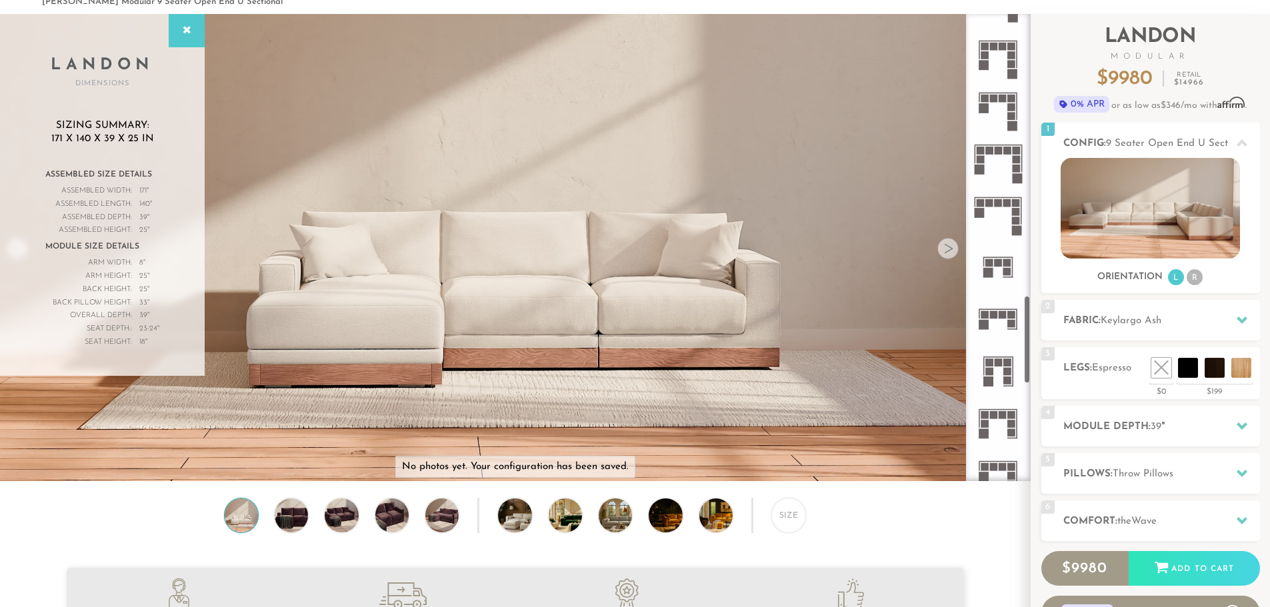
click at [1009, 213] on icon at bounding box center [998, 215] width 52 height 52
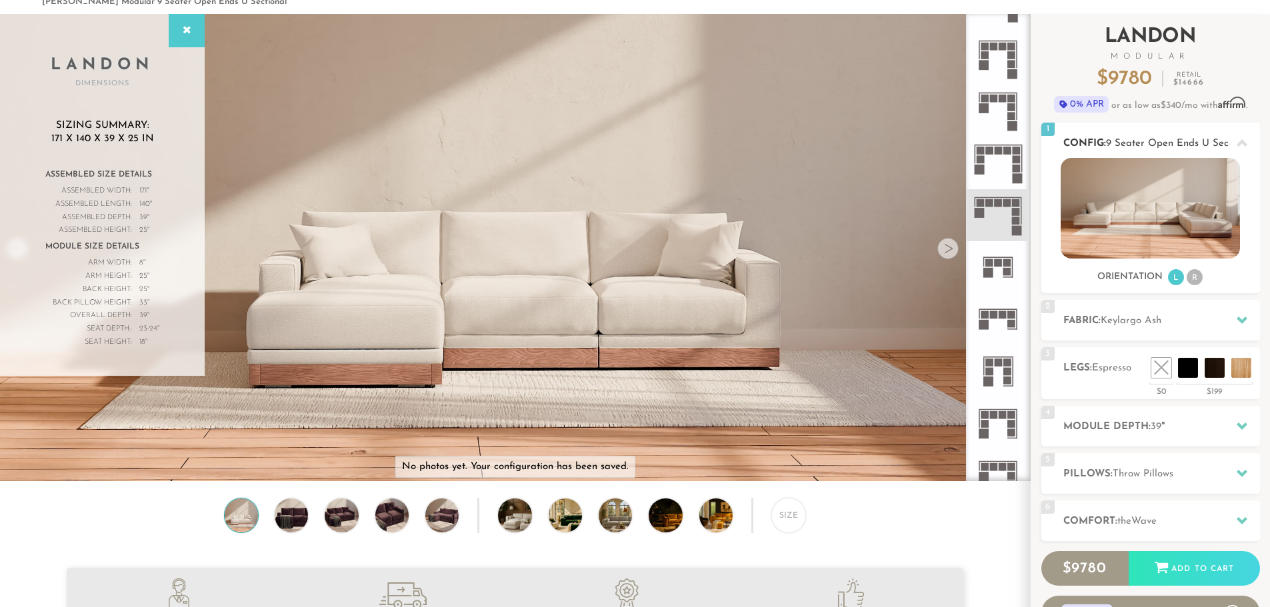
click at [1187, 275] on li "R" at bounding box center [1194, 277] width 16 height 16
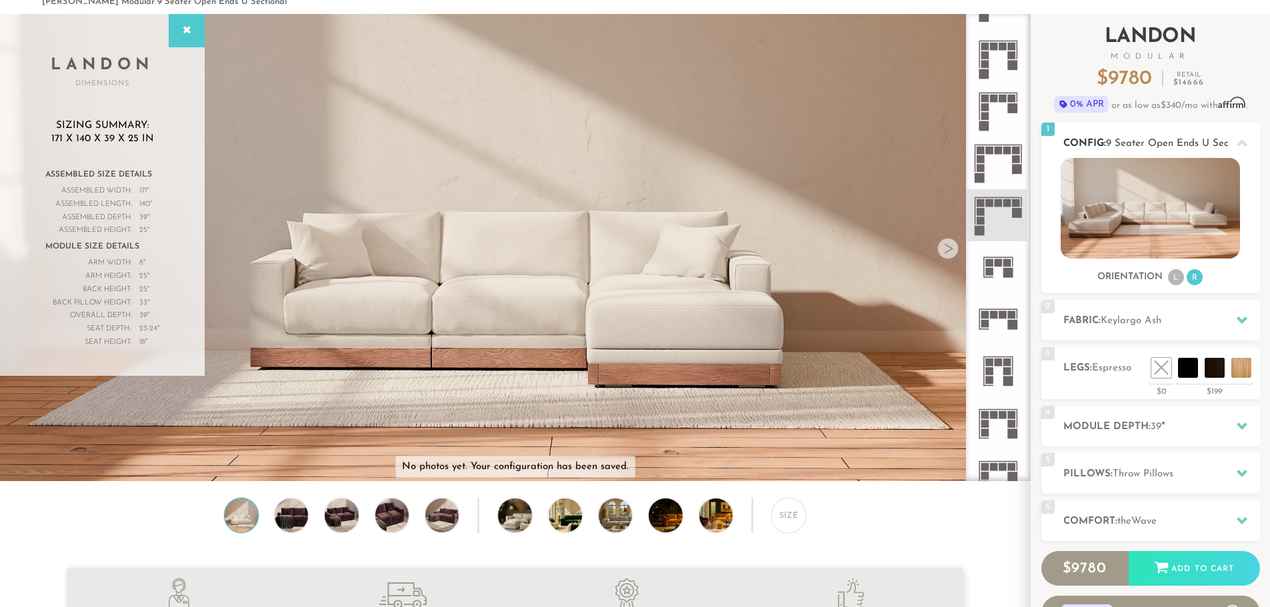
click at [1176, 276] on li "L" at bounding box center [1176, 277] width 16 height 16
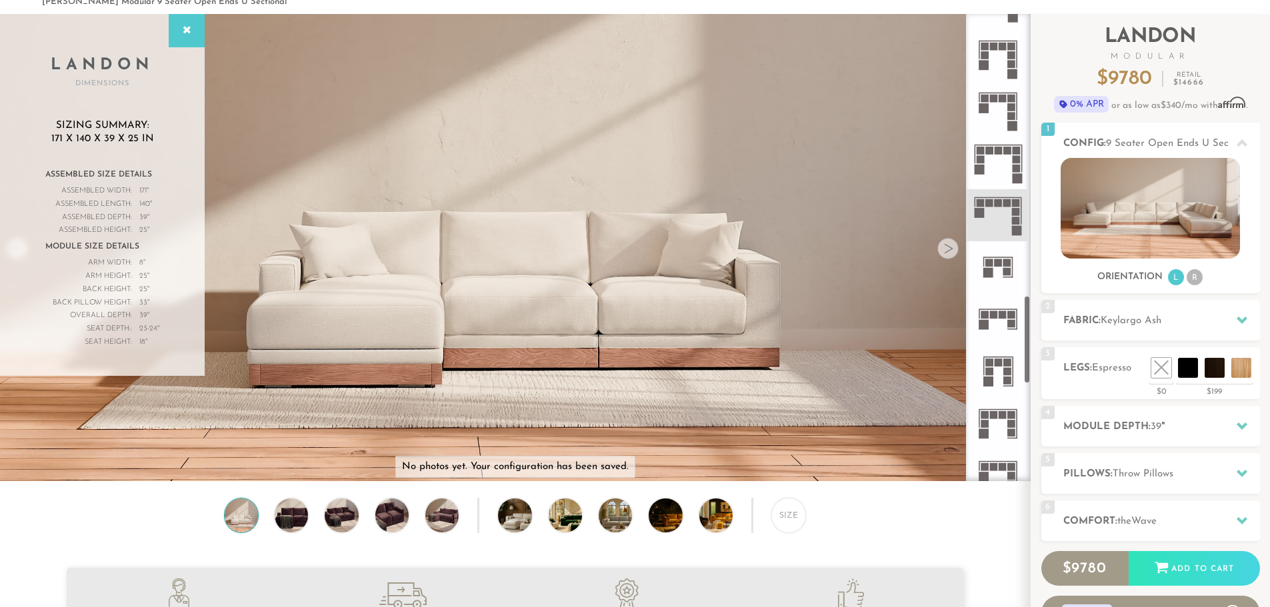
click at [1001, 221] on icon at bounding box center [998, 215] width 52 height 52
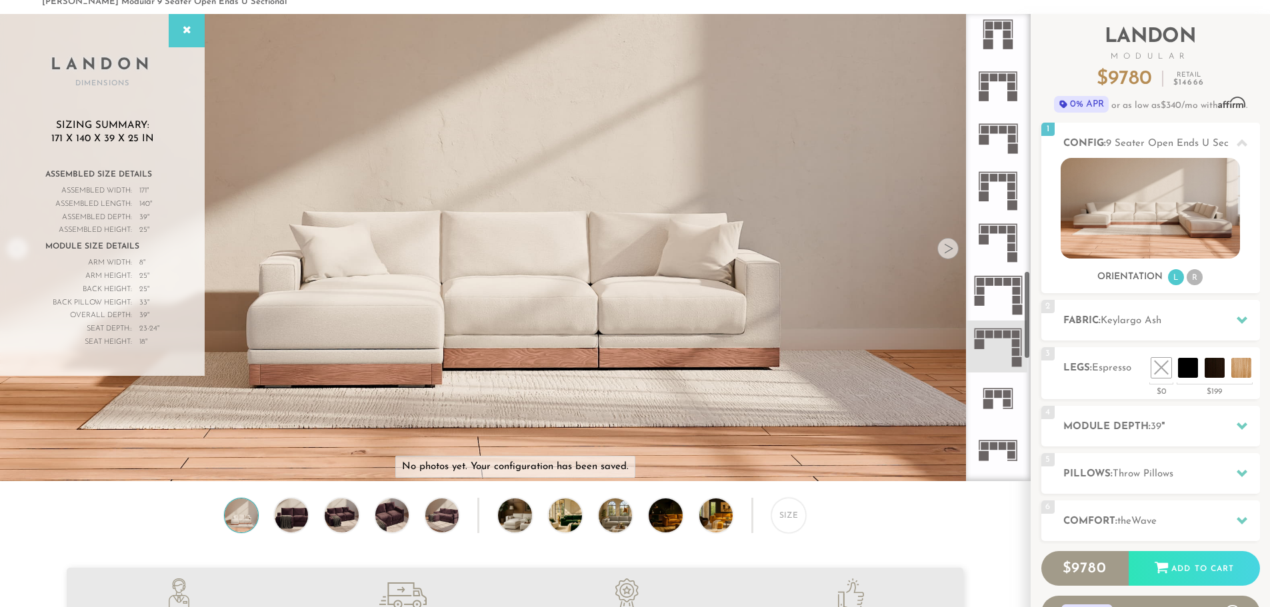
scroll to position [1362, 0]
click at [1004, 245] on icon at bounding box center [998, 244] width 52 height 52
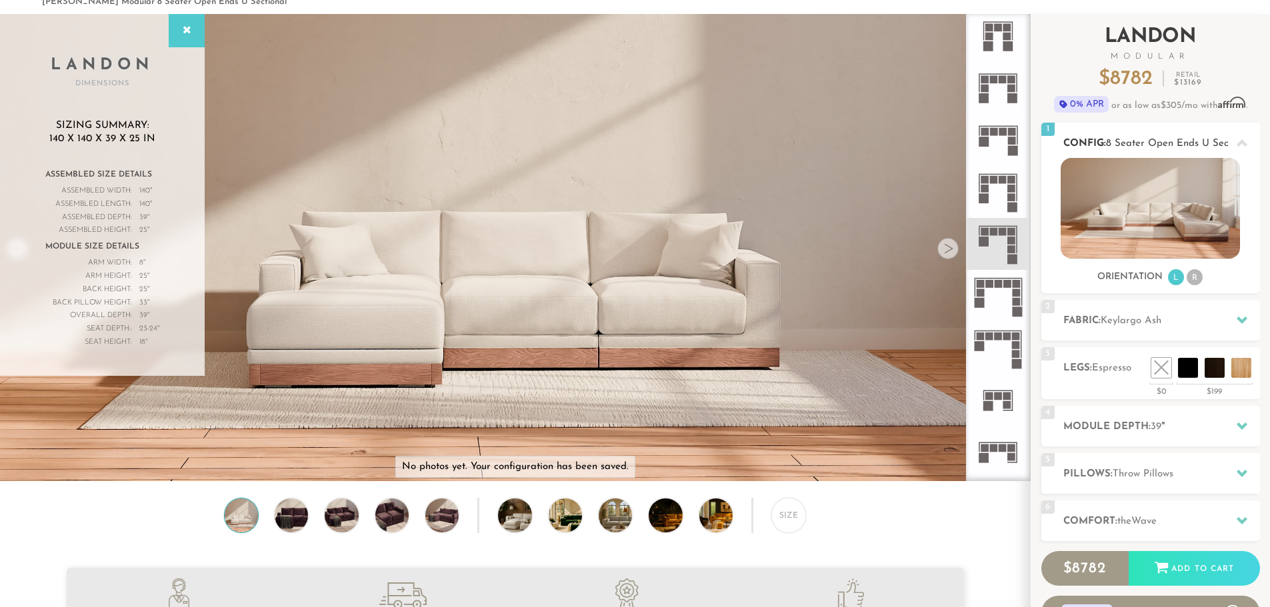
click at [1193, 278] on li "R" at bounding box center [1194, 277] width 16 height 16
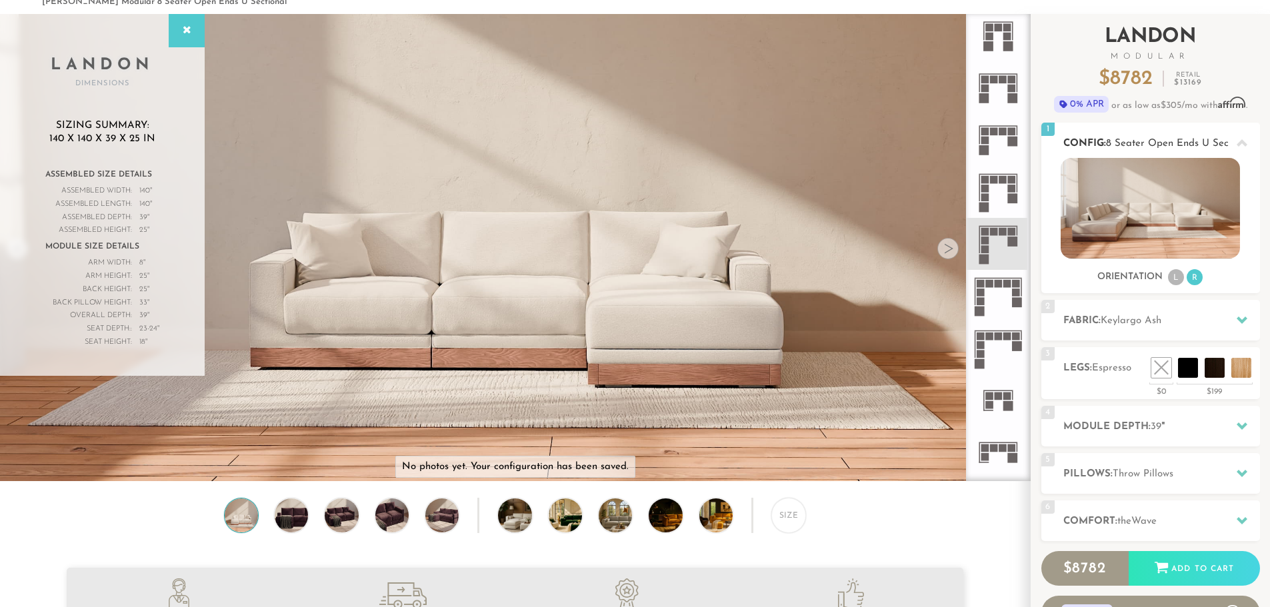
click at [1178, 278] on li "L" at bounding box center [1176, 277] width 16 height 16
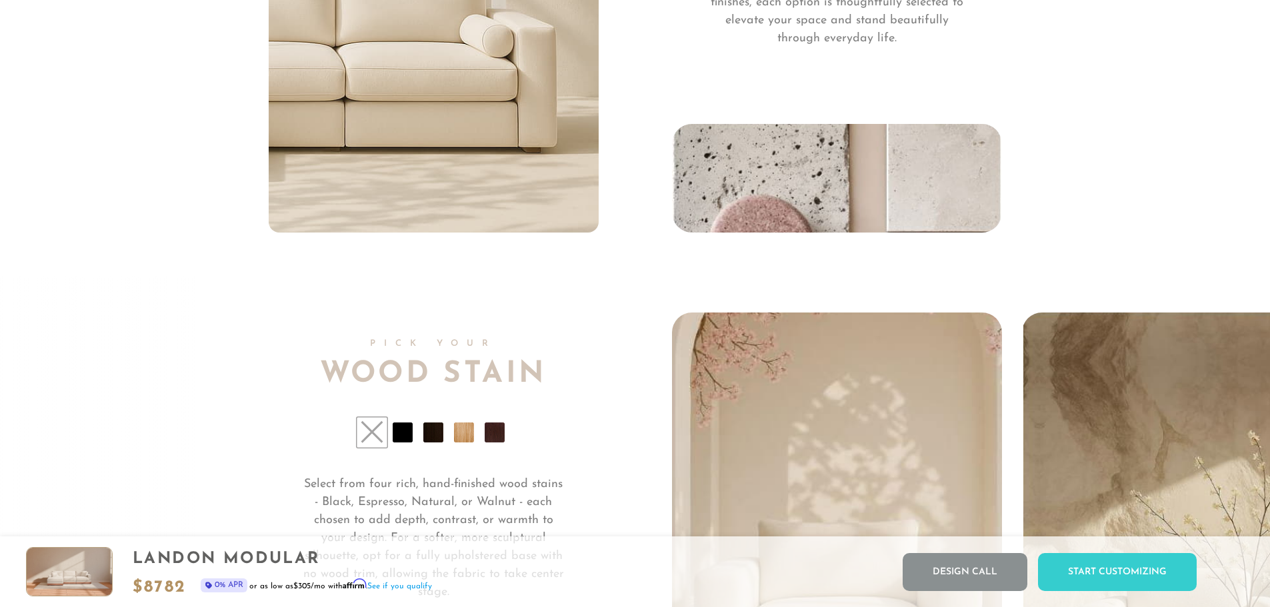
scroll to position [10183, 0]
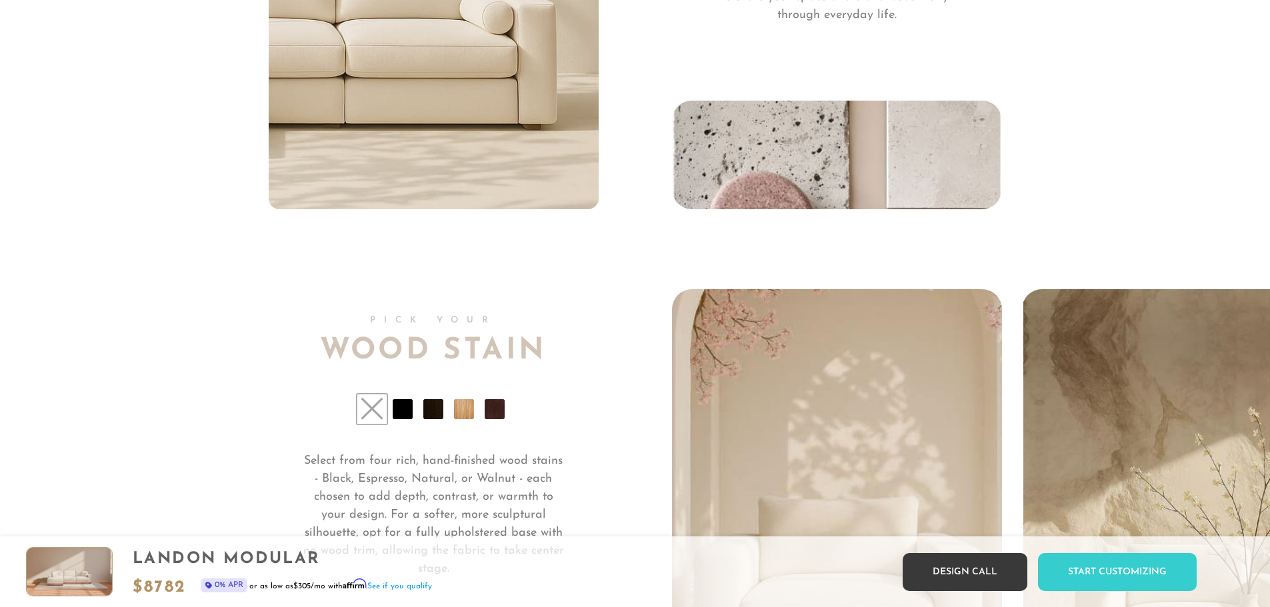
click at [954, 571] on link "Design Call" at bounding box center [964, 572] width 125 height 38
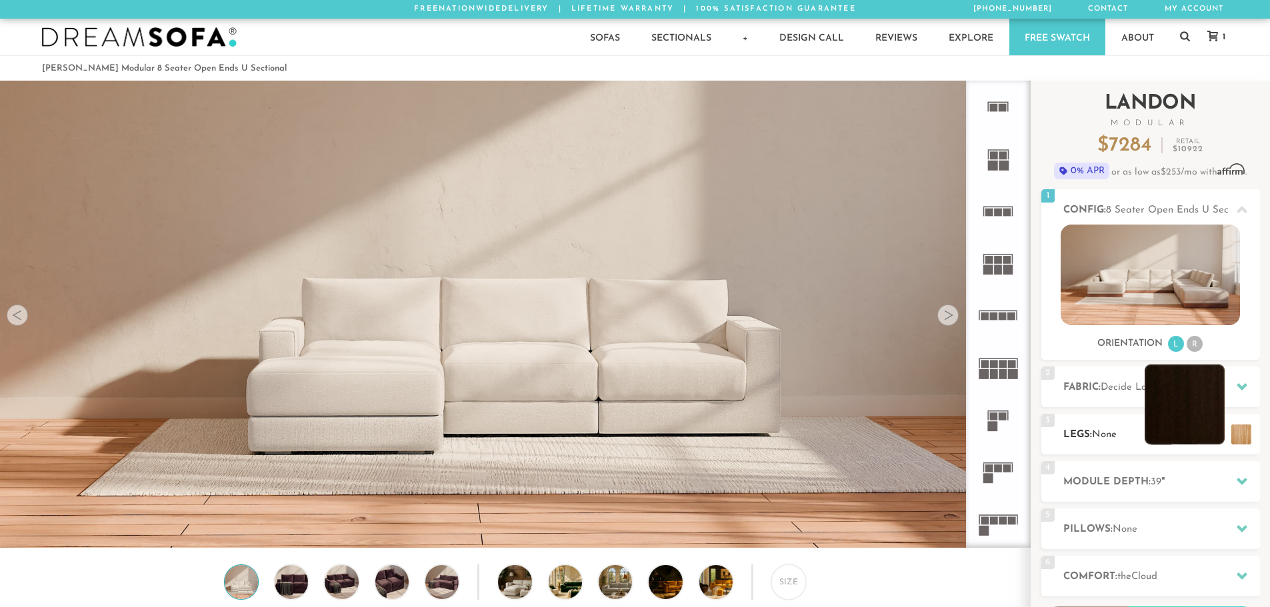
click at [1204, 436] on li at bounding box center [1184, 405] width 80 height 80
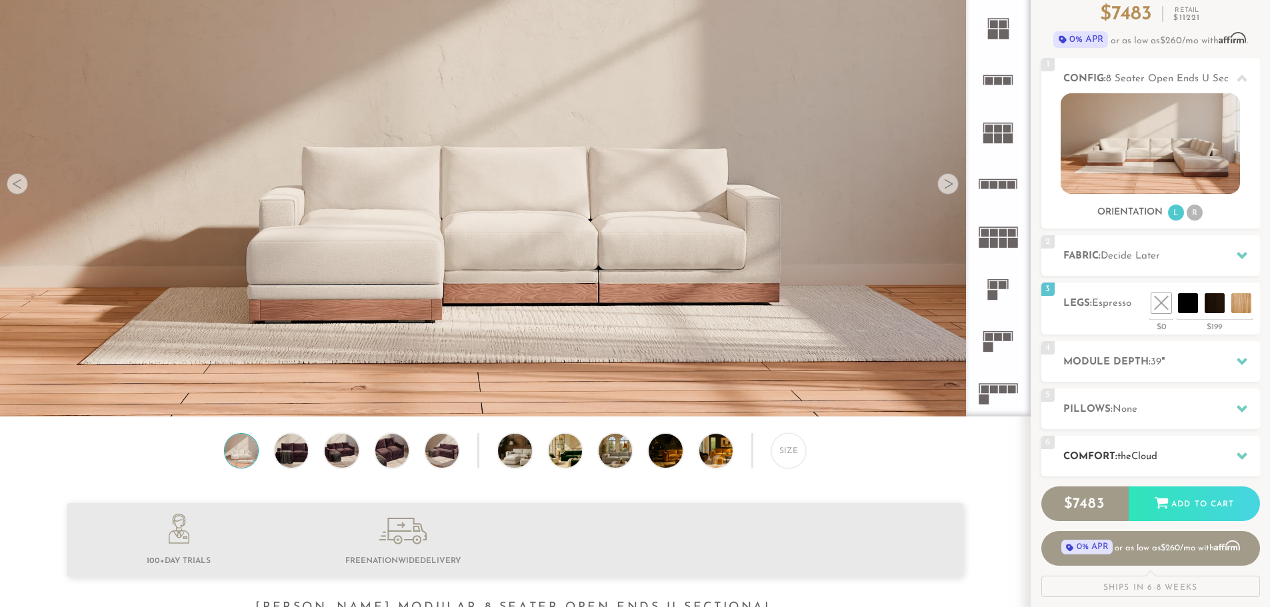
scroll to position [133, 0]
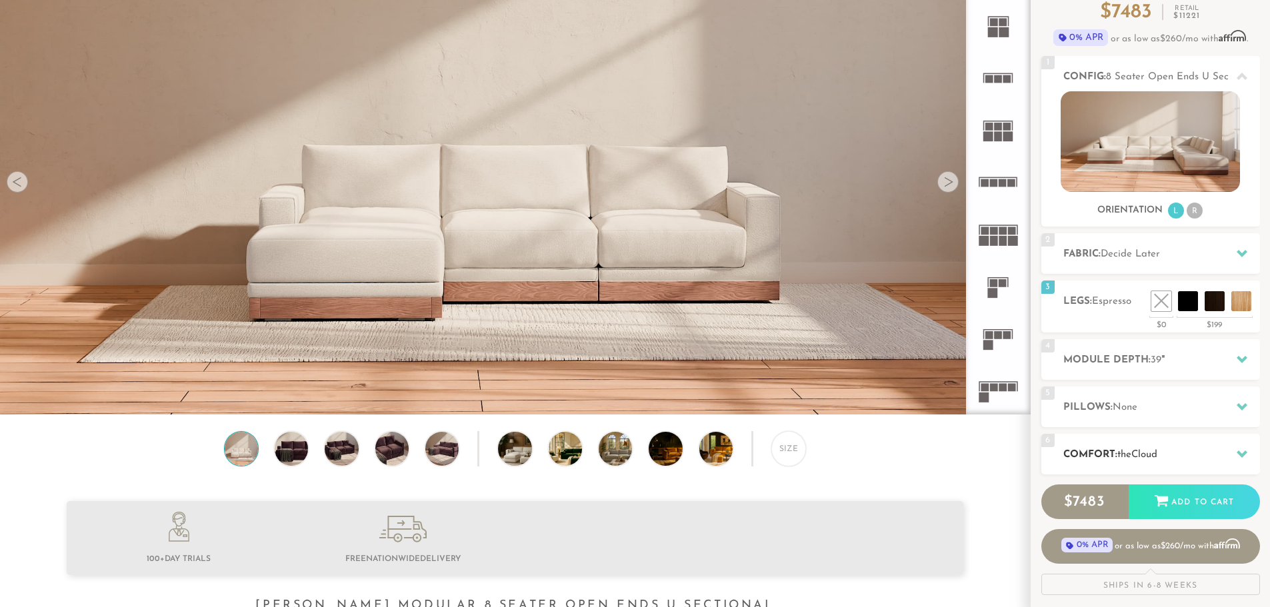
click at [1148, 452] on span "Cloud" at bounding box center [1144, 455] width 26 height 10
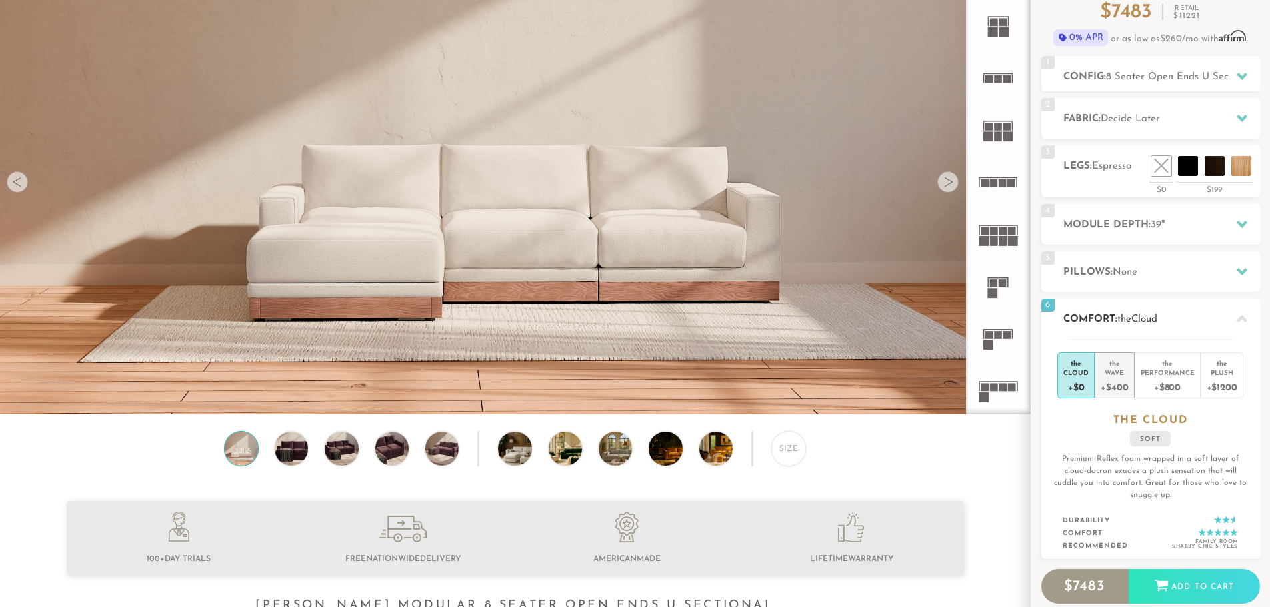
click at [1112, 389] on div "+$400" at bounding box center [1113, 386] width 27 height 19
click at [984, 453] on div "Size" at bounding box center [515, 451] width 1030 height 41
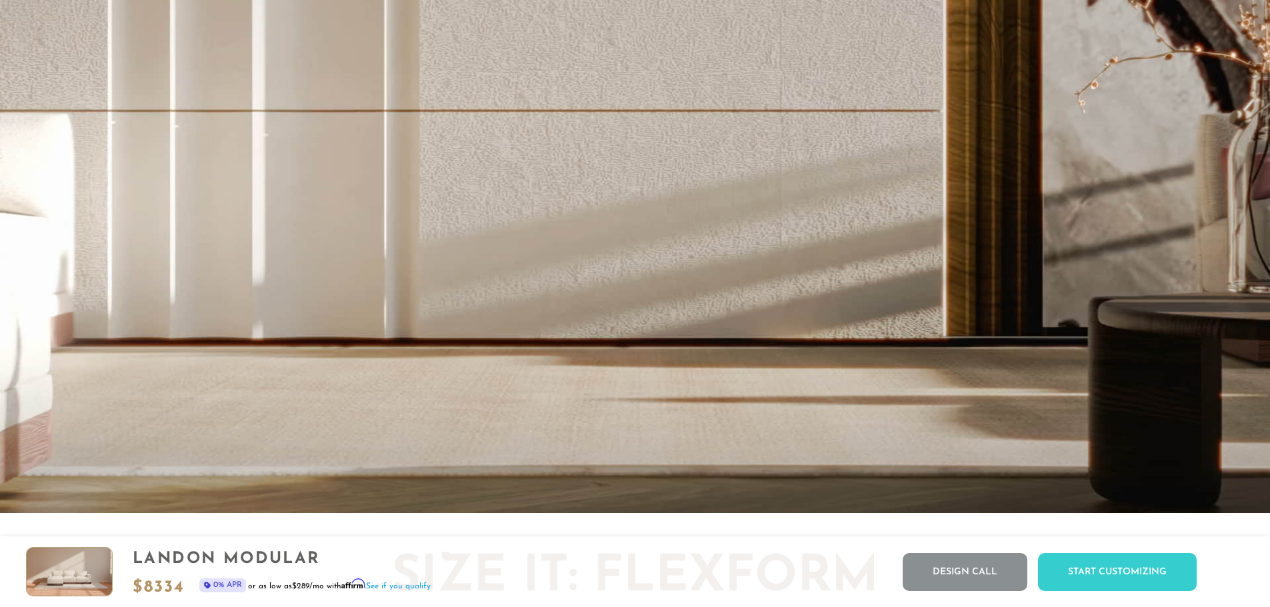
scroll to position [3280, 0]
